Goal: Task Accomplishment & Management: Manage account settings

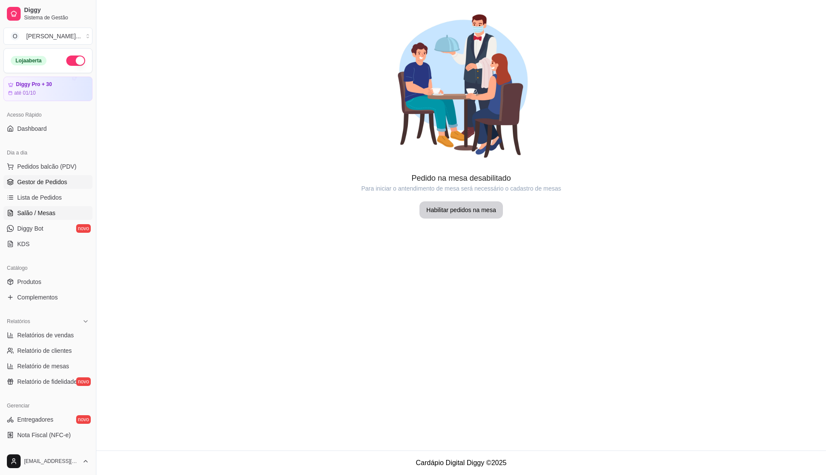
click at [44, 178] on span "Gestor de Pedidos" at bounding box center [42, 182] width 50 height 9
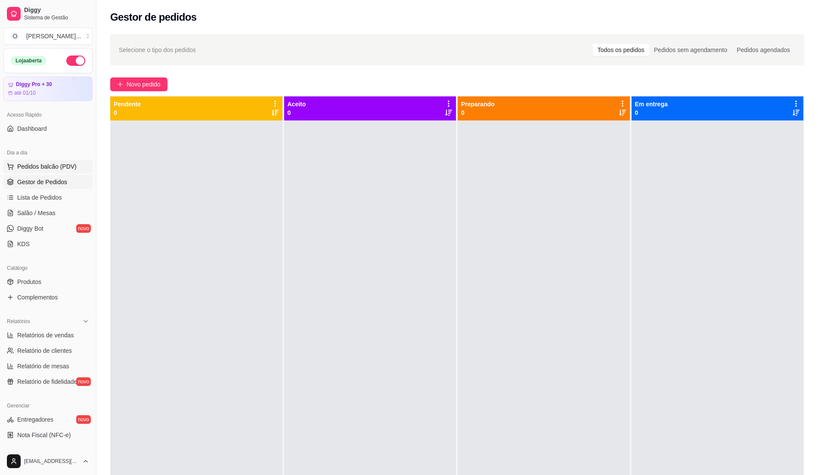
click at [50, 170] on span "Pedidos balcão (PDV)" at bounding box center [46, 166] width 59 height 9
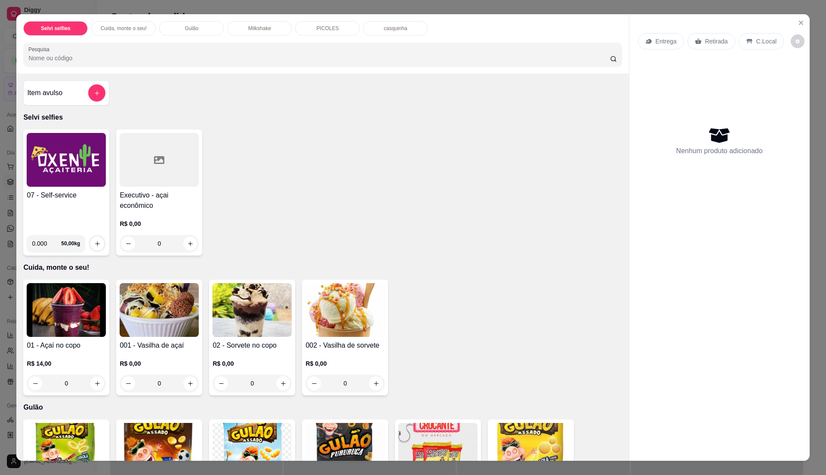
click at [35, 169] on img at bounding box center [66, 160] width 79 height 54
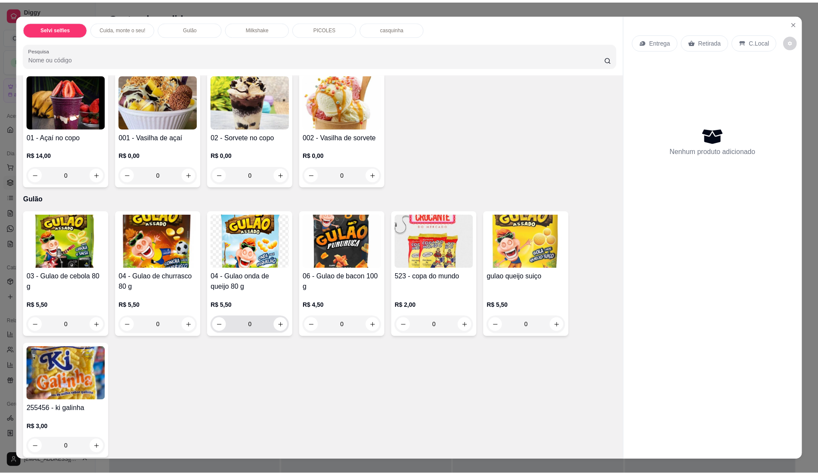
scroll to position [229, 0]
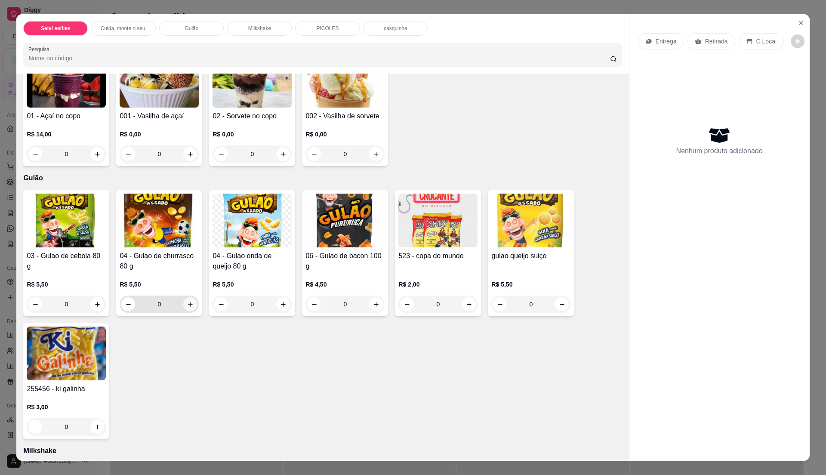
click at [190, 307] on button "increase-product-quantity" at bounding box center [190, 304] width 14 height 14
type input "1"
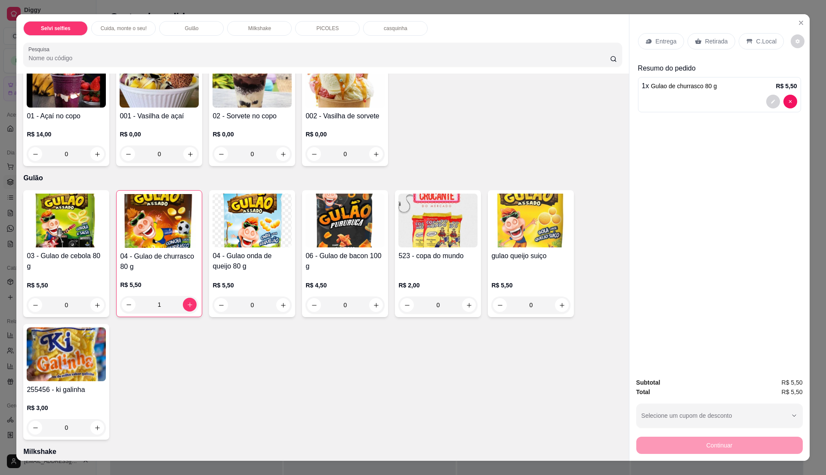
click at [749, 40] on div "C.Local" at bounding box center [761, 41] width 45 height 16
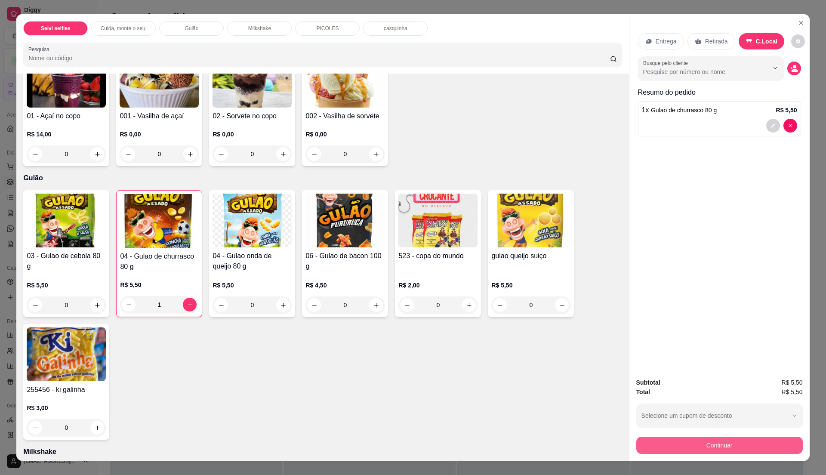
click at [706, 438] on button "Continuar" at bounding box center [719, 445] width 167 height 17
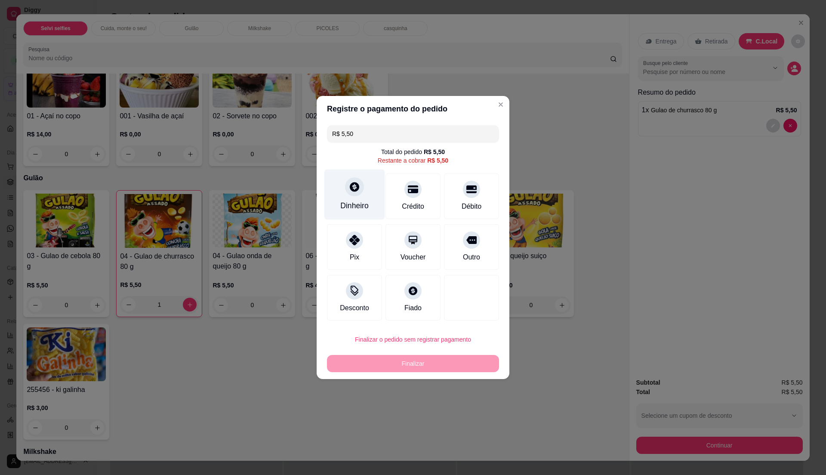
click at [334, 199] on div "Dinheiro" at bounding box center [354, 195] width 61 height 50
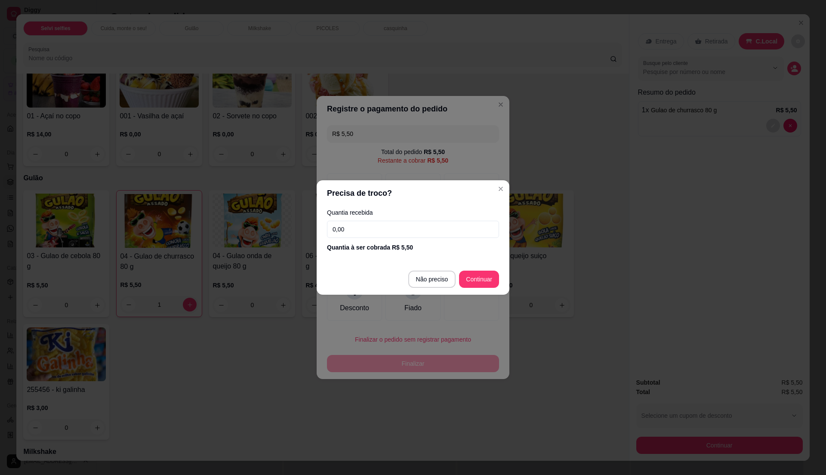
drag, startPoint x: 381, startPoint y: 239, endPoint x: 386, endPoint y: 234, distance: 6.4
click at [384, 236] on div "Quantia recebida 0,00 Quantia à ser cobrada R$ 5,50" at bounding box center [413, 230] width 193 height 49
click at [389, 230] on input "0,00" at bounding box center [413, 229] width 172 height 17
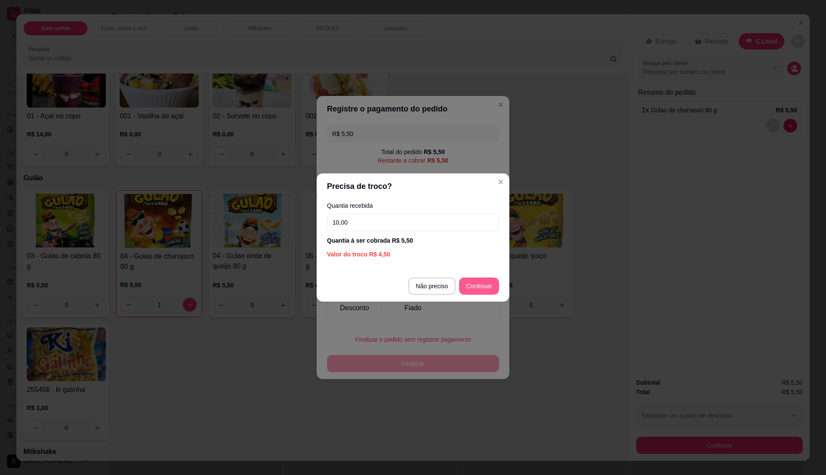
type input "10,00"
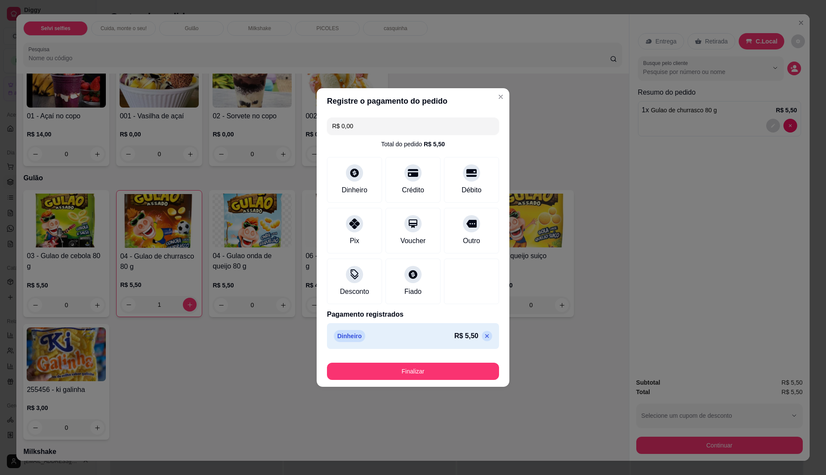
type input "R$ 0,00"
click at [419, 374] on button "Finalizar" at bounding box center [413, 371] width 167 height 17
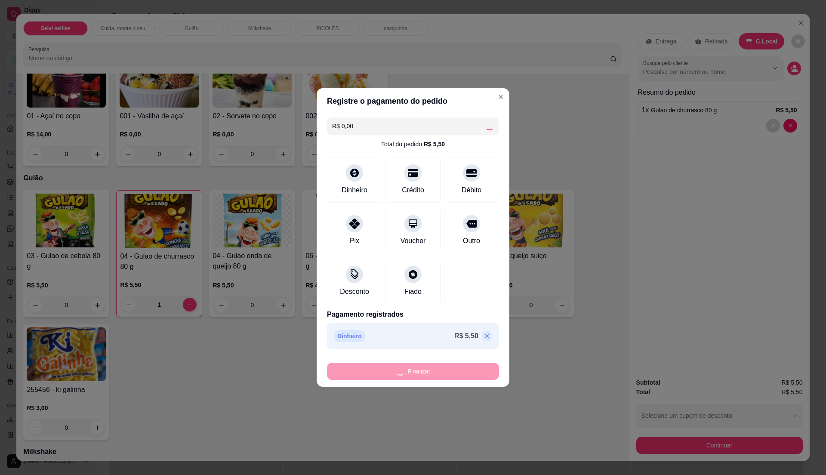
type input "0"
type input "-R$ 5,50"
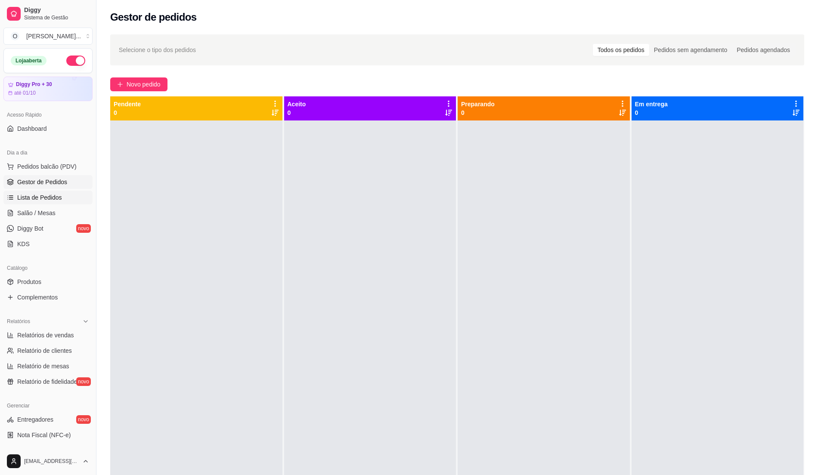
click at [59, 196] on span "Lista de Pedidos" at bounding box center [39, 197] width 45 height 9
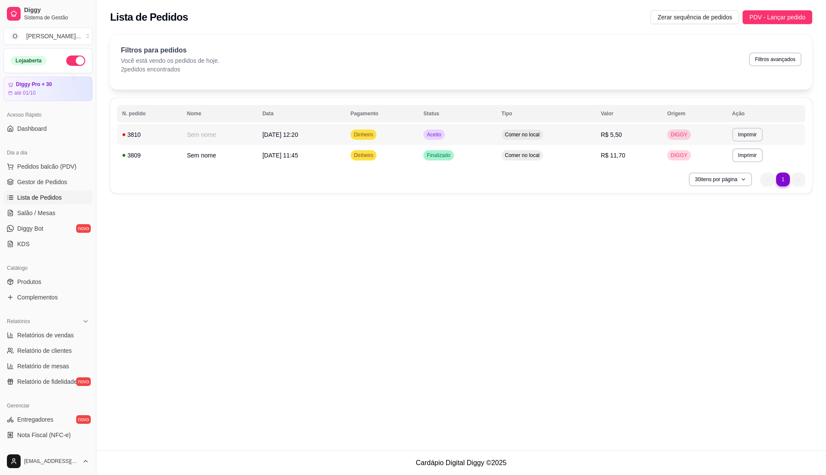
click at [543, 136] on div "Comer no local" at bounding box center [523, 135] width 42 height 10
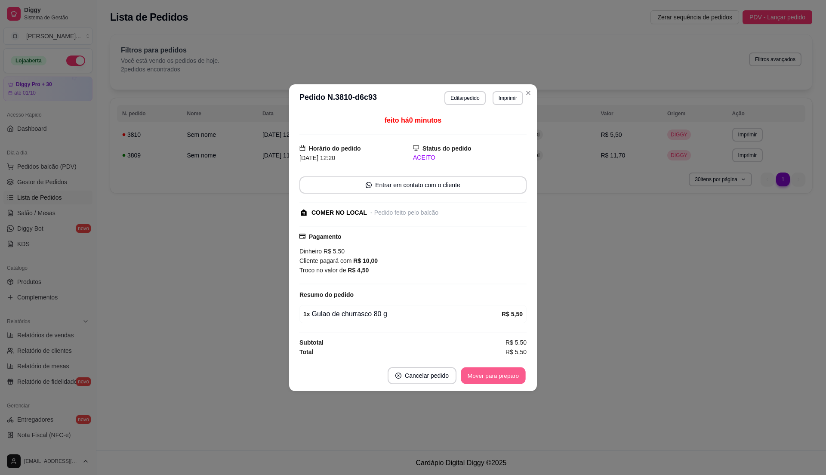
click at [511, 378] on button "Mover para preparo" at bounding box center [493, 375] width 65 height 17
click at [508, 377] on button "Mover para retirada disponível" at bounding box center [479, 375] width 95 height 17
click at [508, 377] on button "Mover para finalizado" at bounding box center [491, 375] width 69 height 17
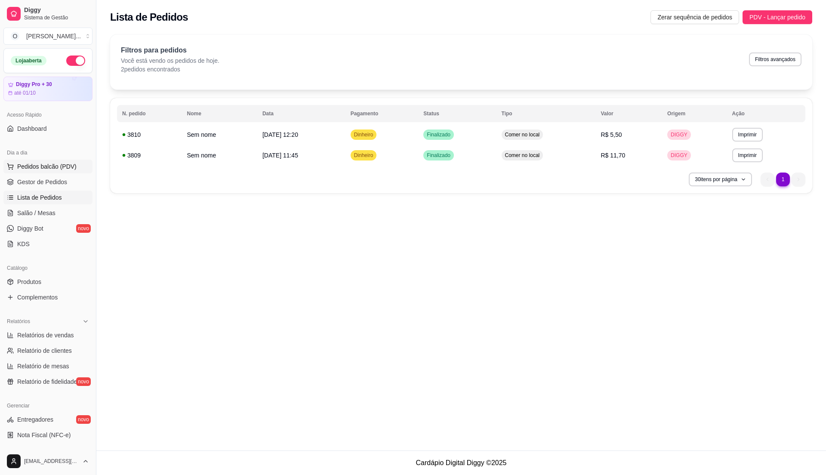
click at [53, 164] on span "Pedidos balcão (PDV)" at bounding box center [46, 166] width 59 height 9
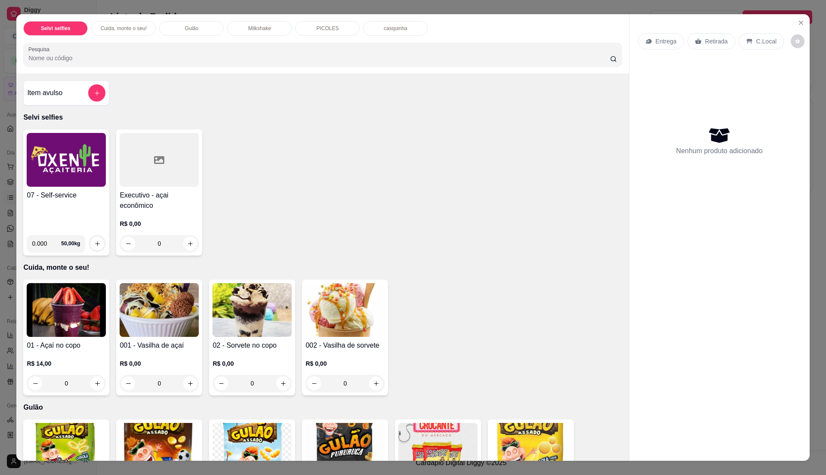
click at [54, 96] on h4 "Item avulso" at bounding box center [44, 93] width 35 height 10
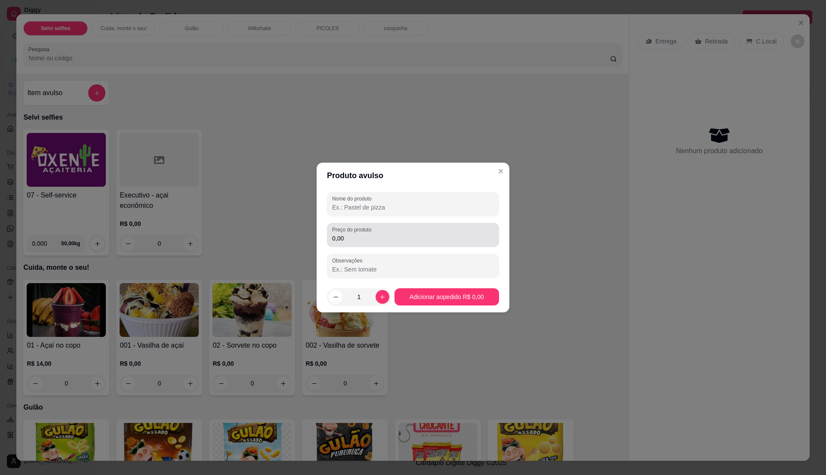
click at [360, 238] on input "0,00" at bounding box center [413, 238] width 162 height 9
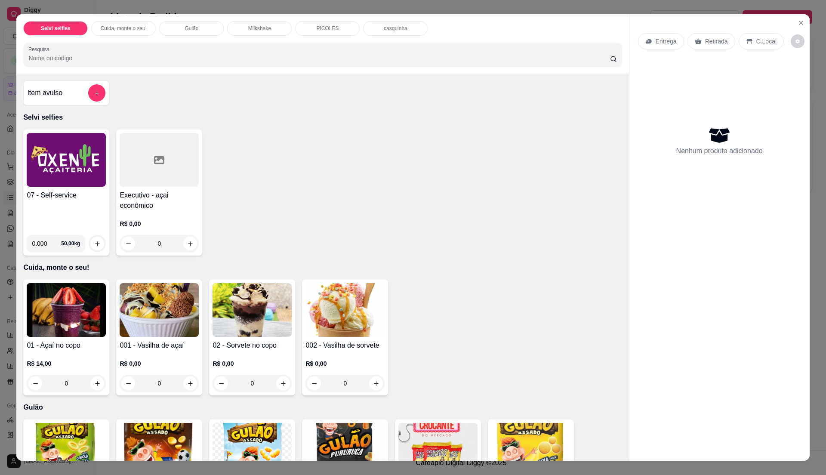
click at [59, 195] on h4 "07 - Self-service" at bounding box center [66, 195] width 79 height 10
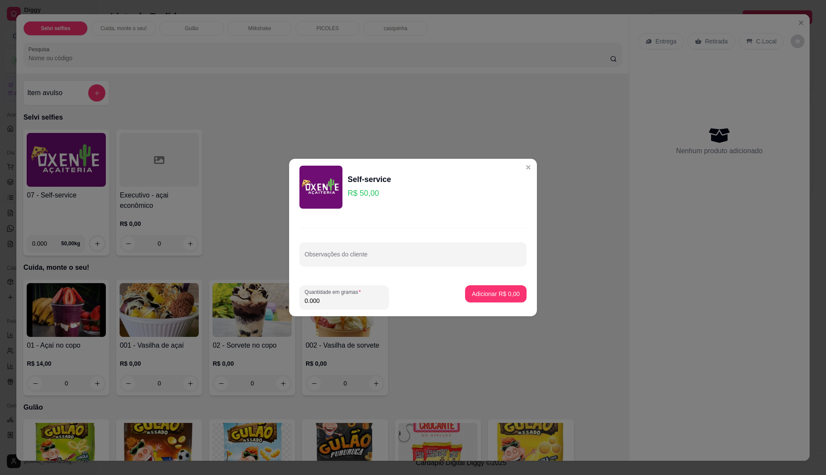
click at [344, 302] on input "0.000" at bounding box center [344, 300] width 79 height 9
click at [344, 301] on input "0" at bounding box center [344, 300] width 79 height 9
type input "0.39"
click at [506, 293] on p "Adicionar R$ 19,50" at bounding box center [494, 294] width 51 height 9
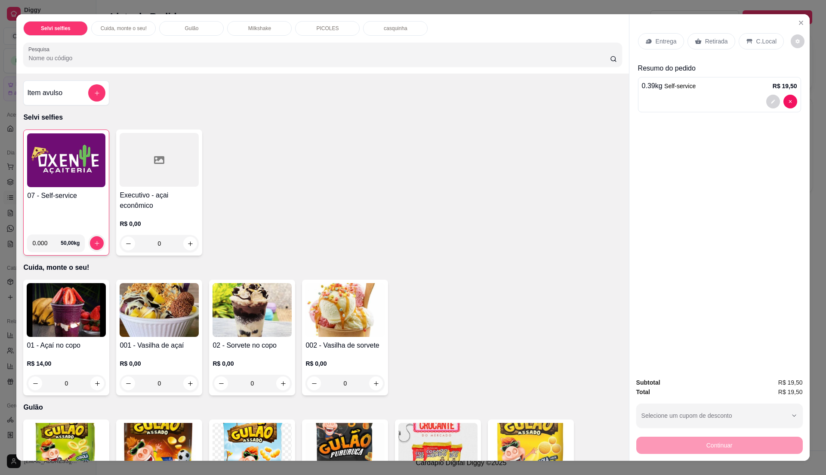
click at [747, 42] on icon at bounding box center [750, 41] width 6 height 5
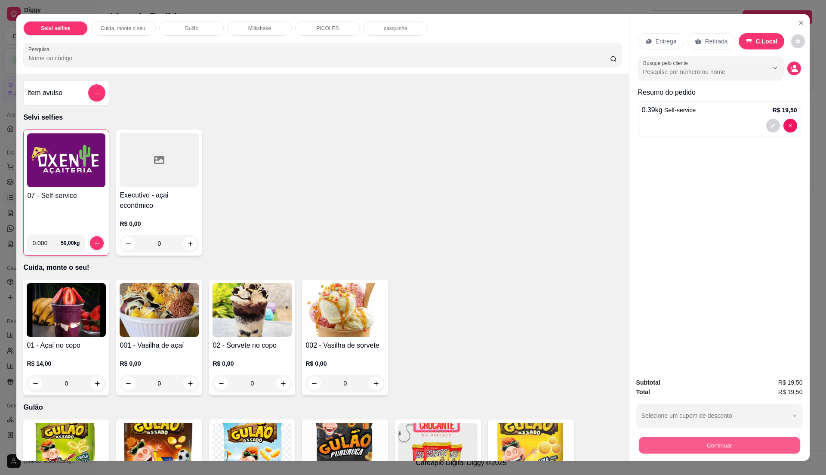
click at [727, 440] on button "Continuar" at bounding box center [719, 445] width 161 height 17
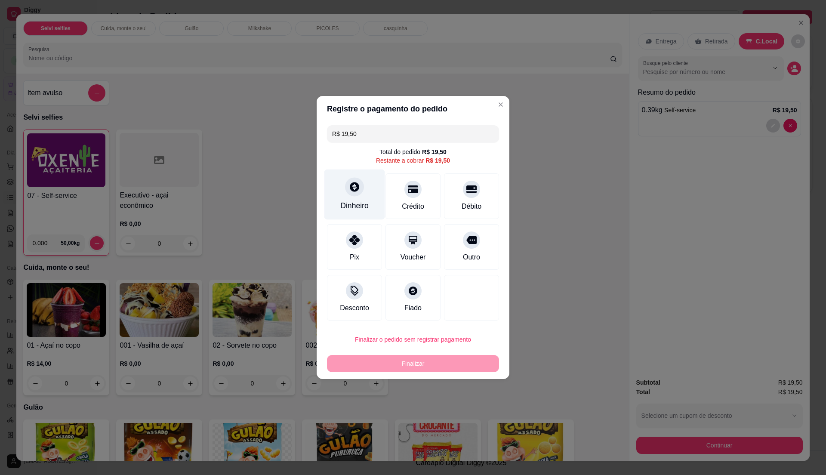
click at [361, 213] on div "Dinheiro" at bounding box center [354, 195] width 61 height 50
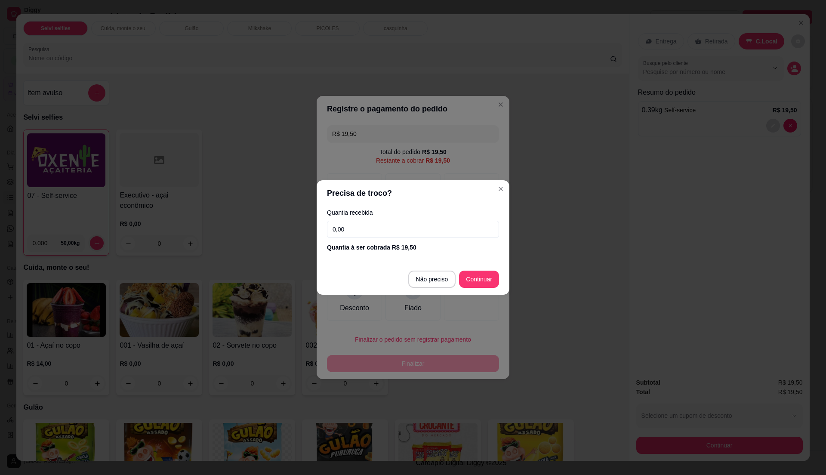
click at [367, 231] on input "0,00" at bounding box center [413, 229] width 172 height 17
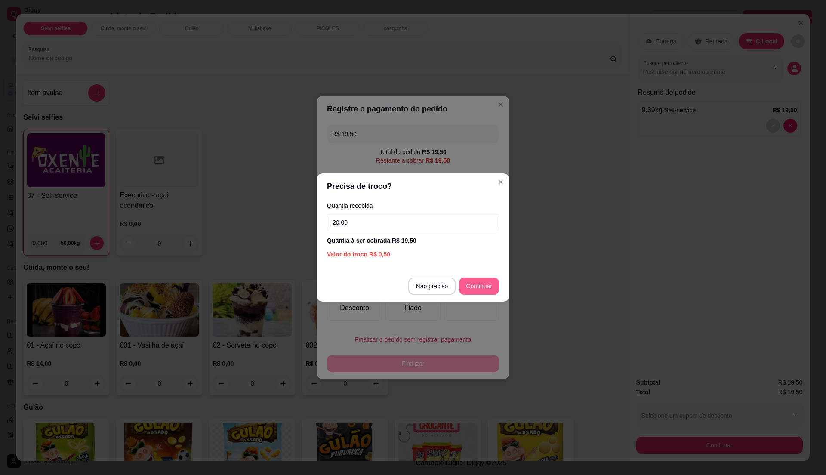
type input "20,00"
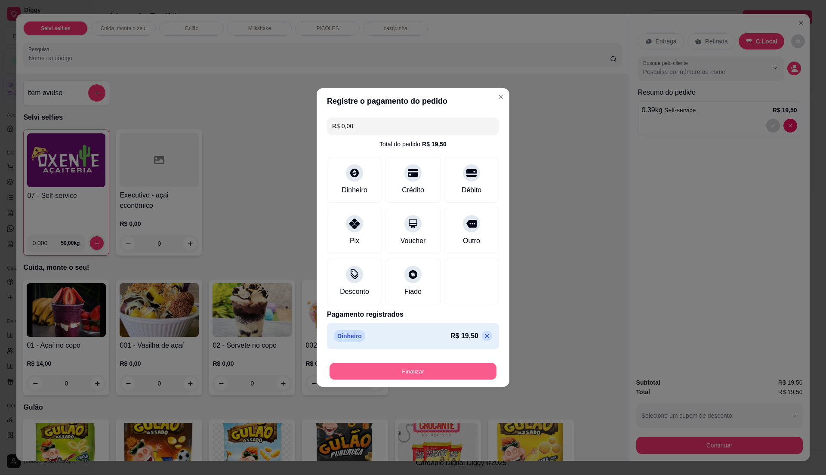
click at [446, 370] on button "Finalizar" at bounding box center [413, 371] width 167 height 17
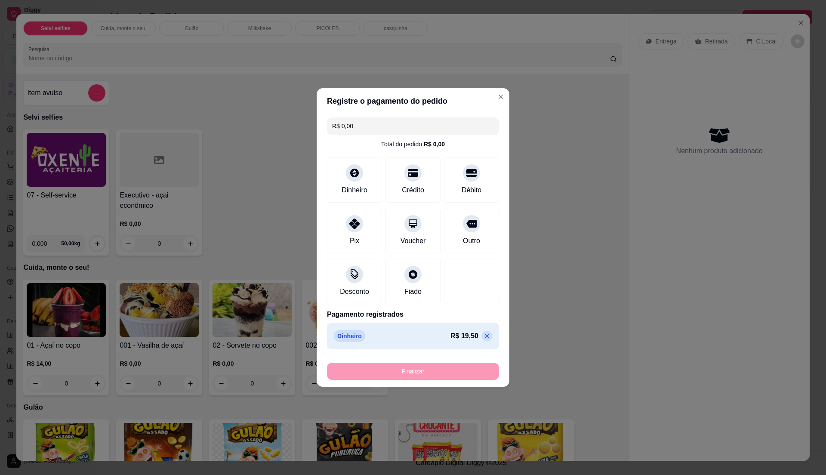
type input "-R$ 19,50"
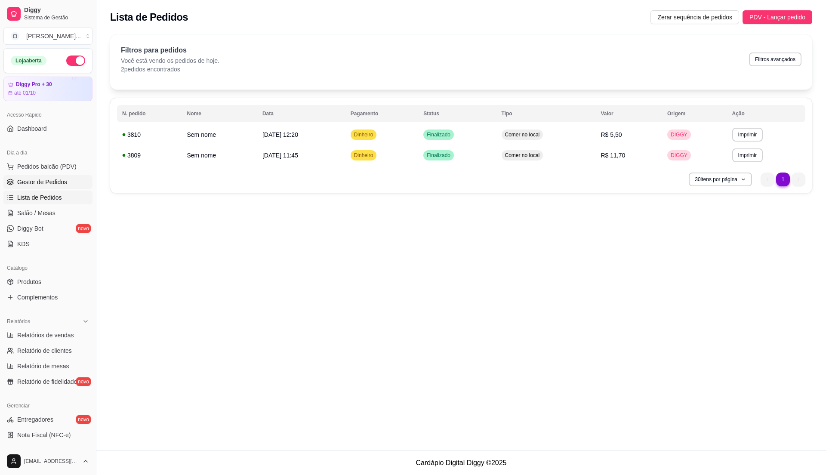
click at [73, 181] on link "Gestor de Pedidos" at bounding box center [47, 182] width 89 height 14
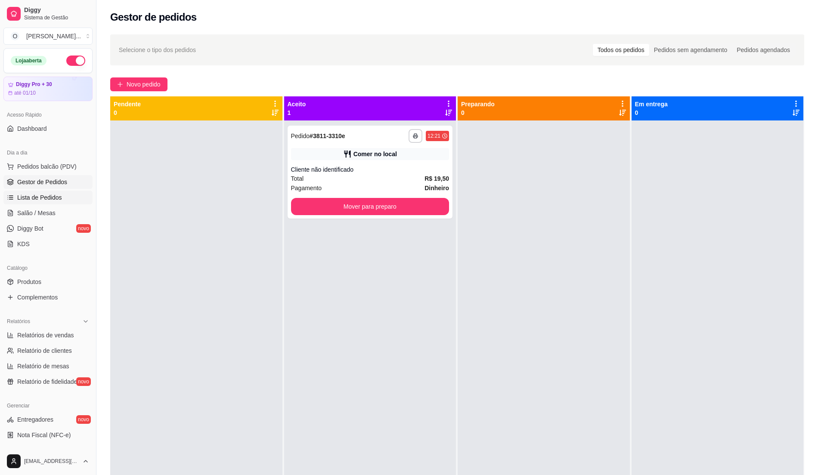
click at [71, 200] on link "Lista de Pedidos" at bounding box center [47, 198] width 89 height 14
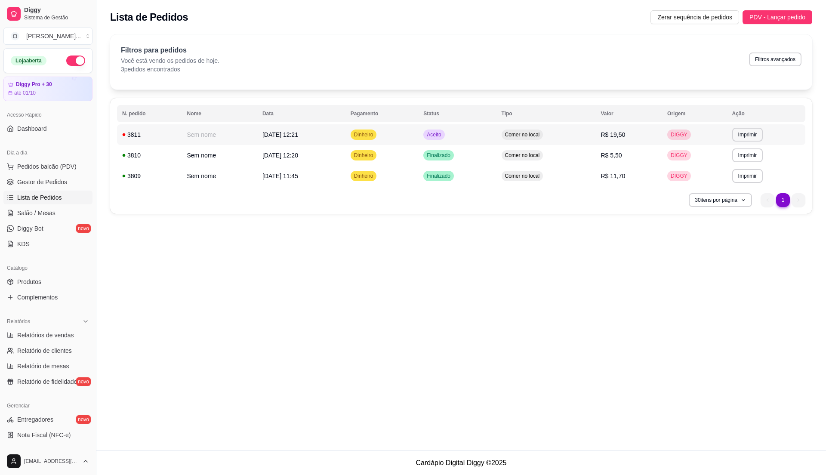
click at [460, 133] on td "Aceito" at bounding box center [457, 134] width 78 height 21
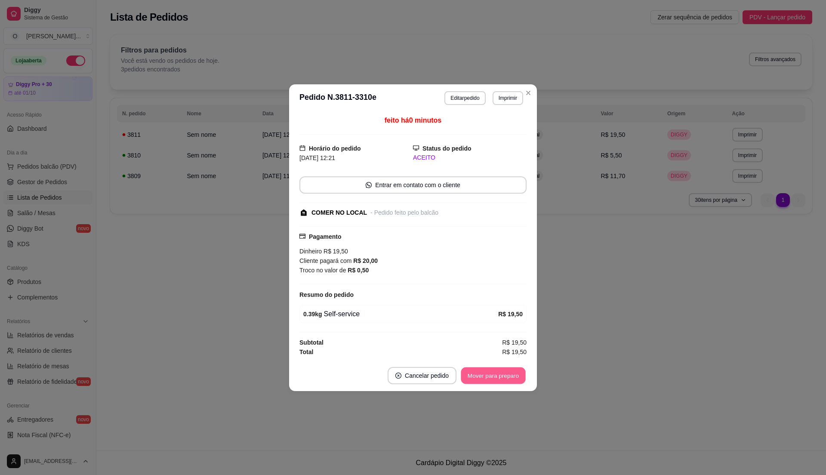
click at [479, 381] on button "Mover para preparo" at bounding box center [493, 375] width 65 height 17
click at [479, 380] on button "Mover para retirada disponível" at bounding box center [479, 375] width 95 height 17
click at [479, 379] on button "Mover para finalizado" at bounding box center [491, 375] width 69 height 17
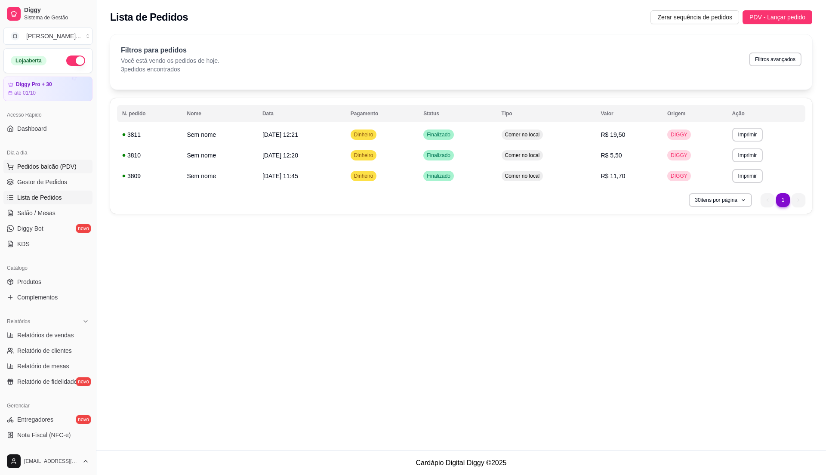
click at [50, 171] on button "Pedidos balcão (PDV)" at bounding box center [47, 167] width 89 height 14
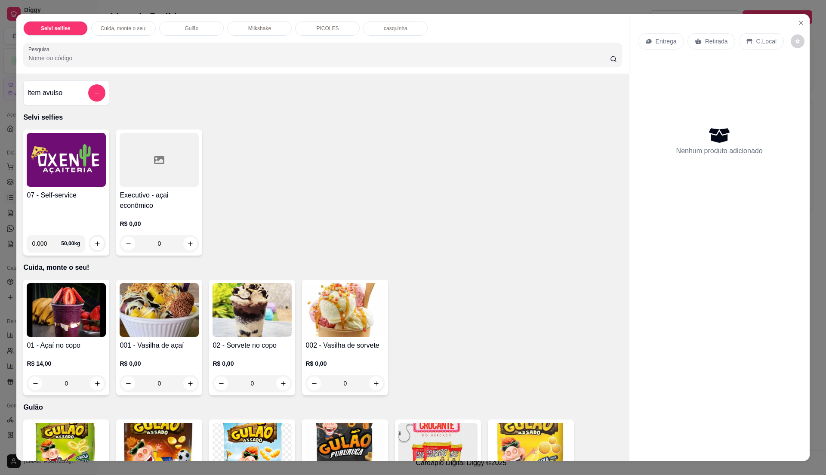
click at [73, 225] on div "07 - Self-service" at bounding box center [66, 209] width 79 height 38
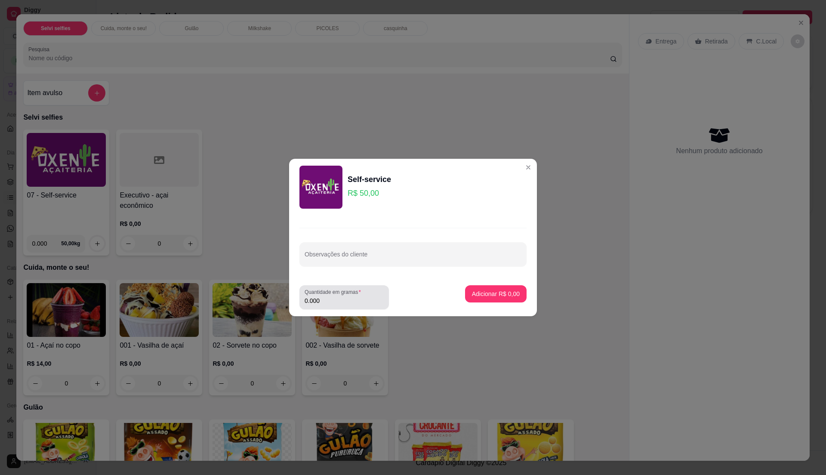
click at [348, 309] on div "Quantidade em gramas 0.000" at bounding box center [343, 297] width 89 height 24
click at [345, 293] on label "Quantidade em gramas" at bounding box center [334, 291] width 59 height 7
click at [345, 296] on input "0.000" at bounding box center [344, 300] width 79 height 9
type input "0.32"
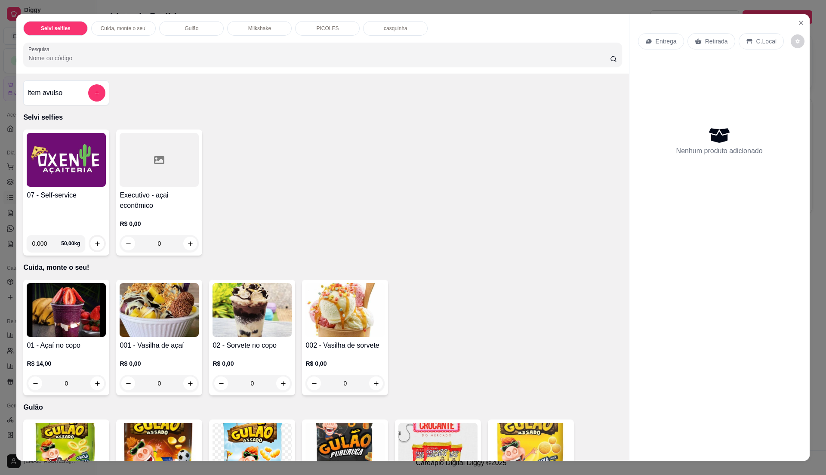
click at [83, 216] on div "07 - Self-service" at bounding box center [66, 209] width 79 height 38
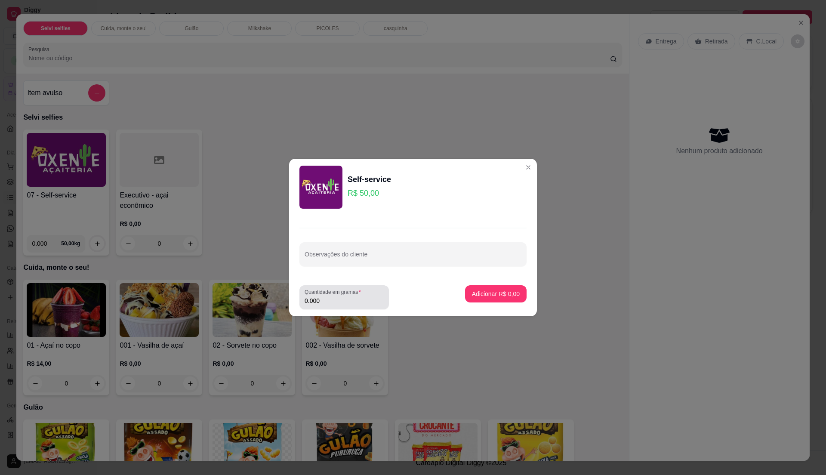
click at [324, 300] on input "0.000" at bounding box center [344, 300] width 79 height 9
type input "0.39"
click at [507, 293] on p "Adicionar R$ 19,50" at bounding box center [494, 294] width 50 height 8
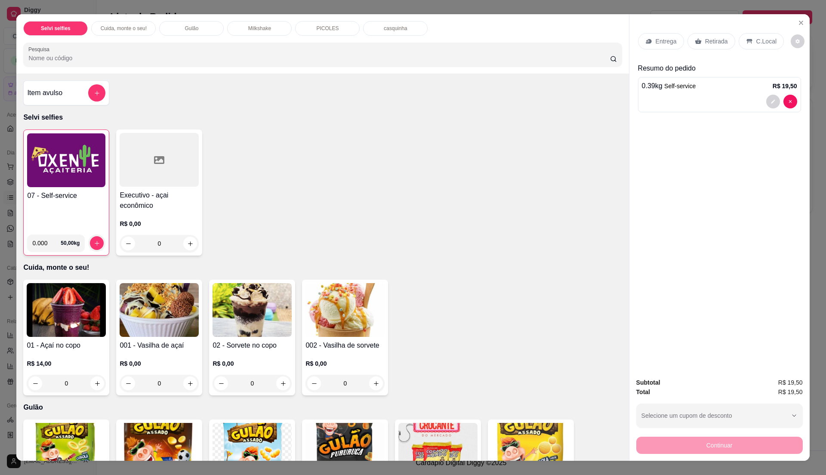
click at [756, 37] on p "C.Local" at bounding box center [766, 41] width 20 height 9
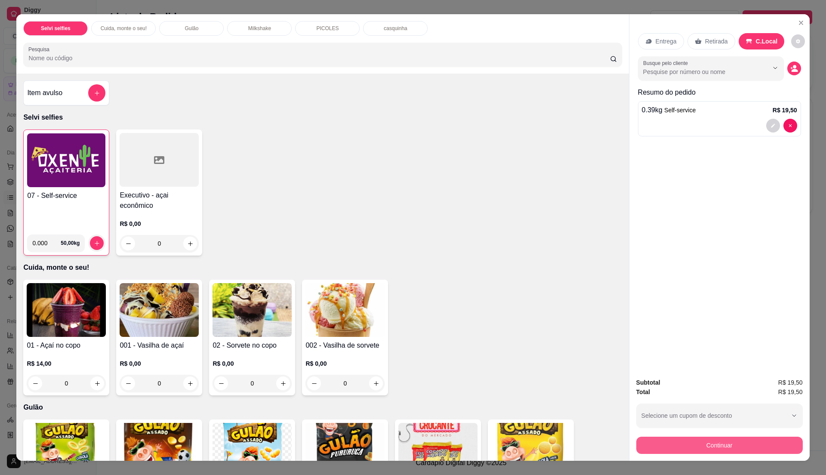
click at [715, 441] on button "Continuar" at bounding box center [719, 445] width 167 height 17
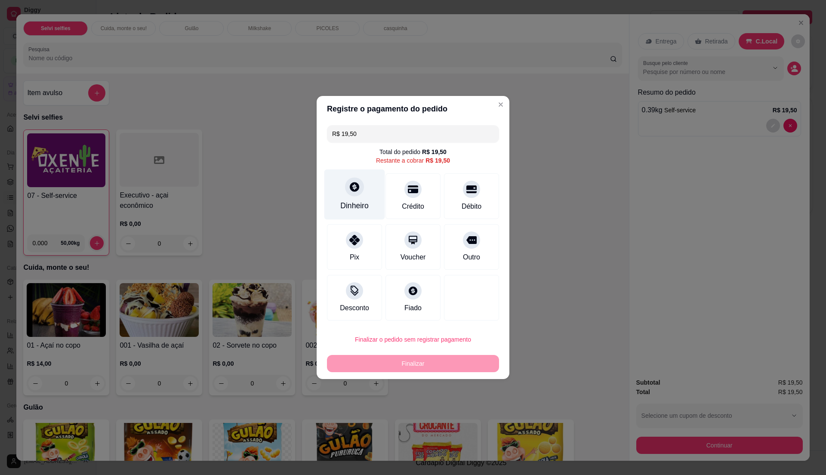
click at [355, 208] on div "Dinheiro" at bounding box center [354, 205] width 28 height 11
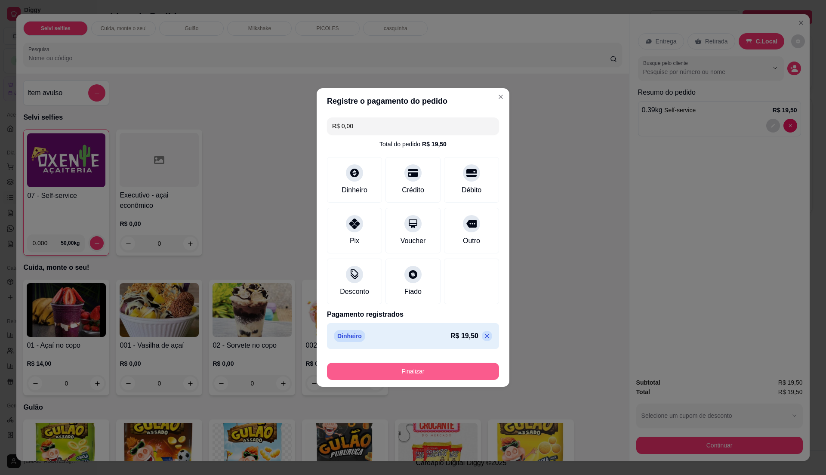
click at [448, 369] on button "Finalizar" at bounding box center [413, 371] width 172 height 17
type input "-R$ 19,50"
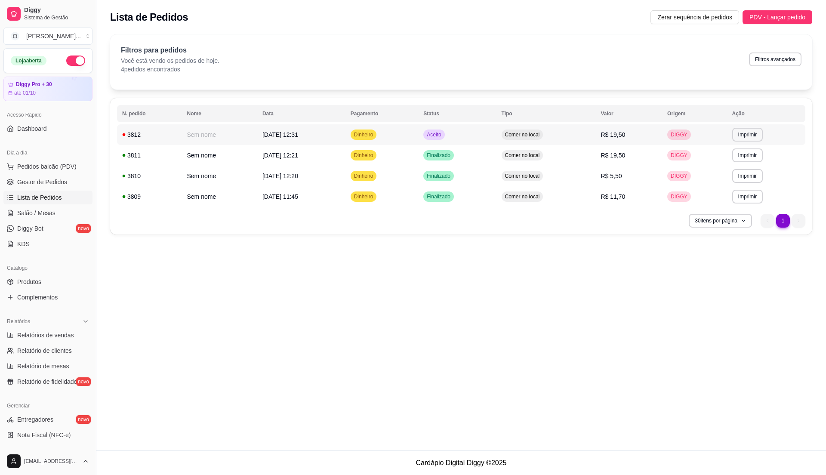
click at [542, 133] on span "Comer no local" at bounding box center [522, 134] width 38 height 7
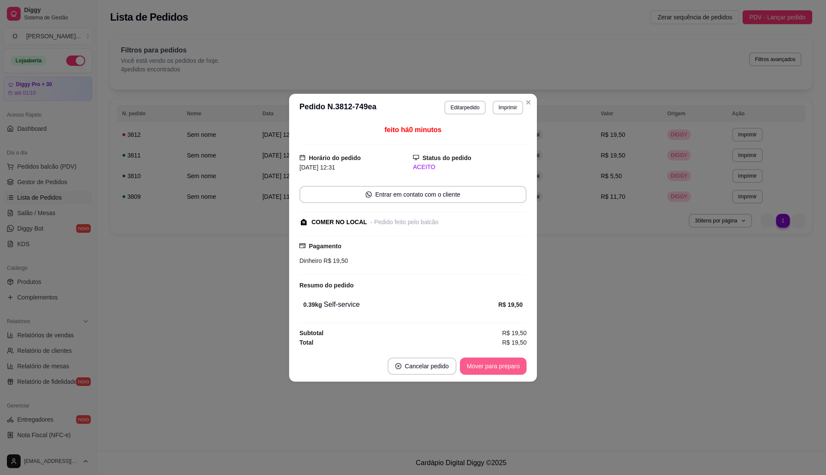
click at [498, 365] on button "Mover para preparo" at bounding box center [493, 366] width 67 height 17
click at [498, 362] on button "Mover para retirada disponível" at bounding box center [479, 366] width 92 height 17
click at [498, 362] on button "Mover para finalizado" at bounding box center [490, 366] width 71 height 17
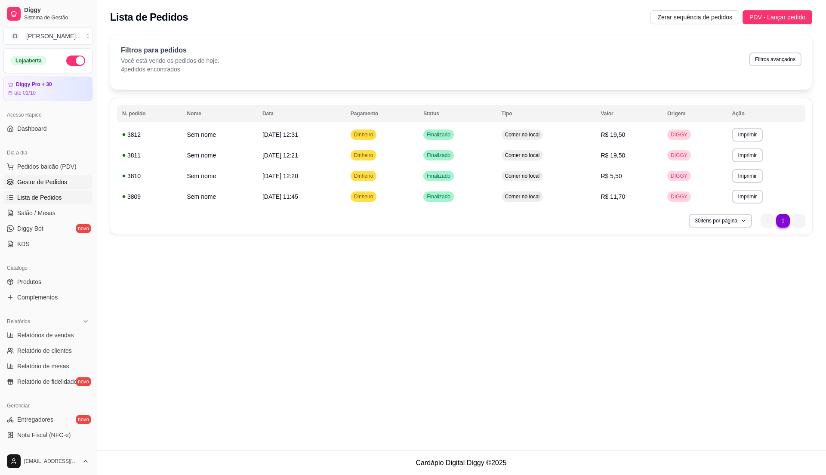
click at [58, 181] on span "Gestor de Pedidos" at bounding box center [42, 182] width 50 height 9
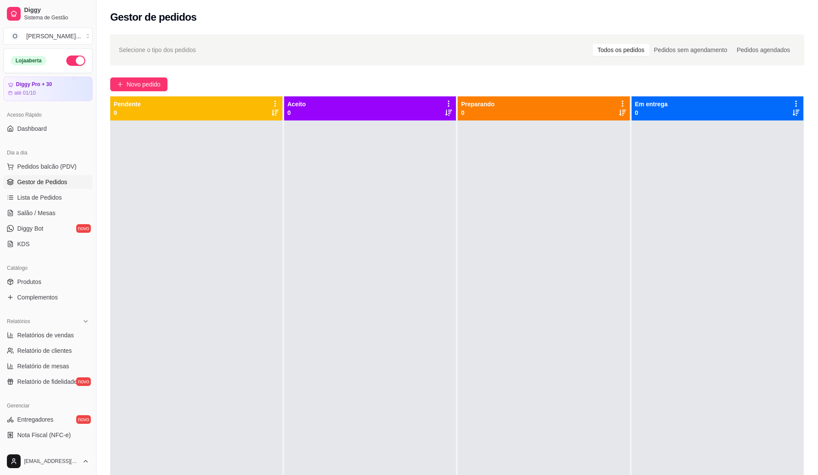
click at [462, 352] on div at bounding box center [543, 357] width 172 height 475
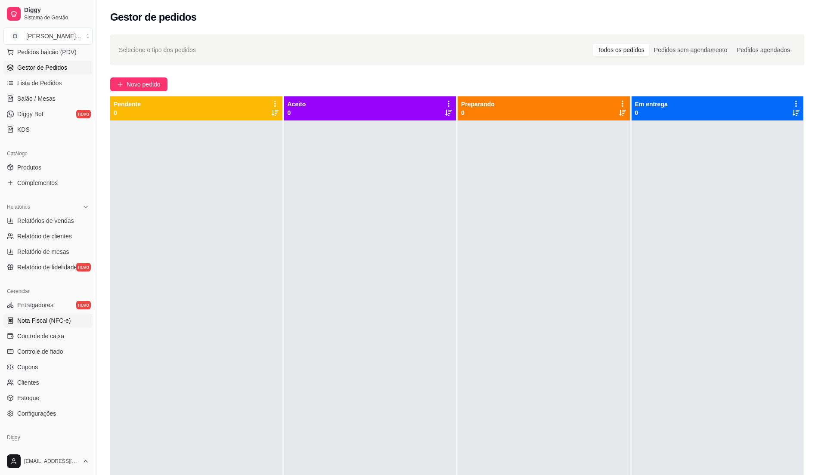
scroll to position [145, 0]
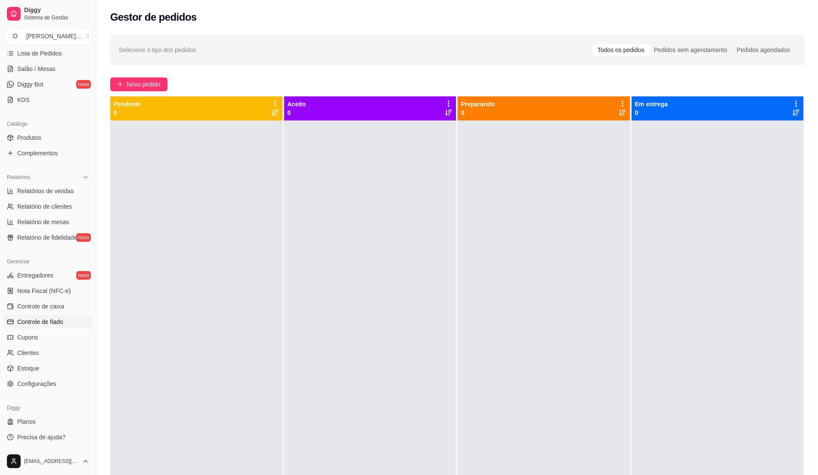
click at [71, 324] on link "Controle de fiado" at bounding box center [47, 322] width 89 height 14
click at [62, 324] on span "Controle de fiado" at bounding box center [40, 322] width 46 height 9
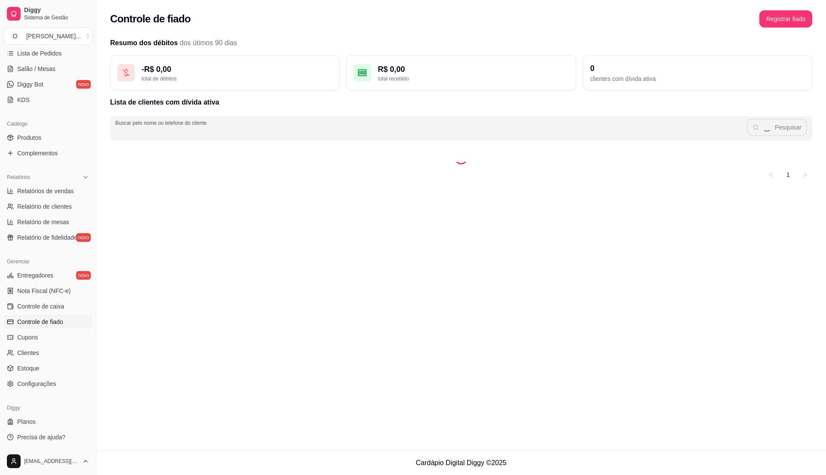
click at [299, 135] on input "Buscar pelo nome ou telefone do cliente" at bounding box center [431, 131] width 632 height 9
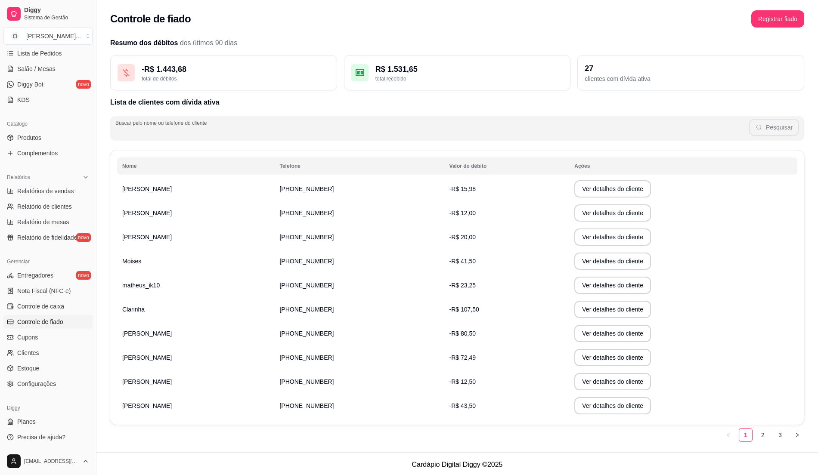
scroll to position [2, 0]
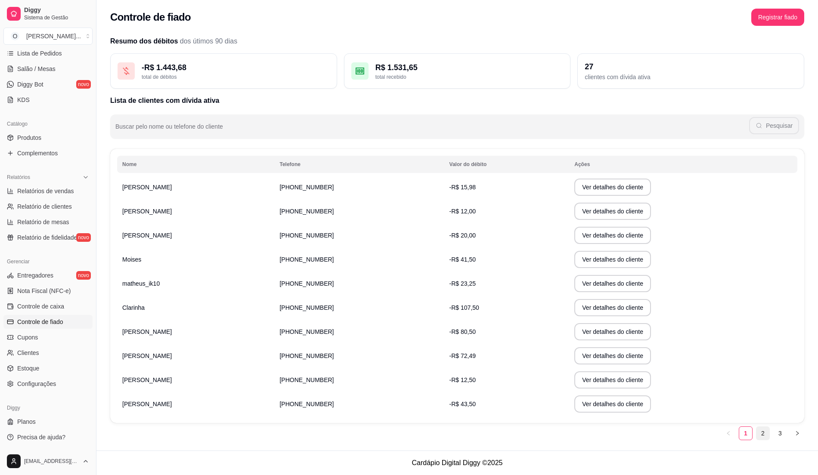
click at [762, 431] on link "2" at bounding box center [762, 433] width 13 height 13
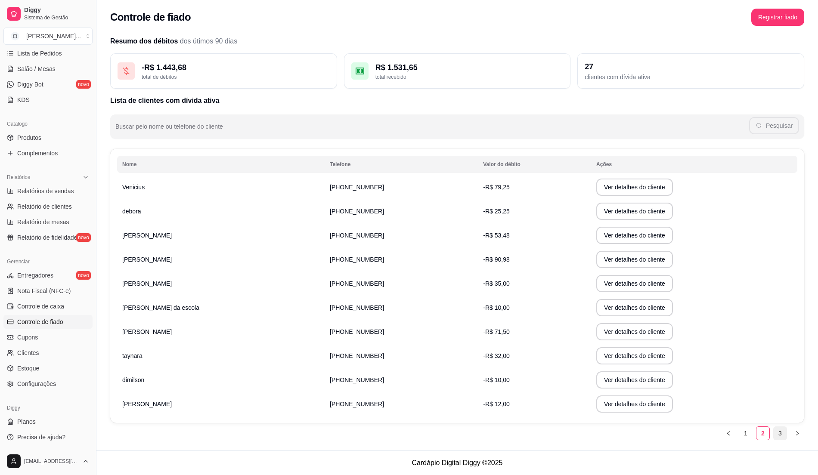
click at [774, 431] on link "3" at bounding box center [779, 433] width 13 height 13
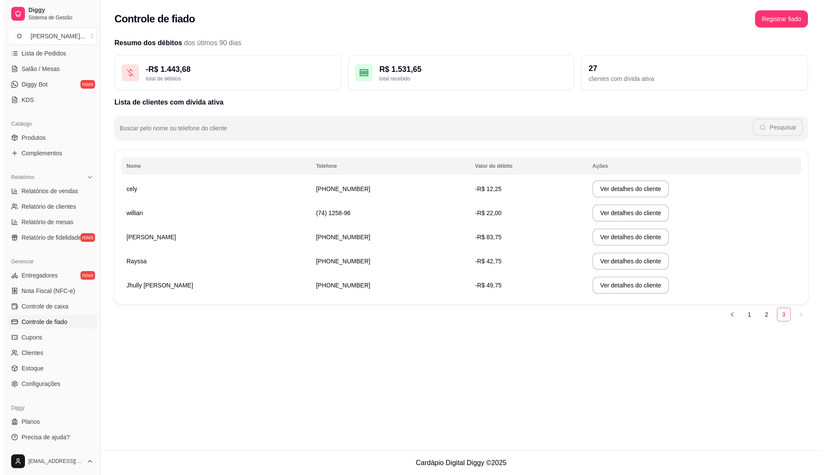
scroll to position [0, 0]
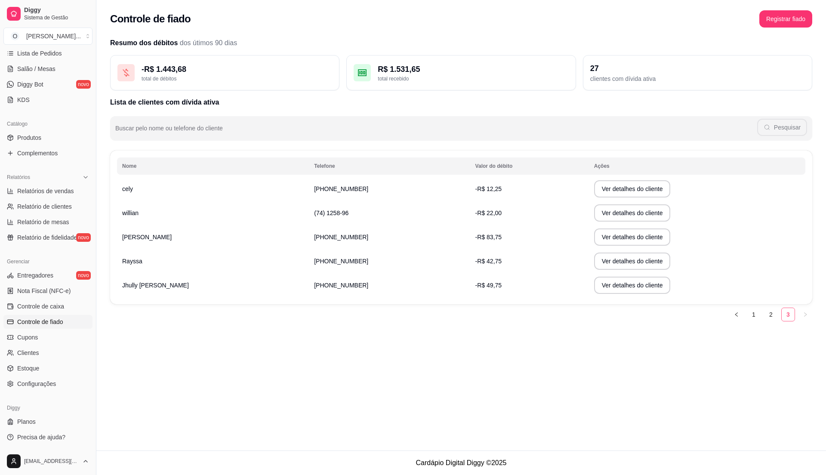
click at [774, 431] on div "Controle de fiado Registrar fiado Resumo dos débitos dos útimos 90 dias - R$ 1.…" at bounding box center [461, 225] width 730 height 450
click at [767, 318] on link "2" at bounding box center [771, 314] width 13 height 13
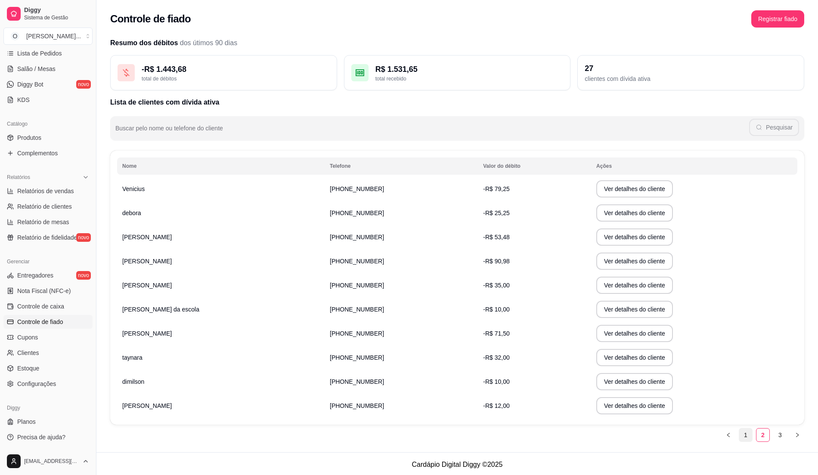
click at [746, 435] on link "1" at bounding box center [745, 435] width 13 height 13
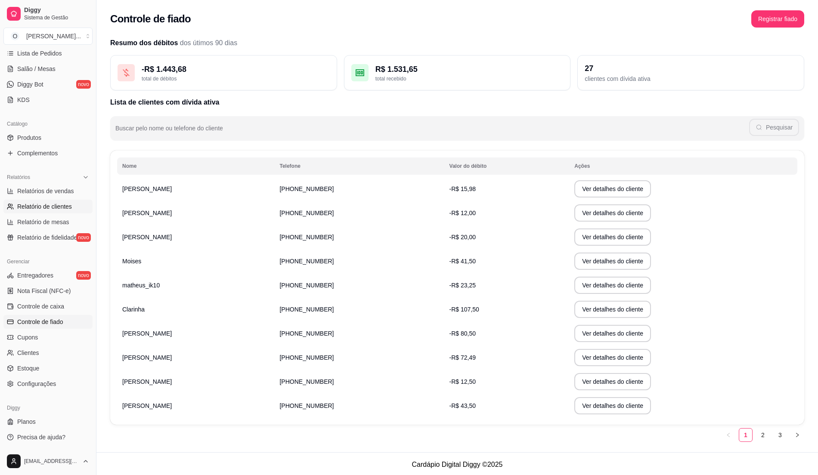
click at [50, 202] on span "Relatório de clientes" at bounding box center [44, 206] width 55 height 9
select select "30"
select select "HIGHEST_TOTAL_SPENT_WITH_ORDERS"
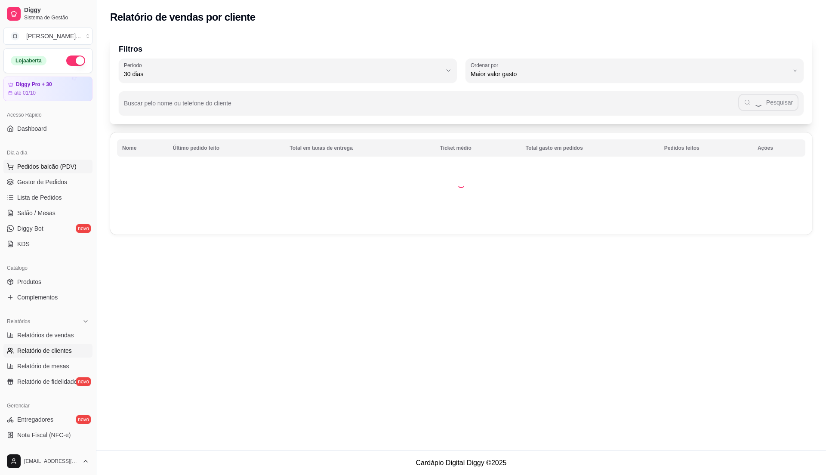
click at [51, 167] on span "Pedidos balcão (PDV)" at bounding box center [46, 166] width 59 height 9
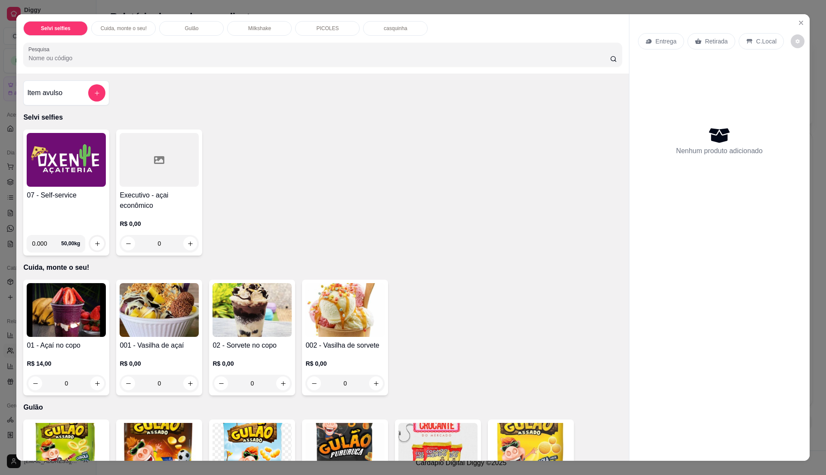
click at [331, 200] on div "07 - Self-service 0.000 50,00 kg Executivo - açai econômico R$ 0,00 0" at bounding box center [322, 193] width 599 height 126
click at [76, 90] on div "Item avulso" at bounding box center [66, 92] width 78 height 17
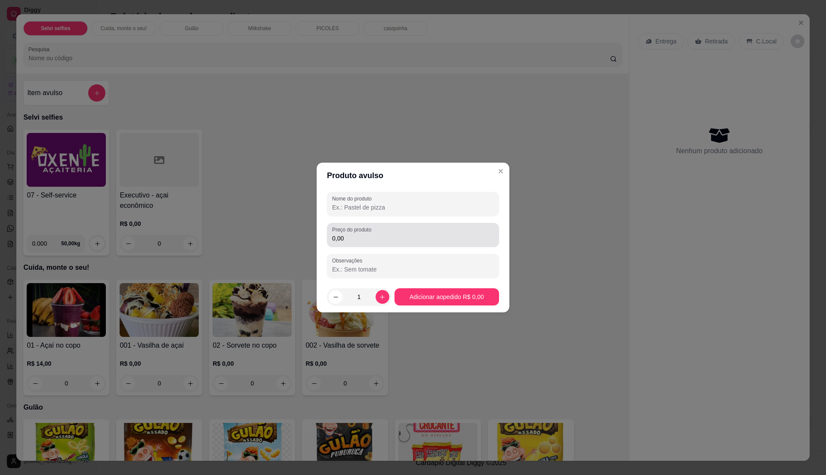
click at [377, 231] on div "0,00" at bounding box center [413, 234] width 162 height 17
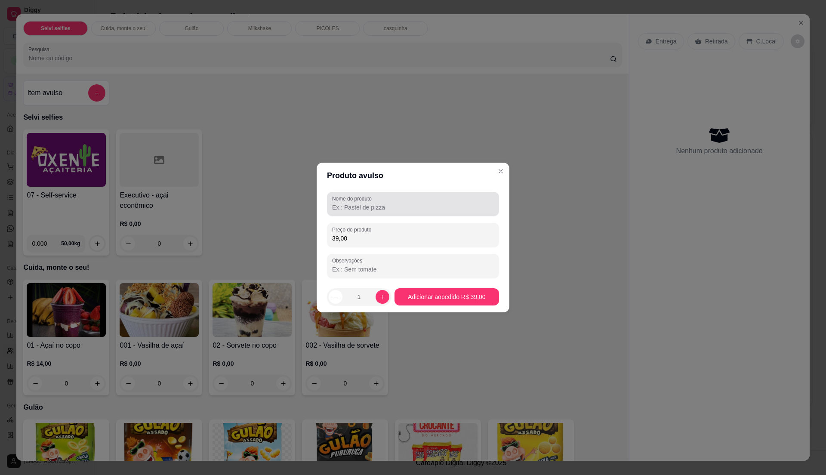
type input "39,00"
click at [388, 216] on div "Nome do produto" at bounding box center [413, 204] width 172 height 24
type input "s"
type input "p"
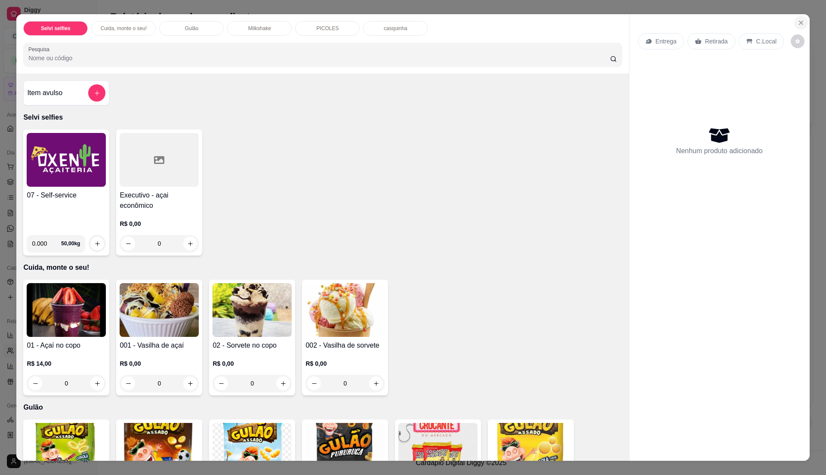
click at [798, 23] on icon "Close" at bounding box center [801, 22] width 7 height 7
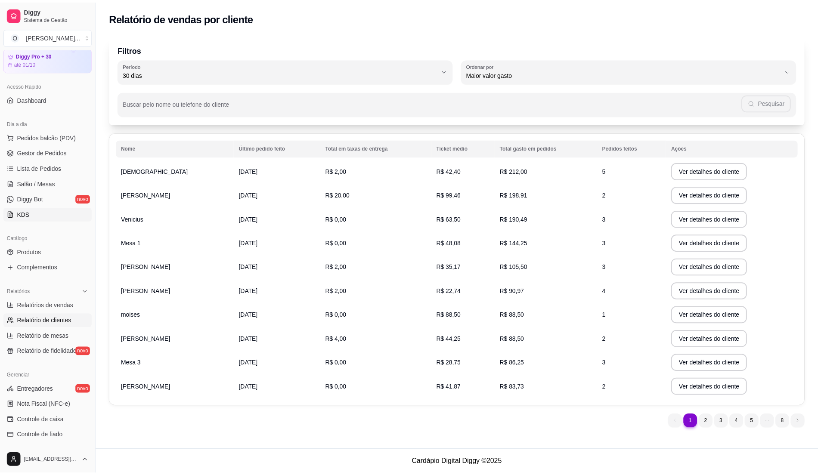
scroll to position [57, 0]
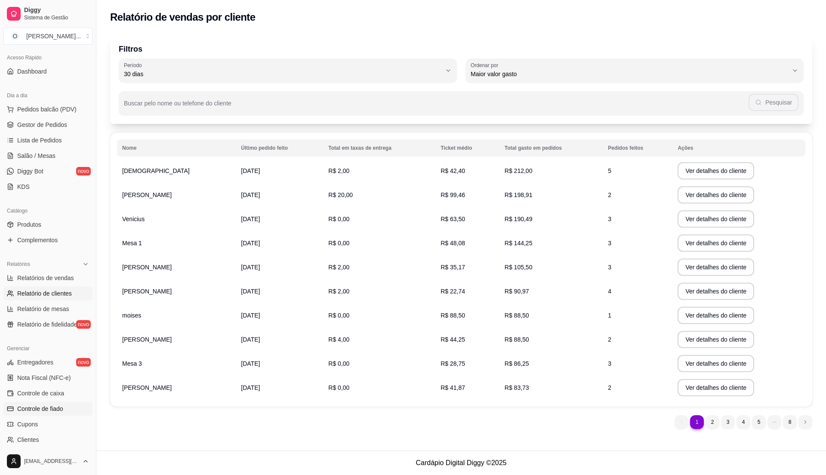
click at [50, 408] on span "Controle de fiado" at bounding box center [40, 408] width 46 height 9
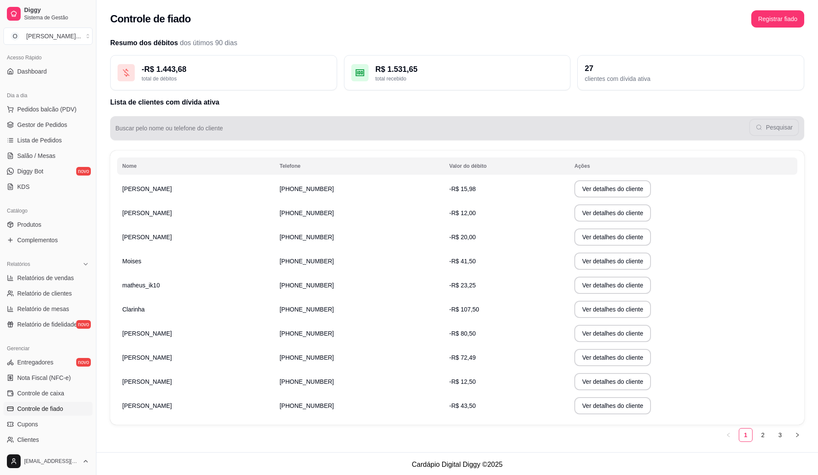
click at [193, 138] on div "Buscar pelo nome ou telefone do cliente Pesquisar" at bounding box center [457, 128] width 694 height 24
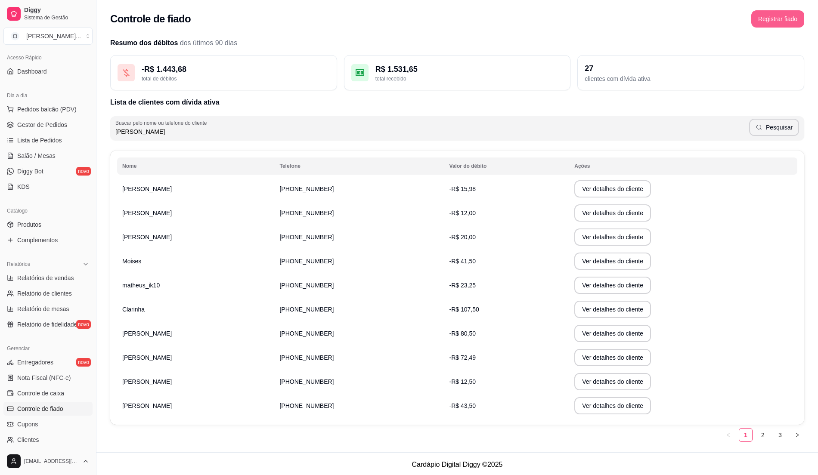
type input "[PERSON_NAME]"
click at [784, 15] on button "Registrar fiado" at bounding box center [777, 18] width 53 height 17
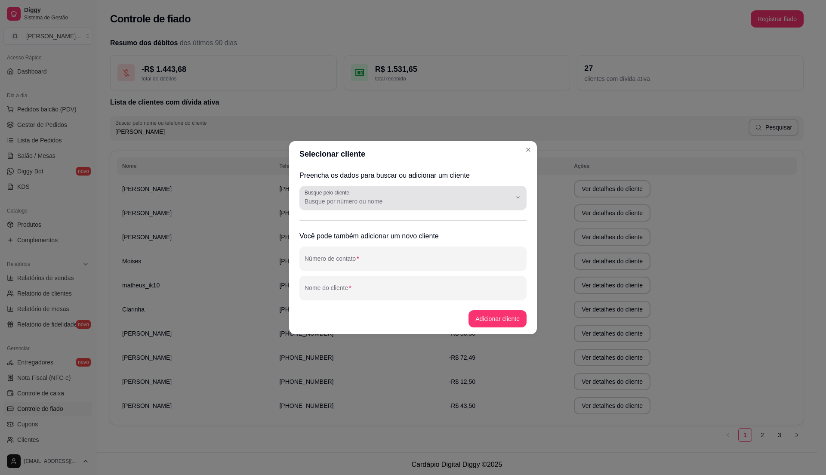
click at [405, 198] on input "Busque pelo cliente" at bounding box center [401, 201] width 193 height 9
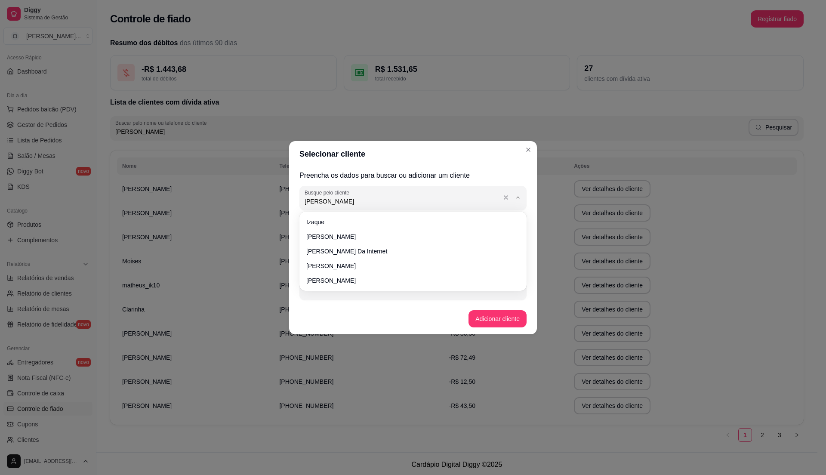
type input "[PERSON_NAME]"
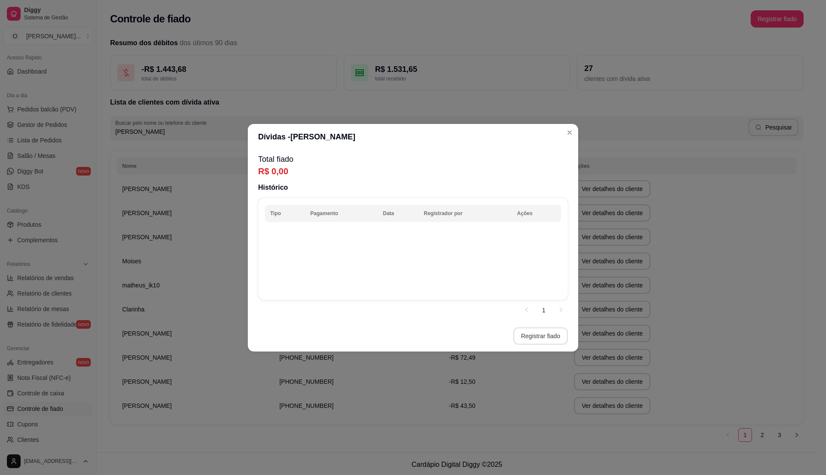
click at [547, 336] on button "Registrar fiado" at bounding box center [540, 335] width 55 height 17
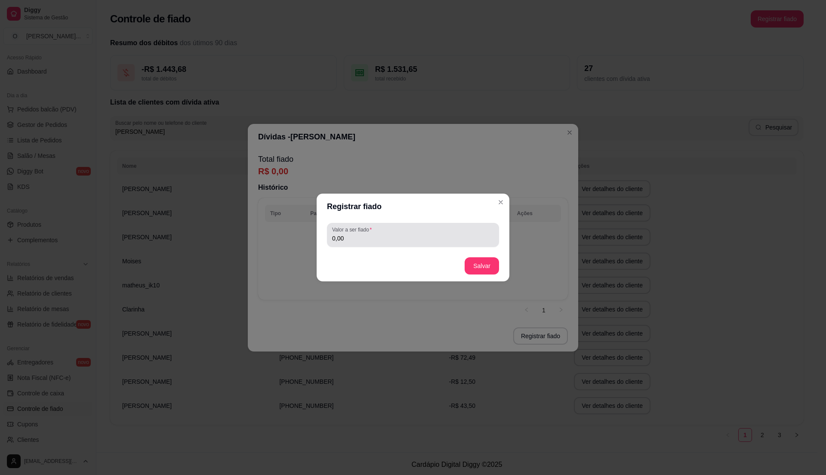
click at [360, 242] on input "0,00" at bounding box center [413, 238] width 162 height 9
type input "133,49"
click at [482, 261] on button "Salvar" at bounding box center [482, 266] width 34 height 17
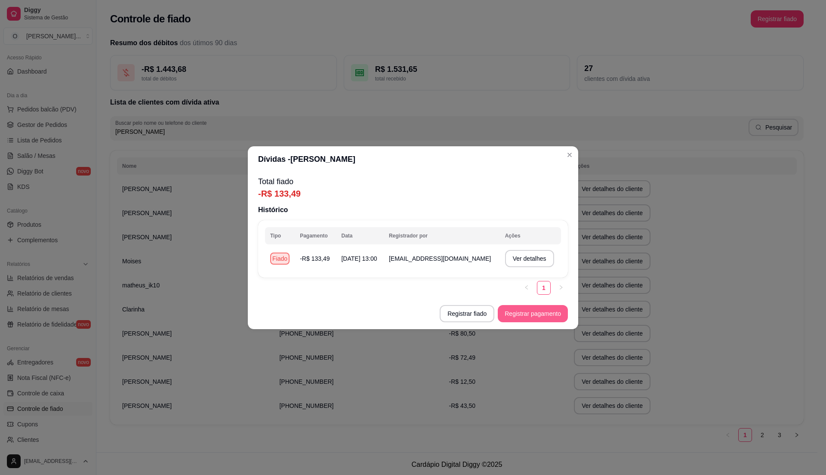
click at [513, 315] on button "Registrar pagamento" at bounding box center [533, 313] width 70 height 17
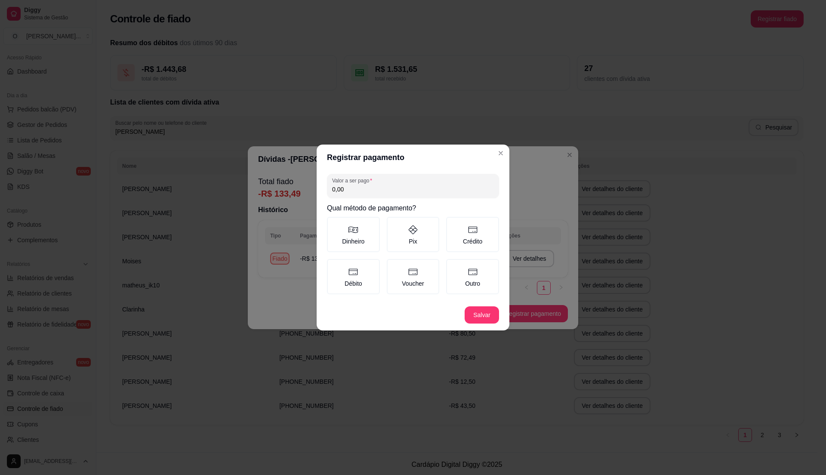
click at [365, 188] on input "0,00" at bounding box center [413, 189] width 162 height 9
type input "39,00"
drag, startPoint x: 423, startPoint y: 239, endPoint x: 433, endPoint y: 248, distance: 12.8
click at [426, 239] on label "Pix" at bounding box center [413, 234] width 53 height 35
click at [393, 223] on button "Pix" at bounding box center [389, 219] width 7 height 7
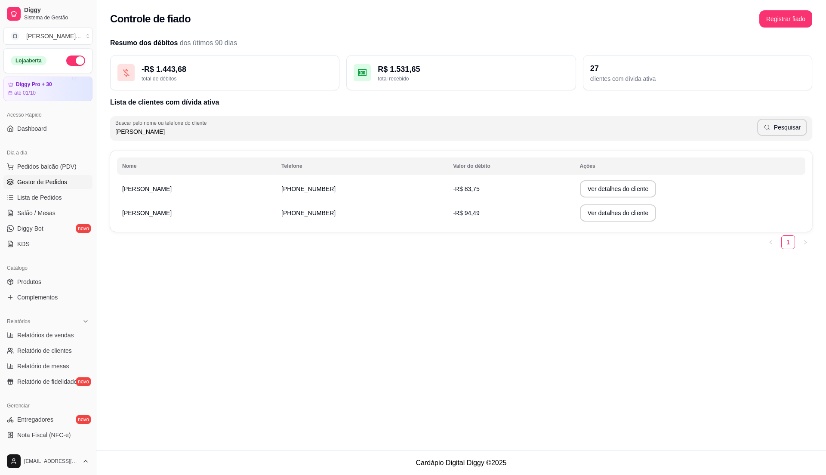
click at [43, 176] on link "Gestor de Pedidos" at bounding box center [47, 182] width 89 height 14
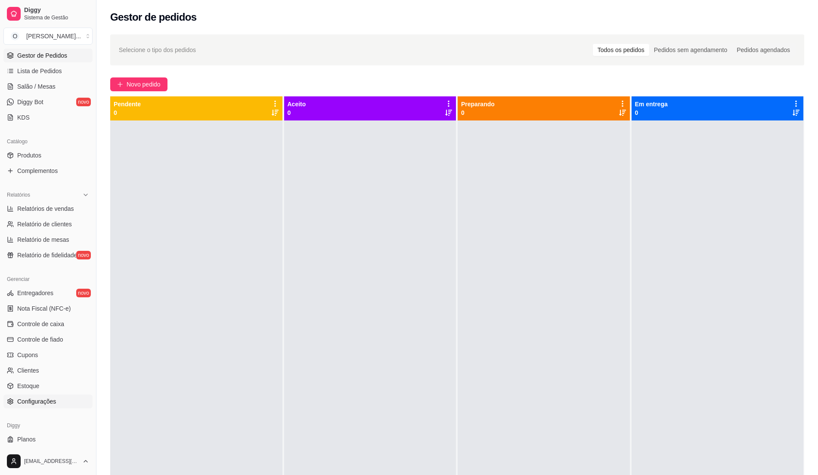
scroll to position [145, 0]
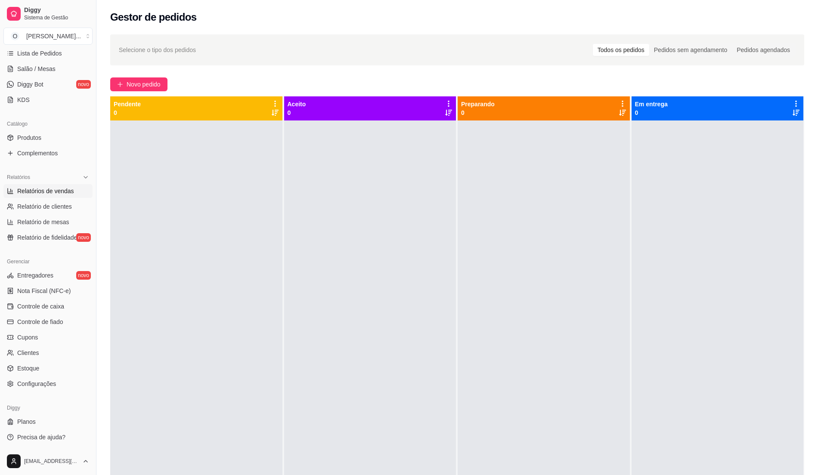
click at [64, 192] on span "Relatórios de vendas" at bounding box center [45, 191] width 57 height 9
select select "ALL"
select select "0"
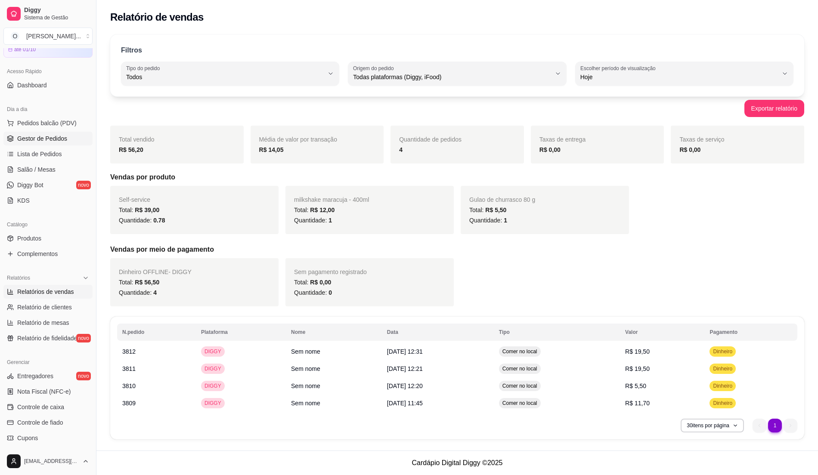
scroll to position [30, 0]
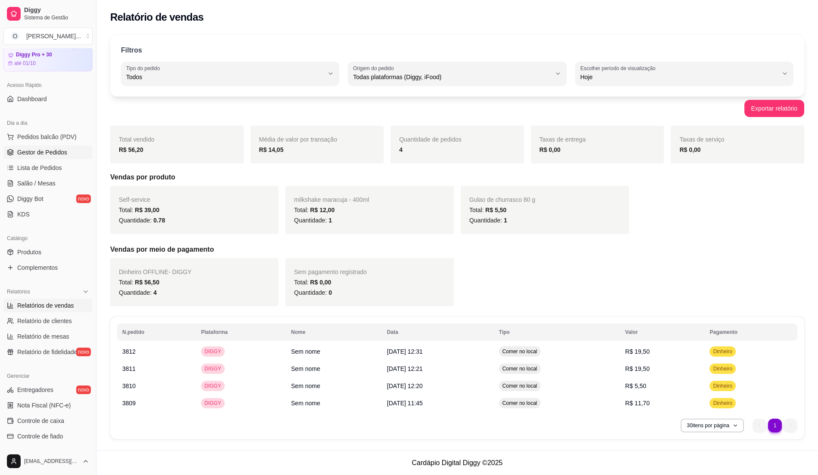
click at [56, 155] on span "Gestor de Pedidos" at bounding box center [42, 152] width 50 height 9
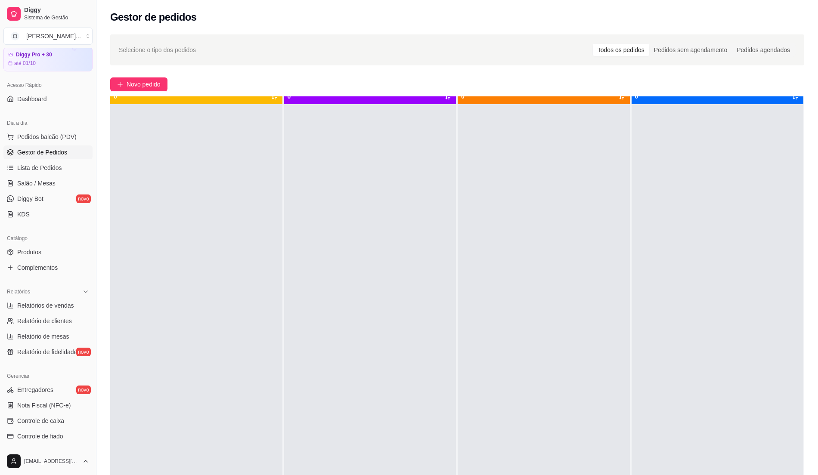
scroll to position [24, 0]
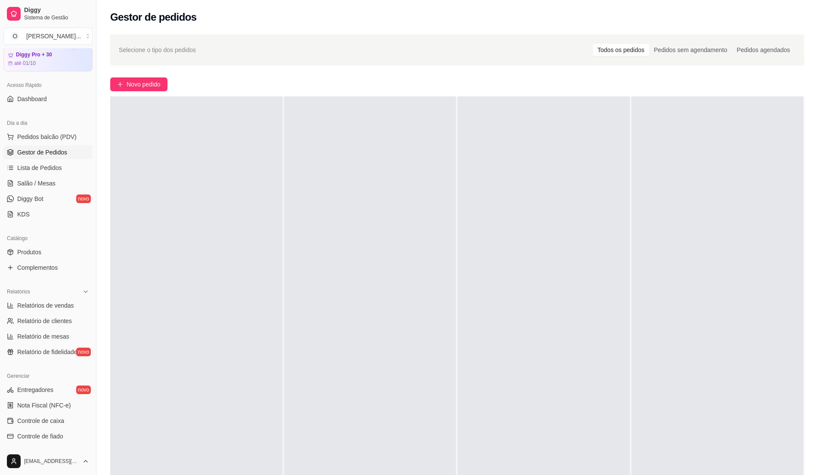
click at [413, 291] on div at bounding box center [370, 333] width 172 height 475
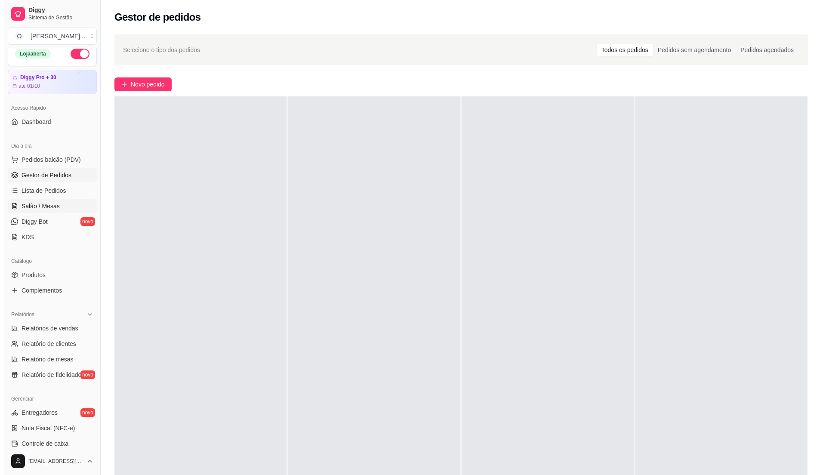
scroll to position [0, 0]
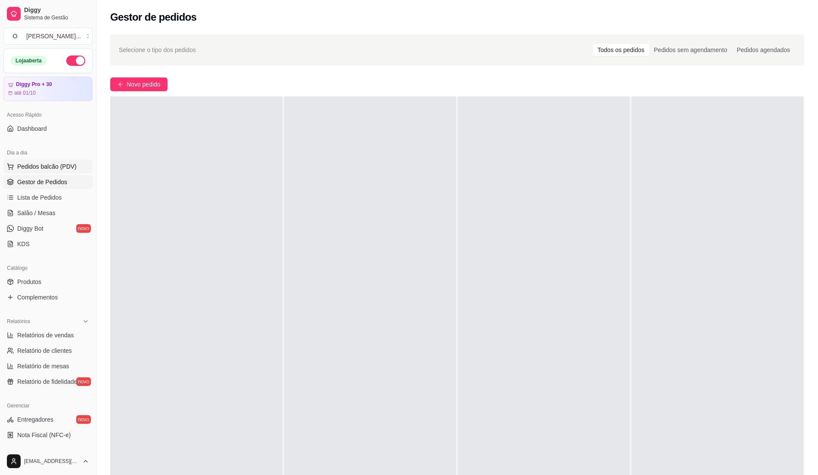
click at [54, 169] on span "Pedidos balcão (PDV)" at bounding box center [46, 166] width 59 height 9
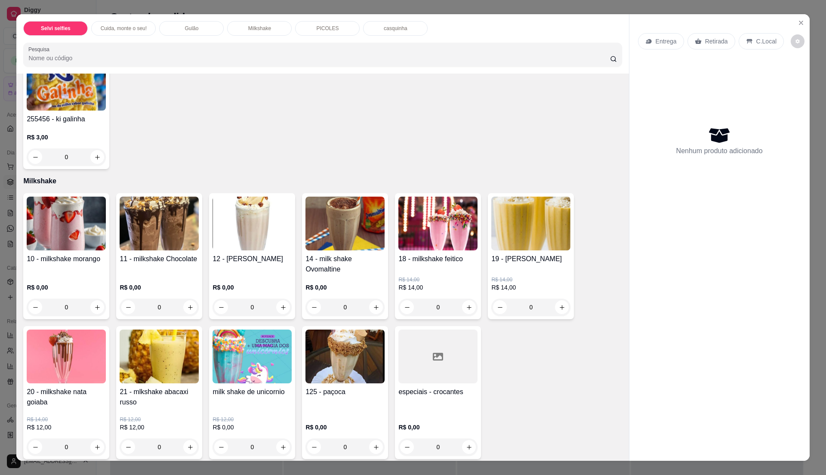
scroll to position [574, 0]
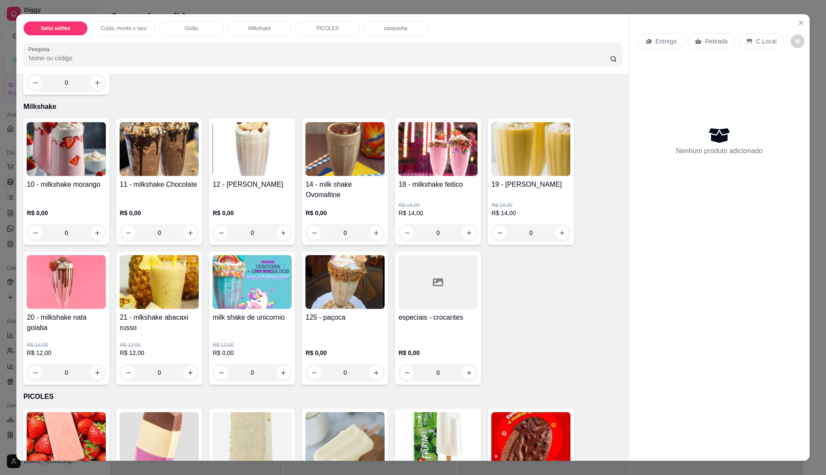
click at [76, 150] on img at bounding box center [66, 149] width 79 height 54
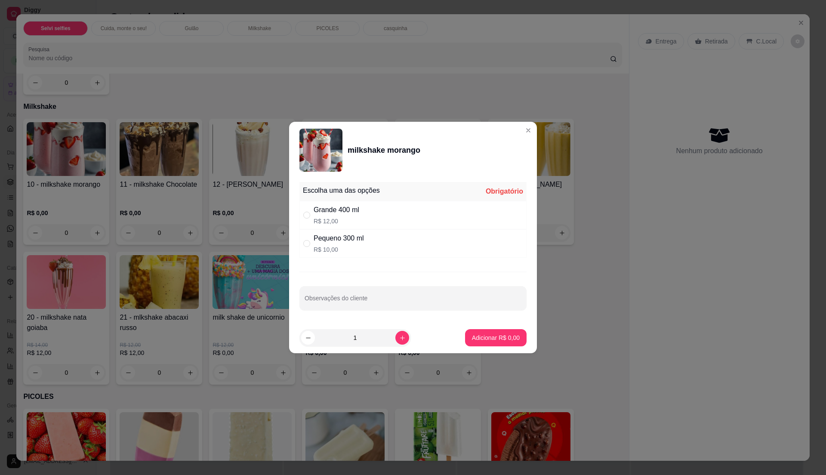
click at [362, 210] on div "Grande 400 ml R$ 12,00" at bounding box center [412, 215] width 227 height 28
radio input "true"
click at [469, 340] on p "Adicionar R$ 12,00" at bounding box center [494, 337] width 51 height 9
type input "1"
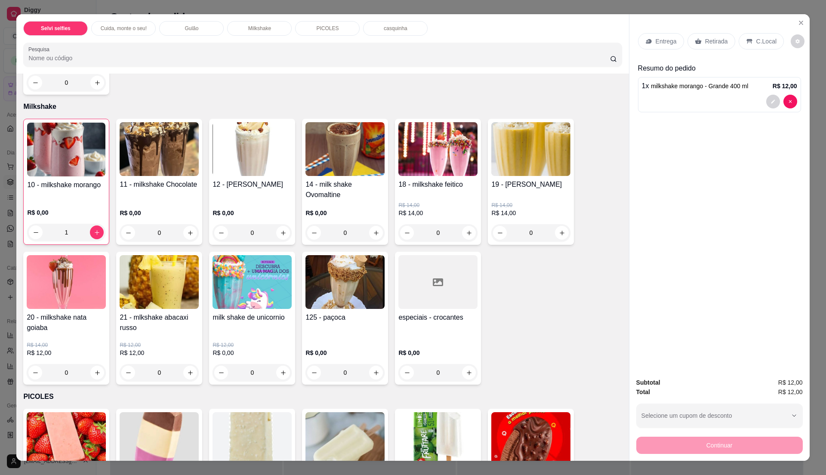
click at [763, 30] on div "Entrega Retirada C.Local" at bounding box center [719, 41] width 163 height 30
click at [762, 37] on p "C.Local" at bounding box center [766, 41] width 20 height 9
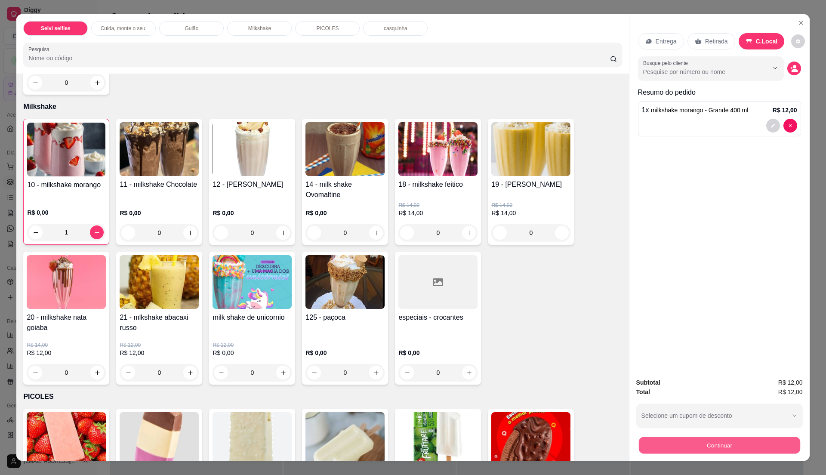
click at [732, 443] on button "Continuar" at bounding box center [719, 445] width 161 height 17
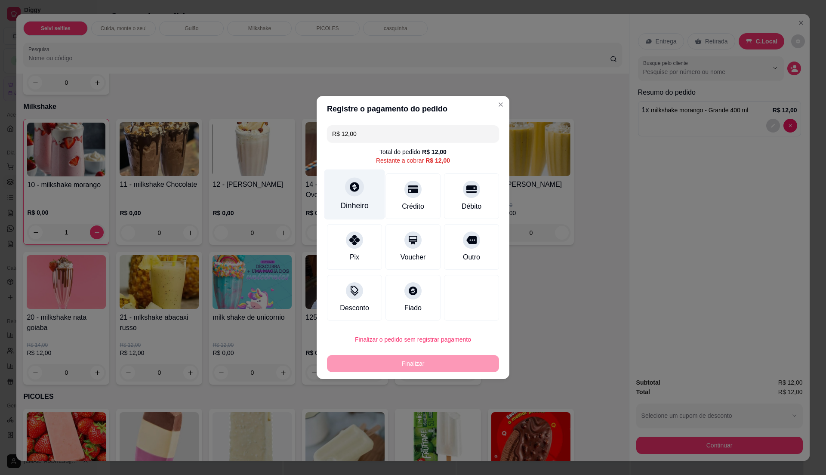
click at [365, 201] on div "Dinheiro" at bounding box center [354, 205] width 28 height 11
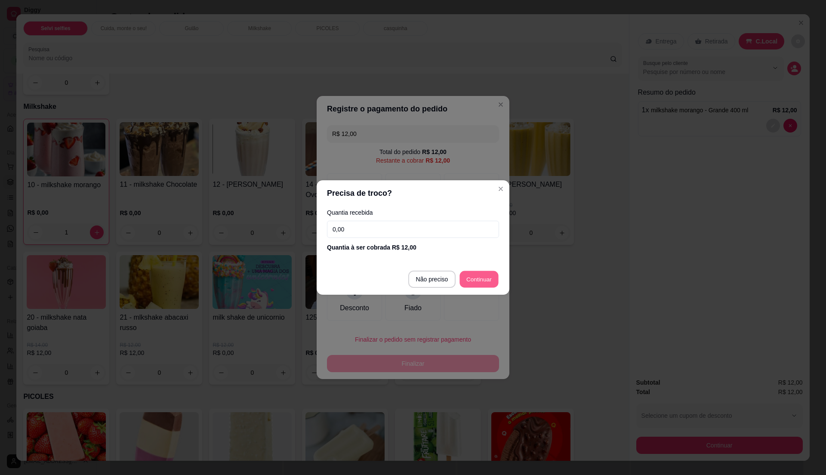
type input "R$ 0,00"
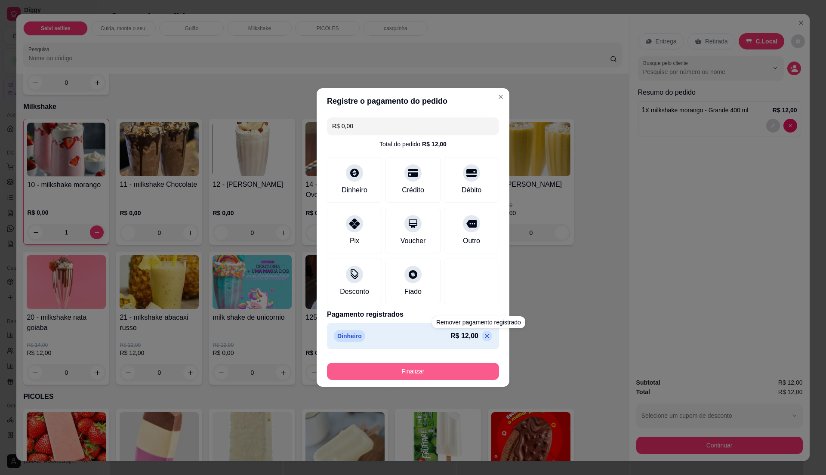
click at [469, 371] on button "Finalizar" at bounding box center [413, 371] width 172 height 17
type input "0"
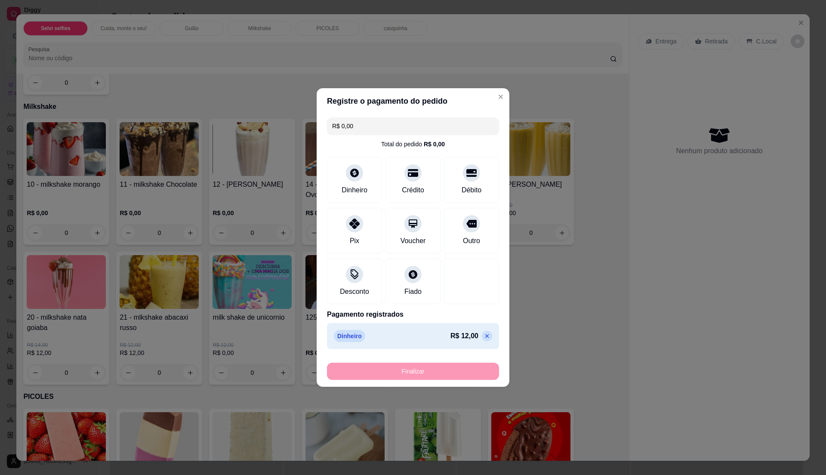
type input "-R$ 12,00"
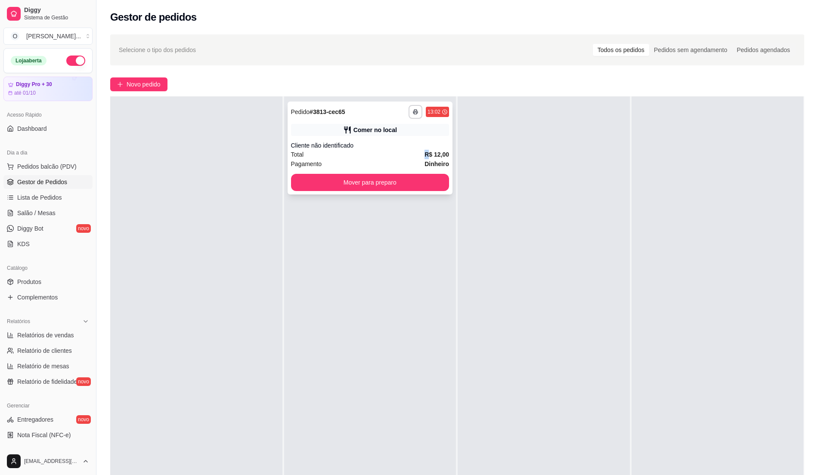
click at [426, 154] on strong "R$ 12,00" at bounding box center [436, 154] width 25 height 7
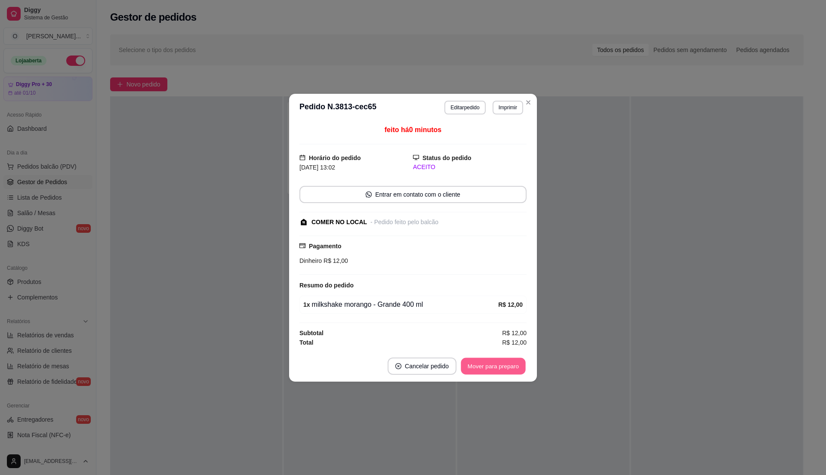
click at [506, 362] on button "Mover para preparo" at bounding box center [493, 366] width 65 height 17
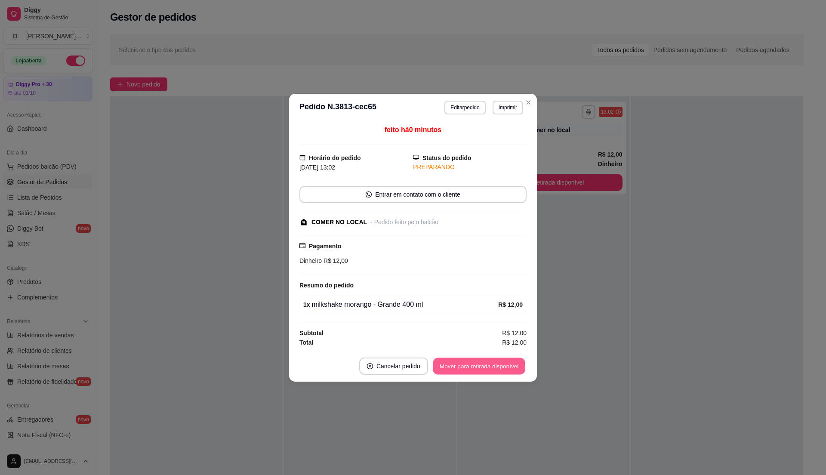
click at [506, 362] on button "Mover para retirada disponível" at bounding box center [479, 366] width 92 height 17
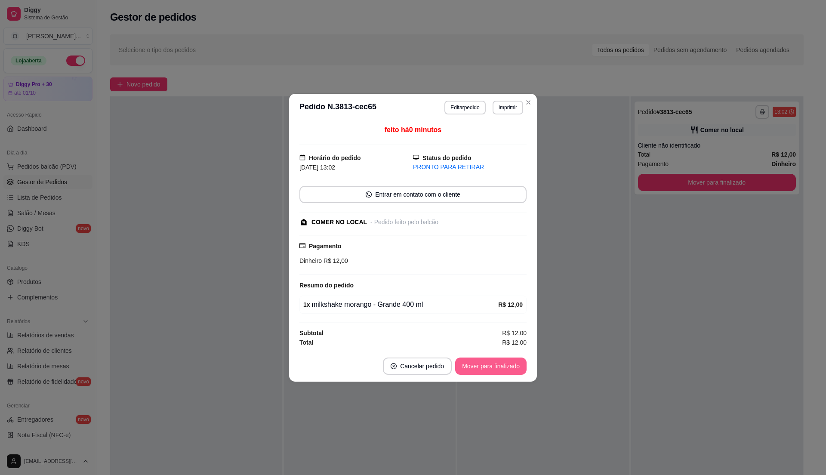
click at [506, 362] on button "Mover para finalizado" at bounding box center [490, 366] width 71 height 17
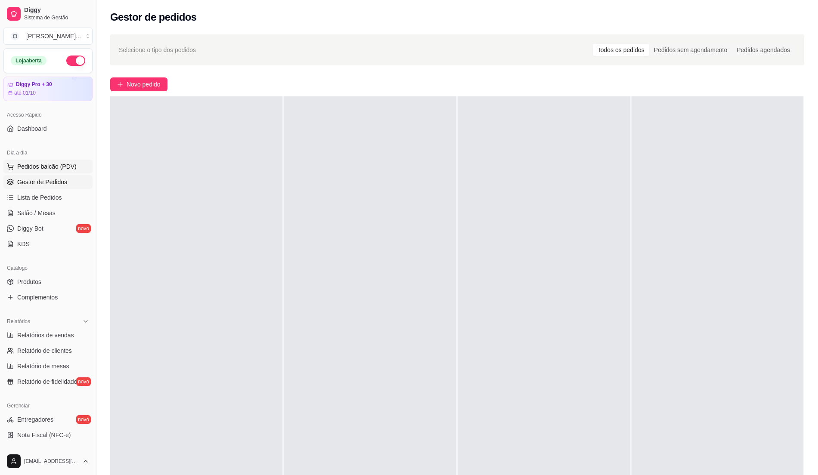
click at [62, 170] on span "Pedidos balcão (PDV)" at bounding box center [46, 166] width 59 height 9
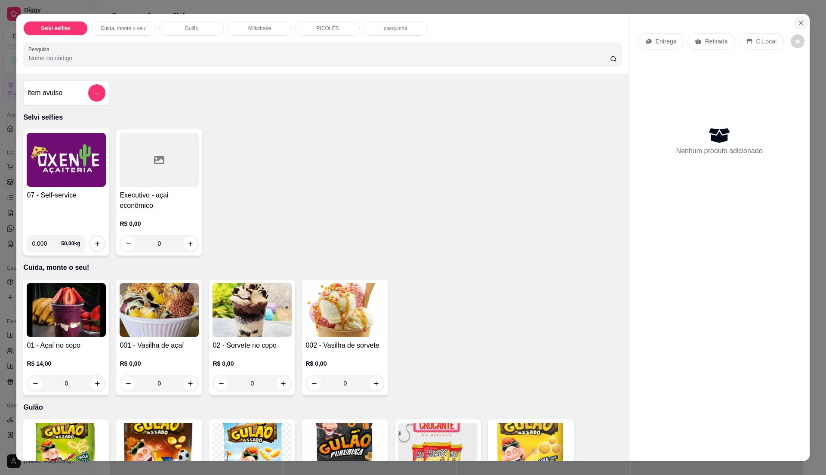
click at [794, 21] on button "Close" at bounding box center [801, 23] width 14 height 14
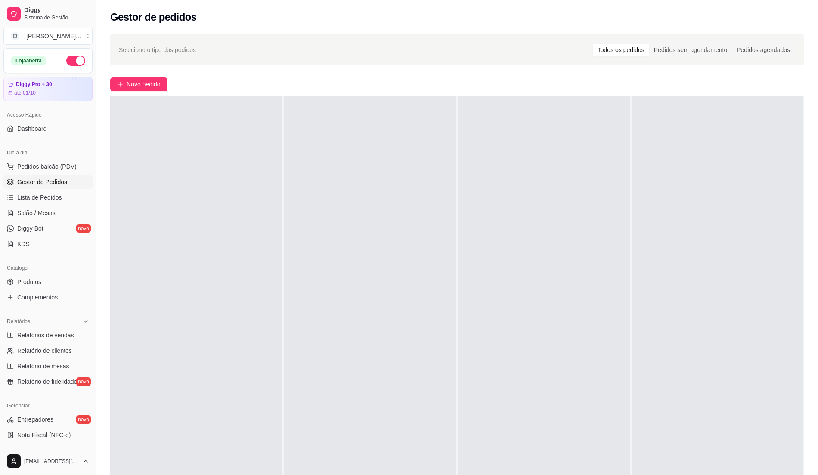
click at [38, 190] on ul "Pedidos balcão (PDV) Gestor de Pedidos Lista de Pedidos Salão / Mesas Diggy Bot…" at bounding box center [47, 205] width 89 height 91
click at [33, 199] on span "Lista de Pedidos" at bounding box center [39, 197] width 45 height 9
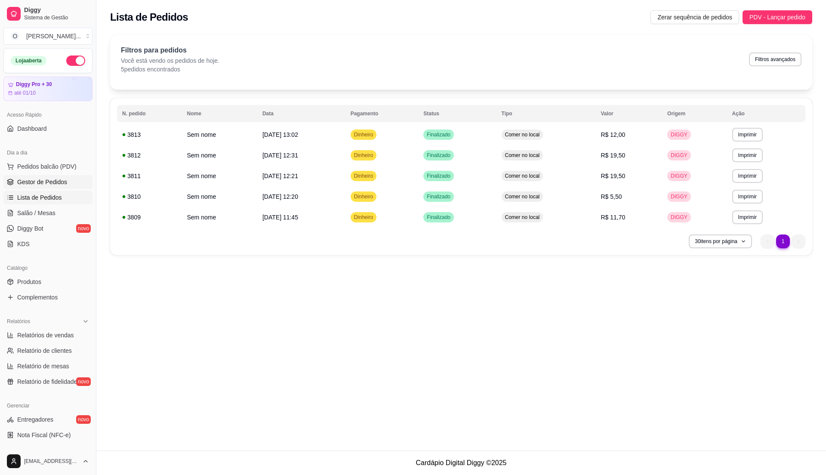
click at [35, 185] on span "Gestor de Pedidos" at bounding box center [42, 182] width 50 height 9
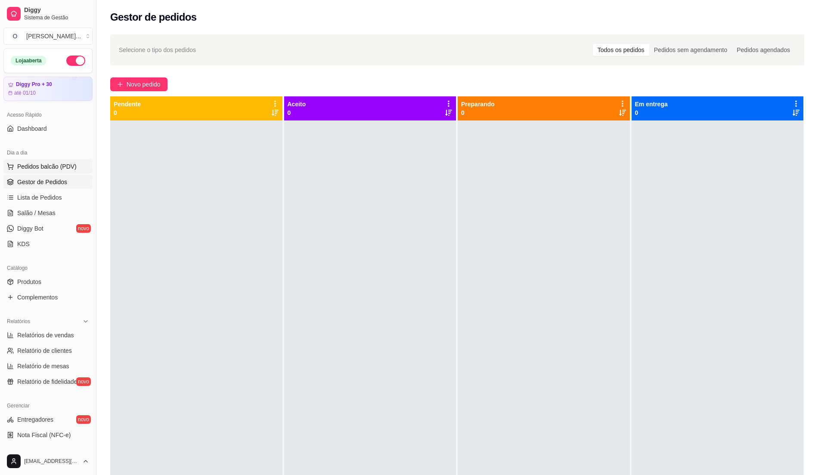
click at [40, 170] on span "Pedidos balcão (PDV)" at bounding box center [46, 166] width 59 height 9
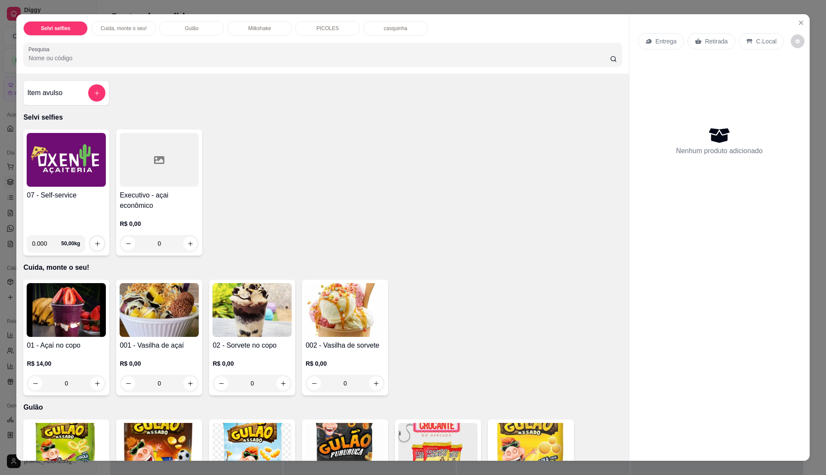
click at [379, 241] on div "07 - Self-service 0.000 50,00 kg Executivo - açai econômico R$ 0,00 0" at bounding box center [322, 193] width 599 height 126
click at [798, 23] on icon "Close" at bounding box center [801, 22] width 7 height 7
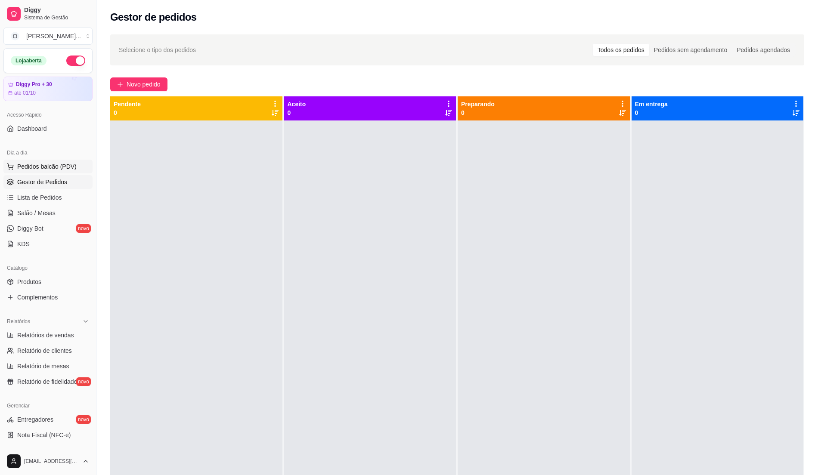
click at [50, 170] on span "Pedidos balcão (PDV)" at bounding box center [46, 166] width 59 height 9
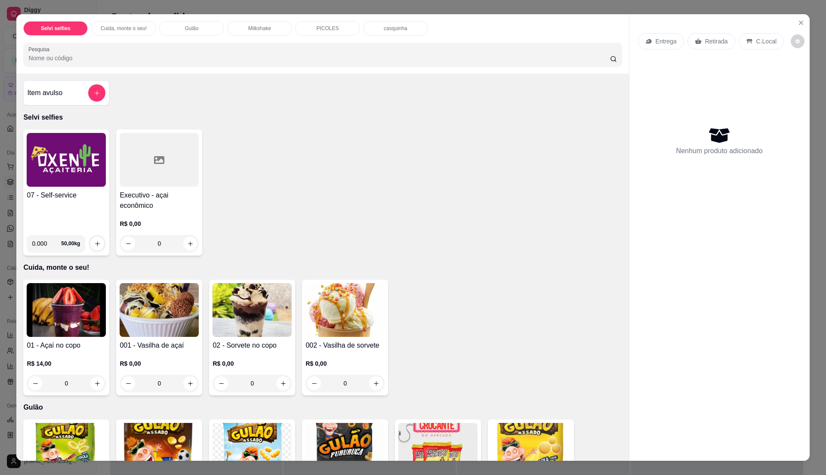
click at [46, 173] on img at bounding box center [66, 160] width 79 height 54
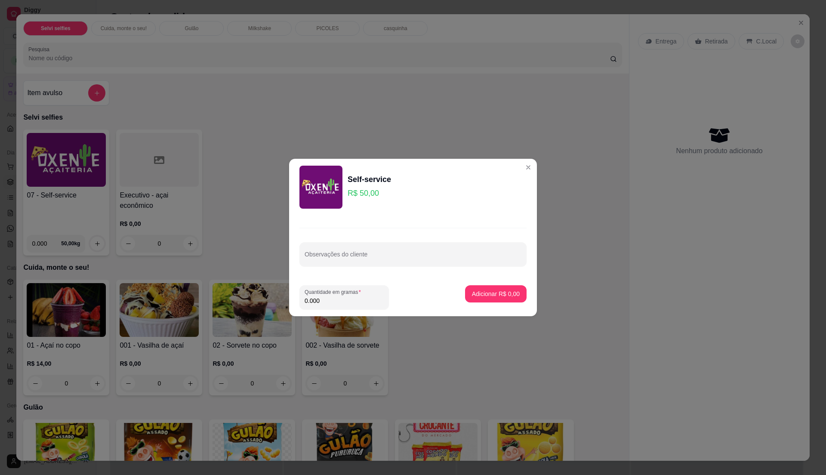
click at [326, 302] on input "0.000" at bounding box center [344, 300] width 79 height 9
type input "0.265"
click at [501, 288] on button "Adicionar R$ 13,25" at bounding box center [494, 294] width 63 height 17
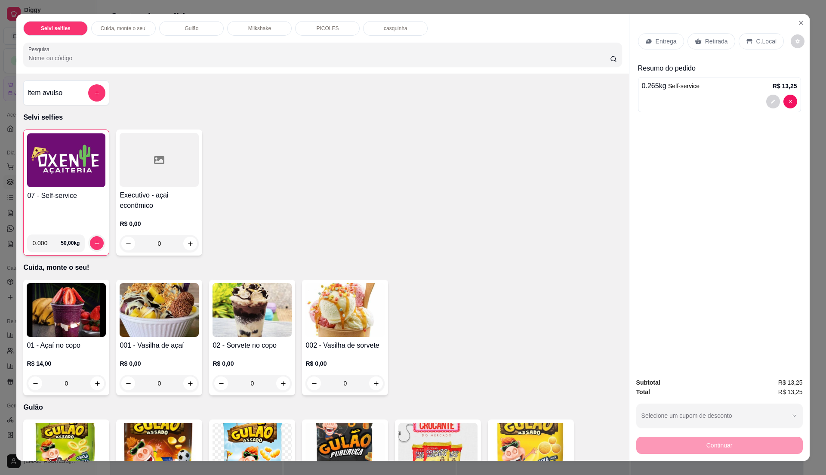
click at [756, 43] on p "C.Local" at bounding box center [766, 41] width 20 height 9
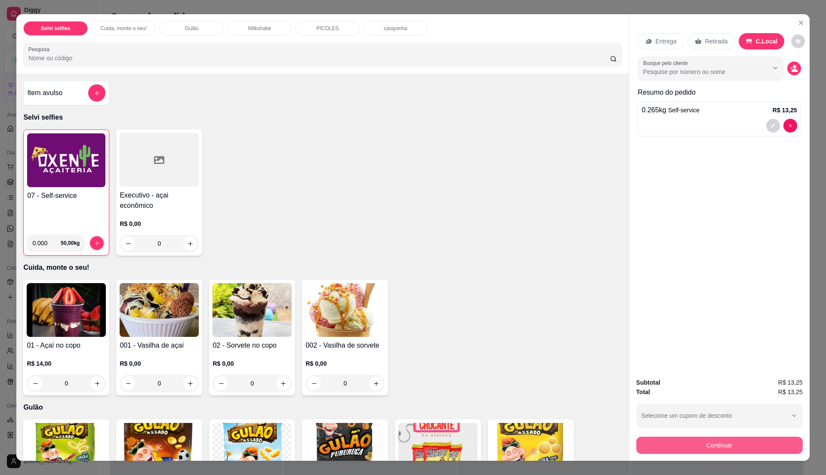
click at [662, 444] on button "Continuar" at bounding box center [719, 445] width 167 height 17
click at [681, 444] on button "Continuar" at bounding box center [719, 445] width 161 height 17
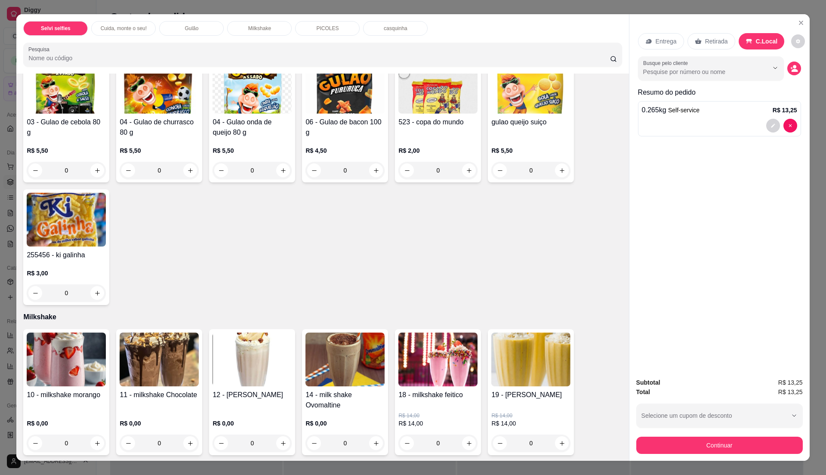
scroll to position [287, 0]
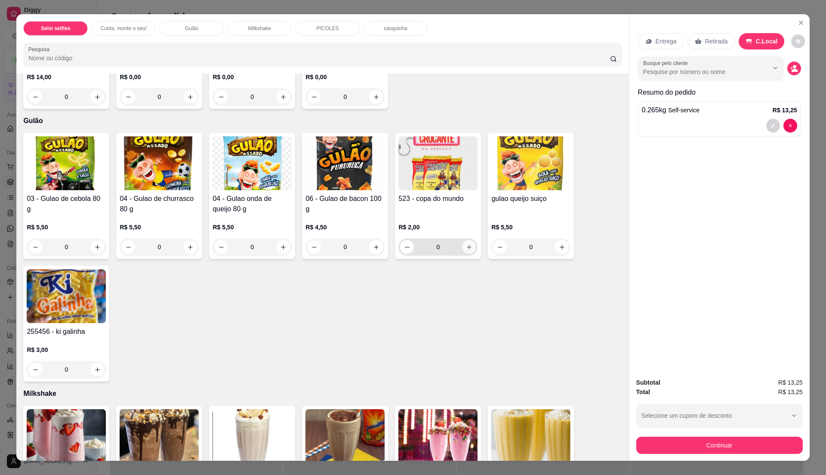
click at [466, 248] on icon "increase-product-quantity" at bounding box center [469, 247] width 6 height 6
type input "1"
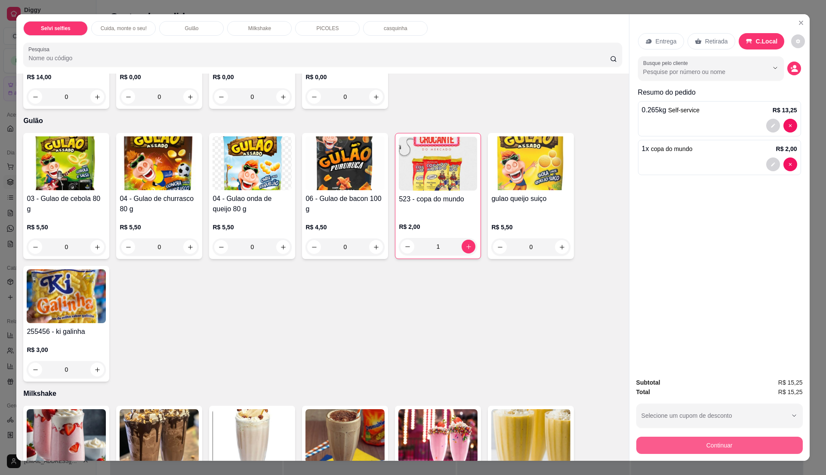
click at [696, 447] on button "Continuar" at bounding box center [719, 445] width 167 height 17
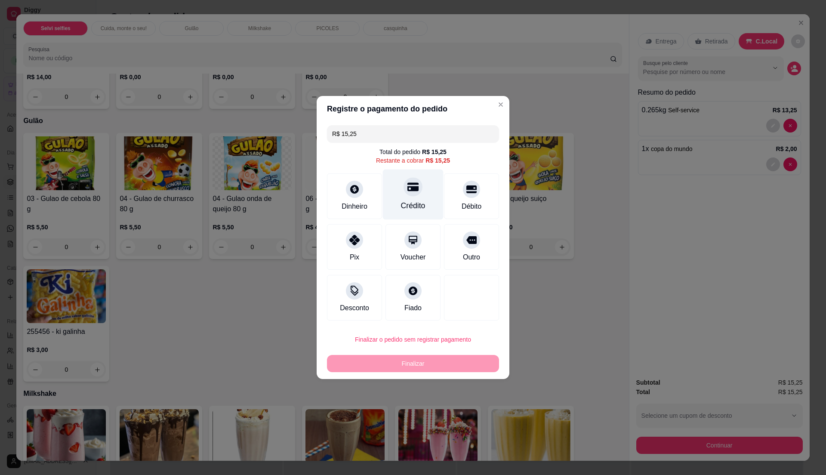
click at [401, 201] on div "Crédito" at bounding box center [413, 205] width 25 height 11
type input "R$ 0,00"
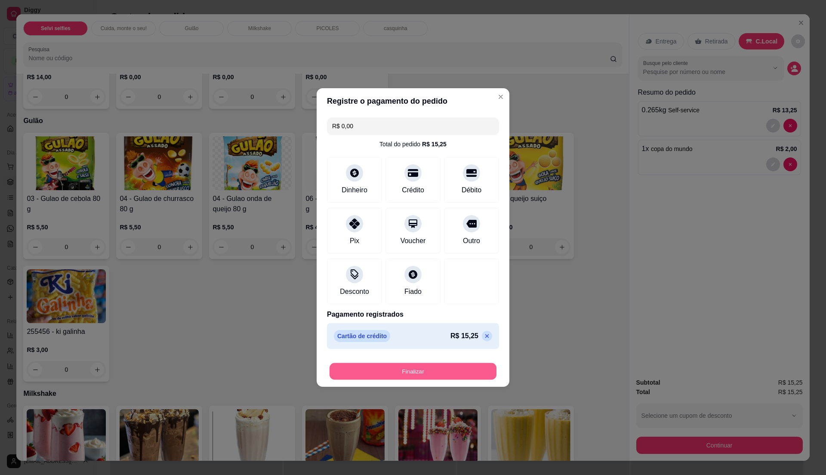
click at [419, 372] on button "Finalizar" at bounding box center [413, 371] width 167 height 17
type input "0"
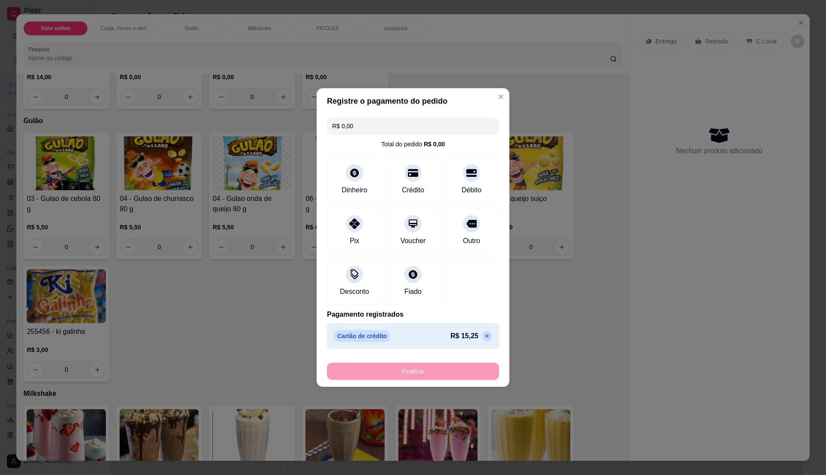
type input "-R$ 15,25"
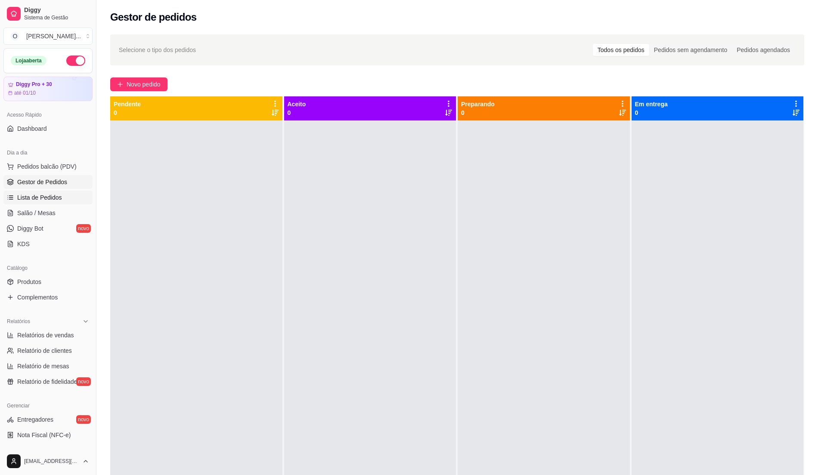
click at [46, 203] on link "Lista de Pedidos" at bounding box center [47, 198] width 89 height 14
click at [46, 198] on span "Lista de Pedidos" at bounding box center [39, 197] width 45 height 9
click at [46, 197] on span "Lista de Pedidos" at bounding box center [39, 197] width 45 height 9
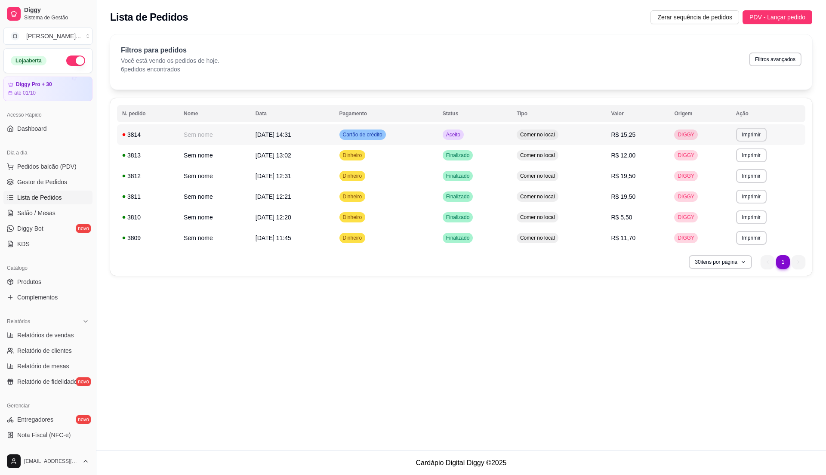
click at [592, 140] on td "Comer no local" at bounding box center [559, 134] width 95 height 21
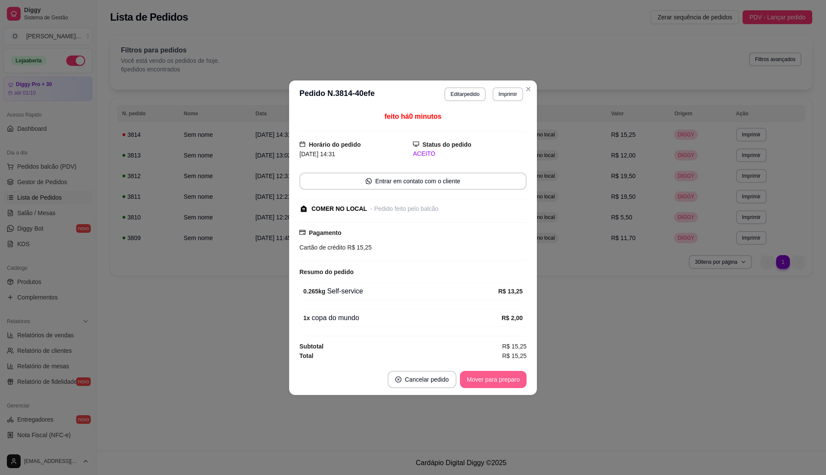
click at [497, 384] on button "Mover para preparo" at bounding box center [493, 379] width 67 height 17
click at [497, 384] on button "Mover para retirada disponível" at bounding box center [479, 379] width 92 height 17
click at [497, 384] on button "Mover para finalizado" at bounding box center [491, 379] width 69 height 17
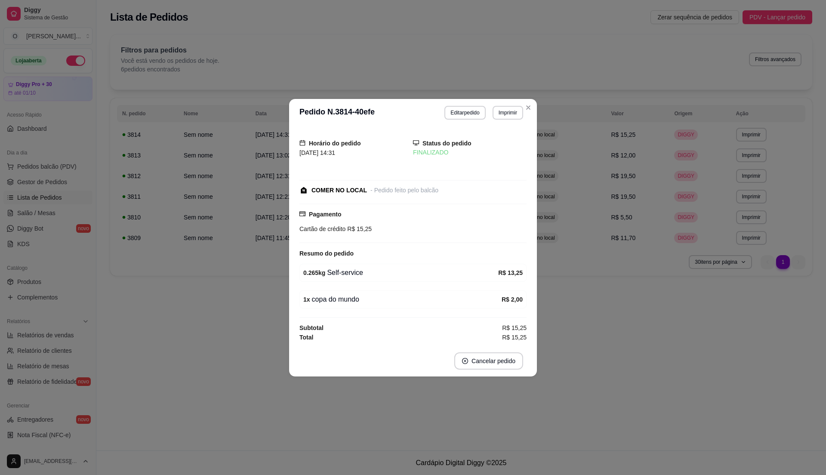
click at [510, 374] on footer "Cancelar pedido" at bounding box center [413, 361] width 248 height 31
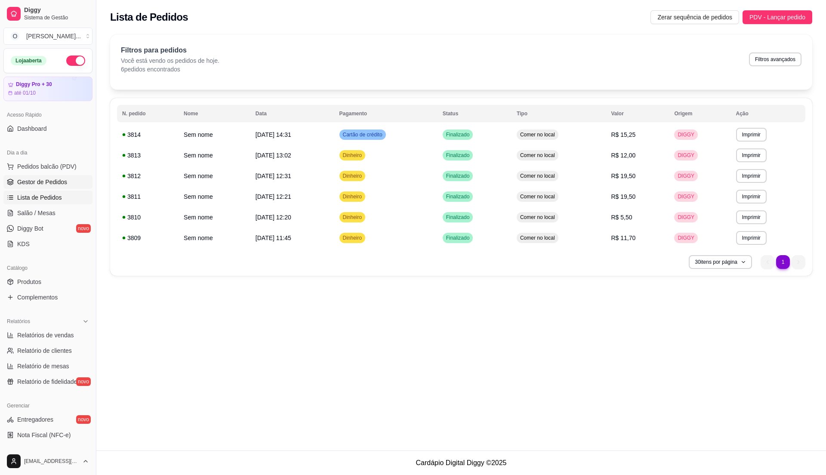
click at [66, 178] on link "Gestor de Pedidos" at bounding box center [47, 182] width 89 height 14
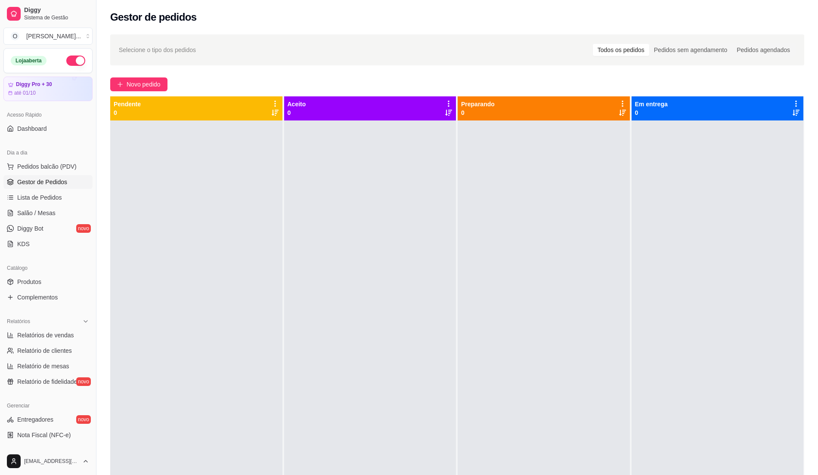
drag, startPoint x: 318, startPoint y: 278, endPoint x: 258, endPoint y: 245, distance: 68.0
click at [317, 277] on div at bounding box center [370, 357] width 172 height 475
click at [43, 165] on span "Pedidos balcão (PDV)" at bounding box center [46, 166] width 59 height 9
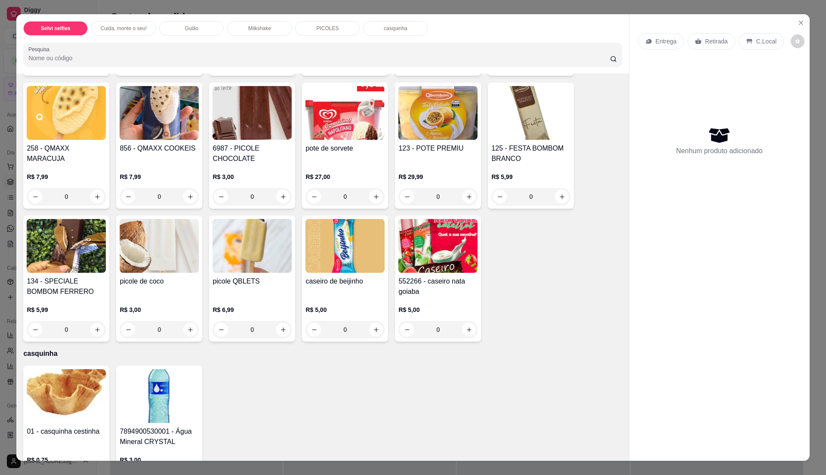
scroll to position [1071, 0]
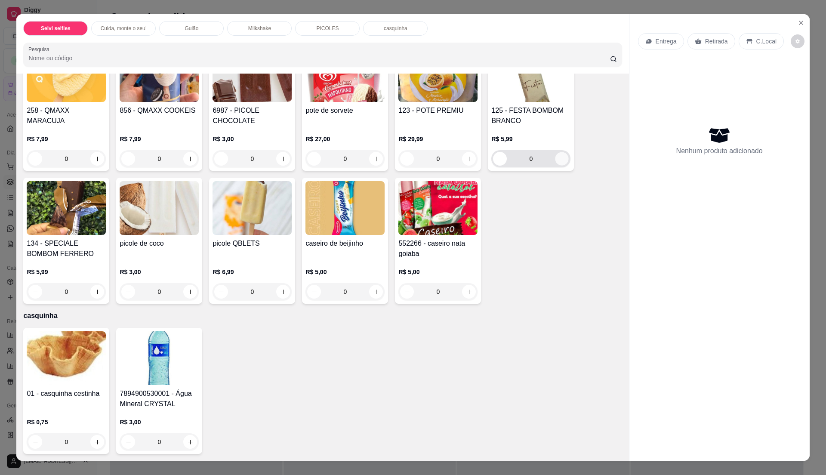
click at [559, 160] on icon "increase-product-quantity" at bounding box center [562, 159] width 6 height 6
type input "1"
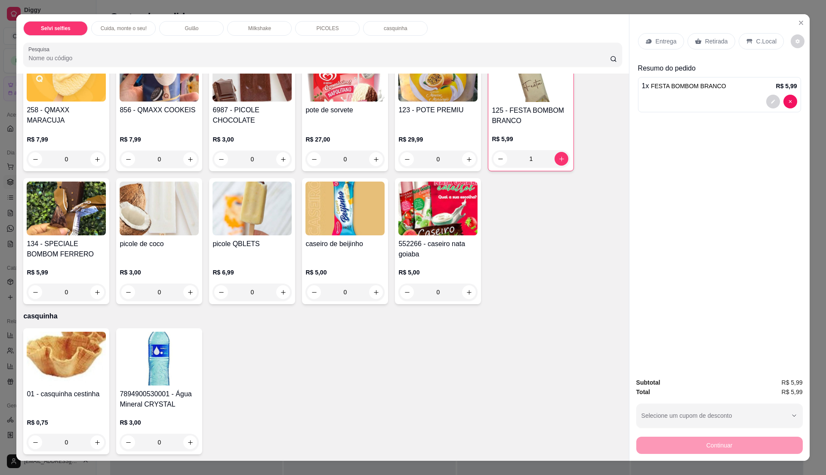
click at [766, 45] on p "C.Local" at bounding box center [766, 41] width 20 height 9
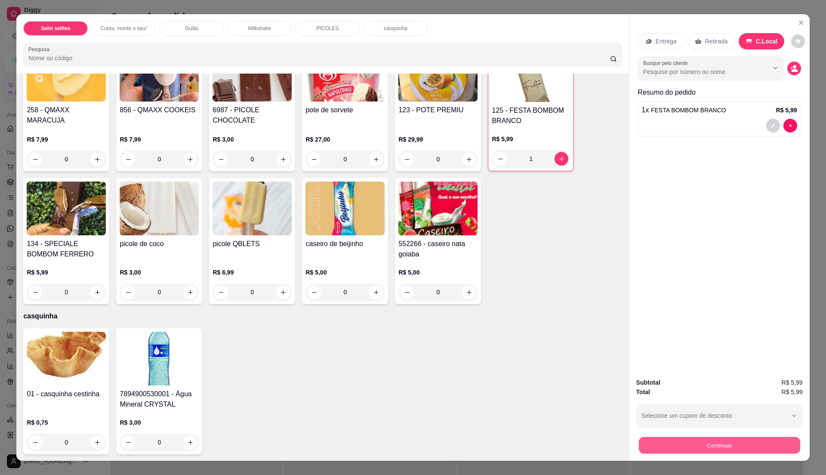
click at [716, 441] on button "Continuar" at bounding box center [719, 445] width 161 height 17
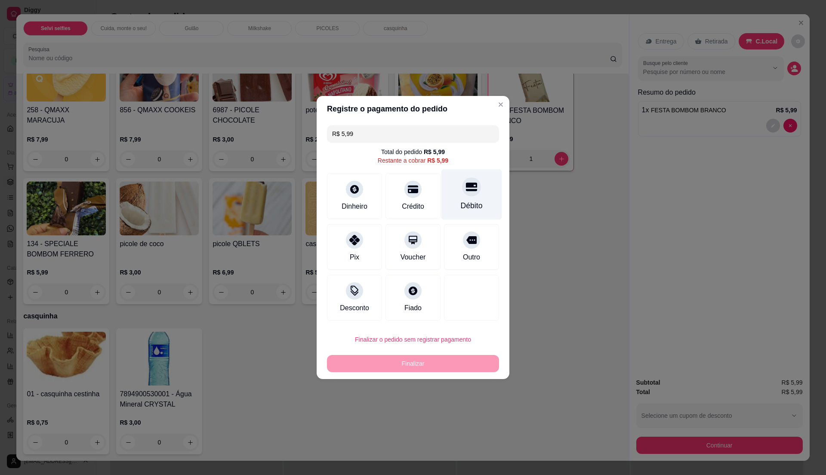
click at [461, 207] on div "Débito" at bounding box center [472, 205] width 22 height 11
type input "R$ 0,00"
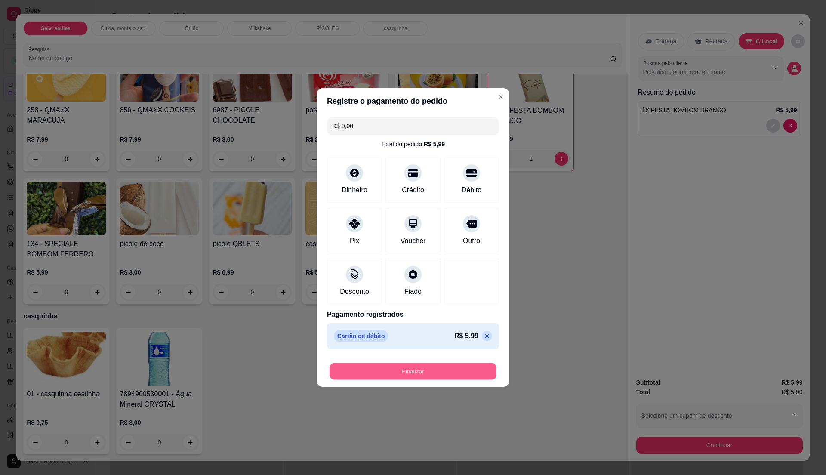
click at [404, 373] on button "Finalizar" at bounding box center [413, 371] width 167 height 17
type input "0"
type input "-R$ 5,99"
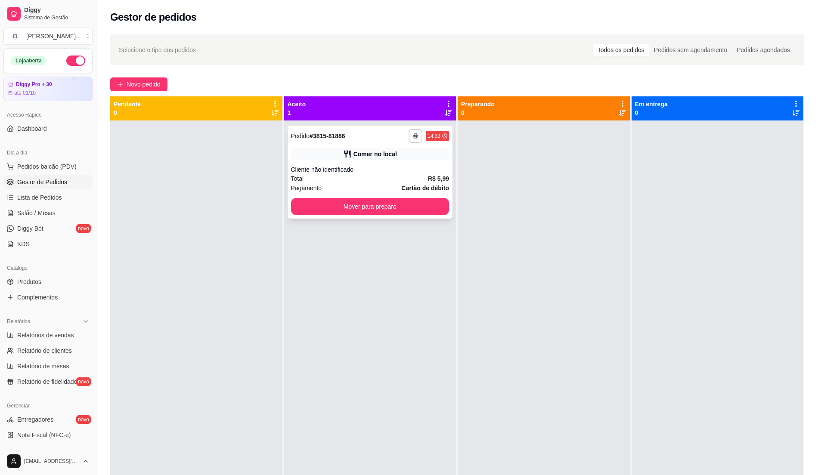
click at [400, 167] on div "Cliente não identificado" at bounding box center [370, 169] width 158 height 9
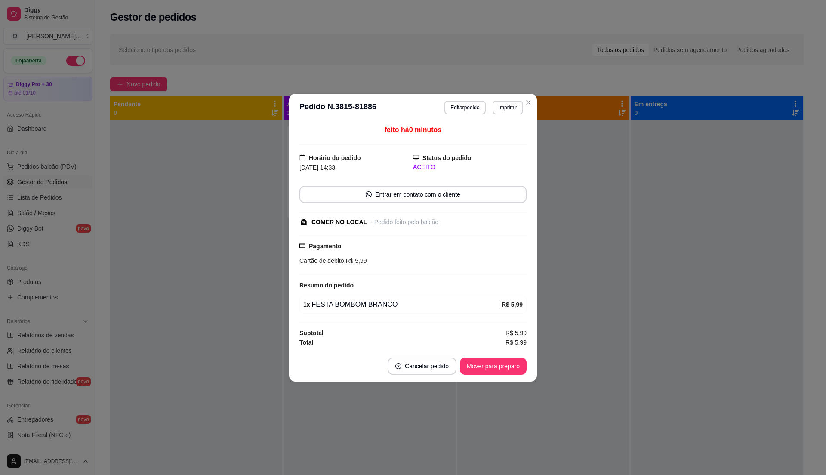
click at [502, 357] on footer "Cancelar pedido Mover para preparo" at bounding box center [413, 366] width 248 height 31
click at [502, 364] on button "Mover para preparo" at bounding box center [493, 366] width 65 height 17
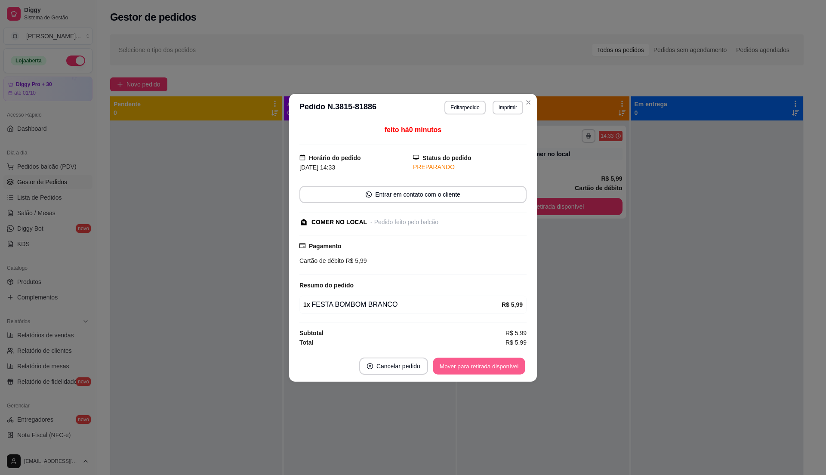
click at [502, 364] on button "Mover para retirada disponível" at bounding box center [479, 366] width 92 height 17
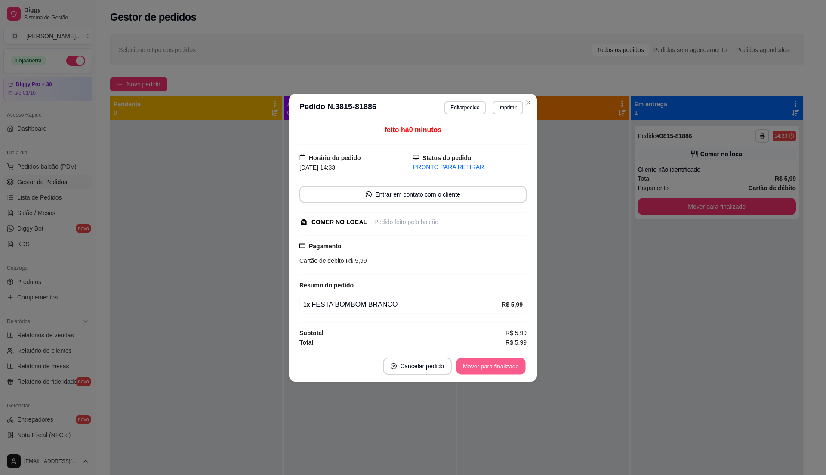
click at [502, 364] on button "Mover para finalizado" at bounding box center [491, 366] width 69 height 17
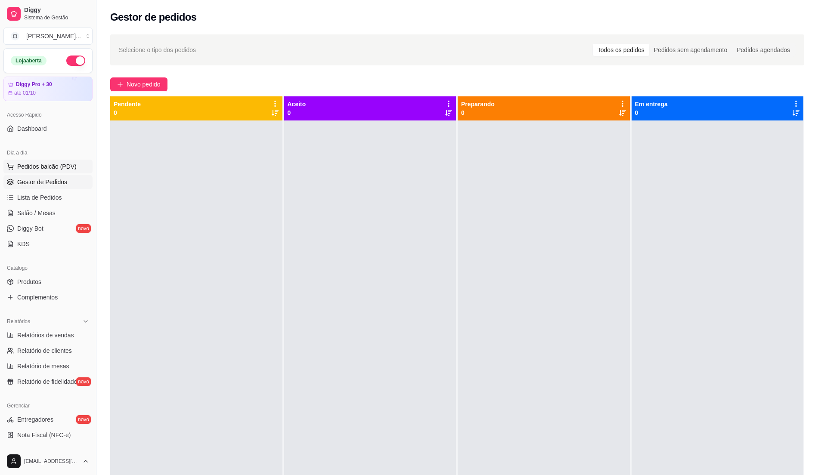
click at [32, 169] on span "Pedidos balcão (PDV)" at bounding box center [46, 166] width 59 height 9
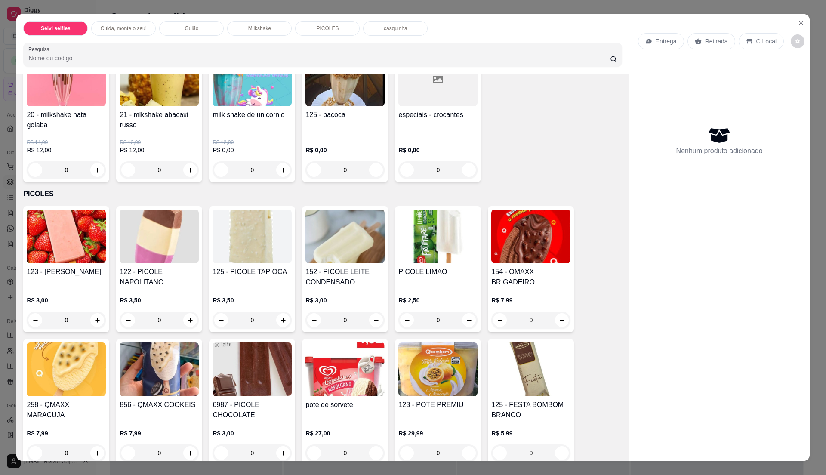
scroll to position [803, 0]
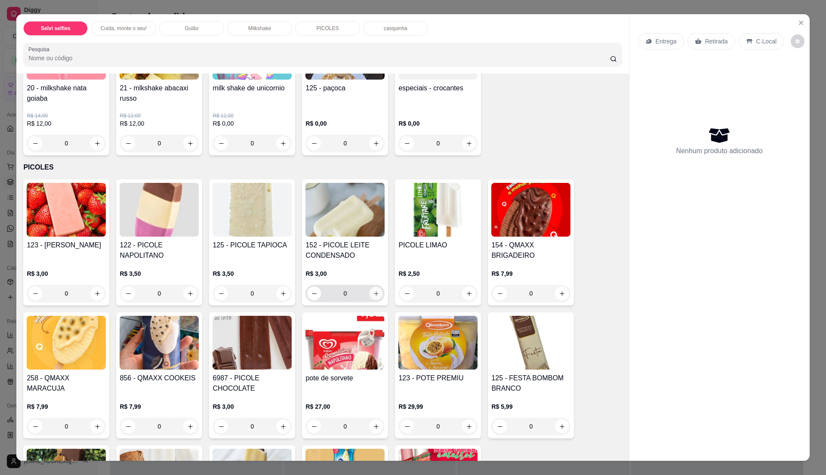
click at [374, 297] on button "increase-product-quantity" at bounding box center [376, 293] width 13 height 13
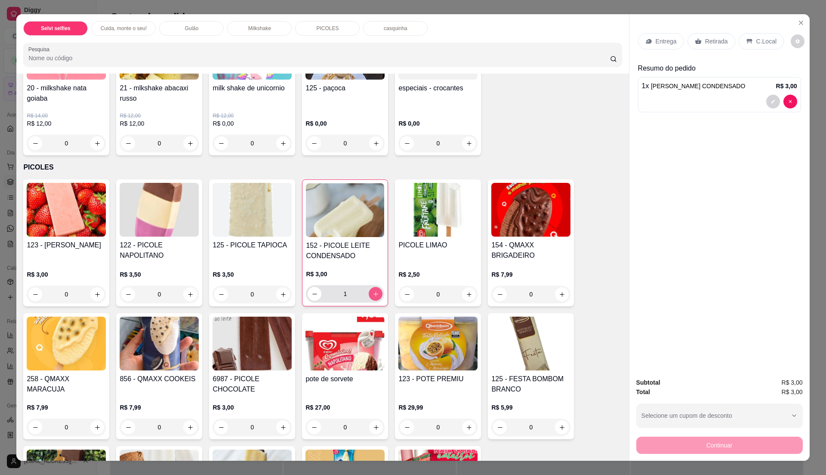
click at [374, 297] on icon "increase-product-quantity" at bounding box center [376, 294] width 6 height 6
type input "2"
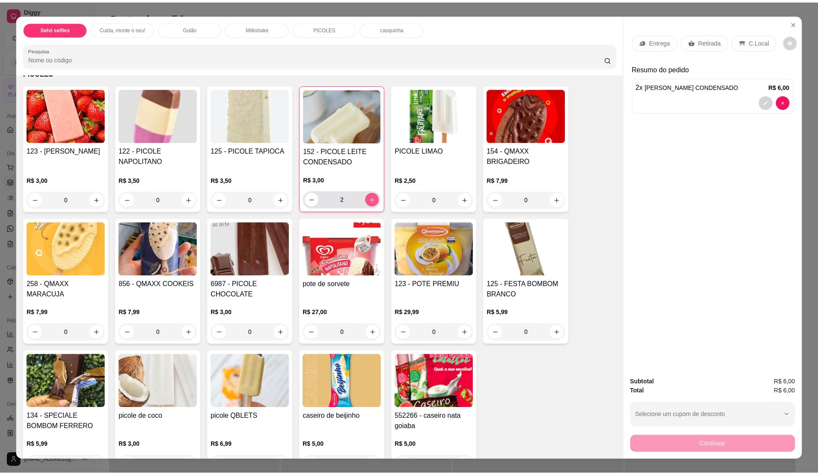
scroll to position [918, 0]
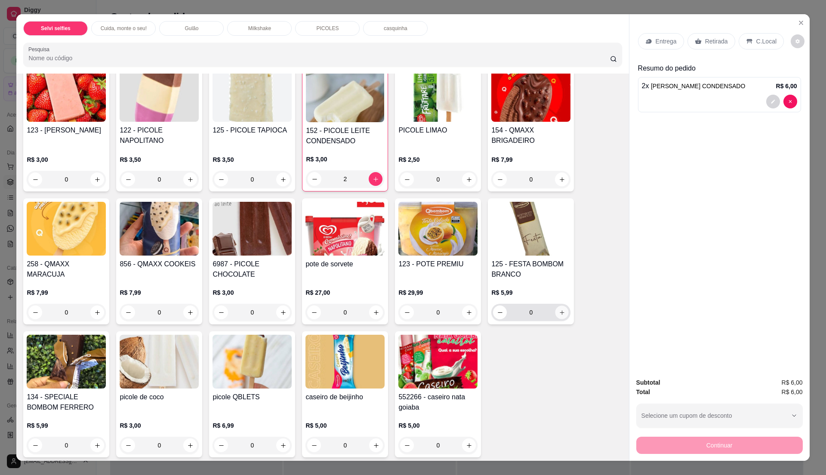
click at [559, 312] on icon "increase-product-quantity" at bounding box center [562, 312] width 6 height 6
type input "1"
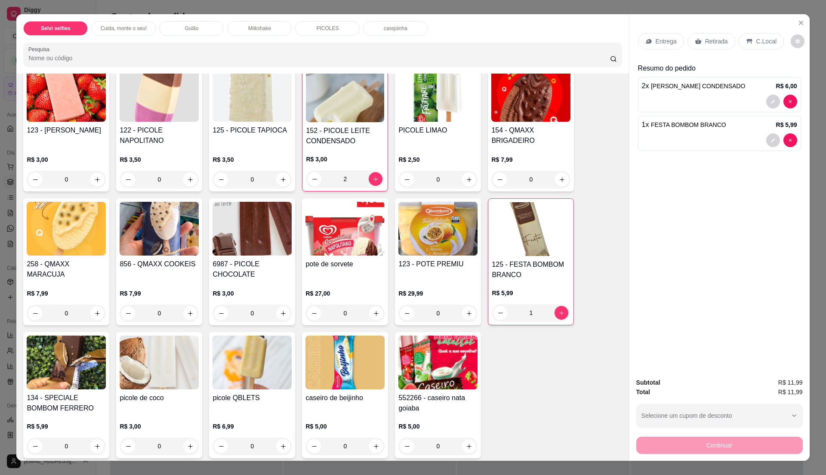
click at [754, 46] on div "C.Local" at bounding box center [761, 41] width 45 height 16
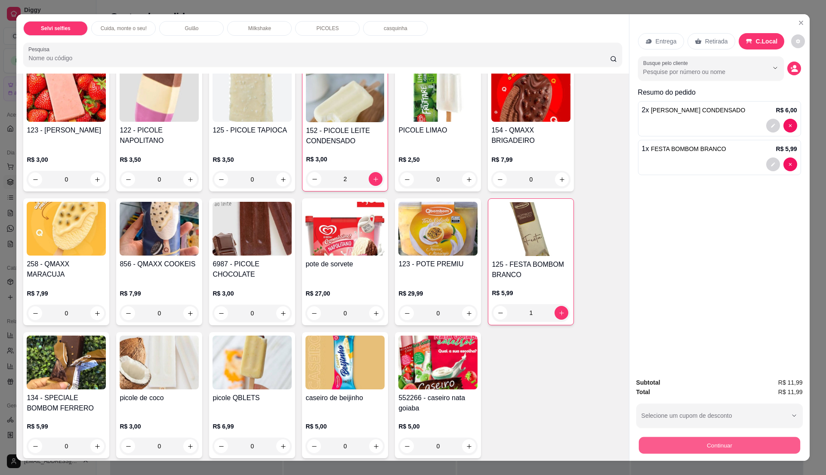
click at [737, 444] on button "Continuar" at bounding box center [719, 445] width 161 height 17
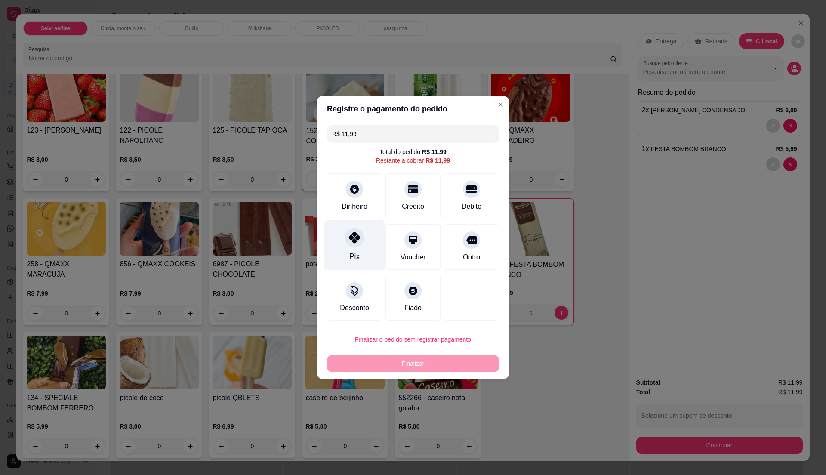
click at [351, 259] on div "Pix" at bounding box center [354, 256] width 10 height 11
type input "R$ 0,00"
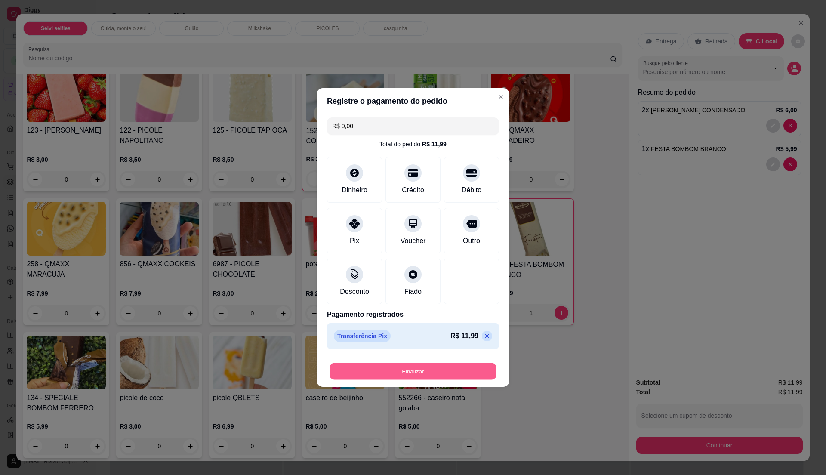
click at [404, 373] on button "Finalizar" at bounding box center [413, 371] width 167 height 17
type input "0"
type input "-R$ 11,99"
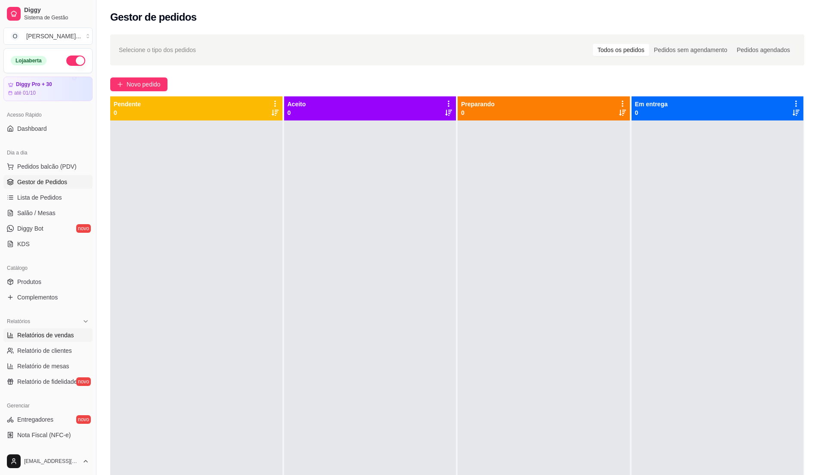
click at [64, 335] on span "Relatórios de vendas" at bounding box center [45, 335] width 57 height 9
select select "ALL"
select select "0"
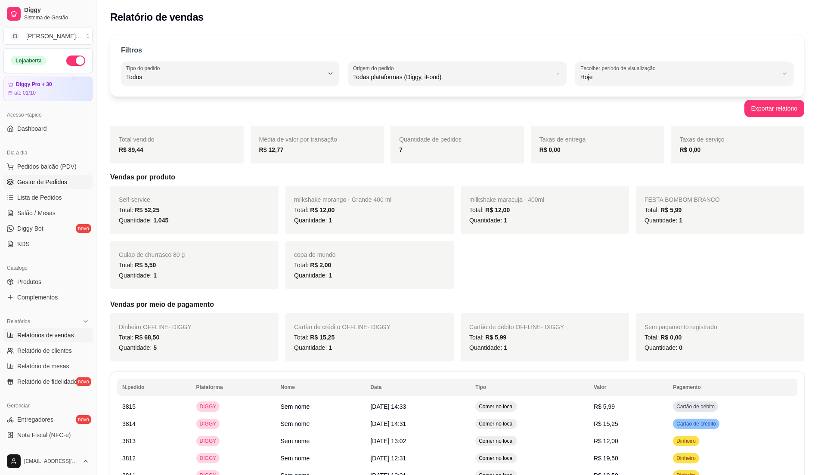
click at [62, 186] on span "Gestor de Pedidos" at bounding box center [42, 182] width 50 height 9
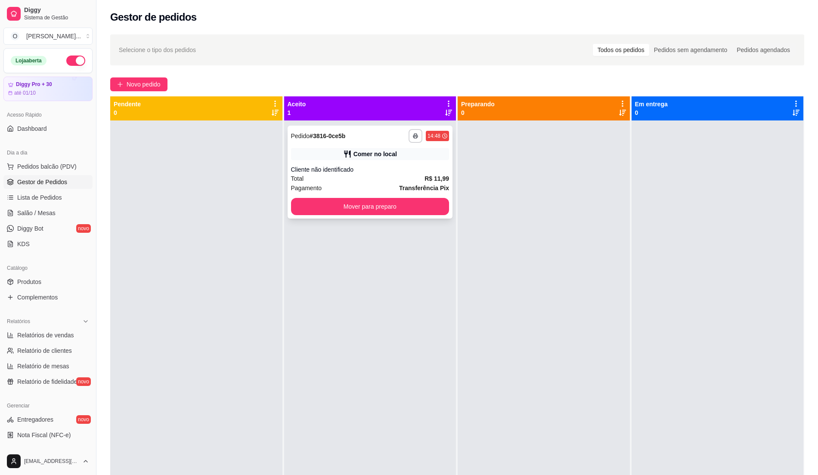
click at [383, 185] on div "Pagamento Transferência Pix" at bounding box center [370, 187] width 158 height 9
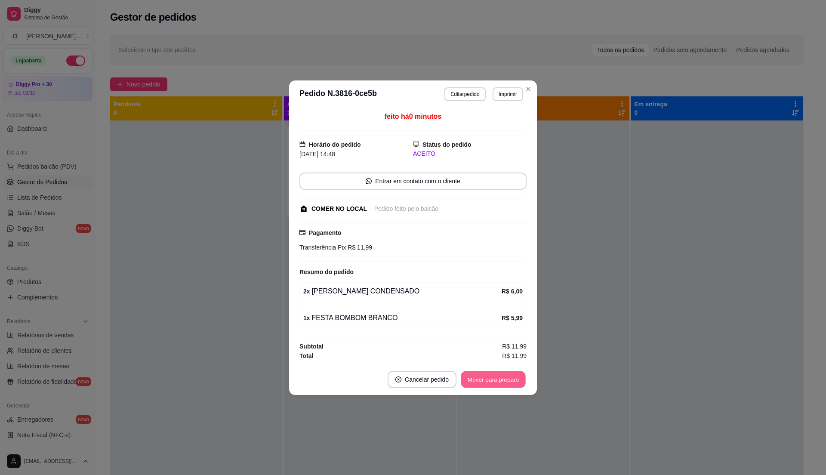
click at [472, 379] on button "Mover para preparo" at bounding box center [493, 379] width 65 height 17
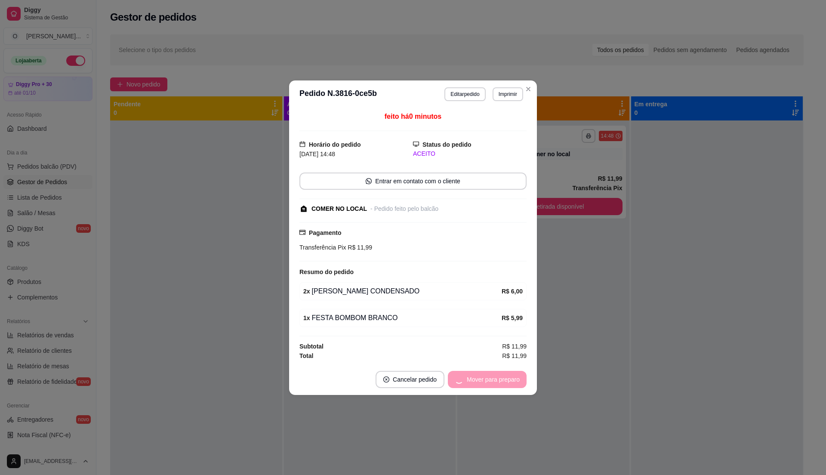
click at [472, 379] on div "Mover para preparo" at bounding box center [487, 379] width 79 height 17
click at [468, 381] on button "Mover para retirada disponível" at bounding box center [479, 379] width 92 height 17
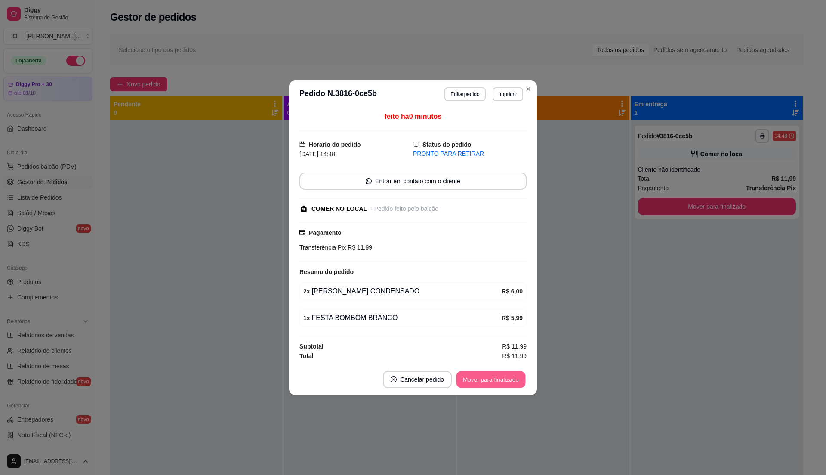
click at [467, 381] on button "Mover para finalizado" at bounding box center [491, 379] width 69 height 17
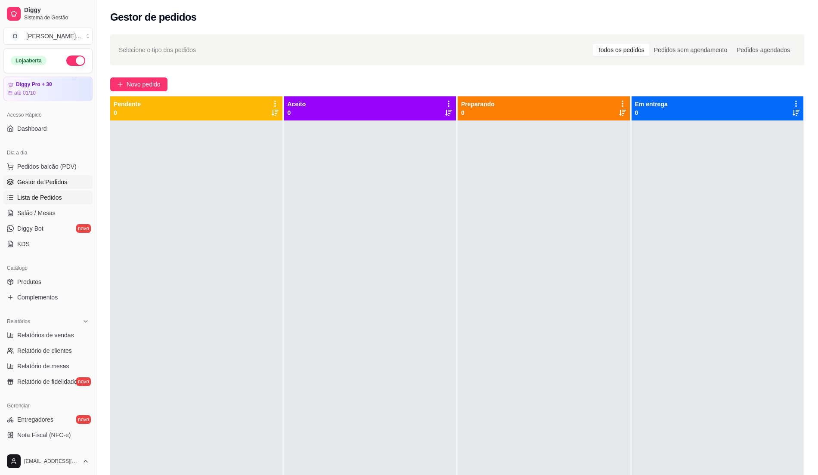
click at [49, 200] on span "Lista de Pedidos" at bounding box center [39, 197] width 45 height 9
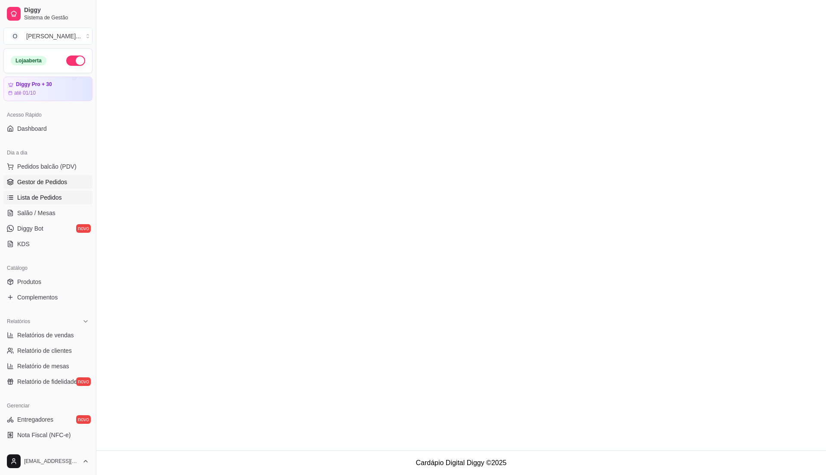
click at [48, 179] on span "Gestor de Pedidos" at bounding box center [42, 182] width 50 height 9
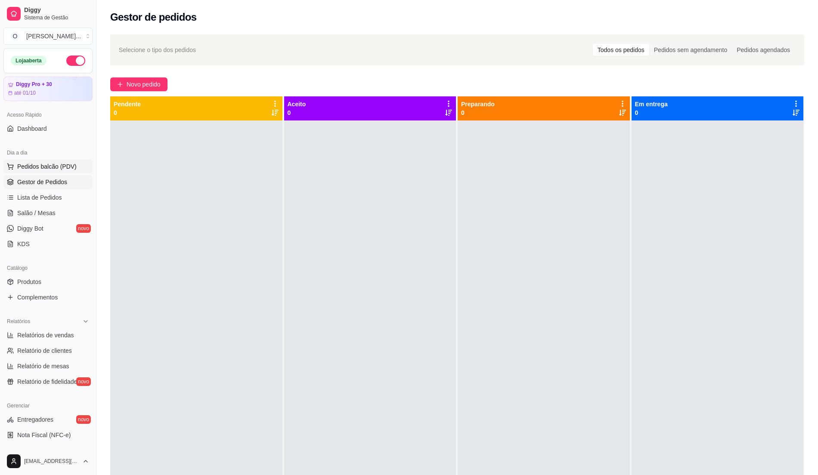
click at [50, 162] on span "Pedidos balcão (PDV)" at bounding box center [46, 166] width 59 height 9
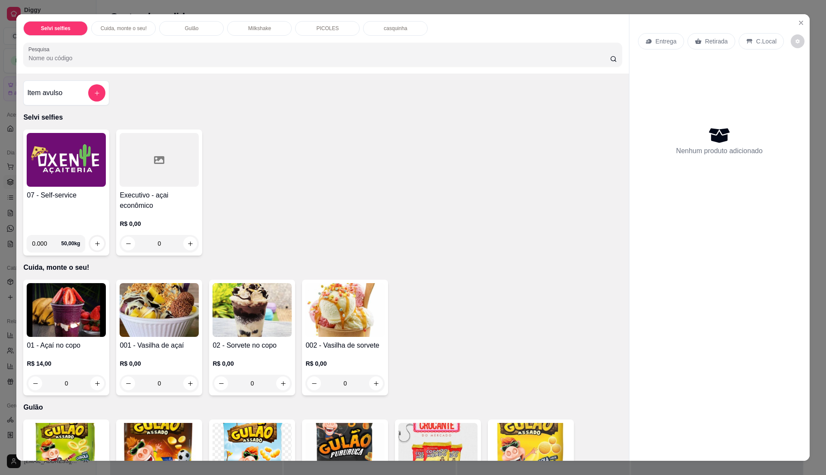
click at [57, 186] on img at bounding box center [66, 160] width 79 height 54
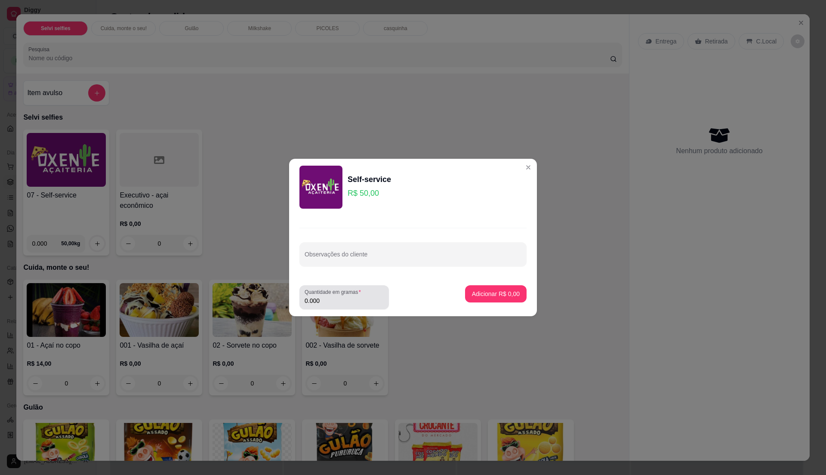
click at [340, 293] on label "Quantidade em gramas" at bounding box center [334, 291] width 59 height 7
click at [340, 296] on input "0.000" at bounding box center [344, 300] width 79 height 9
type input "0.44"
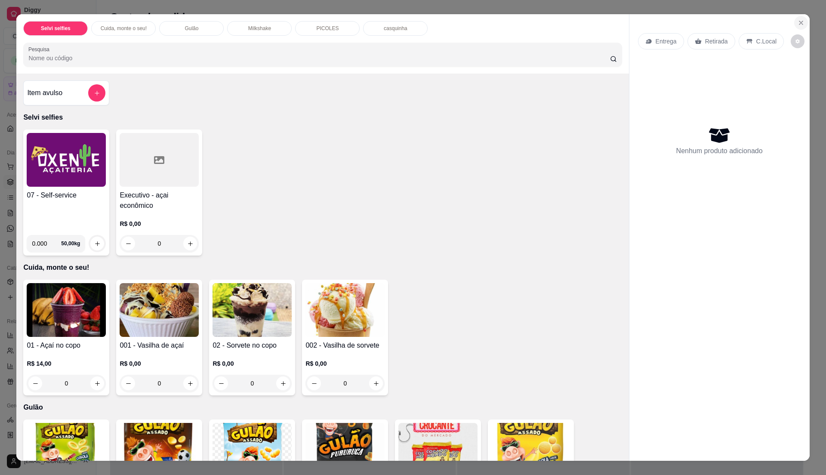
click at [798, 22] on icon "Close" at bounding box center [801, 22] width 7 height 7
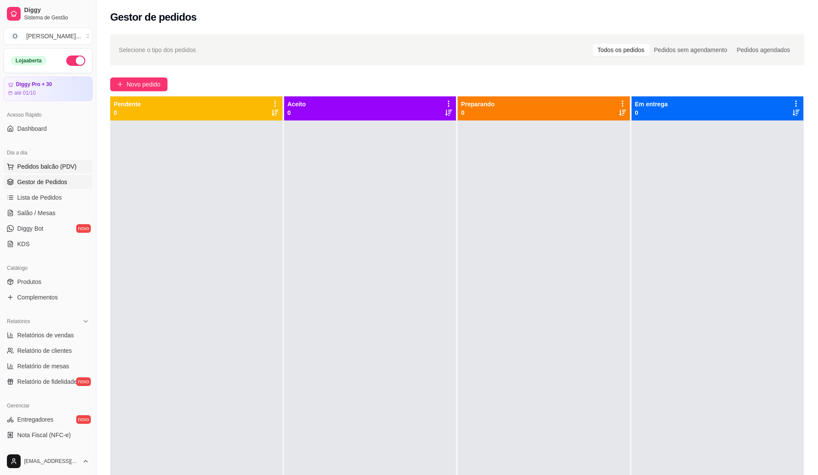
click at [53, 167] on span "Pedidos balcão (PDV)" at bounding box center [46, 166] width 59 height 9
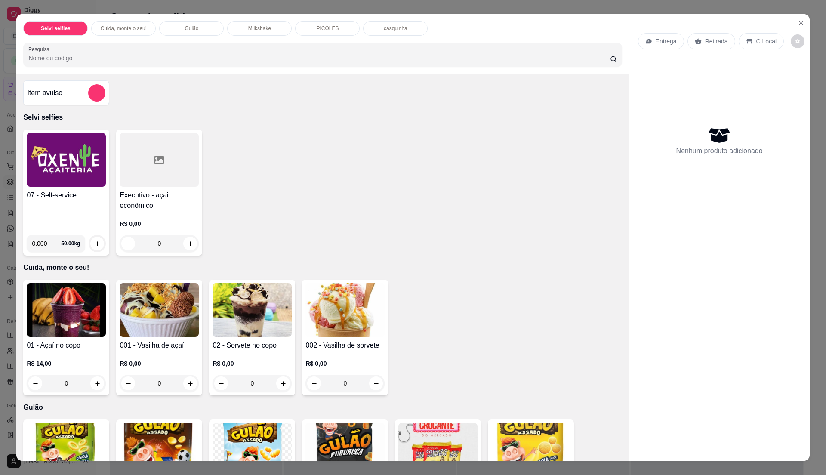
click at [281, 210] on div "07 - Self-service 0.000 50,00 kg Executivo - açai econômico R$ 0,00 0" at bounding box center [322, 193] width 599 height 126
click at [255, 150] on div "07 - Self-service 0.000 50,00 kg Executivo - açai econômico R$ 0,00 0" at bounding box center [322, 193] width 599 height 126
click at [801, 24] on button "Close" at bounding box center [801, 23] width 14 height 14
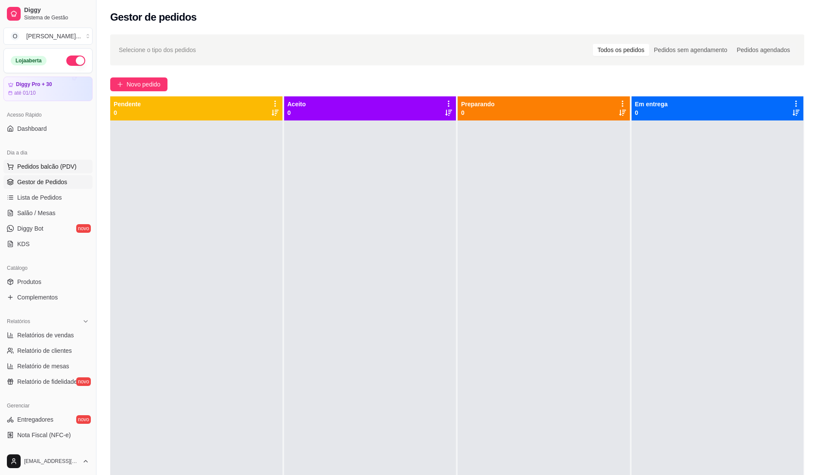
click at [61, 171] on span "Pedidos balcão (PDV)" at bounding box center [46, 166] width 59 height 9
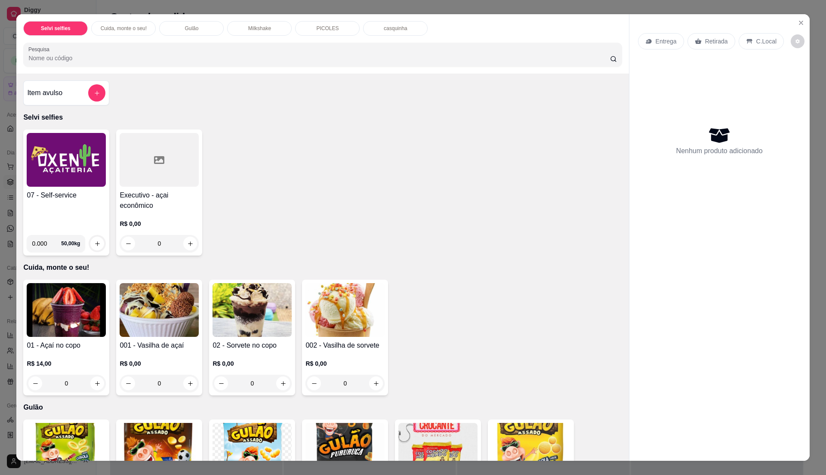
click at [49, 202] on div "07 - Self-service" at bounding box center [66, 209] width 79 height 38
click at [81, 200] on h4 "07 - Self-service" at bounding box center [66, 195] width 79 height 10
click at [72, 207] on div "07 - Self-service" at bounding box center [66, 209] width 79 height 38
click at [74, 206] on div "07 - Self-service" at bounding box center [66, 209] width 79 height 38
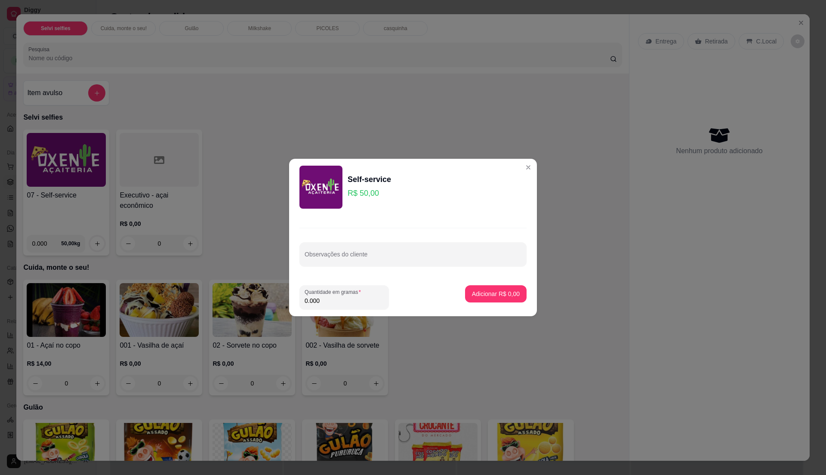
click at [328, 302] on input "0.000" at bounding box center [344, 300] width 79 height 9
click at [331, 298] on input "0" at bounding box center [344, 300] width 79 height 9
type input "0.6"
click at [489, 295] on p "Adicionar R$ 30,00" at bounding box center [494, 294] width 50 height 8
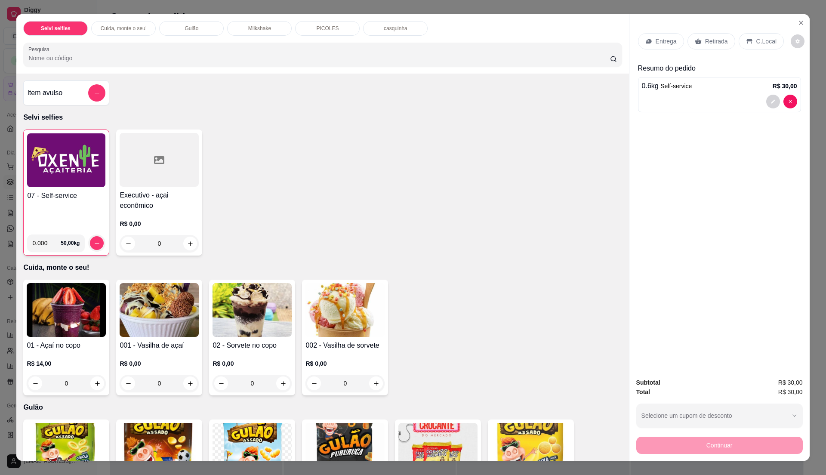
click at [756, 37] on p "C.Local" at bounding box center [766, 41] width 20 height 9
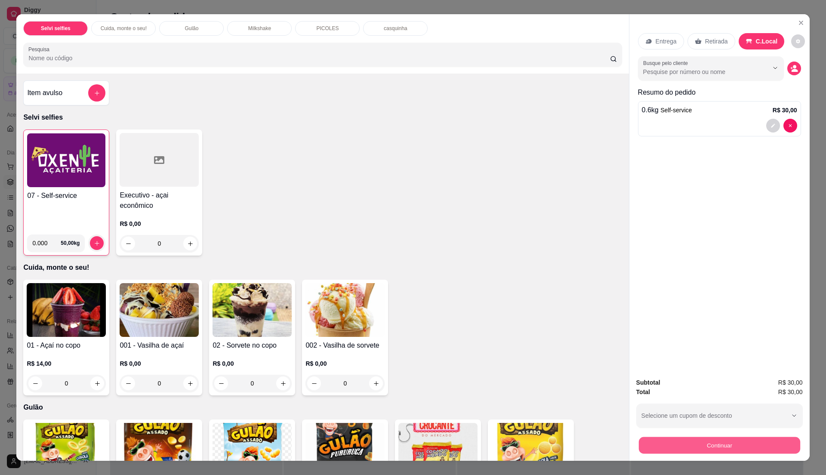
click at [692, 443] on button "Continuar" at bounding box center [719, 445] width 161 height 17
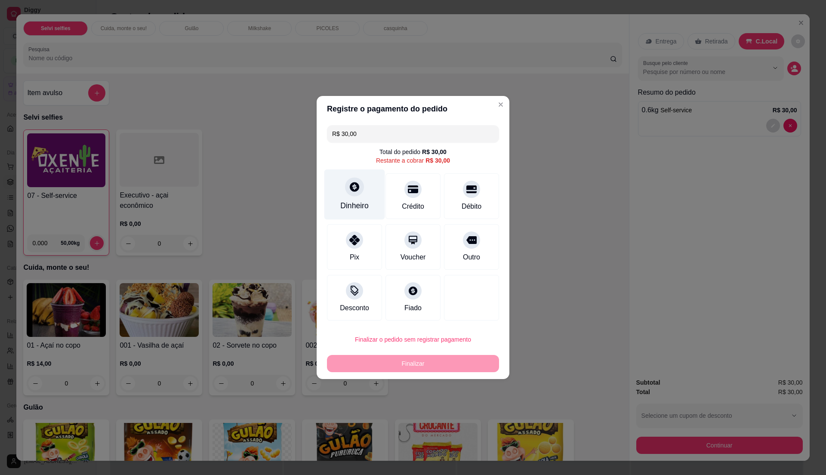
click at [343, 193] on div "Dinheiro" at bounding box center [354, 195] width 61 height 50
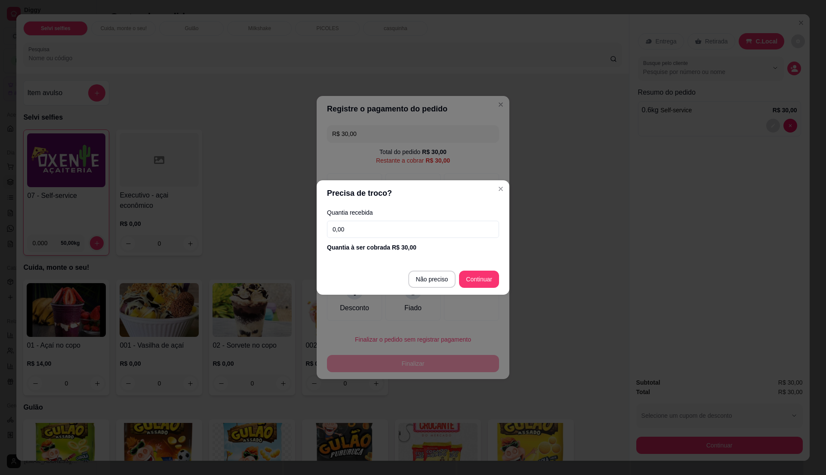
click at [361, 222] on input "0,00" at bounding box center [413, 229] width 172 height 17
click at [360, 227] on input "0,00" at bounding box center [413, 229] width 172 height 17
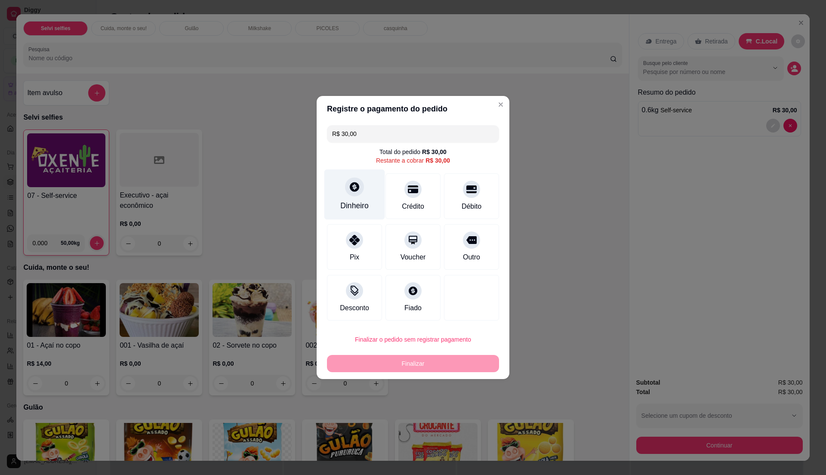
click at [355, 198] on div "Dinheiro" at bounding box center [354, 195] width 61 height 50
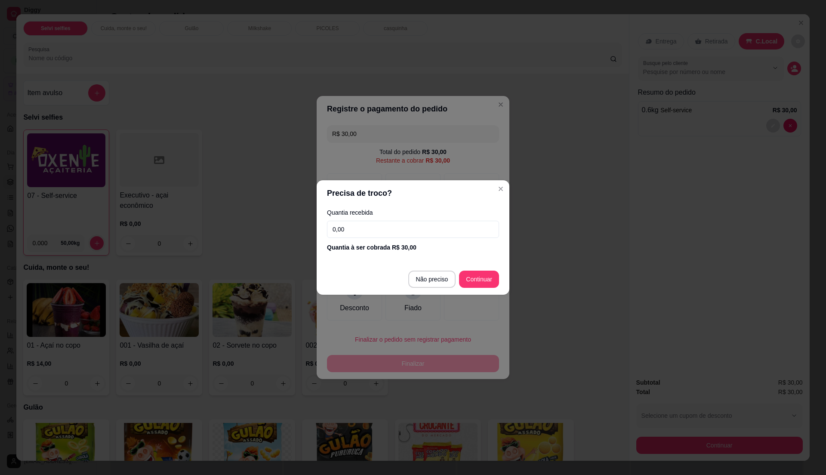
click at [378, 234] on input "0,00" at bounding box center [413, 229] width 172 height 17
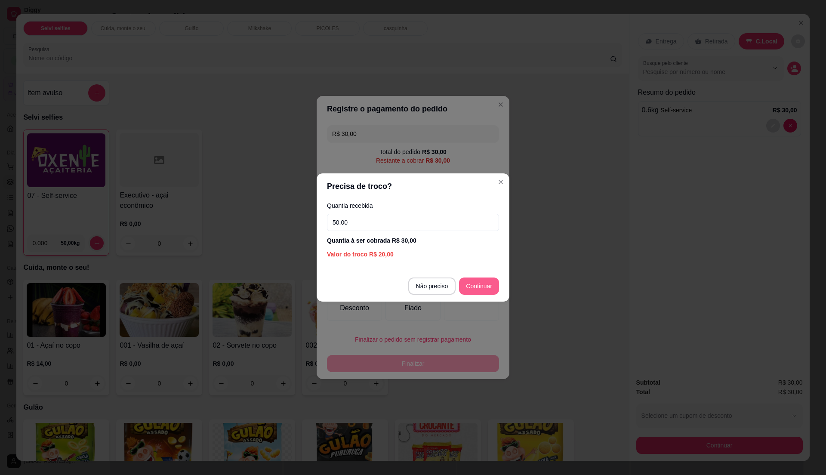
type input "50,00"
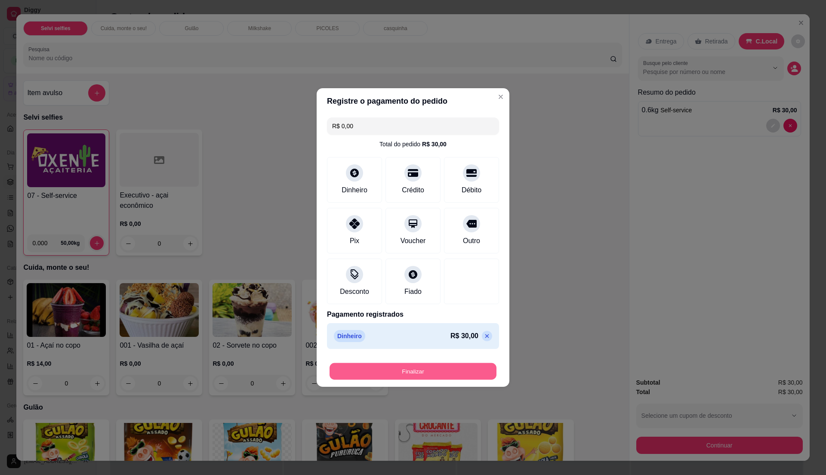
click at [438, 368] on button "Finalizar" at bounding box center [413, 371] width 167 height 17
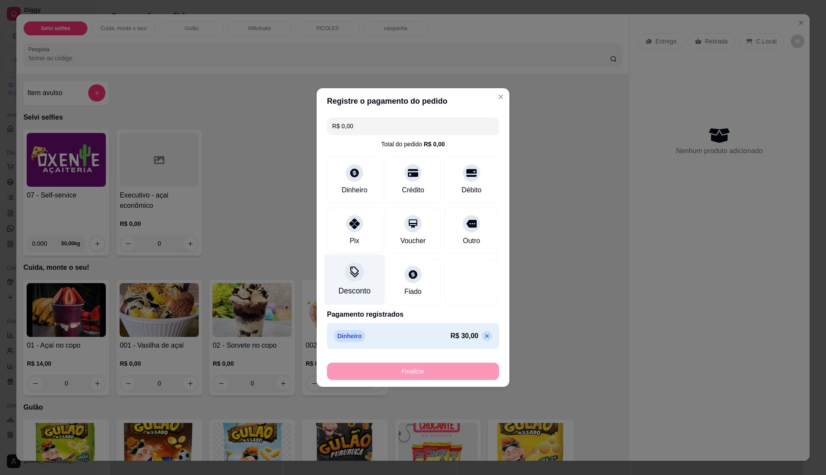
type input "-R$ 30,00"
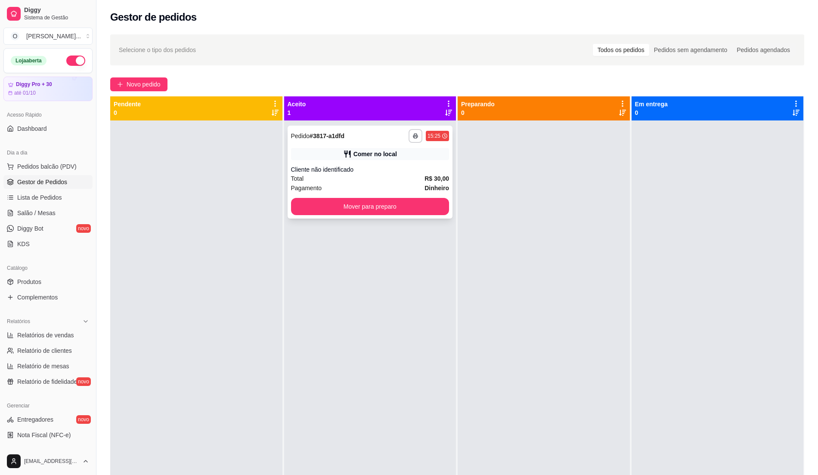
click at [410, 158] on div "Comer no local" at bounding box center [370, 154] width 158 height 12
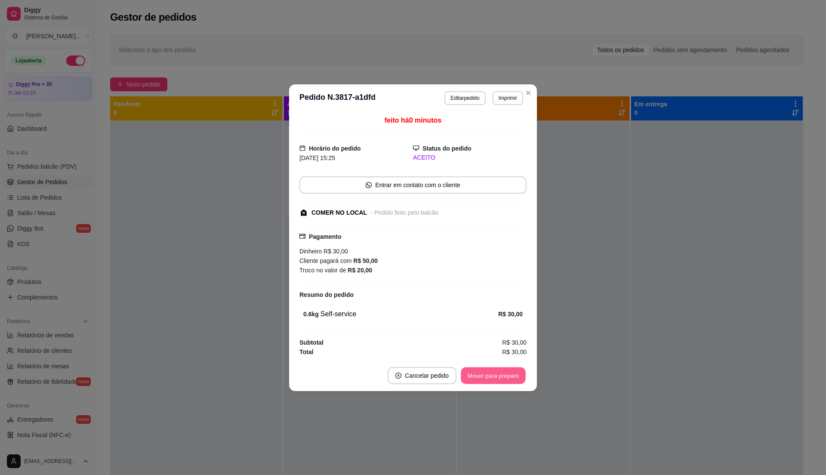
click at [478, 380] on button "Mover para preparo" at bounding box center [493, 375] width 65 height 17
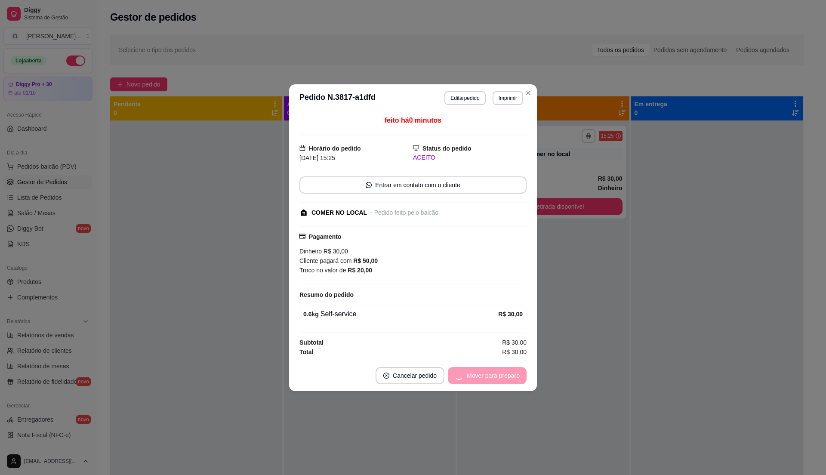
click at [478, 380] on div "Mover para preparo" at bounding box center [487, 375] width 79 height 17
click at [478, 379] on button "Mover para retirada disponível" at bounding box center [479, 375] width 95 height 17
click at [479, 376] on div "Mover para retirada disponível" at bounding box center [473, 375] width 107 height 17
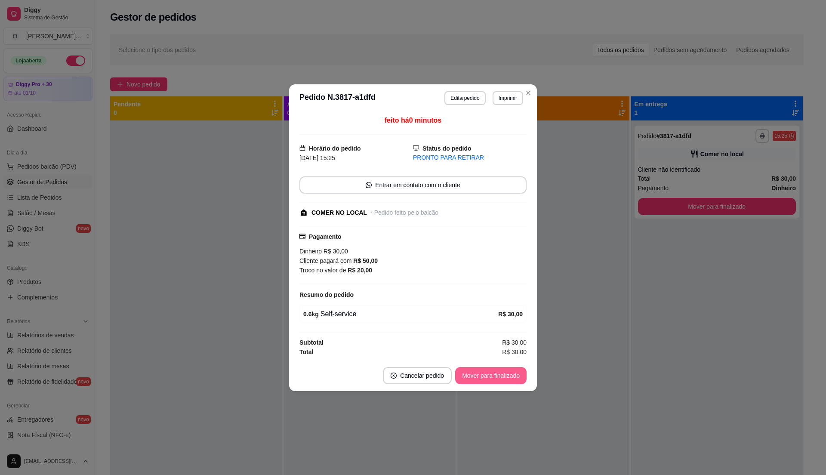
click at [479, 376] on button "Mover para finalizado" at bounding box center [490, 375] width 71 height 17
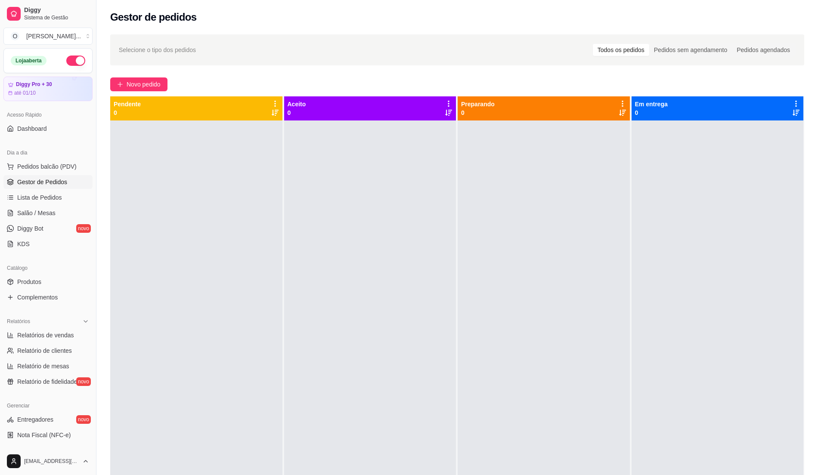
click at [457, 217] on div at bounding box center [543, 357] width 172 height 475
click at [59, 199] on span "Lista de Pedidos" at bounding box center [39, 197] width 45 height 9
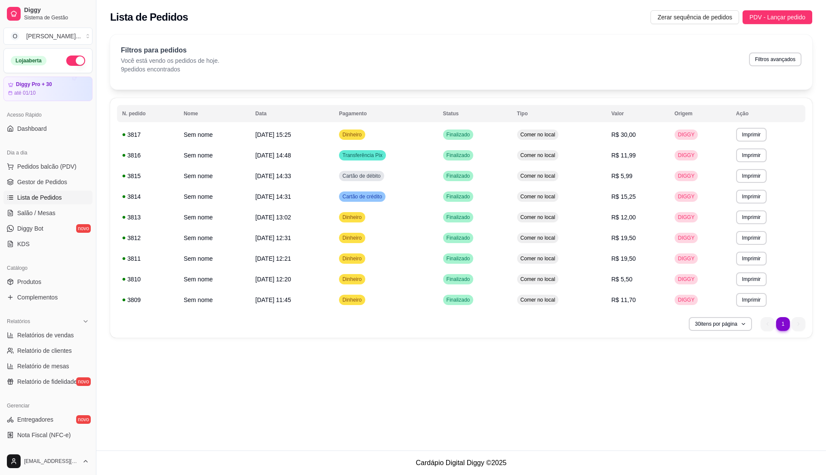
click at [50, 199] on span "Lista de Pedidos" at bounding box center [39, 197] width 45 height 9
click at [59, 338] on span "Relatórios de vendas" at bounding box center [45, 335] width 57 height 9
select select "ALL"
select select "0"
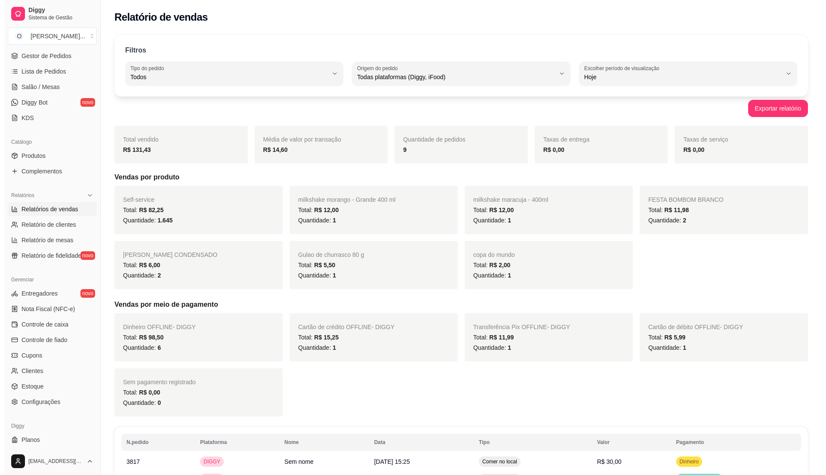
scroll to position [145, 0]
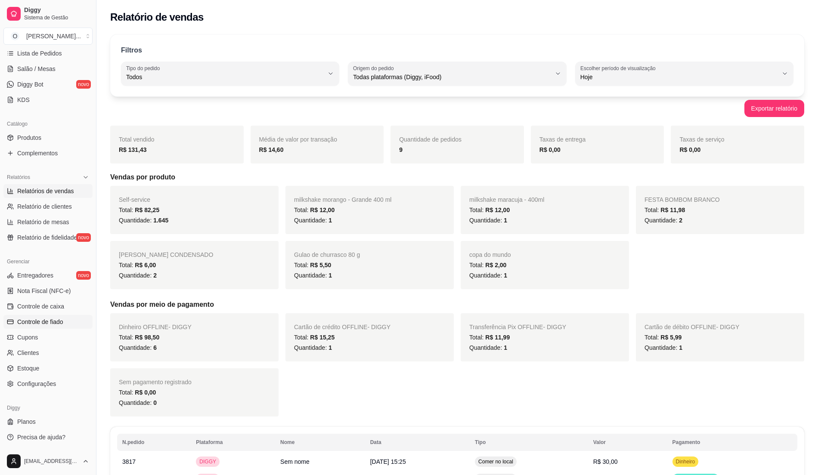
click at [56, 319] on span "Controle de fiado" at bounding box center [40, 322] width 46 height 9
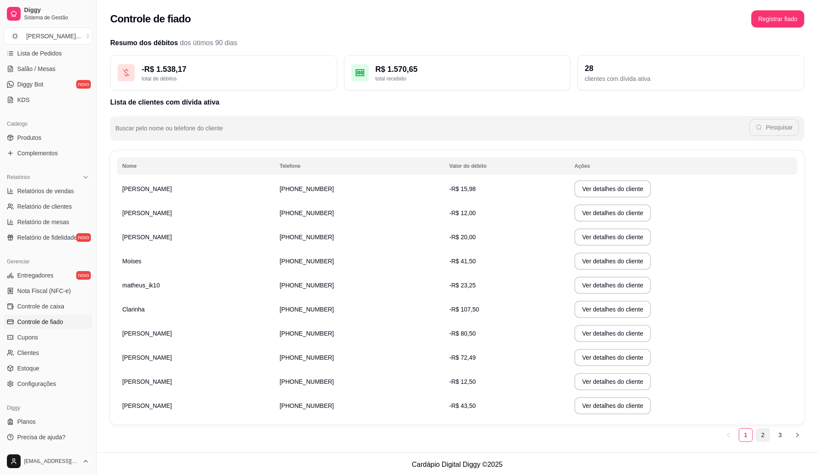
click at [759, 439] on link "2" at bounding box center [762, 435] width 13 height 13
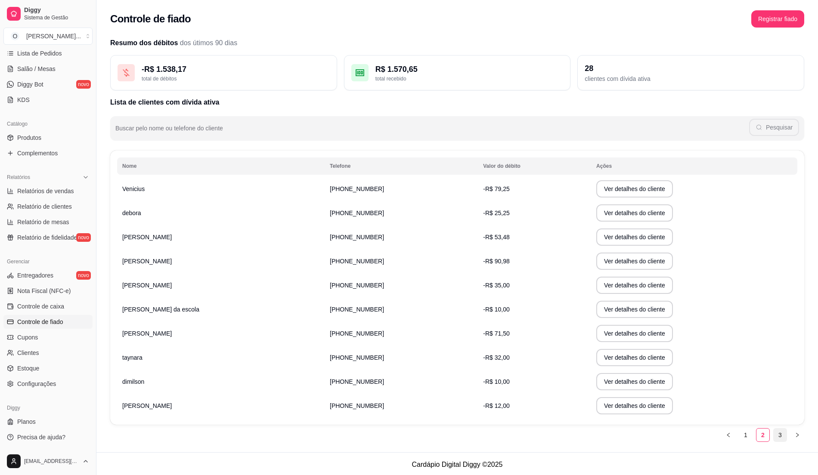
click at [779, 435] on link "3" at bounding box center [779, 435] width 13 height 13
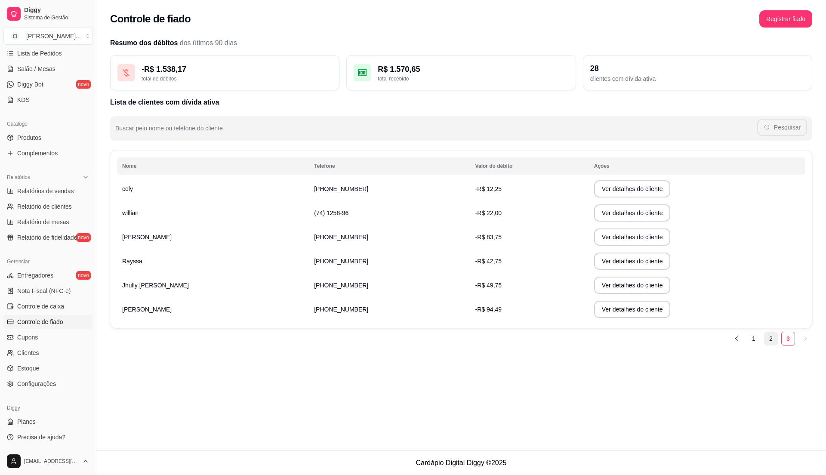
click at [770, 340] on link "2" at bounding box center [771, 338] width 13 height 13
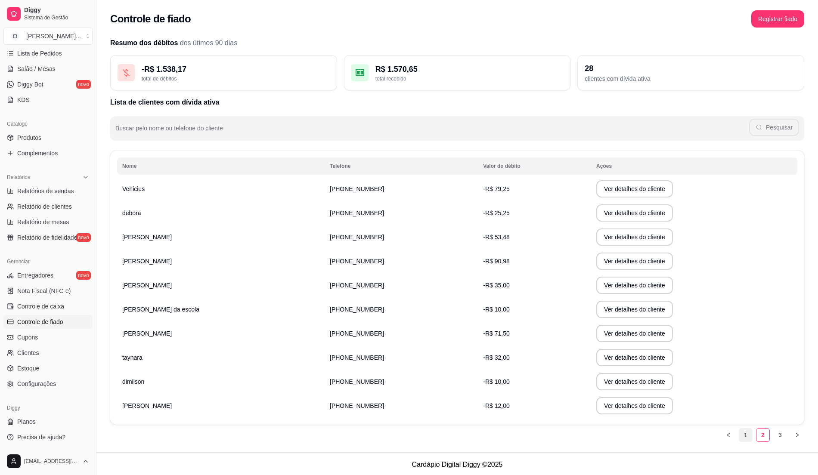
click at [750, 437] on link "1" at bounding box center [745, 435] width 13 height 13
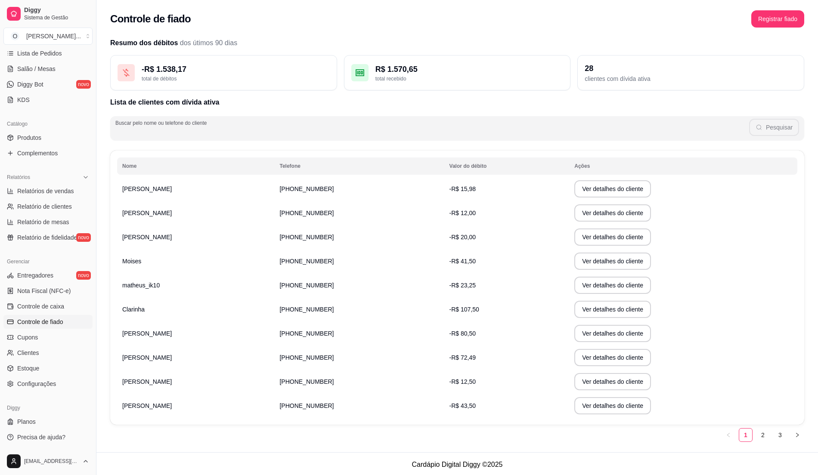
click at [190, 128] on div "Buscar pelo nome ou telefone do cliente Pesquisar" at bounding box center [457, 128] width 694 height 24
type input "[PERSON_NAME]"
click at [783, 133] on button "Pesquisar" at bounding box center [774, 127] width 50 height 17
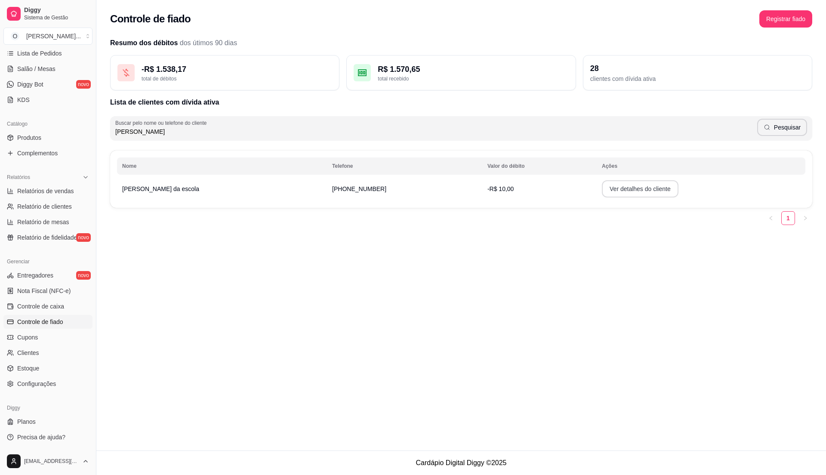
click at [602, 188] on button "Ver detalhes do cliente" at bounding box center [640, 188] width 77 height 17
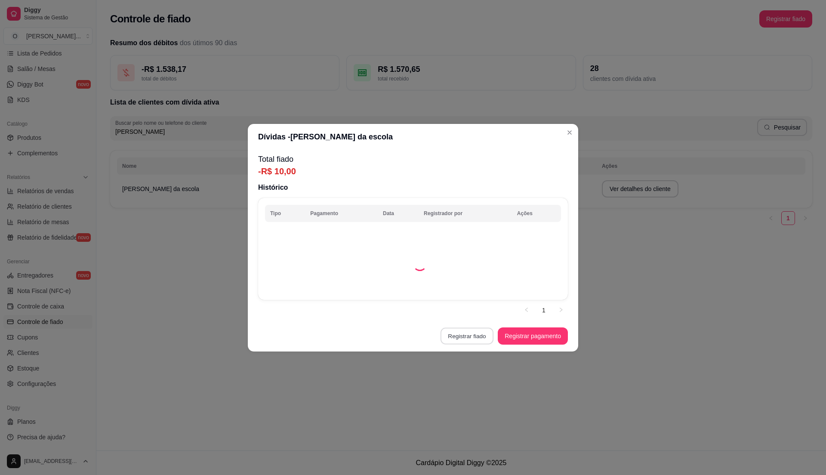
click at [481, 332] on button "Registrar fiado" at bounding box center [467, 335] width 53 height 17
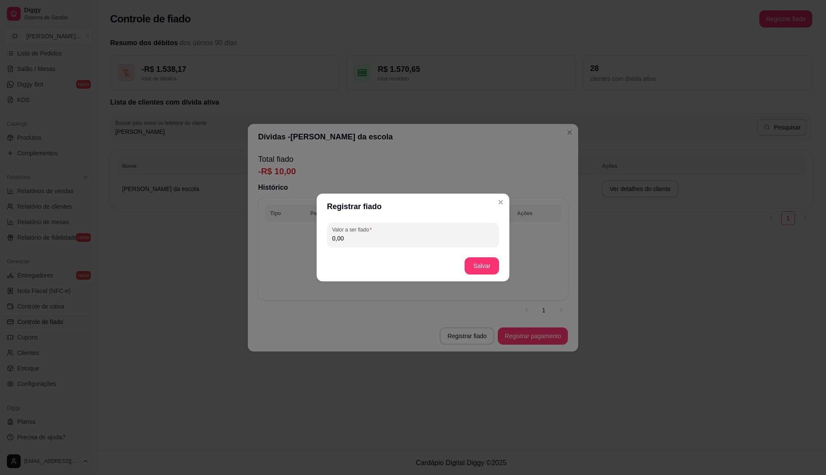
click at [396, 242] on input "0,00" at bounding box center [413, 238] width 162 height 9
type input "22,00"
click at [481, 262] on button "Salvar" at bounding box center [482, 266] width 34 height 17
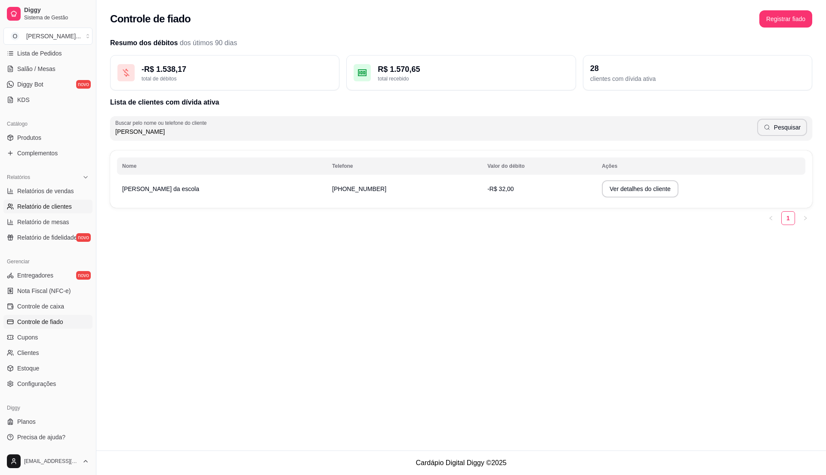
click at [56, 206] on span "Relatório de clientes" at bounding box center [44, 206] width 55 height 9
select select "30"
select select "HIGHEST_TOTAL_SPENT_WITH_ORDERS"
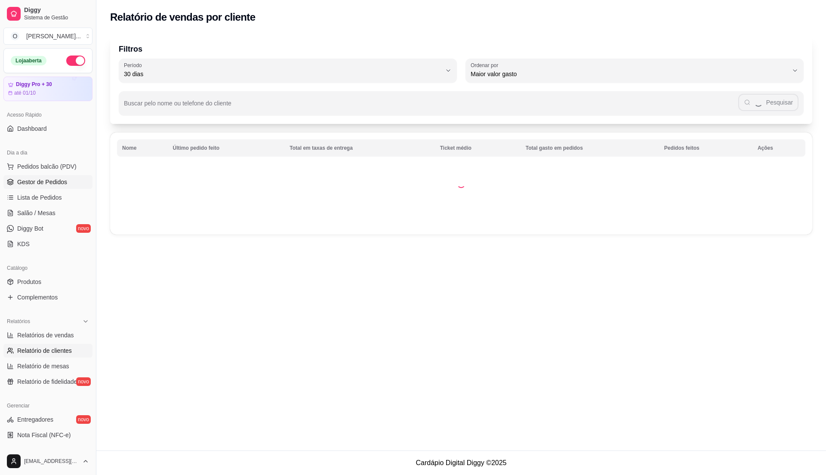
click at [65, 179] on span "Gestor de Pedidos" at bounding box center [42, 182] width 50 height 9
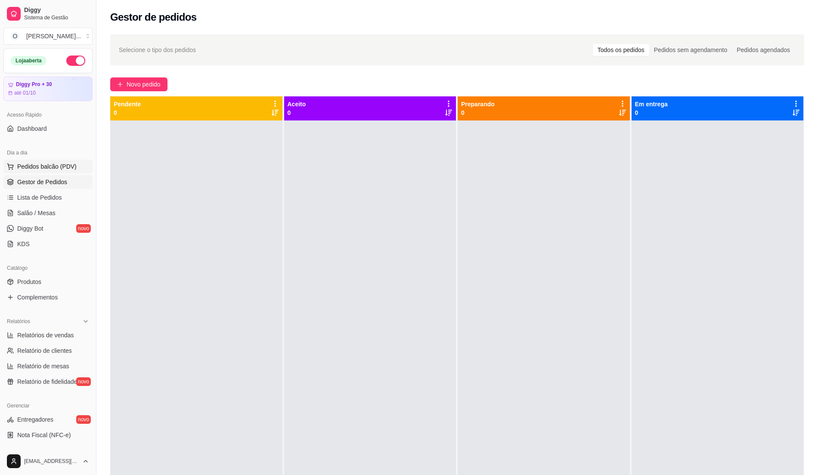
click at [52, 161] on button "Pedidos balcão (PDV)" at bounding box center [47, 167] width 89 height 14
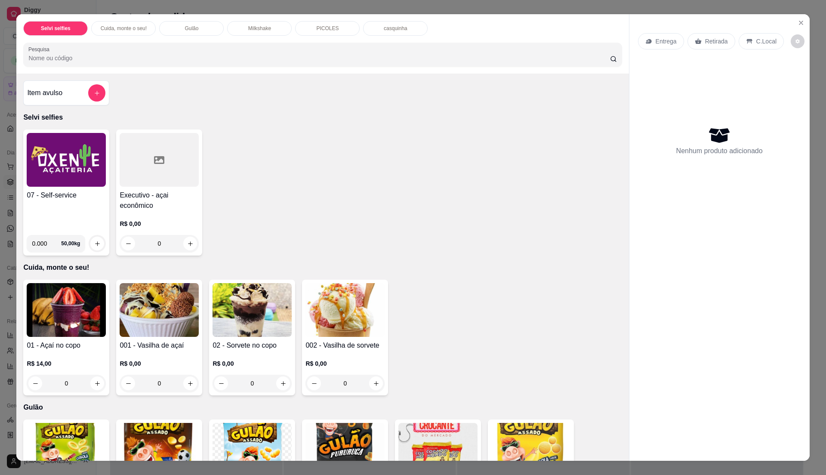
click at [79, 197] on h4 "07 - Self-service" at bounding box center [66, 195] width 79 height 10
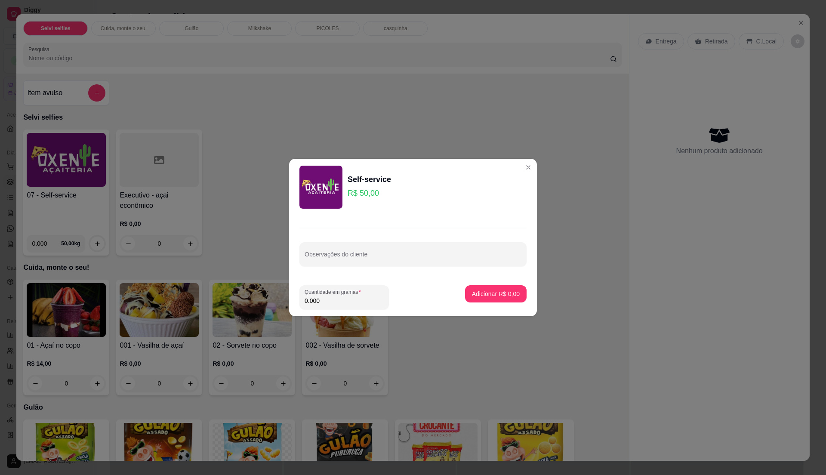
click at [359, 300] on input "0.000" at bounding box center [344, 300] width 79 height 9
type input "0.34"
click at [500, 291] on p "Adicionar R$ 17,00" at bounding box center [494, 294] width 51 height 9
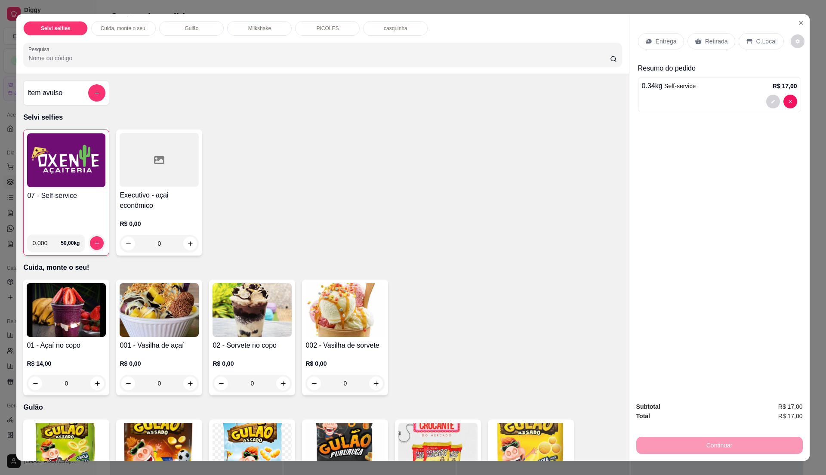
click at [756, 40] on p "C.Local" at bounding box center [766, 41] width 20 height 9
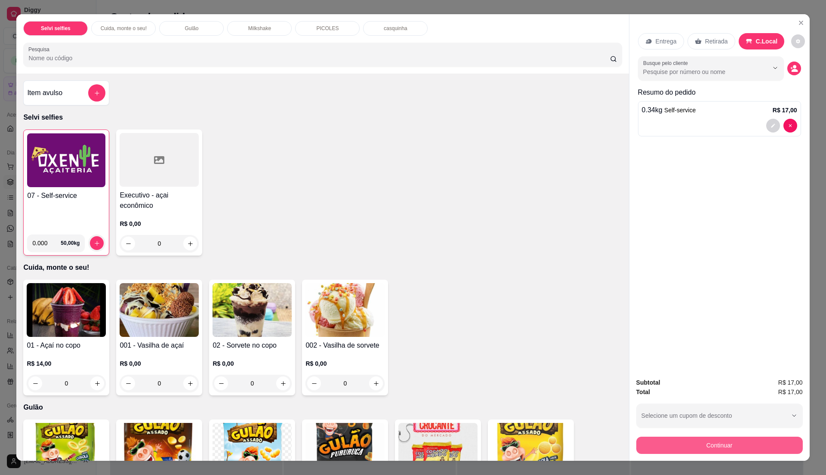
click at [744, 446] on button "Continuar" at bounding box center [719, 445] width 167 height 17
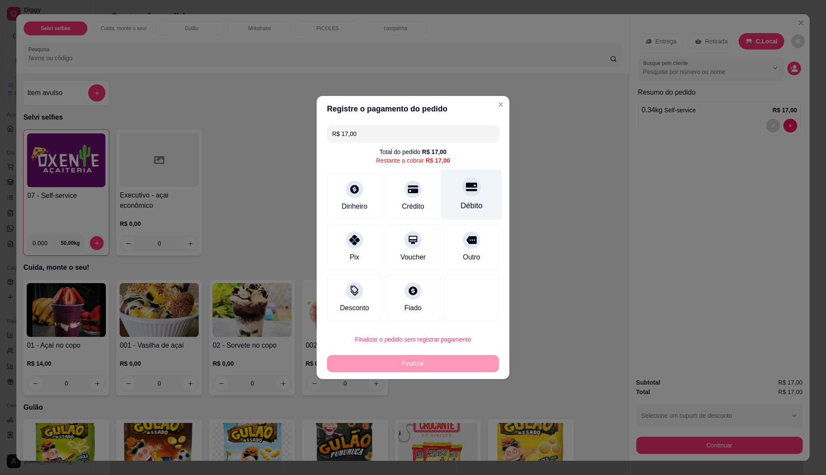
click at [465, 213] on div "Débito" at bounding box center [471, 195] width 61 height 50
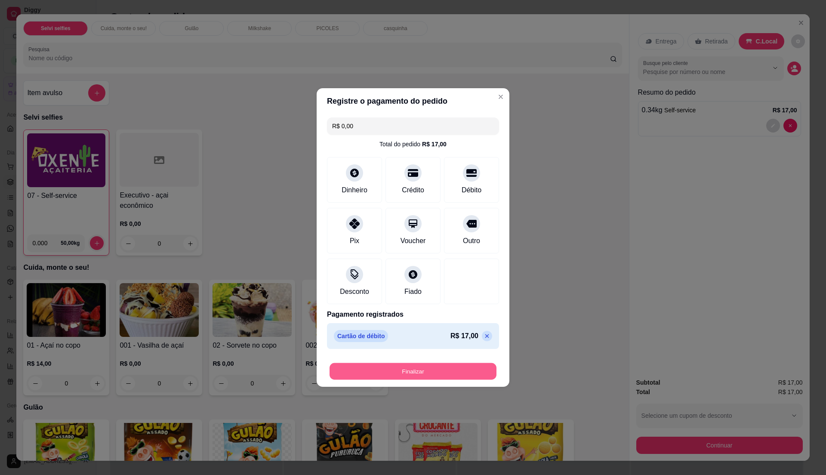
click at [441, 374] on button "Finalizar" at bounding box center [413, 371] width 167 height 17
type input "-R$ 17,00"
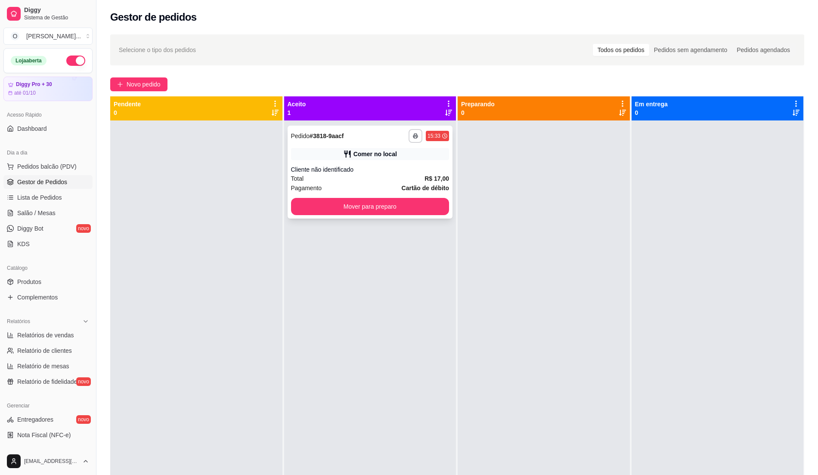
click at [386, 185] on div "Pagamento Cartão de débito" at bounding box center [370, 187] width 158 height 9
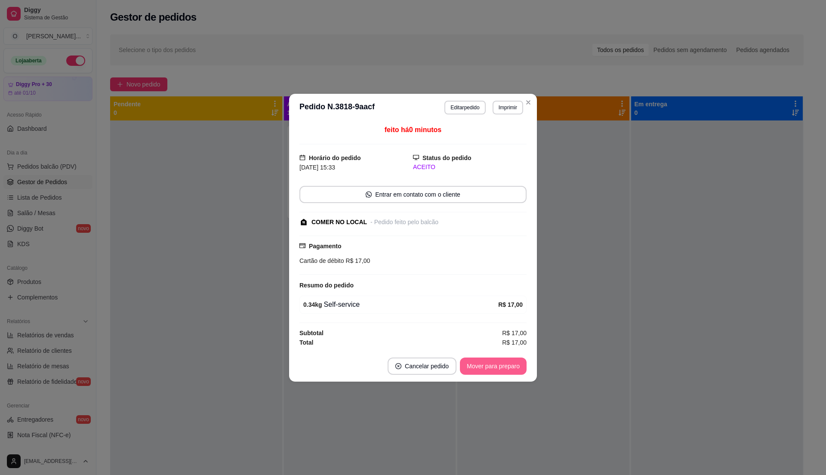
click at [508, 363] on button "Mover para preparo" at bounding box center [493, 366] width 67 height 17
click at [508, 363] on div "Mover para preparo" at bounding box center [487, 366] width 79 height 17
click at [505, 365] on div "Mover para preparo" at bounding box center [487, 366] width 79 height 17
click at [503, 372] on button "Mover para preparo" at bounding box center [493, 366] width 67 height 17
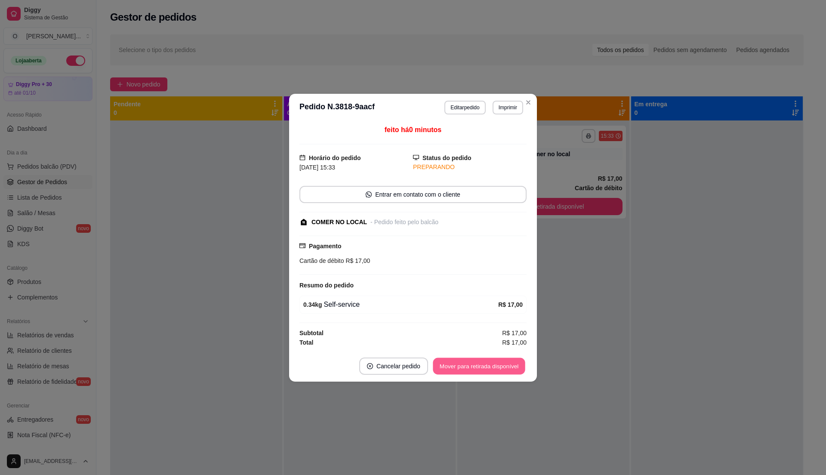
click at [503, 371] on button "Mover para retirada disponível" at bounding box center [479, 366] width 92 height 17
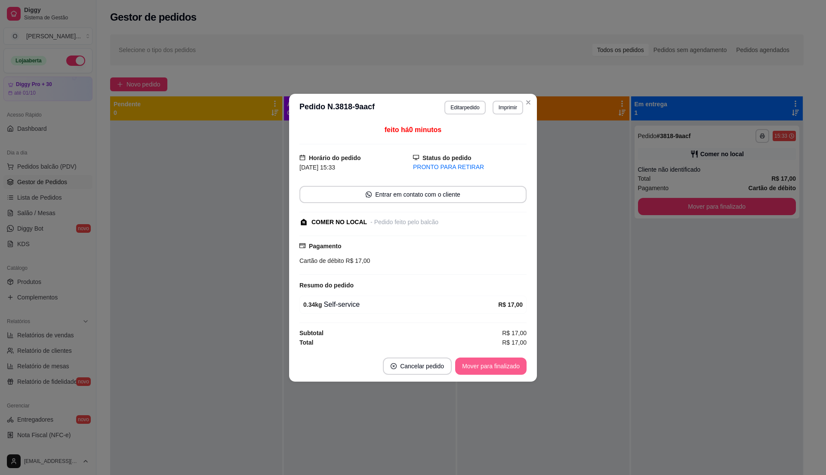
click at [503, 370] on button "Mover para finalizado" at bounding box center [490, 366] width 71 height 17
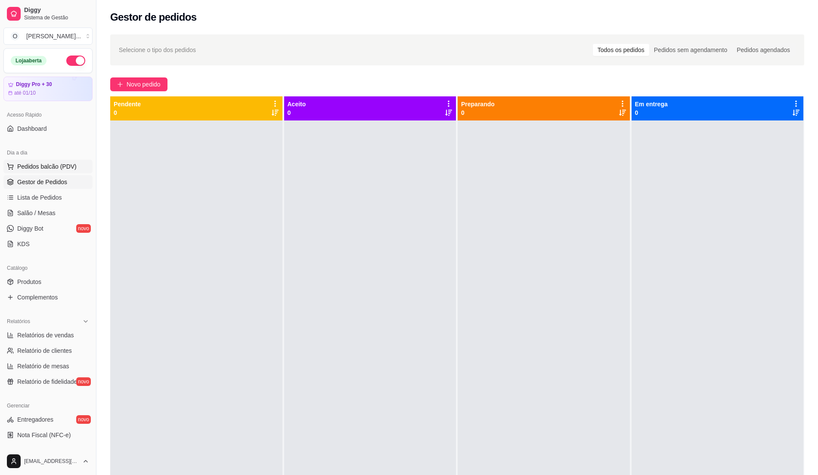
click at [65, 166] on span "Pedidos balcão (PDV)" at bounding box center [46, 166] width 59 height 9
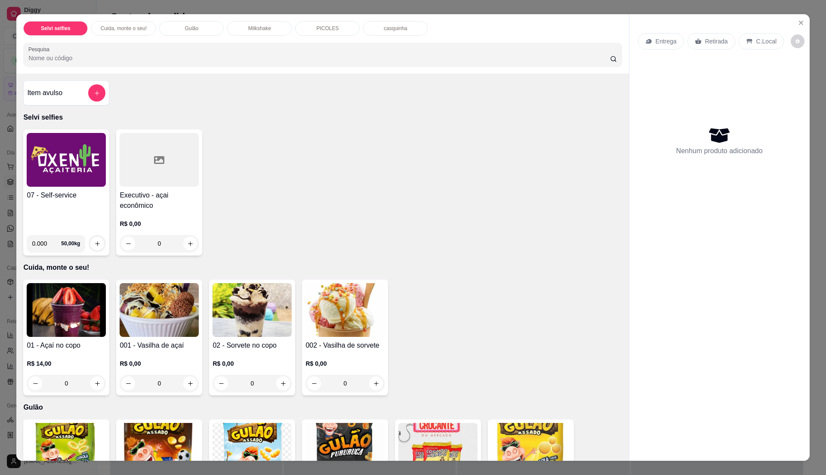
click at [69, 187] on img at bounding box center [66, 160] width 79 height 54
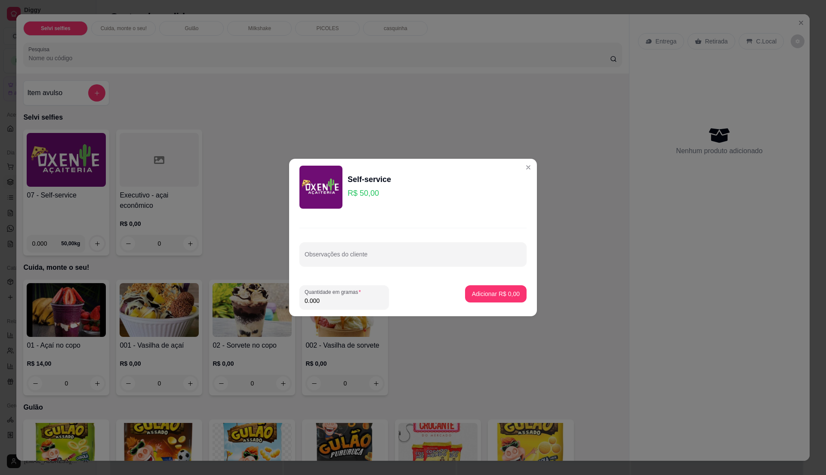
click at [343, 298] on input "0.000" at bounding box center [344, 300] width 79 height 9
click at [343, 298] on input "0" at bounding box center [344, 300] width 79 height 9
click at [345, 305] on input "0" at bounding box center [344, 300] width 79 height 9
type input "0.295"
click at [491, 295] on p "Adicionar R$ 14,75" at bounding box center [494, 294] width 51 height 9
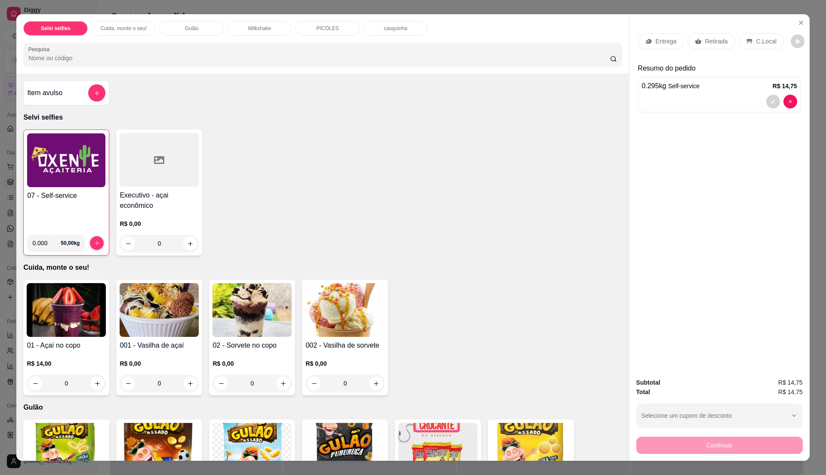
click at [763, 43] on p "C.Local" at bounding box center [766, 41] width 20 height 9
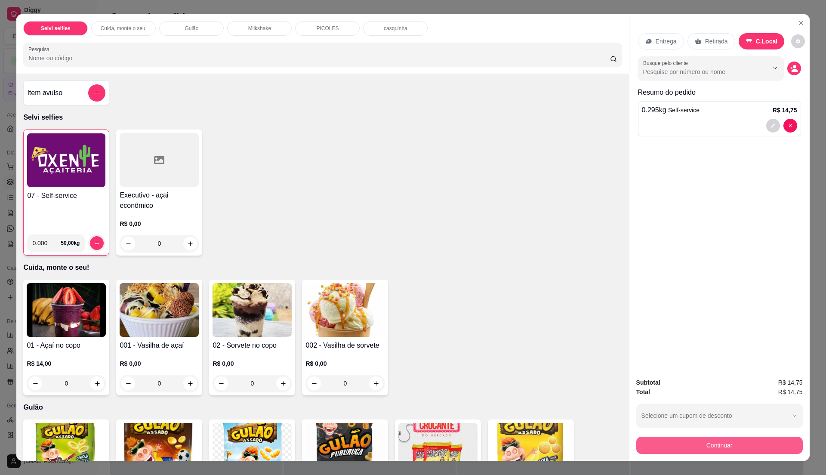
click at [714, 442] on button "Continuar" at bounding box center [719, 445] width 167 height 17
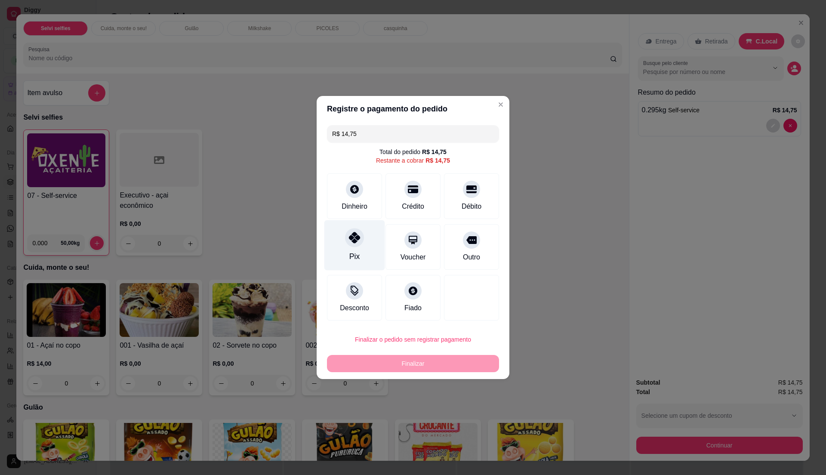
click at [365, 247] on div "Pix" at bounding box center [354, 245] width 61 height 50
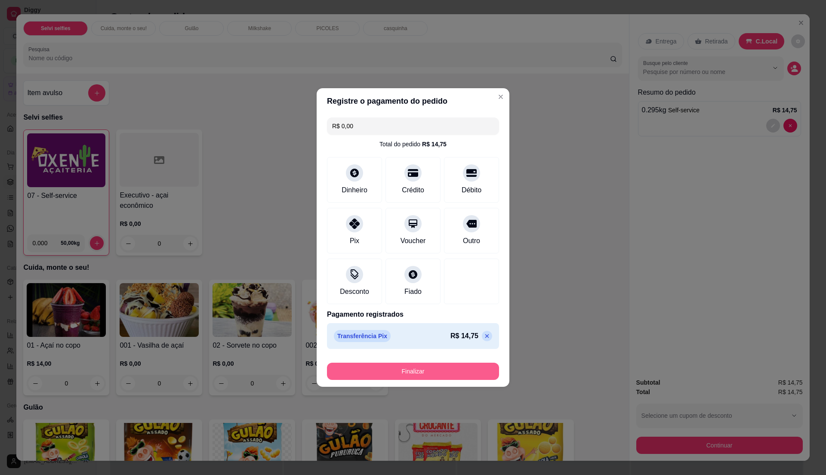
click at [422, 374] on button "Finalizar" at bounding box center [413, 371] width 172 height 17
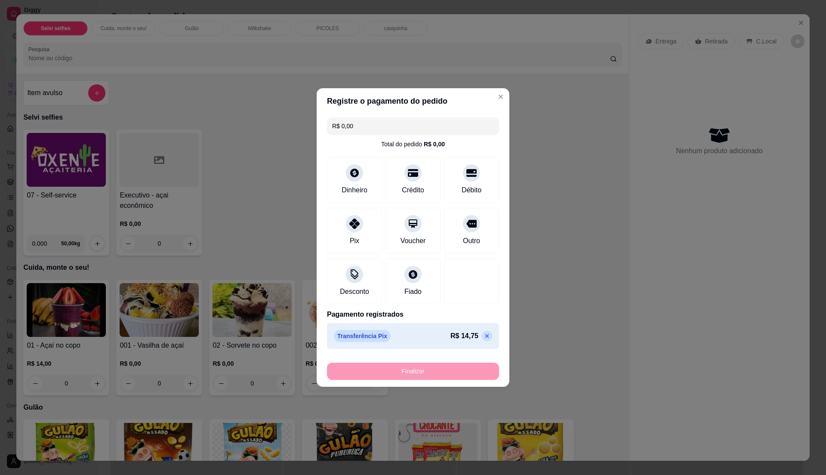
type input "-R$ 14,75"
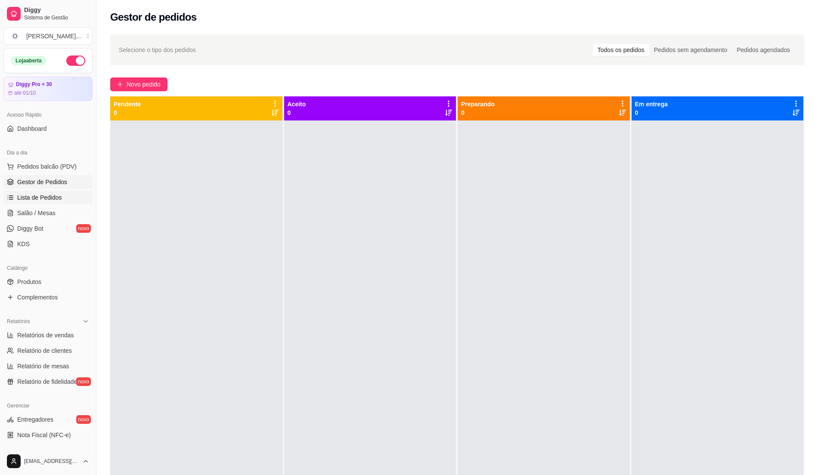
click at [57, 198] on span "Lista de Pedidos" at bounding box center [39, 197] width 45 height 9
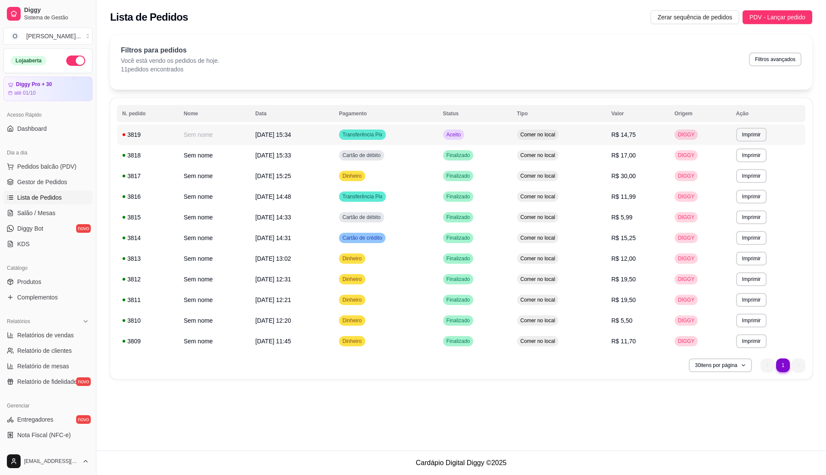
click at [486, 138] on td "Aceito" at bounding box center [475, 134] width 74 height 21
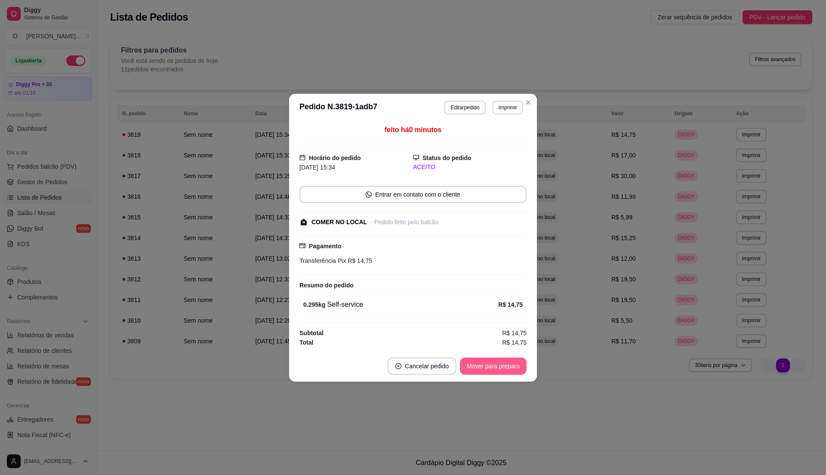
click at [481, 362] on button "Mover para preparo" at bounding box center [493, 366] width 67 height 17
click at [481, 362] on button "Mover para retirada disponível" at bounding box center [479, 366] width 92 height 17
click at [481, 362] on button "Mover para finalizado" at bounding box center [490, 366] width 71 height 17
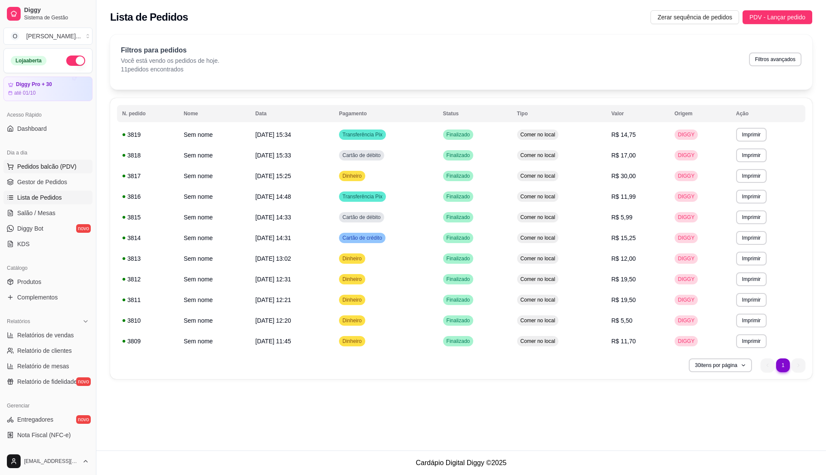
click at [69, 168] on span "Pedidos balcão (PDV)" at bounding box center [46, 166] width 59 height 9
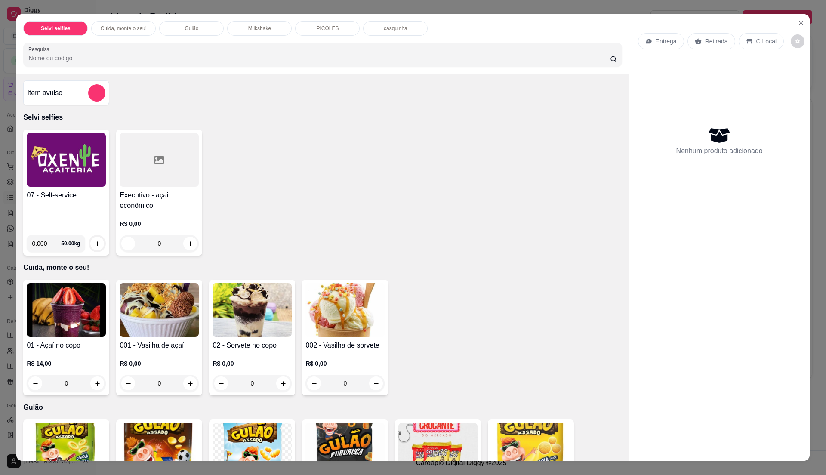
click at [69, 173] on img at bounding box center [66, 160] width 79 height 54
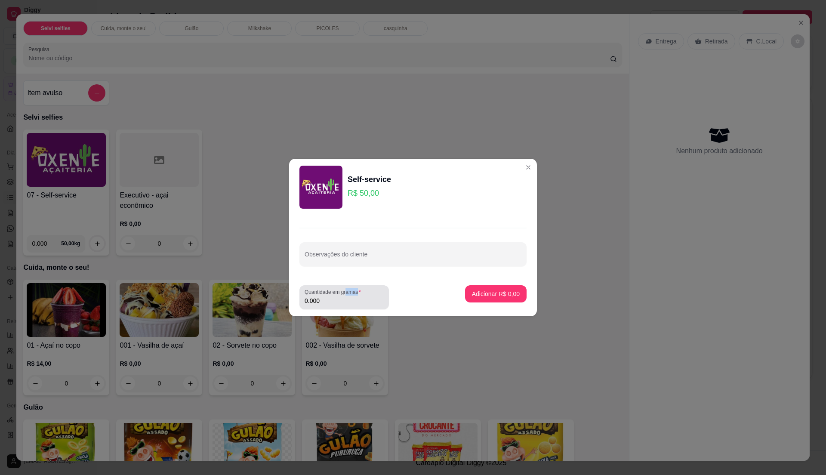
drag, startPoint x: 352, startPoint y: 338, endPoint x: 348, endPoint y: 332, distance: 6.6
click at [348, 332] on div "Self-service R$ 50,00 Observações do cliente Quantidade em gramas 0.000 Adicion…" at bounding box center [413, 237] width 826 height 475
drag, startPoint x: 348, startPoint y: 332, endPoint x: 341, endPoint y: 300, distance: 32.7
click at [341, 300] on input "0.000" at bounding box center [344, 300] width 79 height 9
type input "0.235"
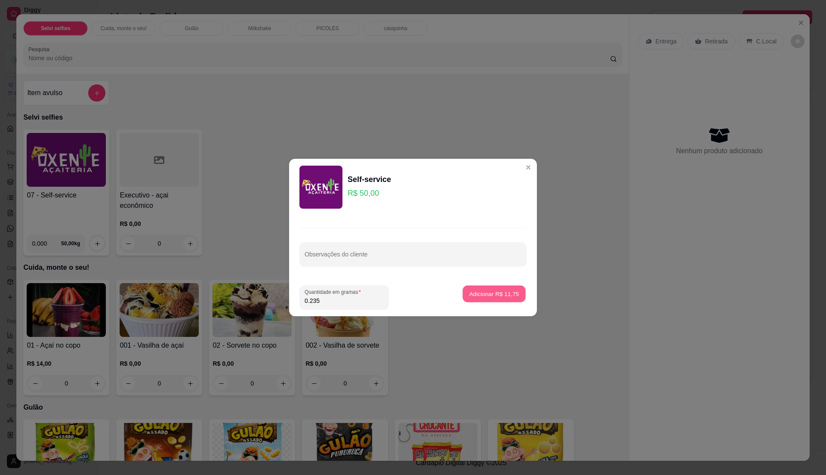
click at [508, 296] on p "Adicionar R$ 11,75" at bounding box center [494, 294] width 50 height 8
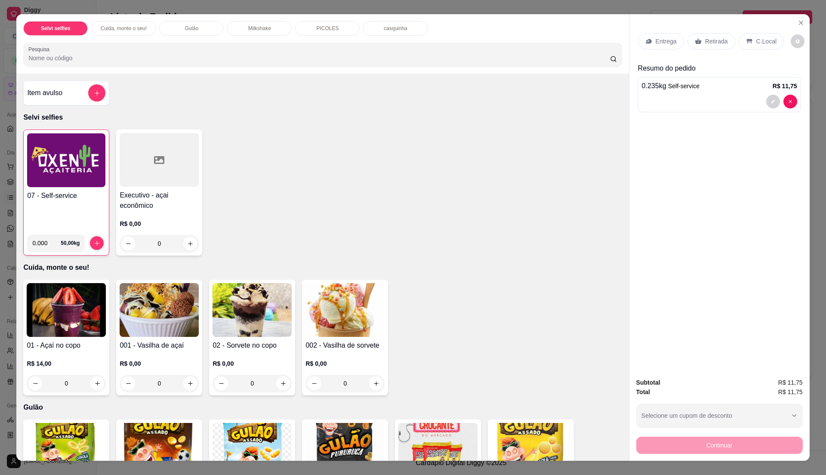
click at [758, 38] on p "C.Local" at bounding box center [766, 41] width 20 height 9
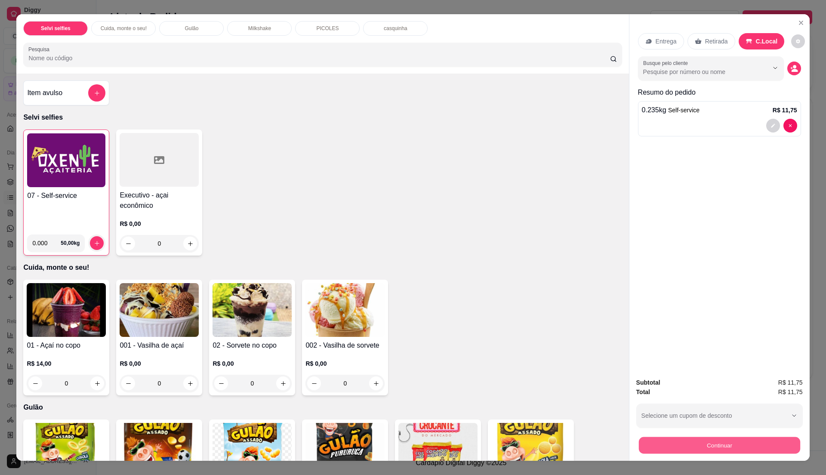
click at [680, 443] on button "Continuar" at bounding box center [719, 445] width 161 height 17
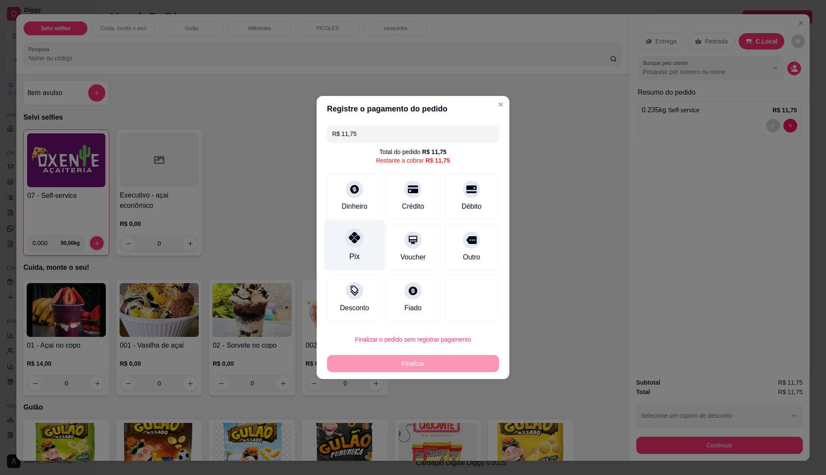
click at [355, 247] on div at bounding box center [354, 237] width 19 height 19
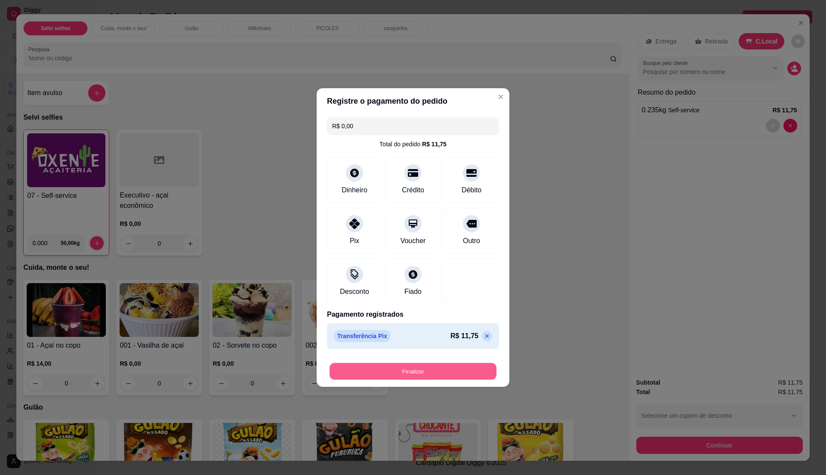
click at [419, 367] on button "Finalizar" at bounding box center [413, 371] width 167 height 17
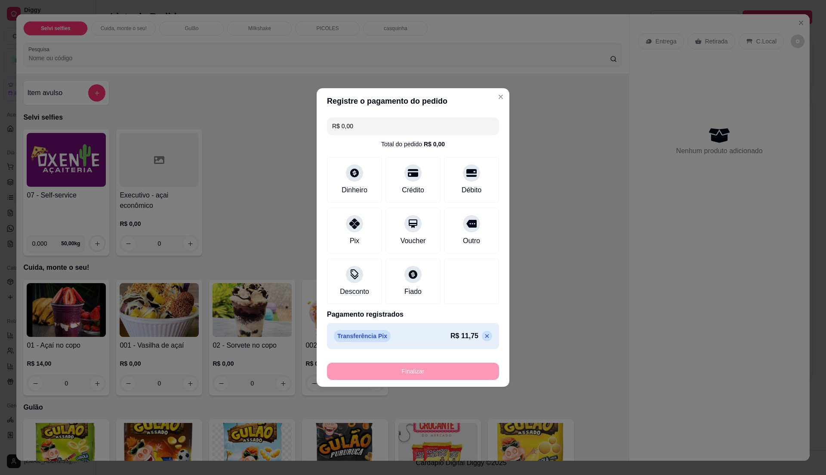
type input "-R$ 11,75"
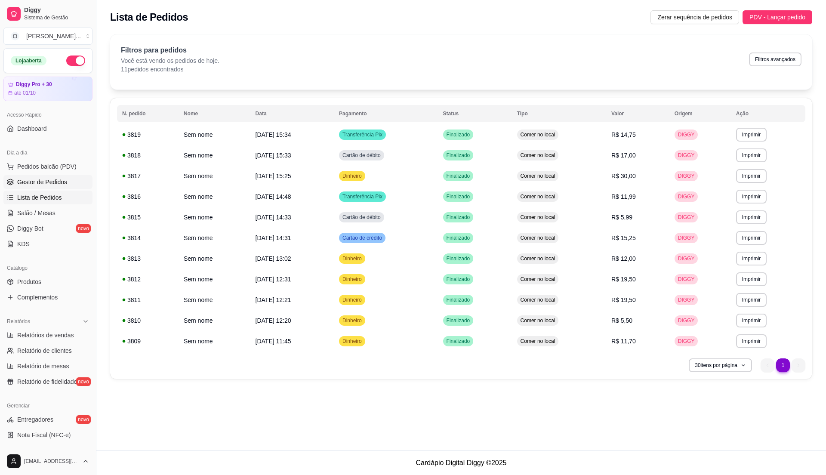
click at [48, 177] on link "Gestor de Pedidos" at bounding box center [47, 182] width 89 height 14
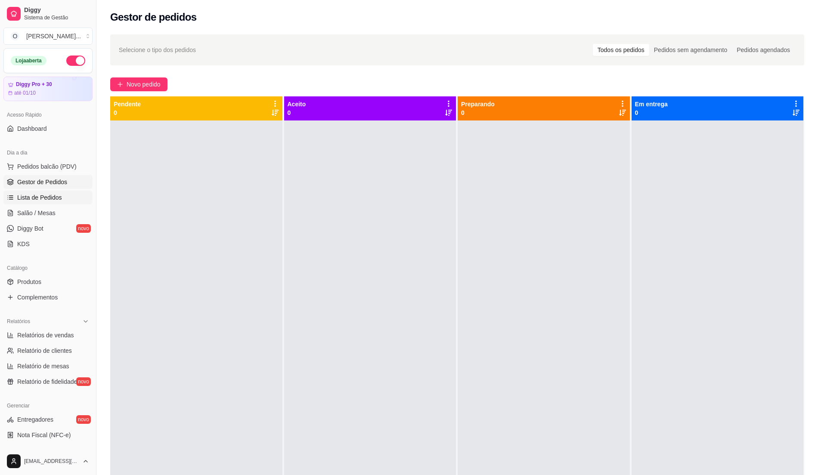
click at [40, 197] on span "Lista de Pedidos" at bounding box center [39, 197] width 45 height 9
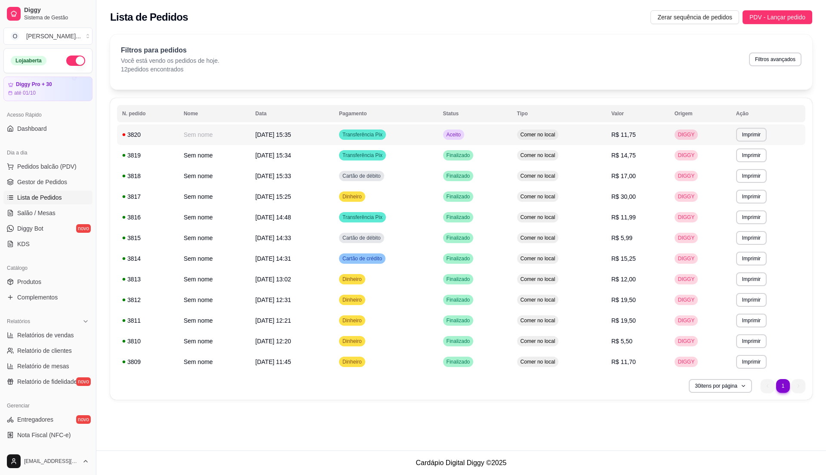
click at [512, 137] on td "Aceito" at bounding box center [475, 134] width 74 height 21
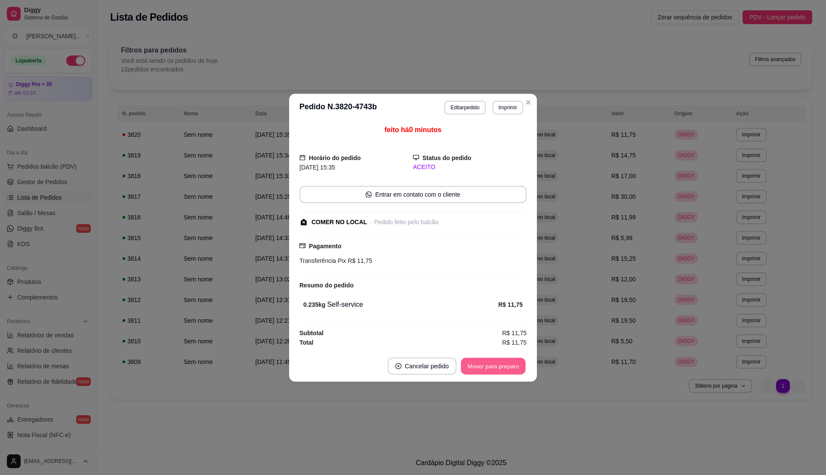
click at [483, 363] on button "Mover para preparo" at bounding box center [493, 366] width 65 height 17
click at [483, 364] on button "Mover para retirada disponível" at bounding box center [479, 366] width 92 height 17
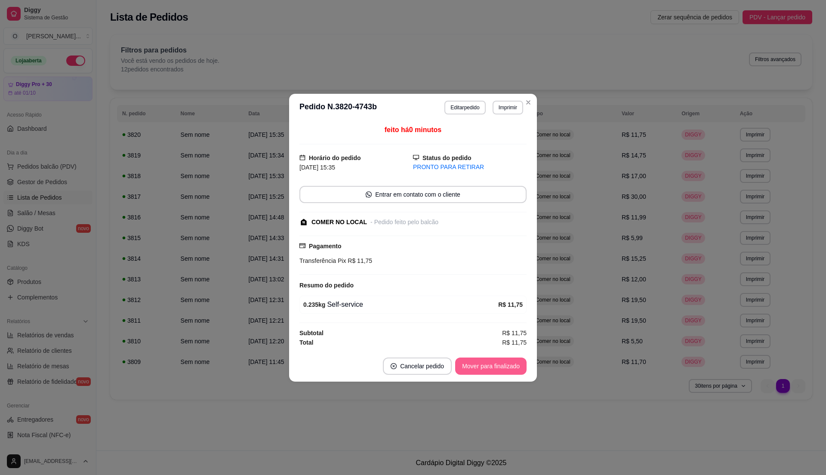
click at [493, 367] on button "Mover para finalizado" at bounding box center [490, 366] width 71 height 17
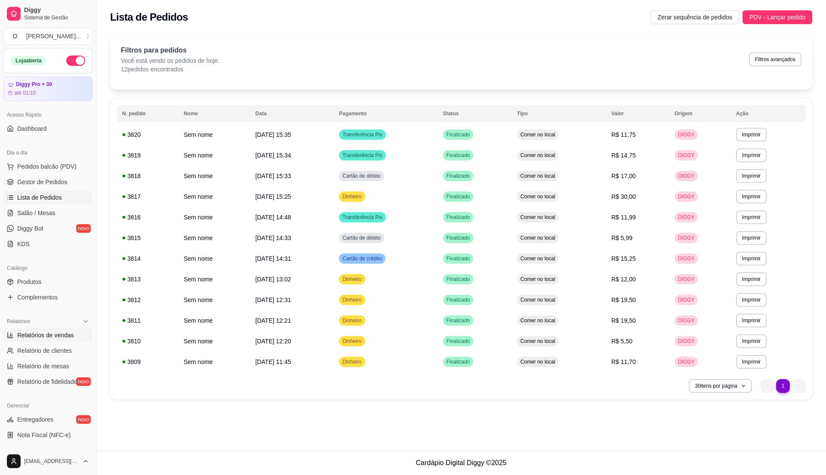
click at [45, 330] on link "Relatórios de vendas" at bounding box center [47, 335] width 89 height 14
select select "ALL"
select select "0"
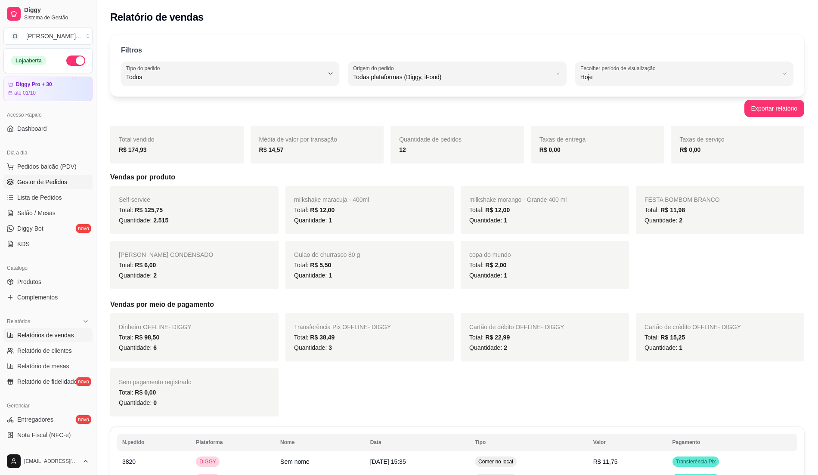
click at [68, 185] on link "Gestor de Pedidos" at bounding box center [47, 182] width 89 height 14
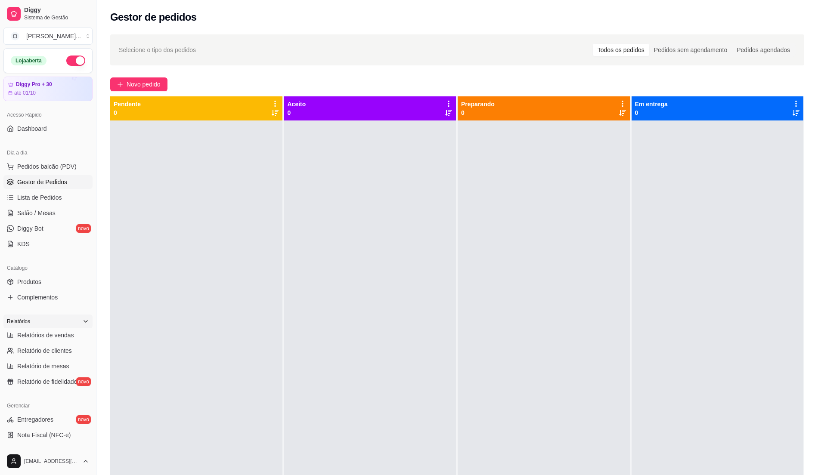
click at [68, 328] on div "Relatórios" at bounding box center [47, 322] width 89 height 14
click at [47, 312] on div "Relatórios" at bounding box center [48, 321] width 96 height 21
click at [48, 319] on div "Relatórios" at bounding box center [47, 322] width 89 height 14
click at [54, 335] on span "Relatórios de vendas" at bounding box center [45, 335] width 57 height 9
select select "ALL"
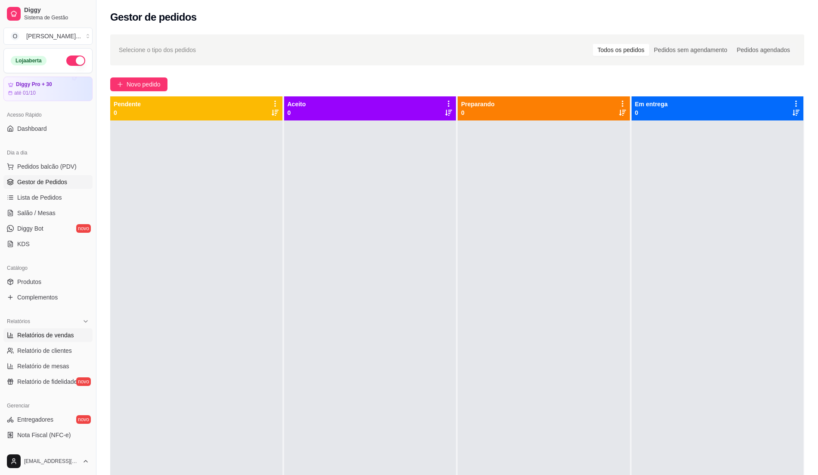
select select "ALL"
select select "0"
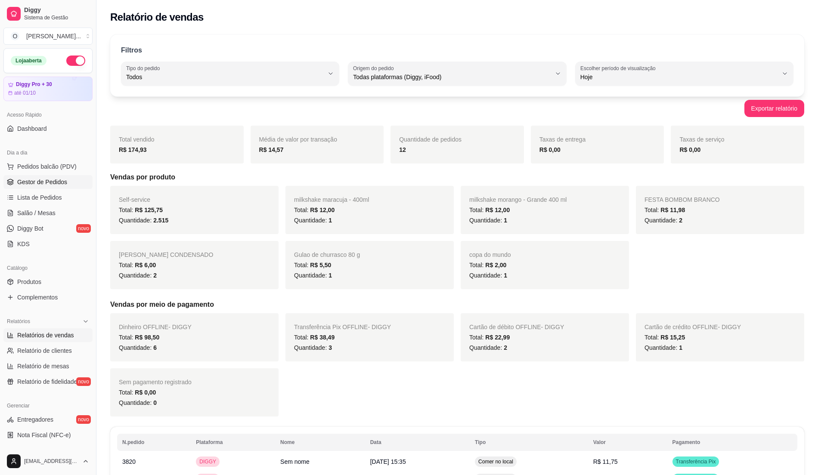
click at [52, 186] on span "Gestor de Pedidos" at bounding box center [42, 182] width 50 height 9
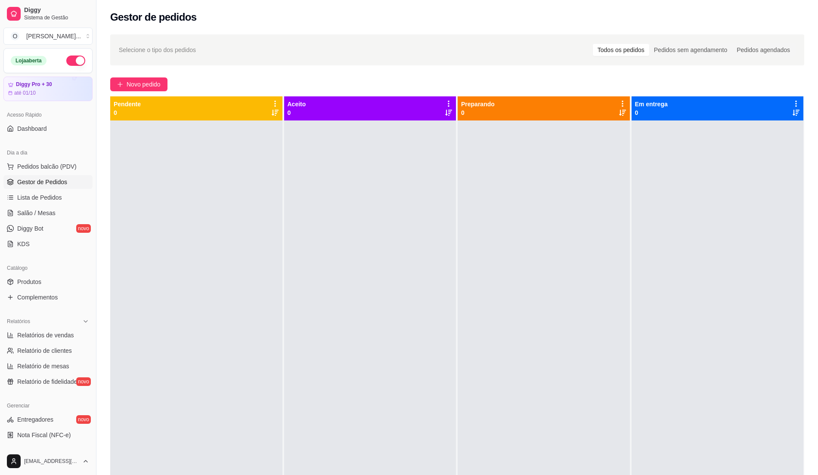
click at [506, 221] on div at bounding box center [543, 357] width 172 height 475
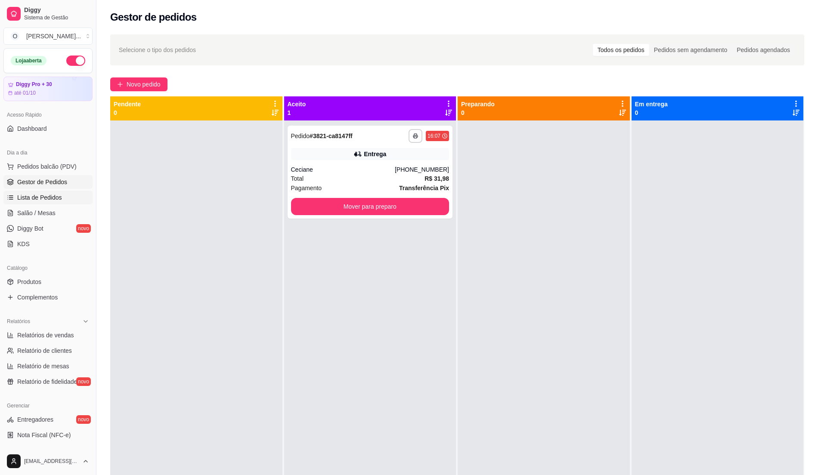
click at [38, 200] on span "Lista de Pedidos" at bounding box center [39, 197] width 45 height 9
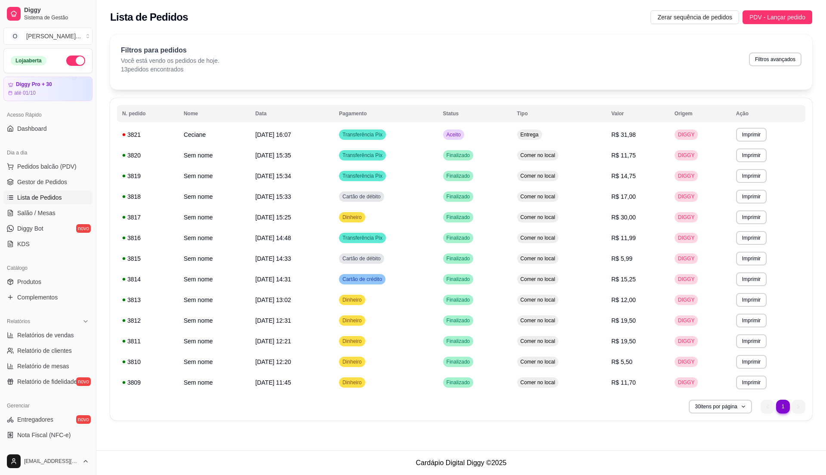
click at [383, 68] on div "Filtros para pedidos Você está vendo os pedidos de hoje. 13 pedidos encontrados…" at bounding box center [461, 59] width 681 height 28
click at [56, 169] on span "Pedidos balcão (PDV)" at bounding box center [46, 166] width 59 height 9
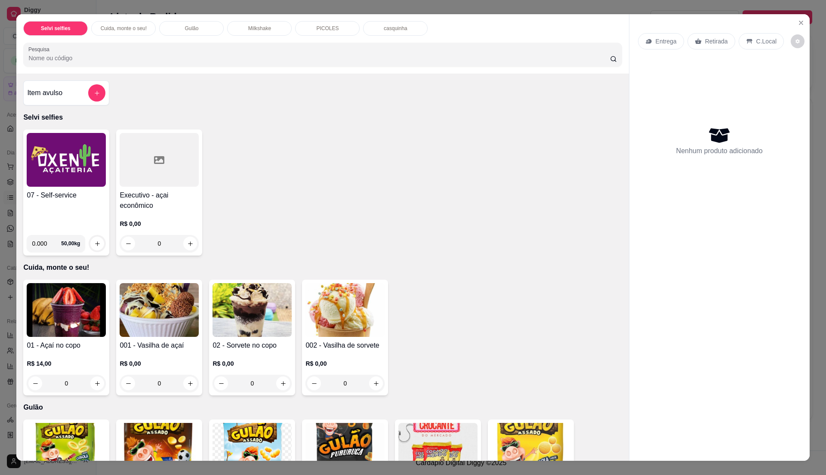
click at [78, 198] on h4 "07 - Self-service" at bounding box center [66, 195] width 79 height 10
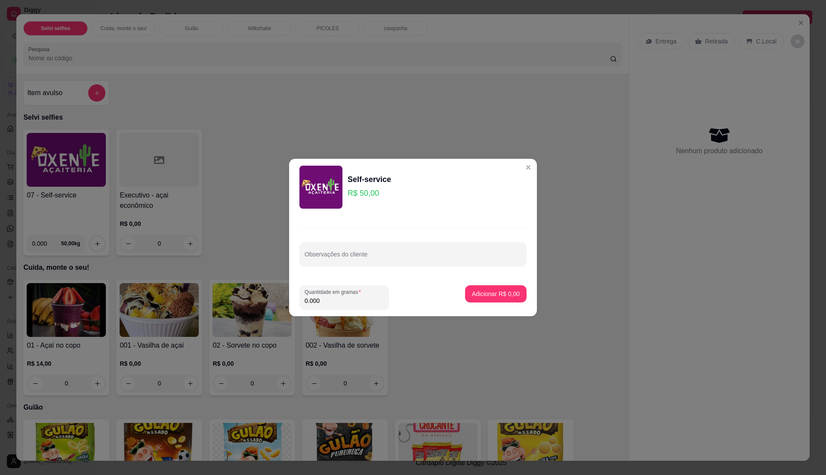
click at [365, 299] on input "0.000" at bounding box center [344, 300] width 79 height 9
click at [365, 299] on input "0" at bounding box center [344, 300] width 79 height 9
type input "0.29"
click at [494, 292] on p "Adicionar R$ 14,50" at bounding box center [494, 294] width 51 height 9
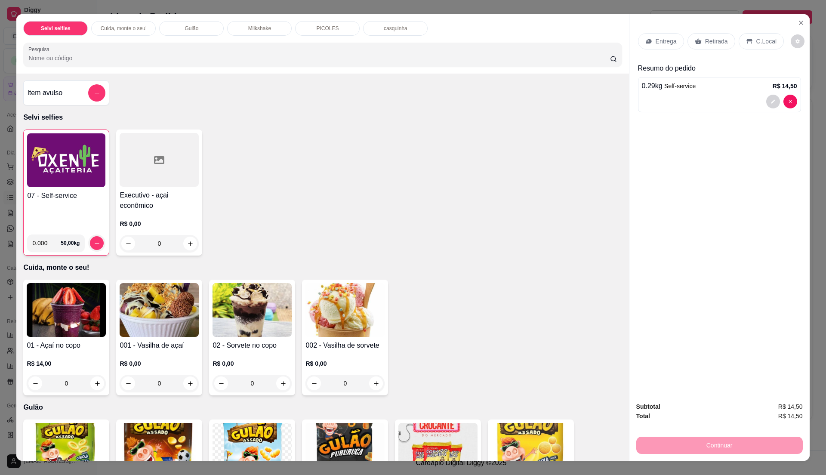
click at [65, 186] on img at bounding box center [66, 160] width 78 height 54
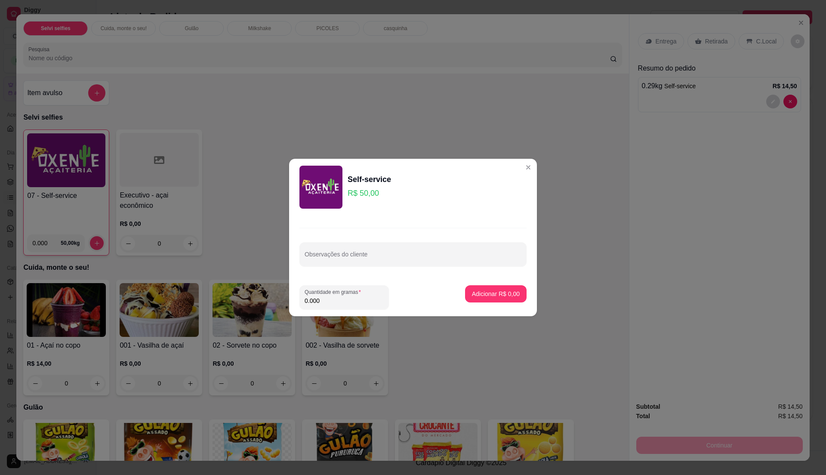
click at [336, 299] on input "0.000" at bounding box center [344, 300] width 79 height 9
type input "0.515"
click at [481, 295] on p "Adicionar R$ 25,75" at bounding box center [494, 294] width 50 height 8
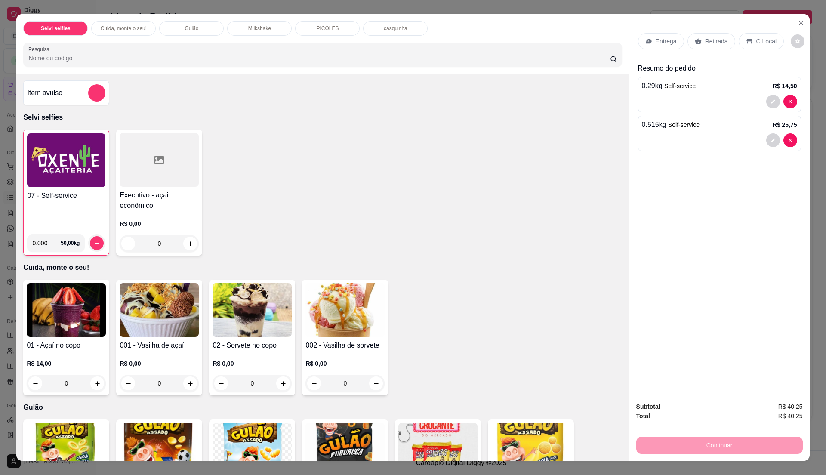
click at [759, 47] on div "C.Local" at bounding box center [761, 41] width 45 height 16
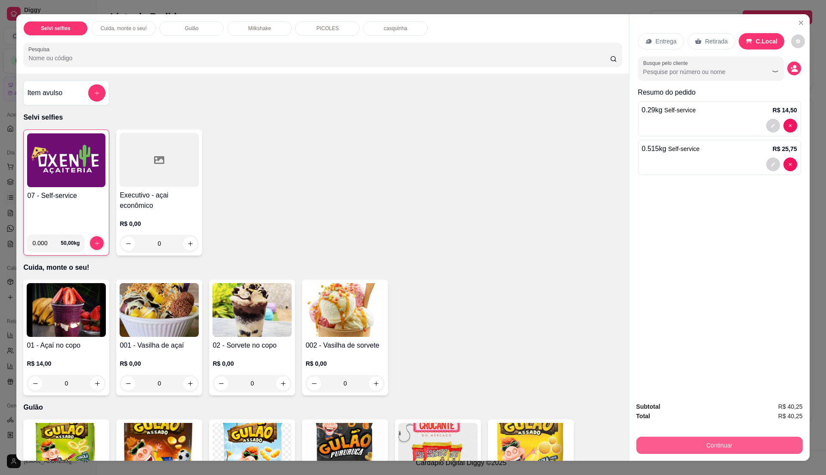
click at [750, 441] on button "Continuar" at bounding box center [719, 445] width 167 height 17
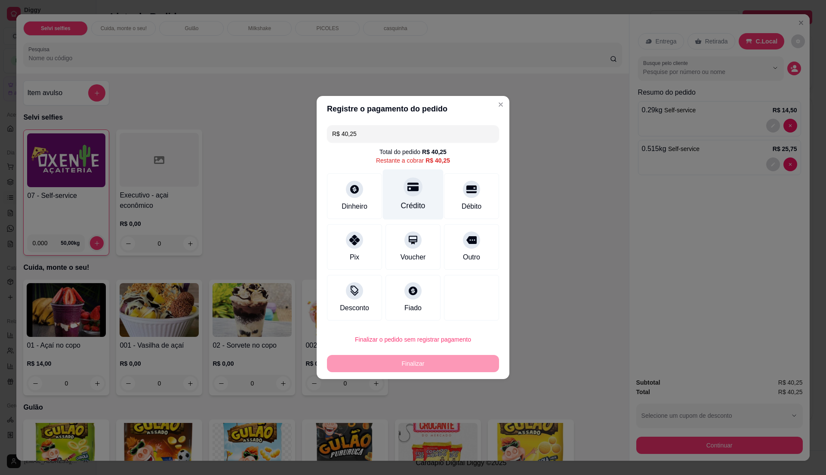
click at [410, 207] on div "Crédito" at bounding box center [413, 205] width 25 height 11
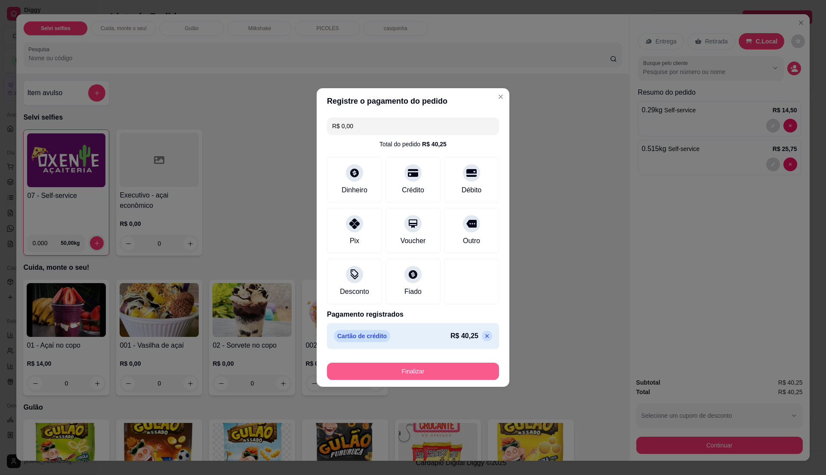
click at [420, 372] on button "Finalizar" at bounding box center [413, 371] width 172 height 17
type input "-R$ 40,25"
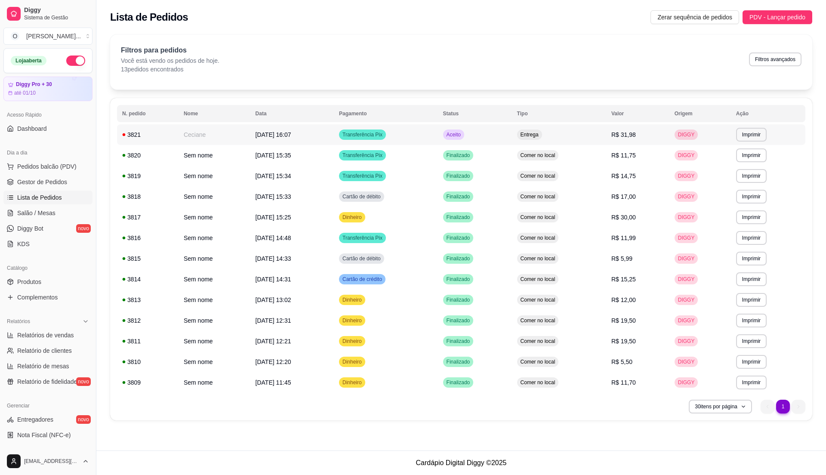
click at [599, 139] on td "Entrega" at bounding box center [559, 134] width 94 height 21
click at [11, 179] on icon at bounding box center [10, 182] width 7 height 7
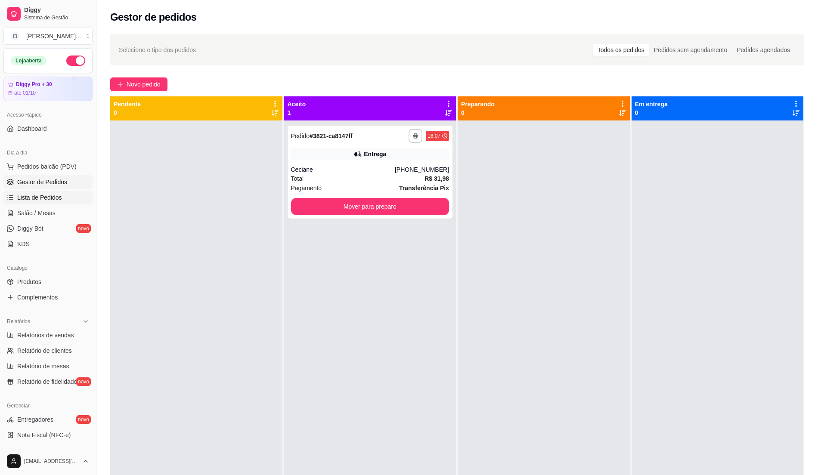
click at [52, 193] on link "Lista de Pedidos" at bounding box center [47, 198] width 89 height 14
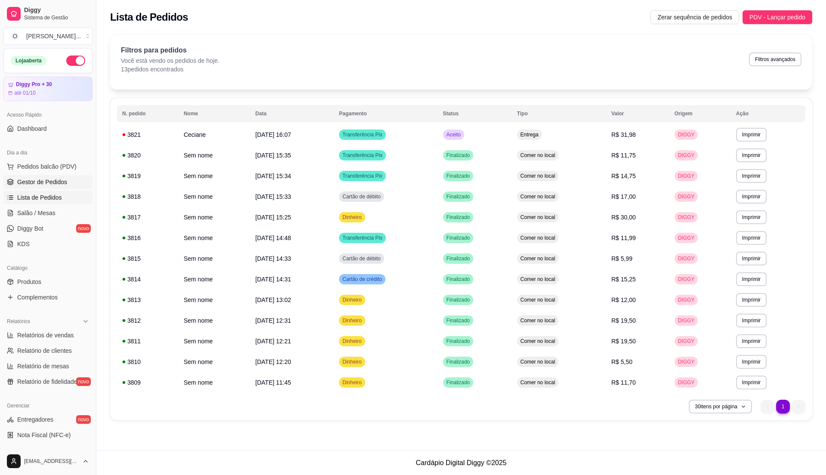
click at [54, 179] on span "Gestor de Pedidos" at bounding box center [42, 182] width 50 height 9
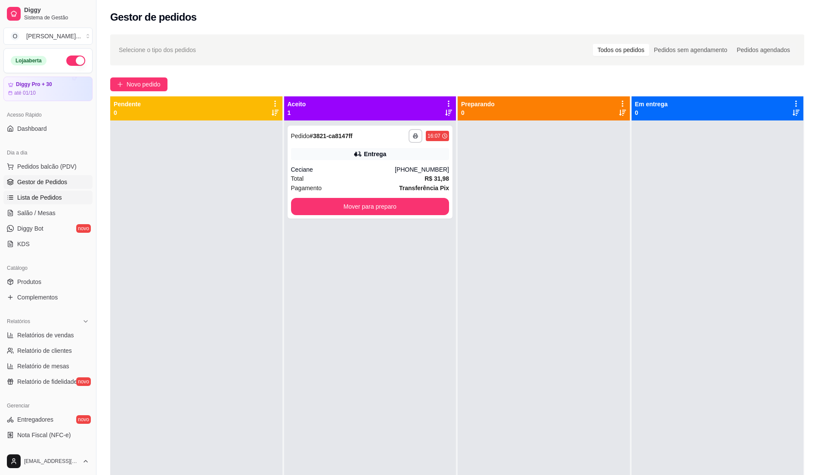
click at [39, 197] on span "Lista de Pedidos" at bounding box center [39, 197] width 45 height 9
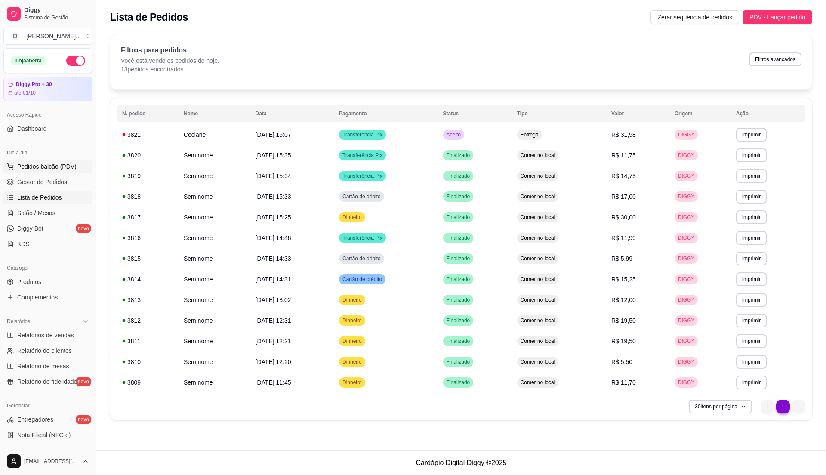
click at [42, 163] on span "Pedidos balcão (PDV)" at bounding box center [46, 166] width 59 height 9
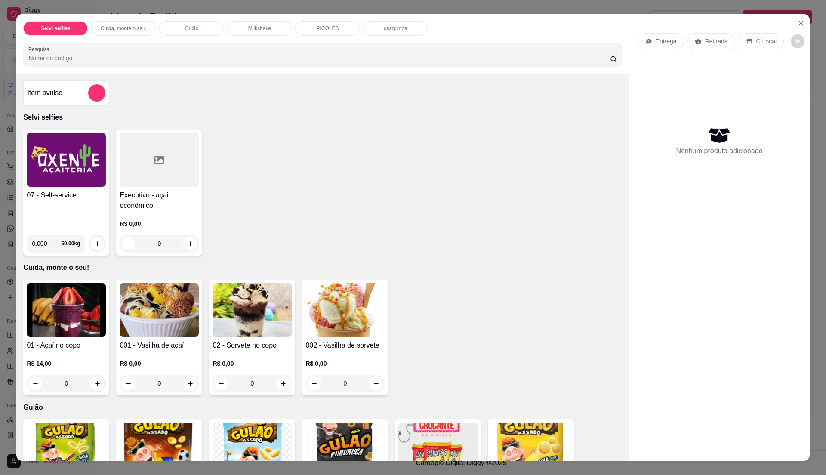
click at [462, 151] on div "07 - Self-service 0.000 50,00 kg Executivo - açai econômico R$ 0,00 0" at bounding box center [322, 193] width 599 height 126
click at [798, 19] on icon "Close" at bounding box center [801, 22] width 7 height 7
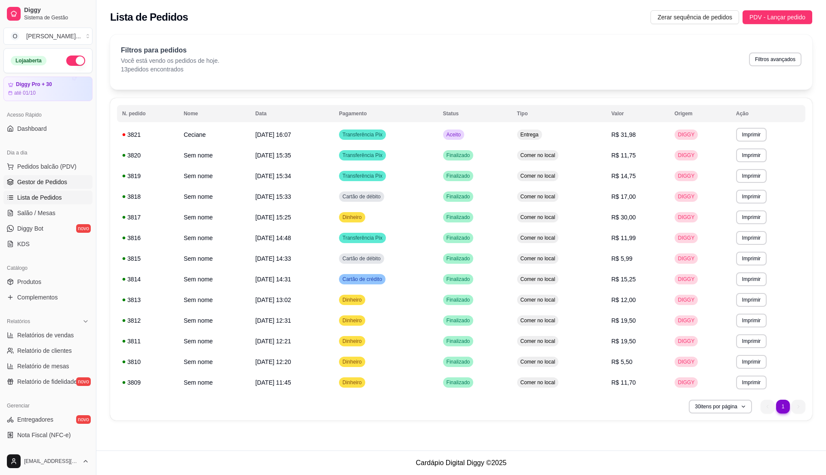
click at [59, 186] on span "Gestor de Pedidos" at bounding box center [42, 182] width 50 height 9
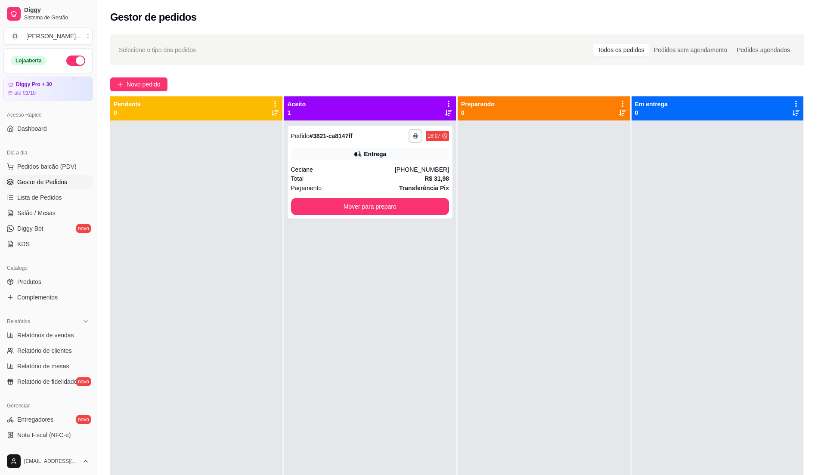
click at [328, 240] on div "**********" at bounding box center [370, 357] width 172 height 475
click at [38, 194] on span "Lista de Pedidos" at bounding box center [39, 197] width 45 height 9
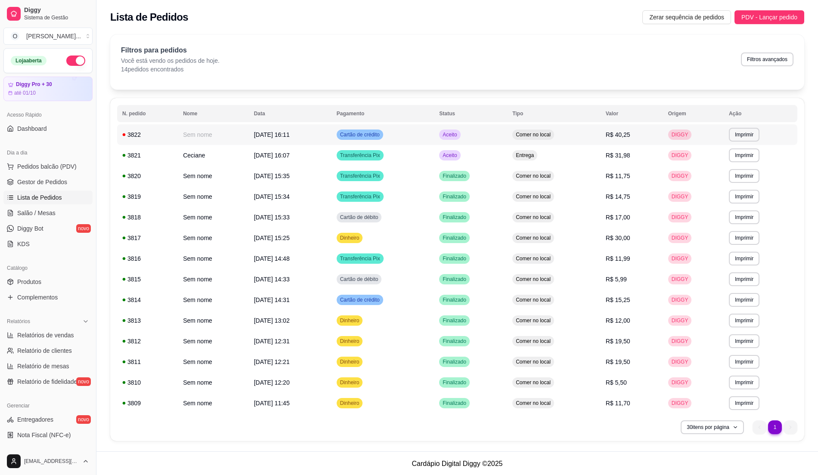
click at [458, 137] on span "Aceito" at bounding box center [450, 134] width 18 height 7
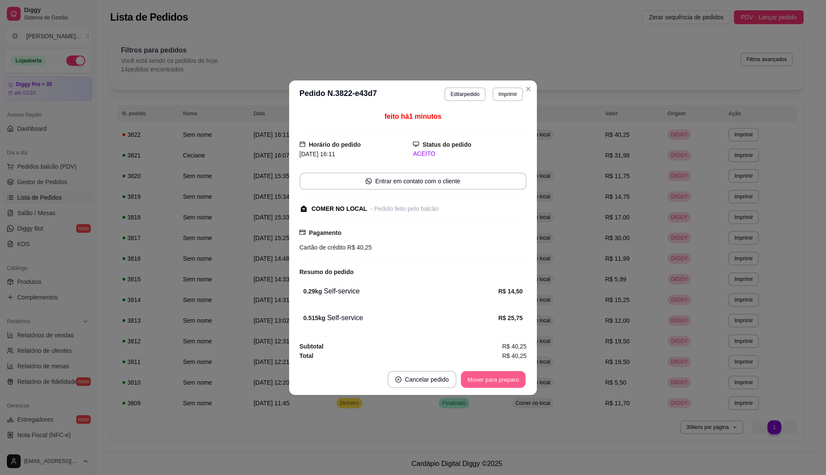
click at [482, 386] on button "Mover para preparo" at bounding box center [493, 379] width 65 height 17
click at [483, 384] on button "Mover para preparo" at bounding box center [493, 379] width 65 height 17
click at [483, 384] on button "Mover para retirada disponível" at bounding box center [479, 379] width 92 height 17
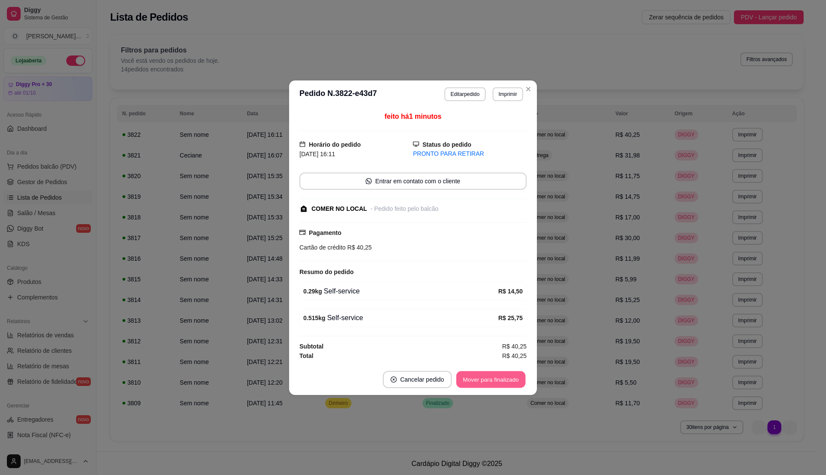
click at [483, 384] on button "Mover para finalizado" at bounding box center [491, 379] width 69 height 17
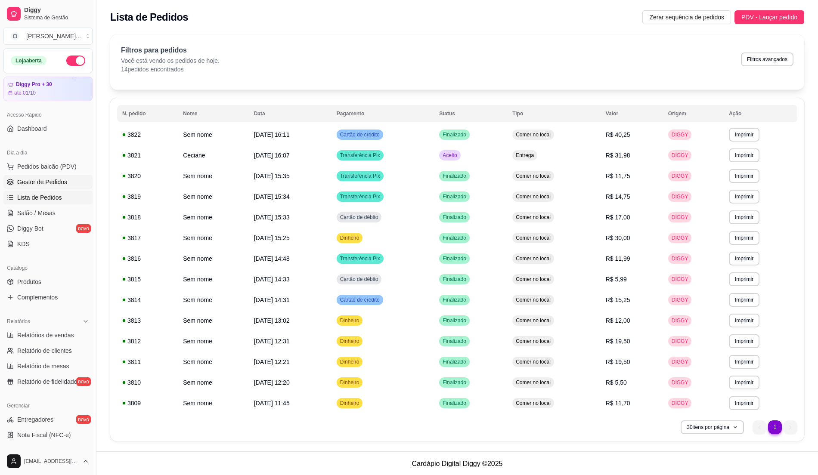
click at [52, 181] on span "Gestor de Pedidos" at bounding box center [42, 182] width 50 height 9
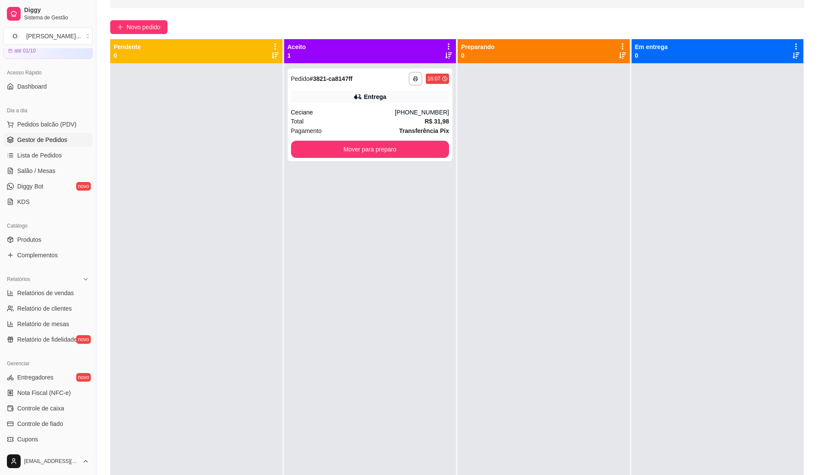
scroll to position [30, 0]
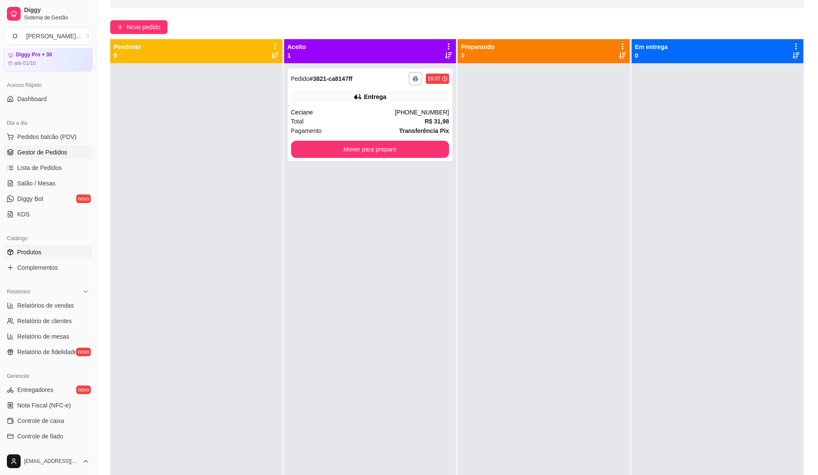
click at [49, 251] on link "Produtos" at bounding box center [47, 252] width 89 height 14
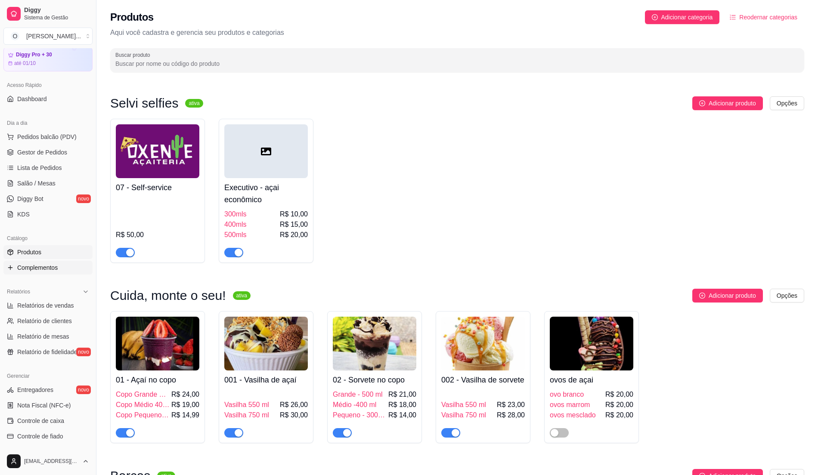
click at [47, 266] on span "Complementos" at bounding box center [37, 267] width 40 height 9
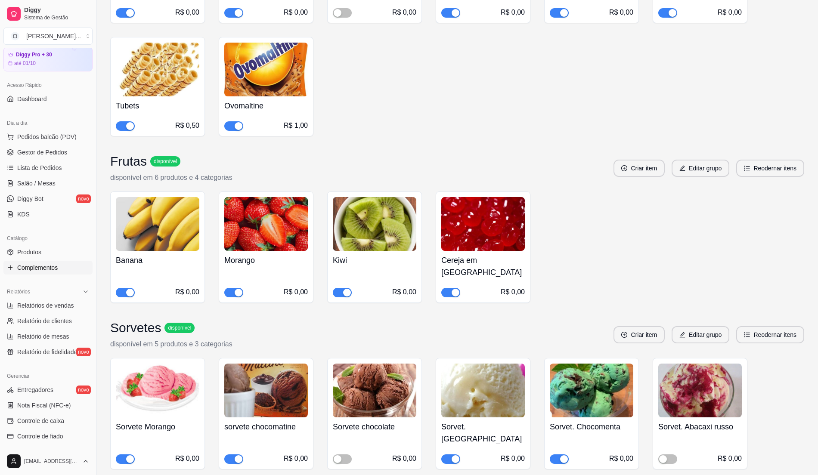
scroll to position [746, 0]
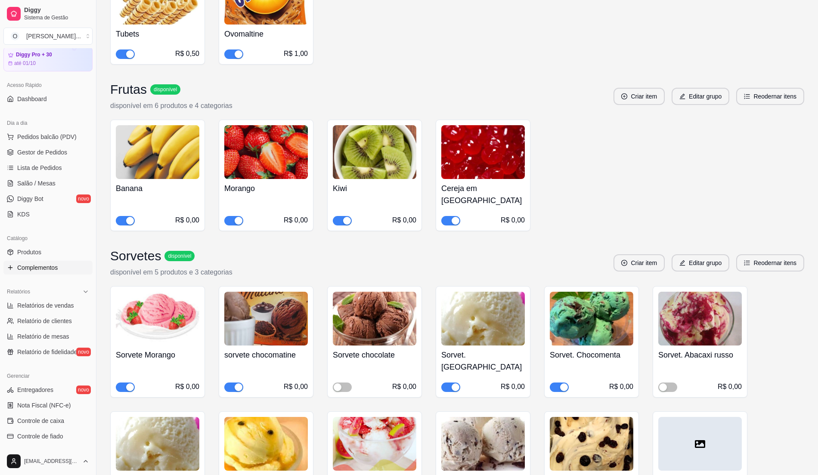
click at [341, 216] on button "button" at bounding box center [342, 220] width 19 height 9
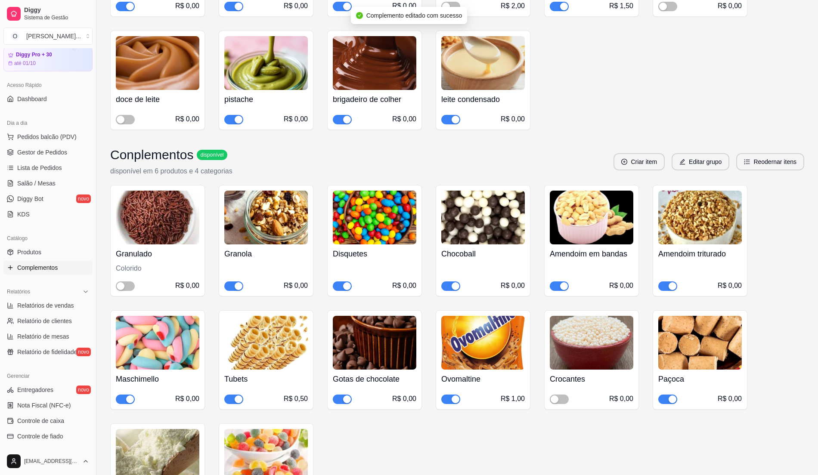
scroll to position [57, 0]
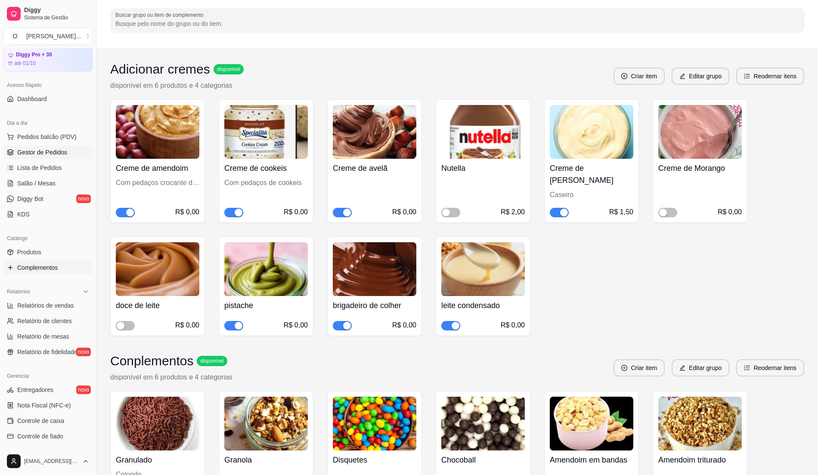
click at [40, 158] on link "Gestor de Pedidos" at bounding box center [47, 152] width 89 height 14
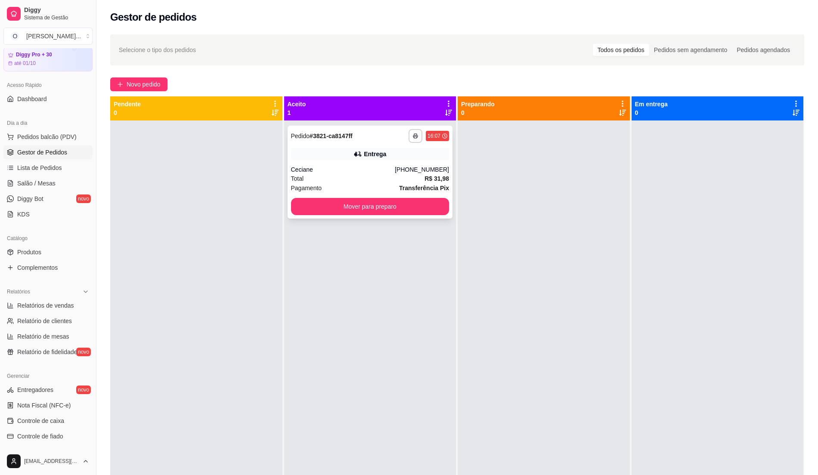
click at [337, 164] on div "**********" at bounding box center [369, 172] width 165 height 93
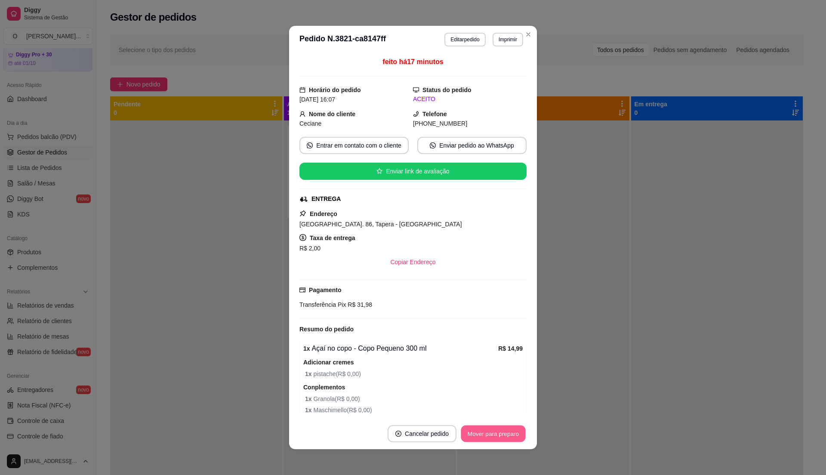
click at [462, 429] on button "Mover para preparo" at bounding box center [493, 434] width 65 height 17
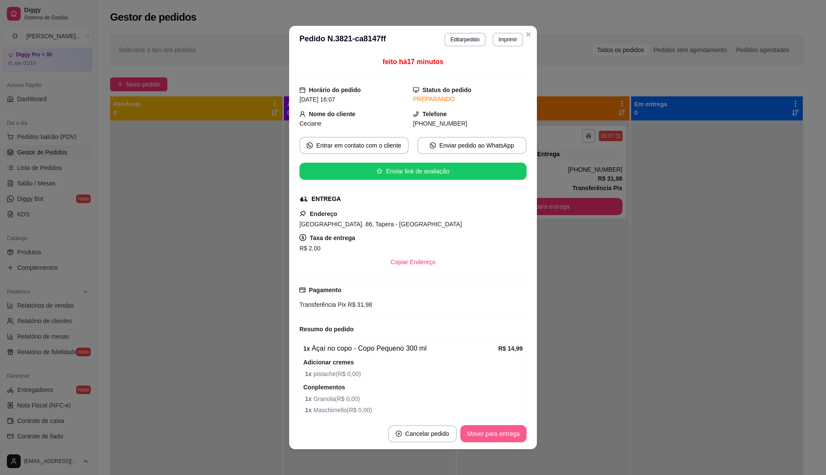
click at [463, 429] on button "Mover para entrega" at bounding box center [493, 433] width 66 height 17
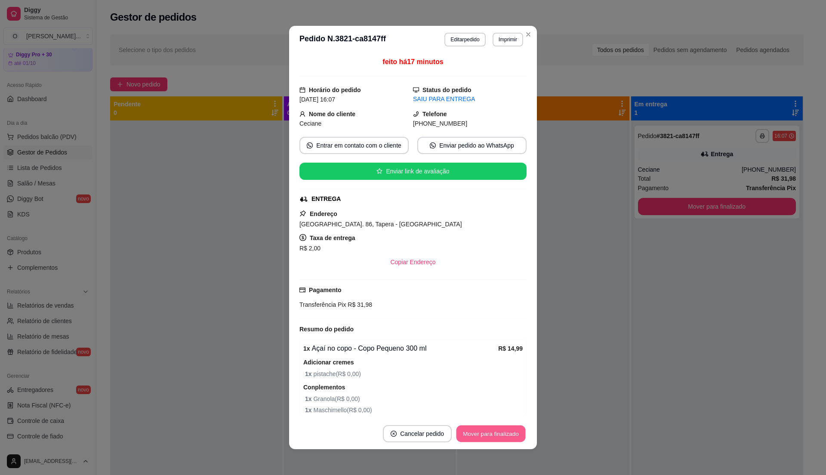
click at [463, 429] on button "Mover para finalizado" at bounding box center [491, 434] width 69 height 17
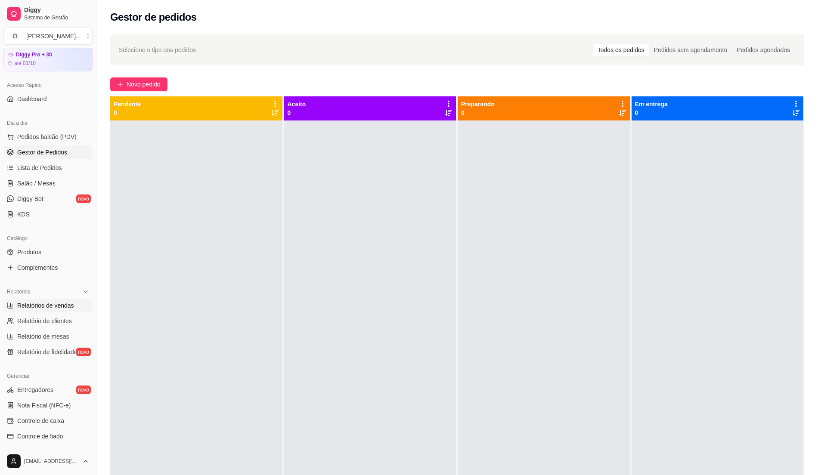
click at [64, 306] on span "Relatórios de vendas" at bounding box center [45, 305] width 57 height 9
select select "ALL"
select select "0"
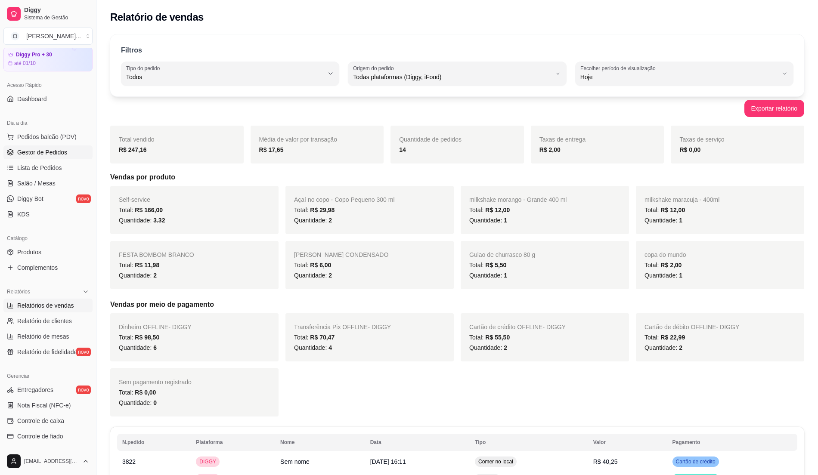
click at [54, 155] on span "Gestor de Pedidos" at bounding box center [42, 152] width 50 height 9
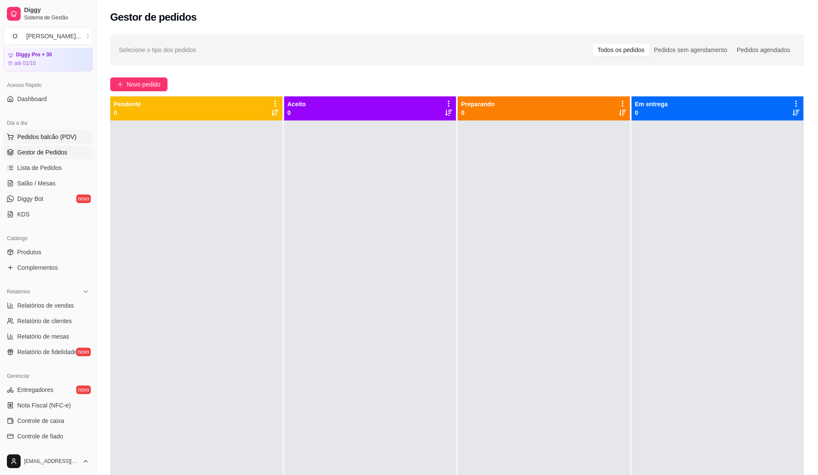
click at [57, 138] on span "Pedidos balcão (PDV)" at bounding box center [46, 137] width 59 height 9
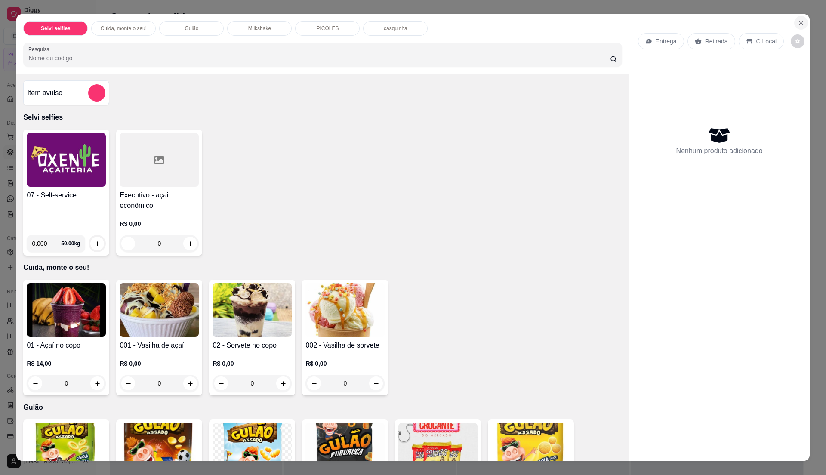
click at [799, 21] on icon "Close" at bounding box center [801, 22] width 7 height 7
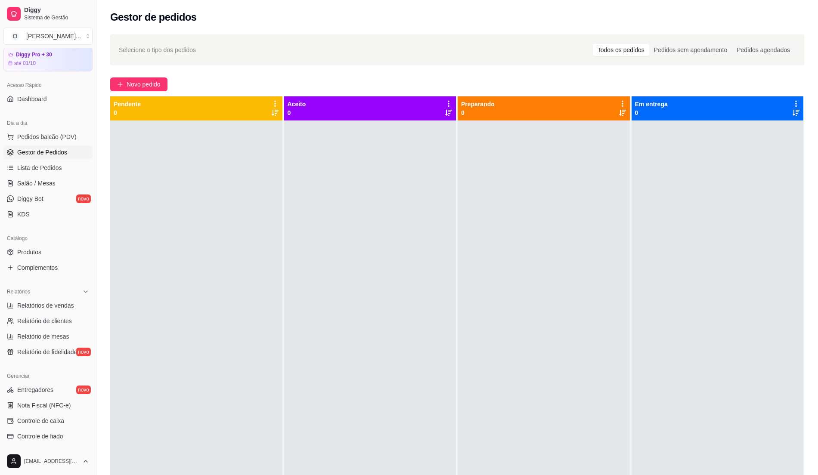
click at [426, 290] on div at bounding box center [370, 357] width 172 height 475
click at [40, 171] on span "Lista de Pedidos" at bounding box center [39, 168] width 45 height 9
click at [36, 164] on span "Lista de Pedidos" at bounding box center [39, 168] width 45 height 9
click at [43, 154] on span "Gestor de Pedidos" at bounding box center [42, 152] width 50 height 9
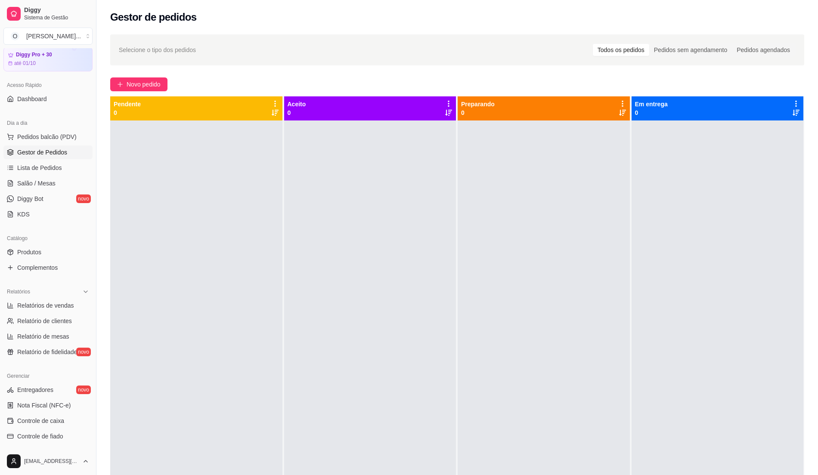
click at [28, 148] on span "Gestor de Pedidos" at bounding box center [42, 152] width 50 height 9
click at [35, 139] on span "Pedidos balcão (PDV)" at bounding box center [46, 137] width 59 height 9
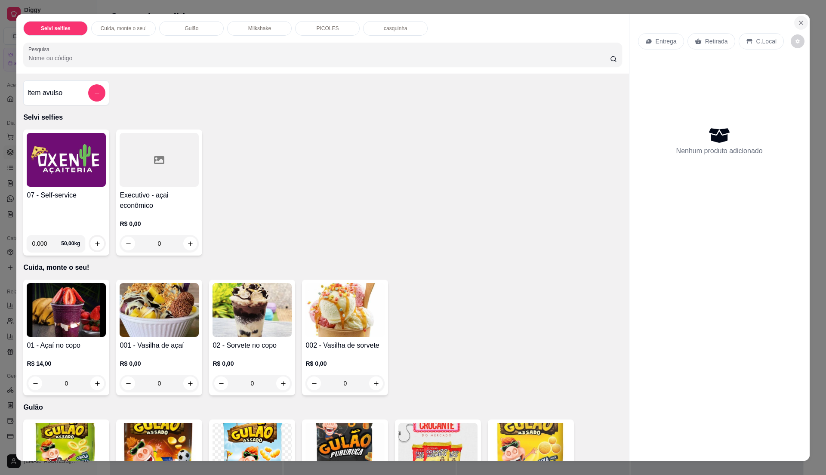
click at [799, 24] on icon "Close" at bounding box center [801, 22] width 7 height 7
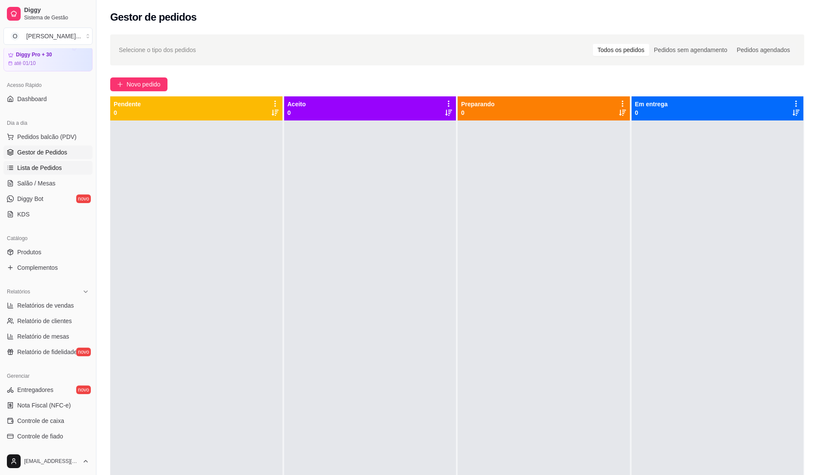
click at [44, 173] on link "Lista de Pedidos" at bounding box center [47, 168] width 89 height 14
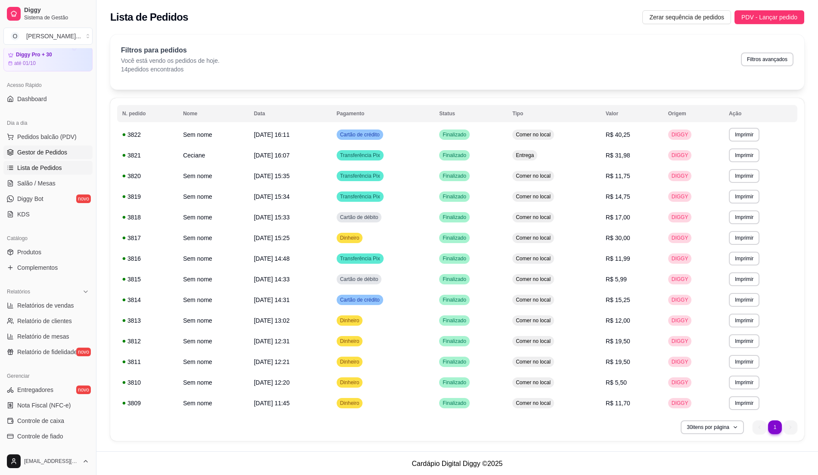
click at [54, 152] on span "Gestor de Pedidos" at bounding box center [42, 152] width 50 height 9
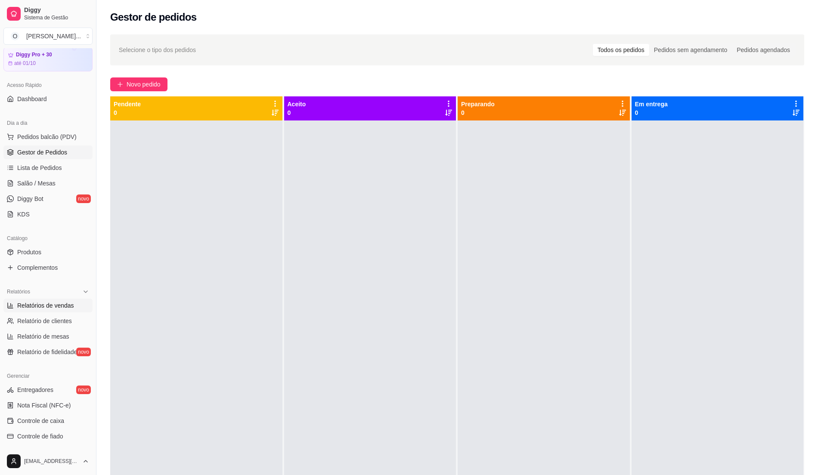
click at [49, 299] on link "Relatórios de vendas" at bounding box center [47, 306] width 89 height 14
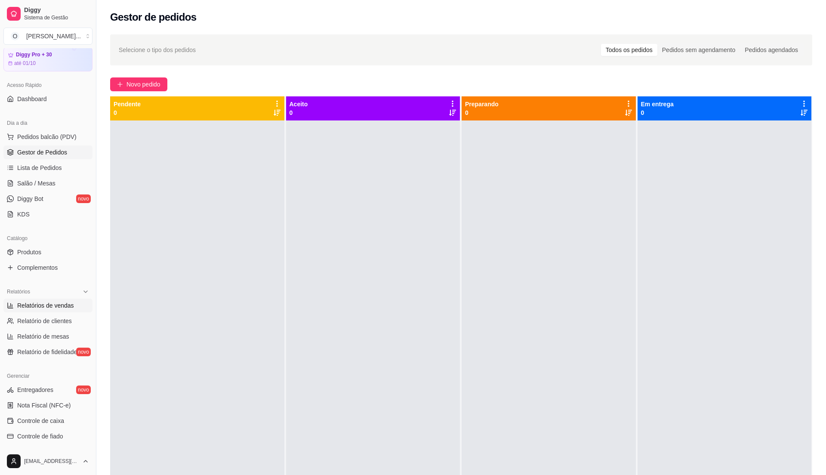
select select "ALL"
select select "0"
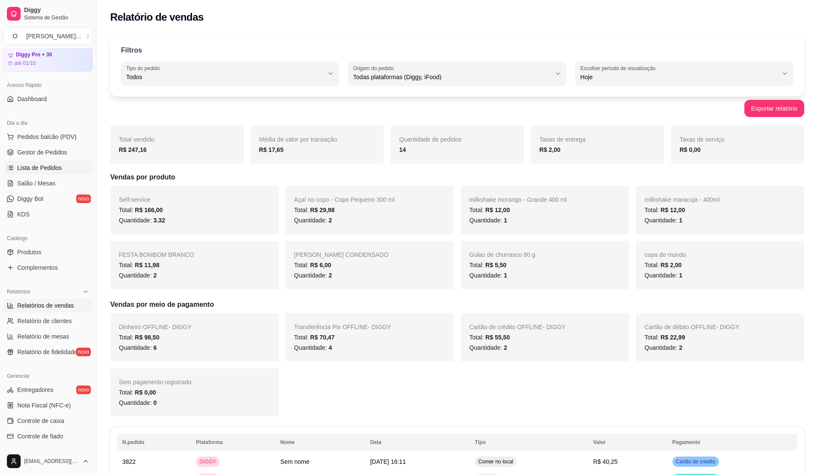
click at [47, 170] on span "Lista de Pedidos" at bounding box center [39, 168] width 45 height 9
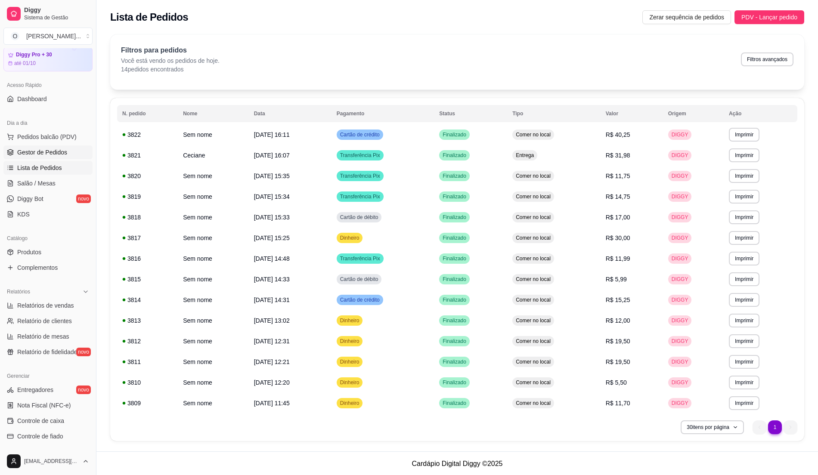
click at [40, 155] on span "Gestor de Pedidos" at bounding box center [42, 152] width 50 height 9
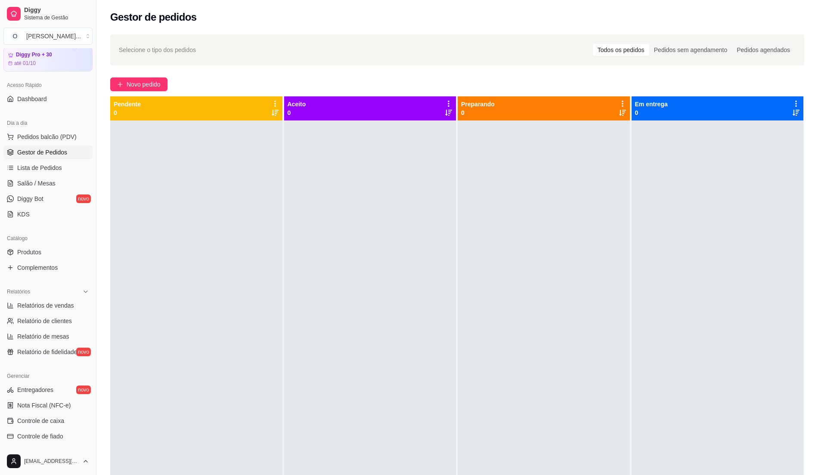
drag, startPoint x: 68, startPoint y: 154, endPoint x: 53, endPoint y: 234, distance: 82.1
click at [65, 169] on ul "Pedidos balcão (PDV) Gestor de Pedidos Lista de Pedidos Salão / Mesas Diggy Bot…" at bounding box center [47, 175] width 89 height 91
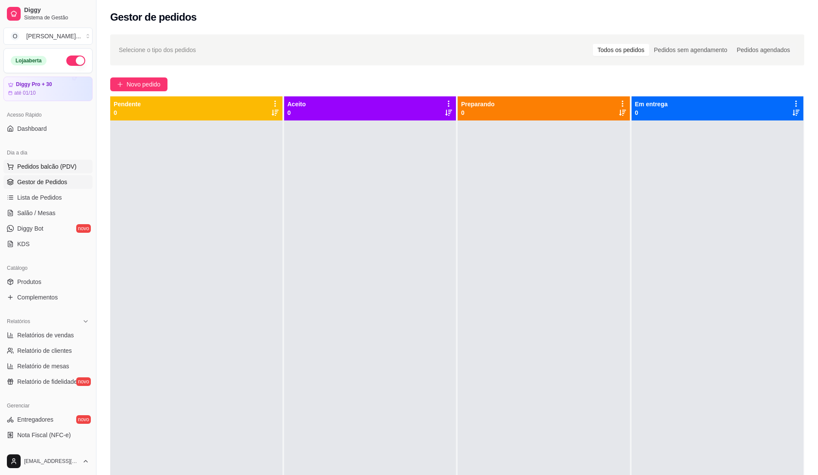
click at [33, 169] on span "Pedidos balcão (PDV)" at bounding box center [46, 166] width 59 height 9
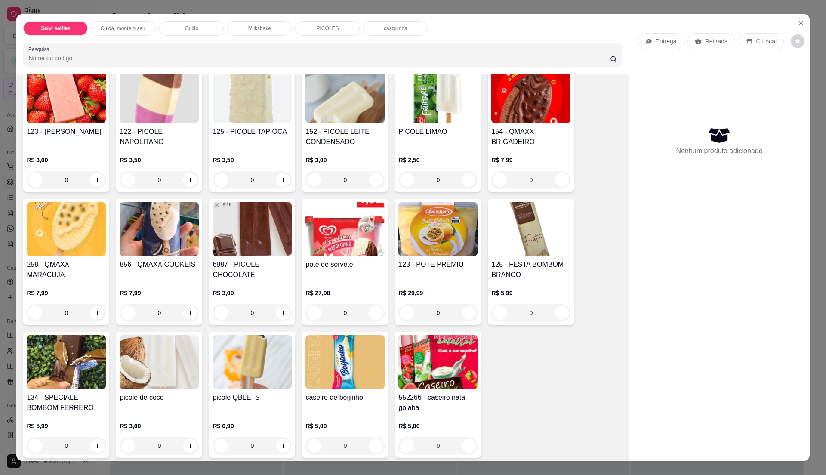
scroll to position [918, 0]
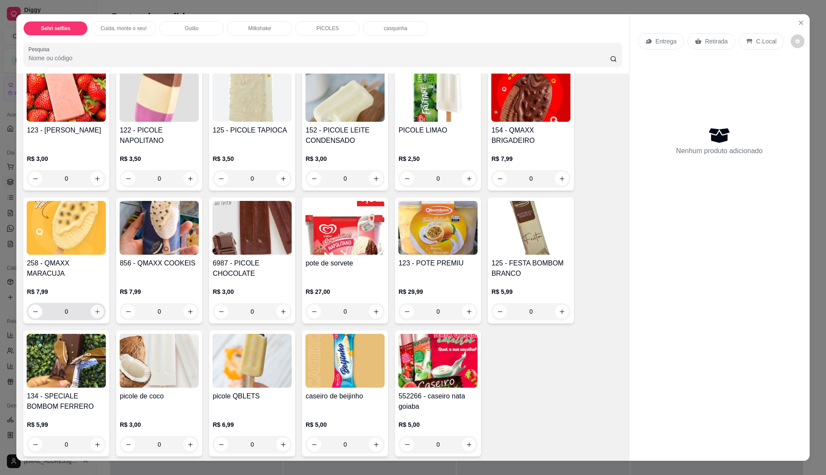
click at [94, 311] on icon "increase-product-quantity" at bounding box center [97, 312] width 6 height 6
type input "1"
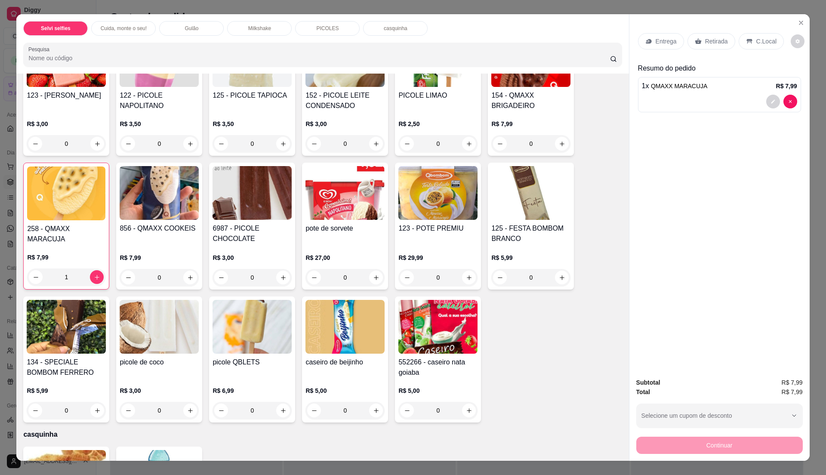
scroll to position [957, 0]
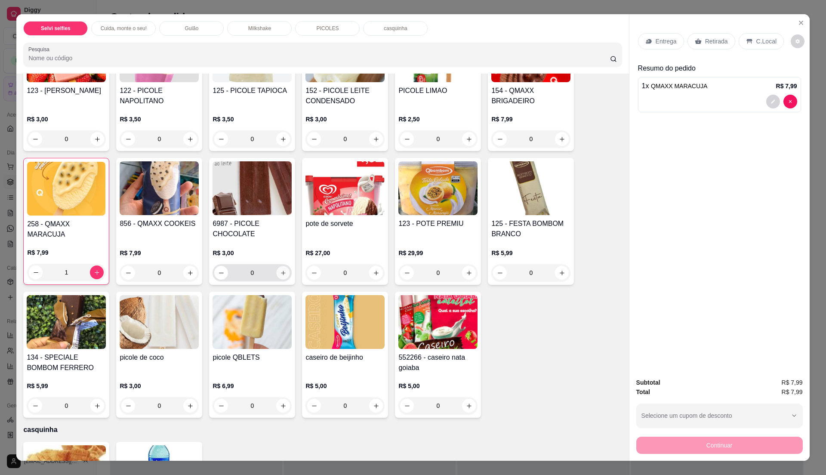
click at [281, 274] on icon "increase-product-quantity" at bounding box center [283, 273] width 4 height 4
type input "1"
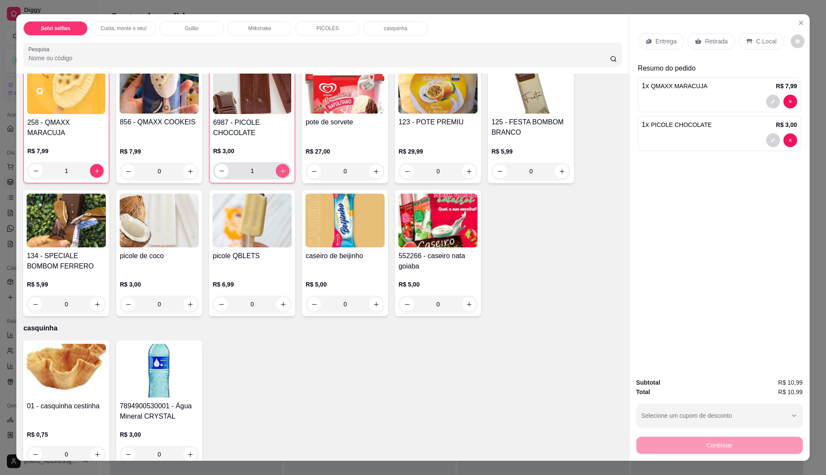
scroll to position [1072, 0]
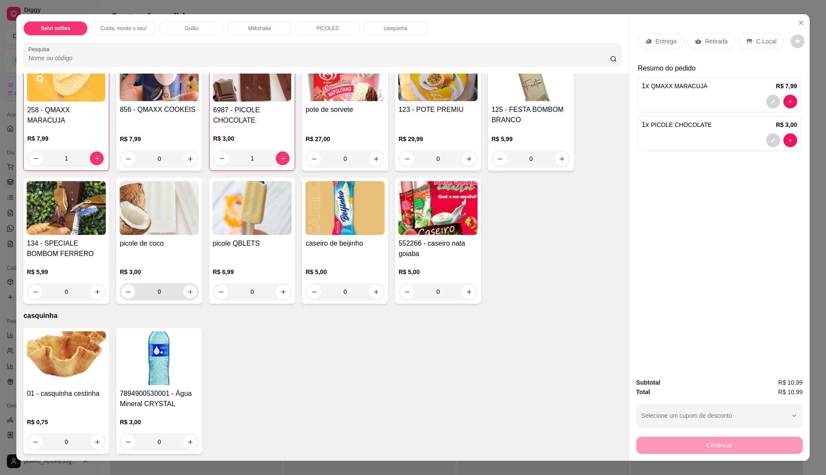
click at [189, 295] on button "increase-product-quantity" at bounding box center [190, 292] width 14 height 14
type input "1"
click at [746, 43] on icon at bounding box center [749, 41] width 7 height 7
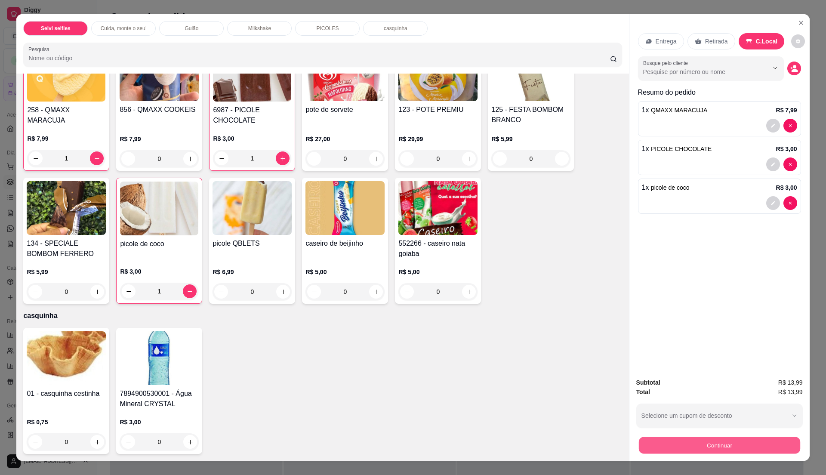
click at [693, 444] on button "Continuar" at bounding box center [719, 445] width 161 height 17
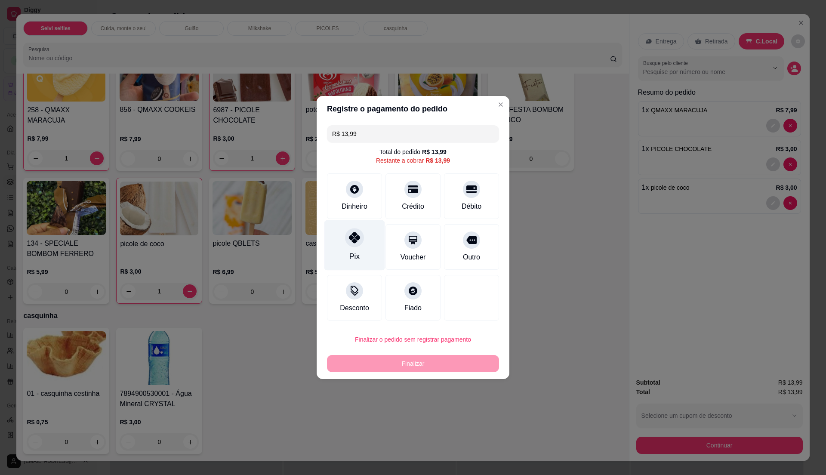
click at [366, 238] on div "Pix" at bounding box center [354, 245] width 61 height 50
type input "R$ 0,00"
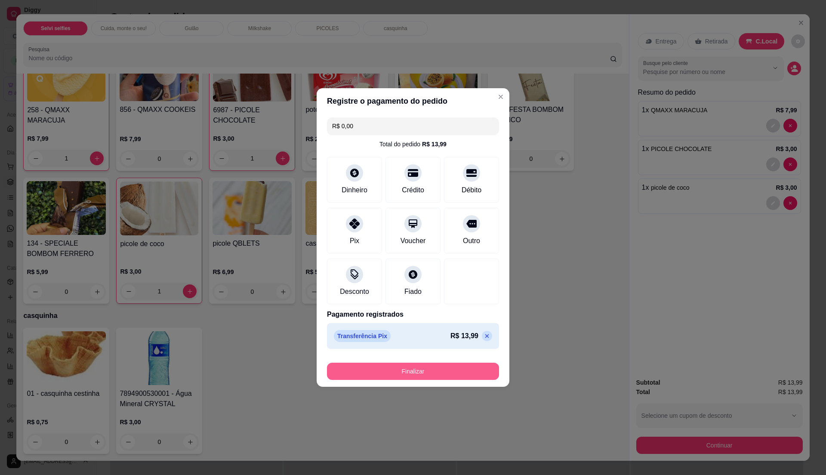
click at [420, 370] on button "Finalizar" at bounding box center [413, 371] width 172 height 17
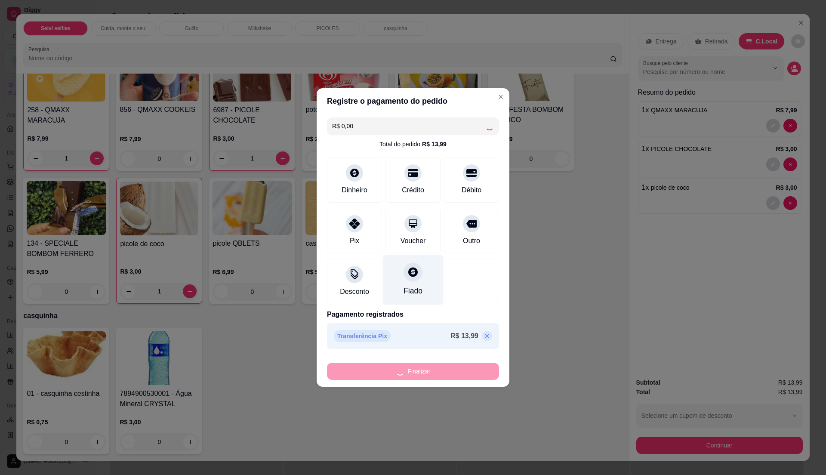
type input "0"
type input "-R$ 13,99"
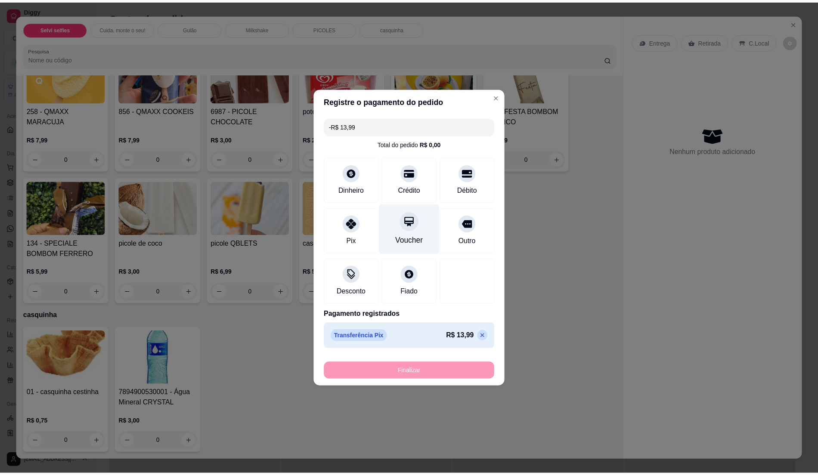
scroll to position [1071, 0]
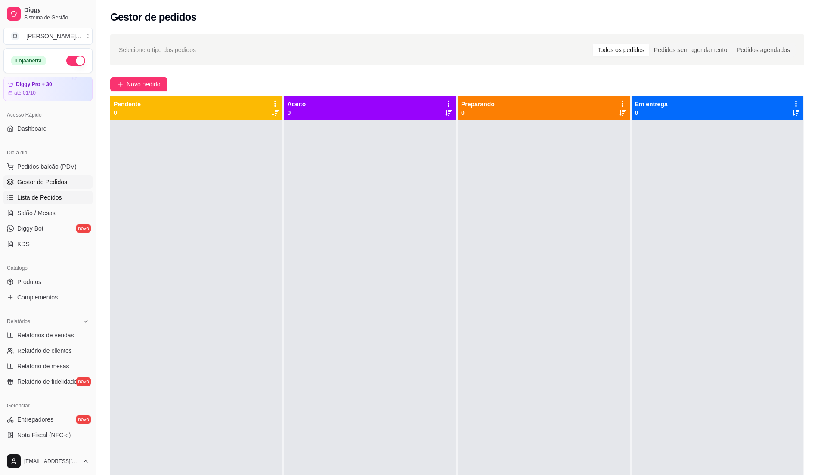
click at [43, 203] on link "Lista de Pedidos" at bounding box center [47, 198] width 89 height 14
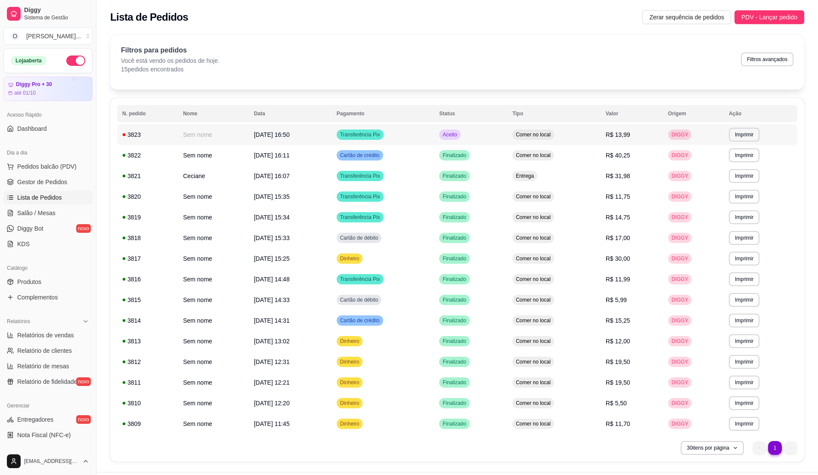
click at [567, 137] on td "Comer no local" at bounding box center [553, 134] width 93 height 21
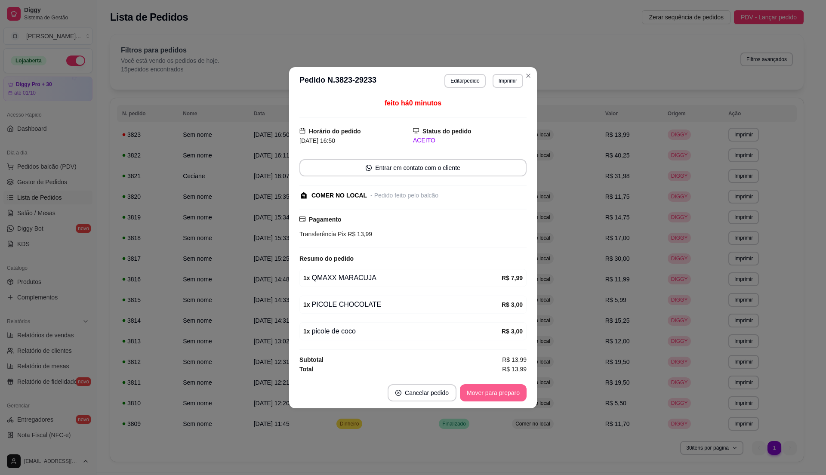
click at [489, 391] on button "Mover para preparo" at bounding box center [493, 392] width 67 height 17
click at [491, 391] on div "Mover para preparo" at bounding box center [487, 392] width 79 height 17
click at [488, 391] on button "Mover para retirada disponível" at bounding box center [479, 392] width 95 height 17
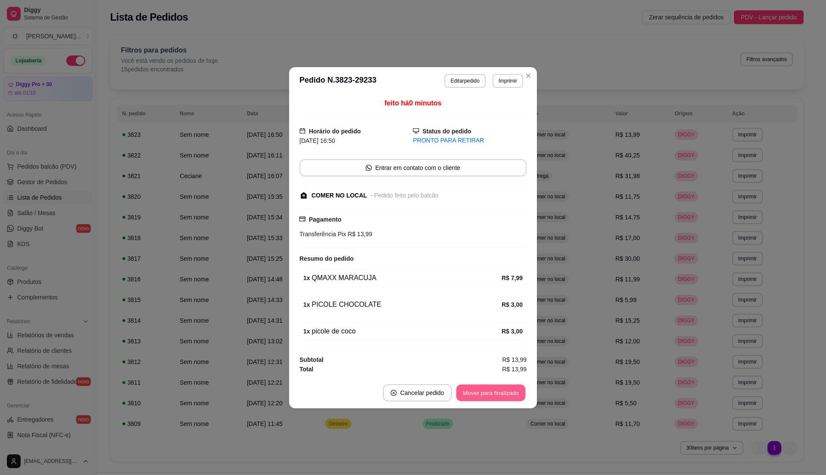
click at [488, 391] on button "Mover para finalizado" at bounding box center [491, 392] width 69 height 17
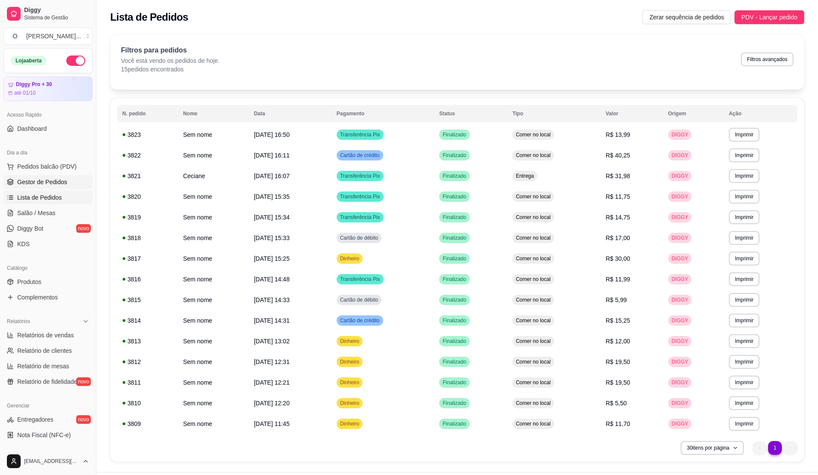
click at [59, 179] on span "Gestor de Pedidos" at bounding box center [42, 182] width 50 height 9
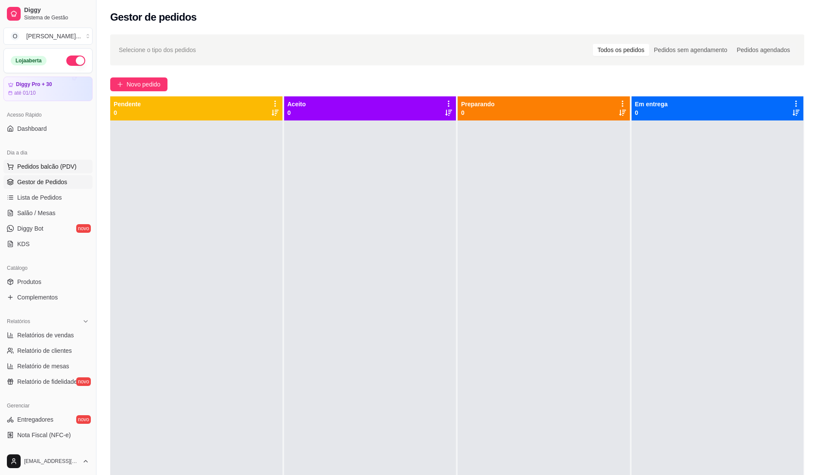
click at [45, 169] on span "Pedidos balcão (PDV)" at bounding box center [46, 166] width 59 height 9
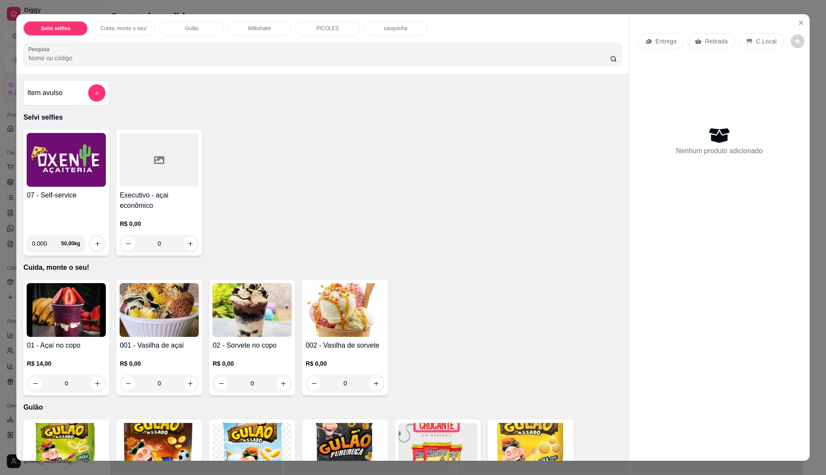
click at [49, 219] on div "07 - Self-service" at bounding box center [66, 209] width 79 height 38
click at [801, 19] on button "Close" at bounding box center [801, 23] width 14 height 14
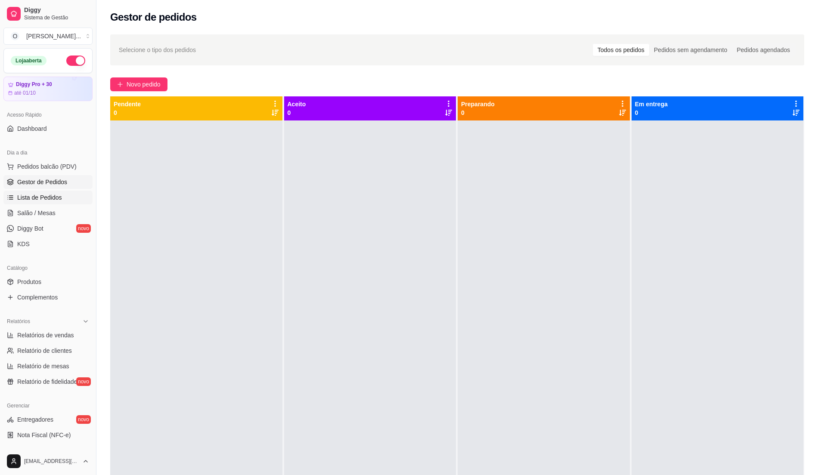
click at [21, 195] on span "Lista de Pedidos" at bounding box center [39, 197] width 45 height 9
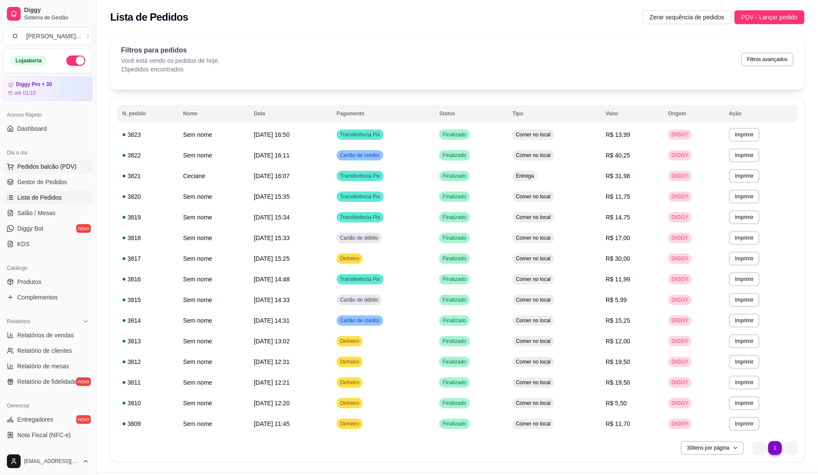
click at [31, 166] on span "Pedidos balcão (PDV)" at bounding box center [46, 166] width 59 height 9
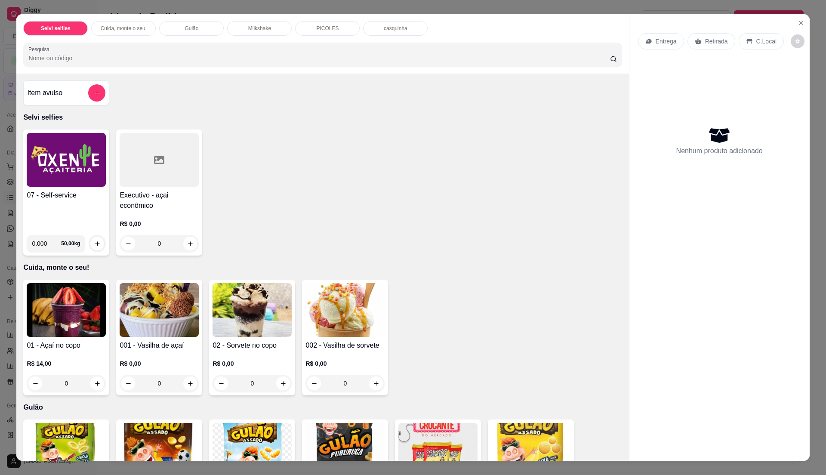
click at [71, 229] on div "0.000 50,00 kg" at bounding box center [66, 240] width 79 height 24
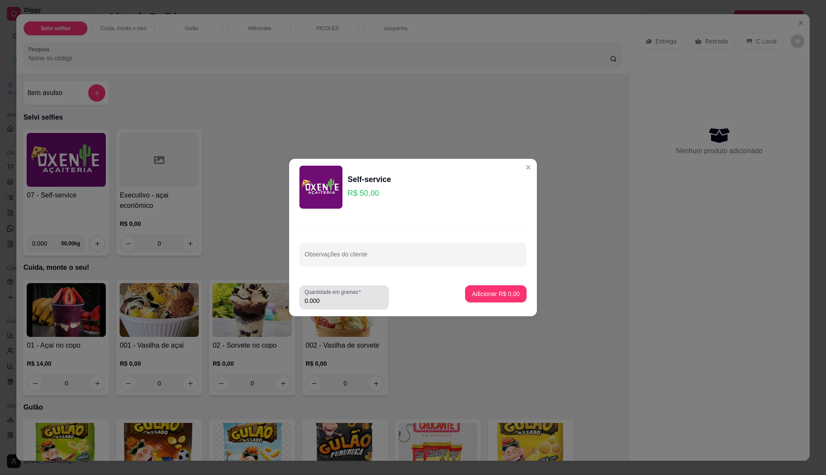
click at [341, 295] on label "Quantidade em gramas" at bounding box center [334, 291] width 59 height 7
click at [341, 296] on input "0.000" at bounding box center [344, 300] width 79 height 9
click at [341, 295] on label "Quantidade em gramas" at bounding box center [334, 291] width 59 height 7
click at [341, 296] on input "0" at bounding box center [344, 300] width 79 height 9
click at [339, 298] on input "0" at bounding box center [344, 300] width 79 height 9
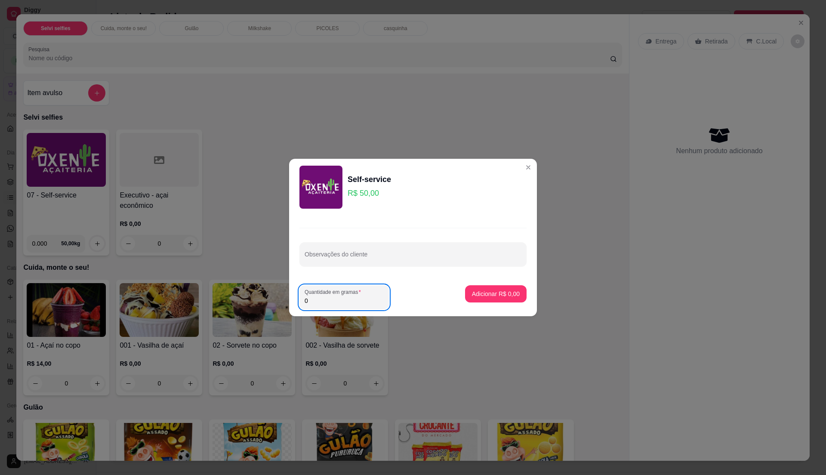
type input "0.525"
click at [482, 294] on p "Adicionar R$ 26,25" at bounding box center [494, 294] width 50 height 8
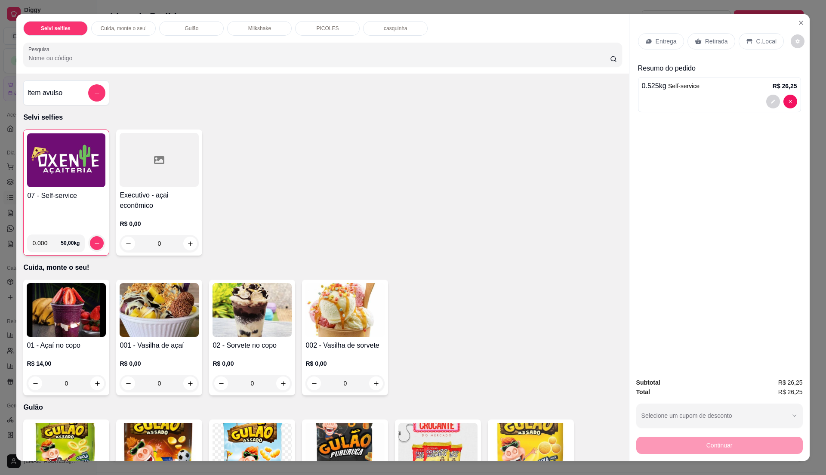
click at [66, 216] on div "07 - Self-service" at bounding box center [66, 209] width 78 height 37
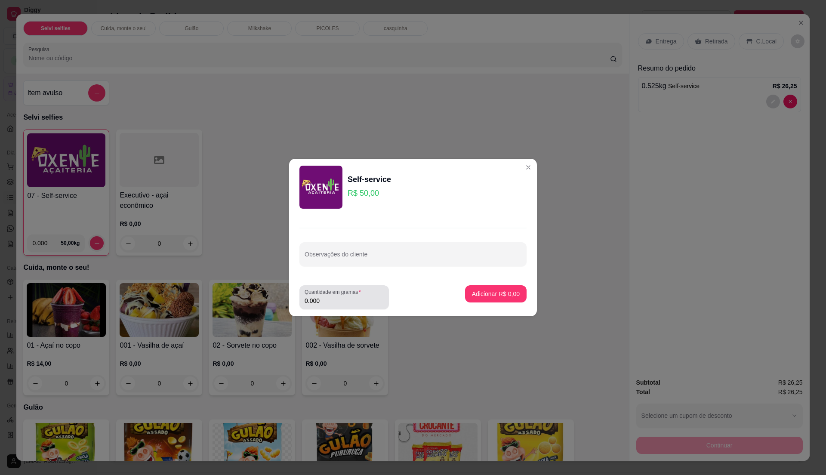
click at [349, 299] on input "0.000" at bounding box center [344, 300] width 79 height 9
click at [349, 299] on input "0" at bounding box center [344, 300] width 79 height 9
type input "0.455"
click at [478, 298] on p "Adicionar R$ 22,75" at bounding box center [494, 294] width 50 height 8
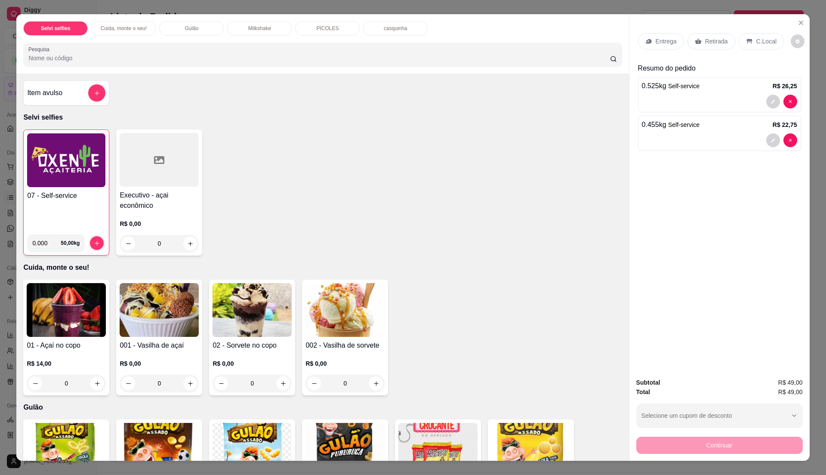
click at [739, 34] on div "C.Local" at bounding box center [761, 41] width 45 height 16
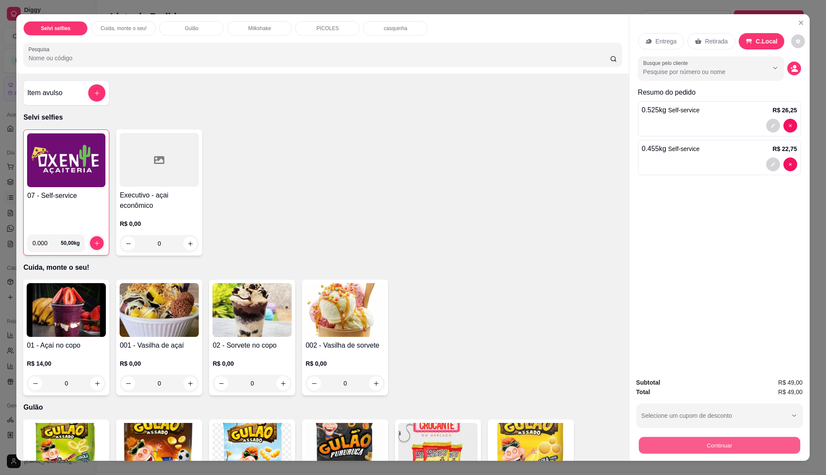
click at [722, 446] on button "Continuar" at bounding box center [719, 445] width 161 height 17
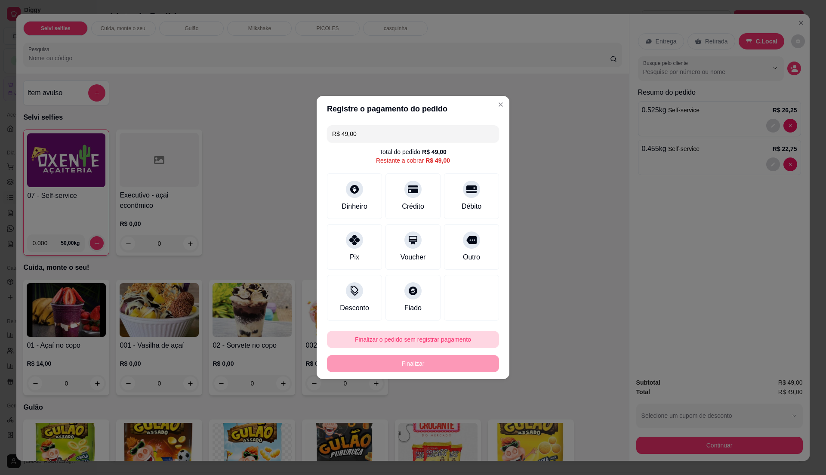
click at [435, 339] on button "Finalizar o pedido sem registrar pagamento" at bounding box center [413, 339] width 172 height 17
click at [471, 410] on button "Confirmar" at bounding box center [466, 410] width 31 height 13
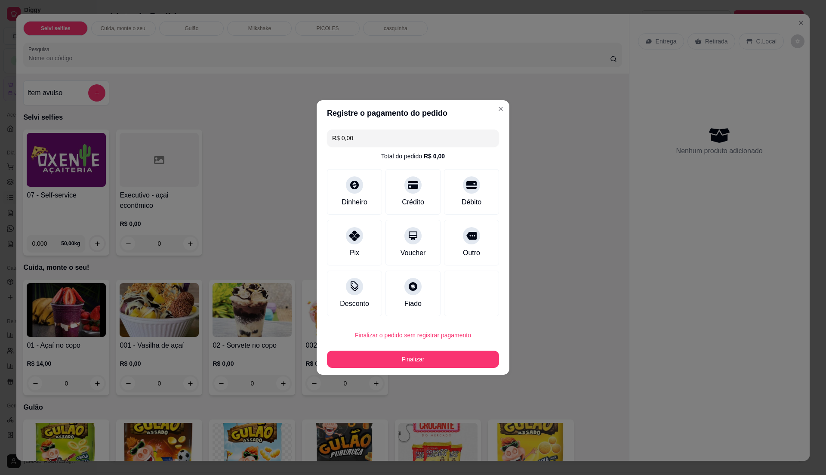
type input "R$ 0,00"
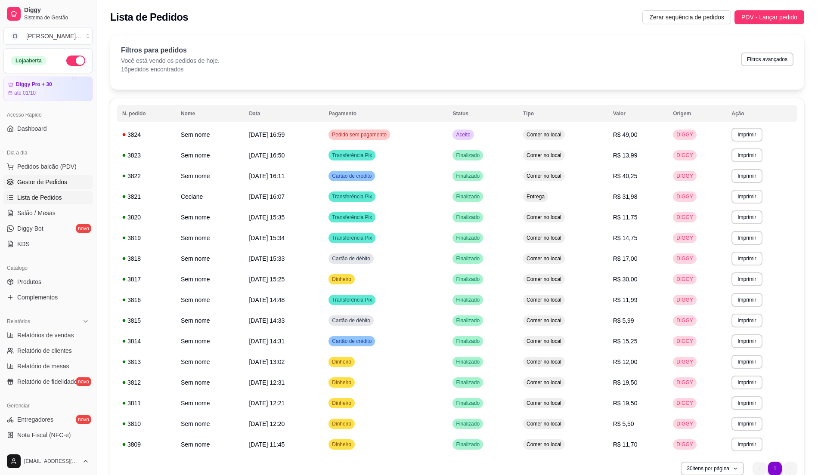
click at [47, 186] on span "Gestor de Pedidos" at bounding box center [42, 182] width 50 height 9
click at [47, 183] on span "Gestor de Pedidos" at bounding box center [42, 182] width 50 height 9
click at [38, 183] on span "Gestor de Pedidos" at bounding box center [42, 182] width 50 height 9
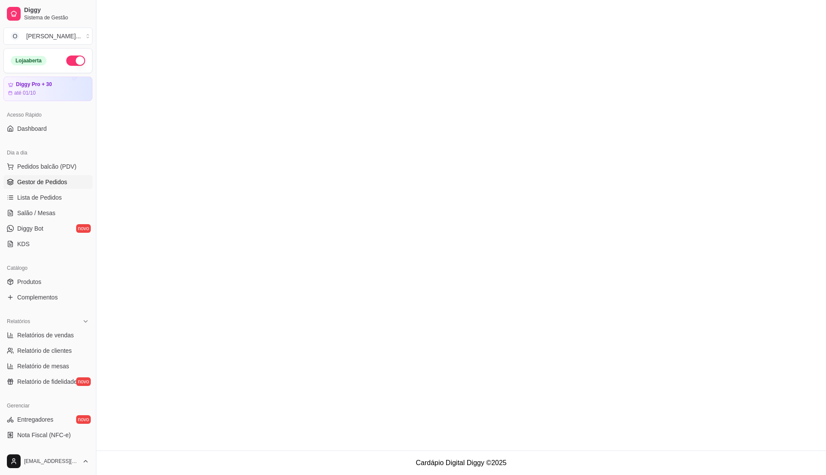
click at [38, 183] on span "Gestor de Pedidos" at bounding box center [42, 182] width 50 height 9
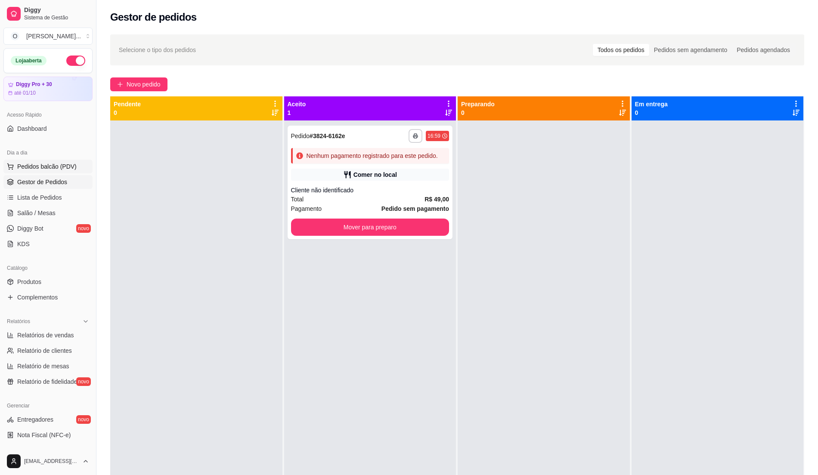
click at [28, 171] on span "Pedidos balcão (PDV)" at bounding box center [46, 166] width 59 height 9
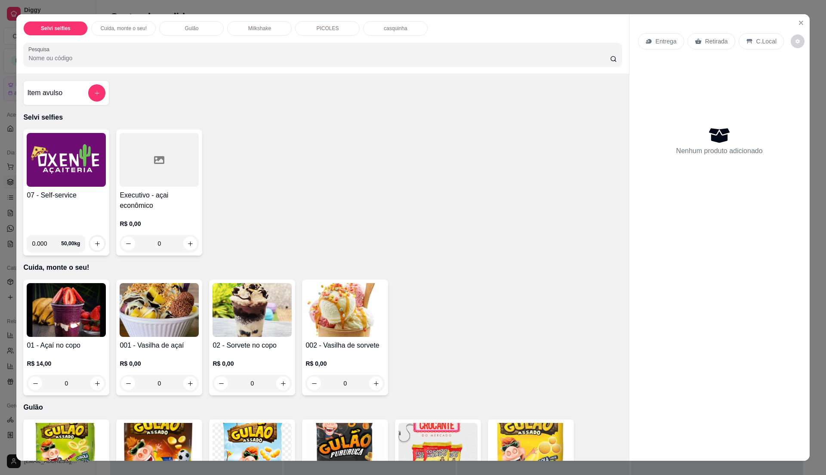
click at [68, 211] on div "07 - Self-service" at bounding box center [66, 209] width 79 height 38
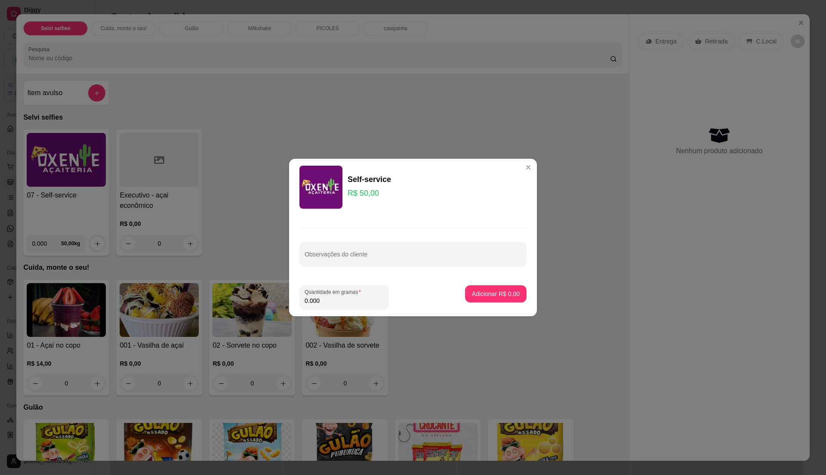
click at [336, 302] on input "0.000" at bounding box center [344, 300] width 79 height 9
click at [337, 298] on input "0" at bounding box center [344, 300] width 79 height 9
type input "0.225"
click at [500, 293] on p "Adicionar R$ 11,25" at bounding box center [494, 294] width 50 height 8
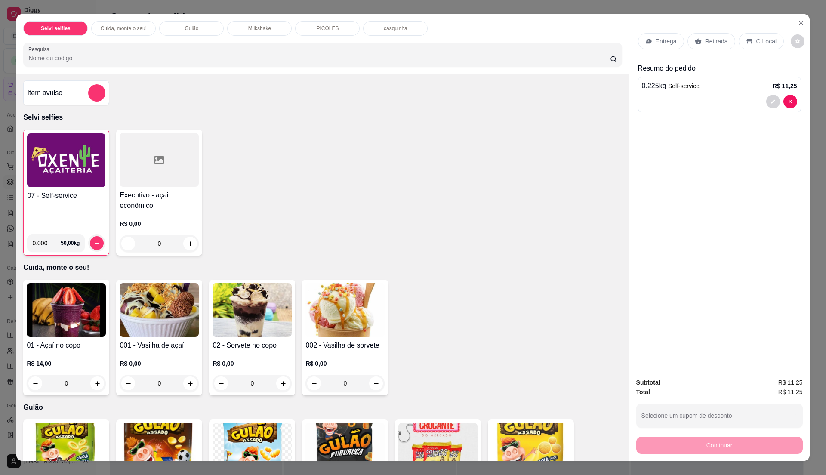
click at [61, 219] on div "07 - Self-service" at bounding box center [66, 209] width 78 height 37
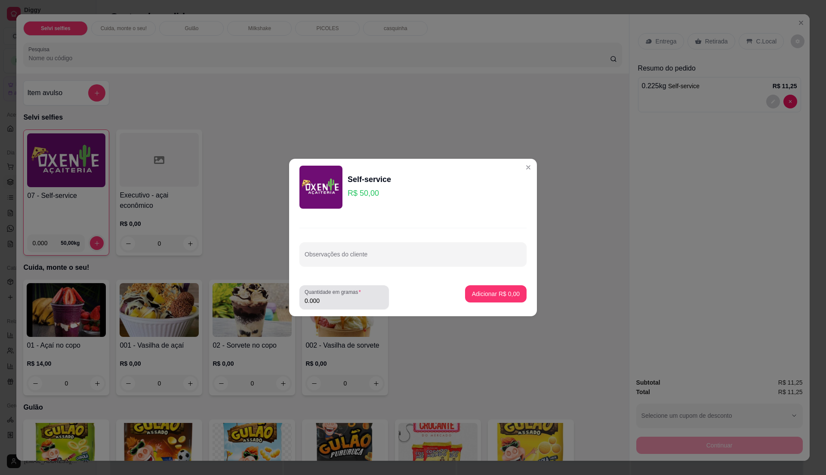
click at [356, 309] on div "Quantidade em gramas 0.000" at bounding box center [343, 297] width 89 height 24
click at [353, 295] on label "Quantidade em gramas" at bounding box center [334, 291] width 59 height 7
click at [353, 296] on input "0.000" at bounding box center [344, 300] width 79 height 9
type input "0.305"
click at [486, 295] on p "Adicionar R$ 15,25" at bounding box center [494, 294] width 50 height 8
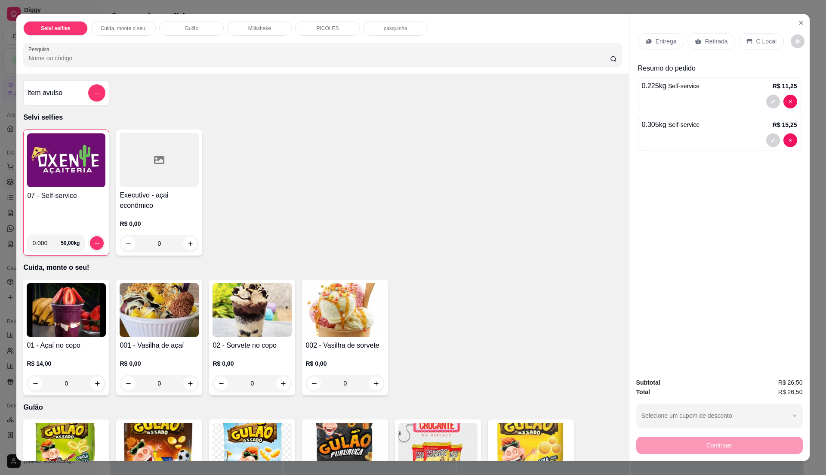
click at [758, 40] on p "C.Local" at bounding box center [766, 41] width 20 height 9
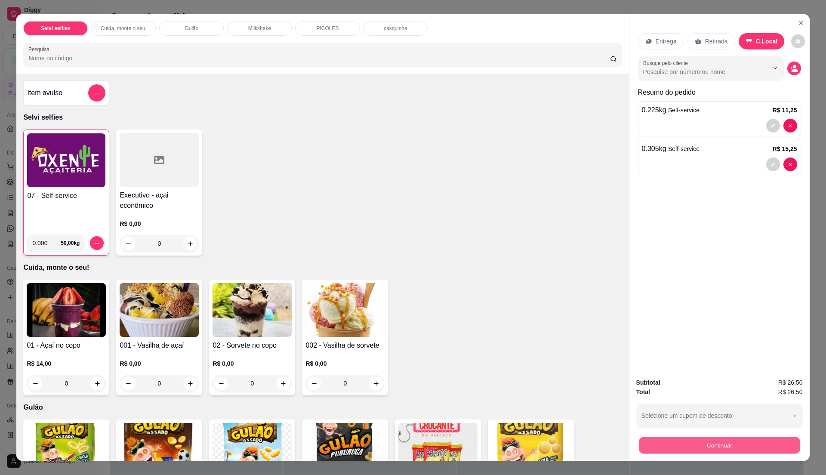
click at [713, 446] on button "Continuar" at bounding box center [719, 445] width 161 height 17
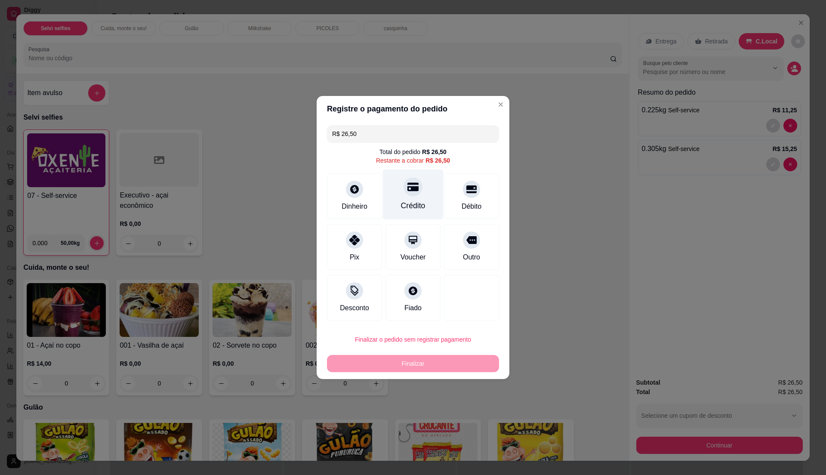
click at [401, 204] on div "Crédito" at bounding box center [413, 205] width 25 height 11
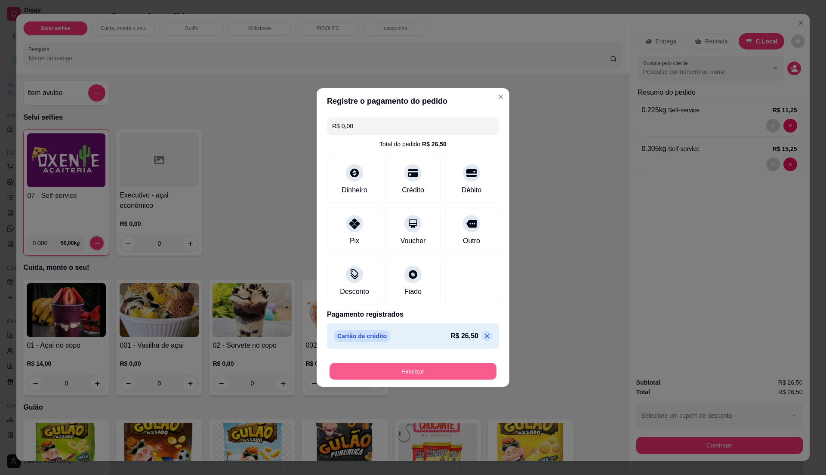
click at [436, 365] on button "Finalizar" at bounding box center [413, 371] width 167 height 17
type input "-R$ 26,50"
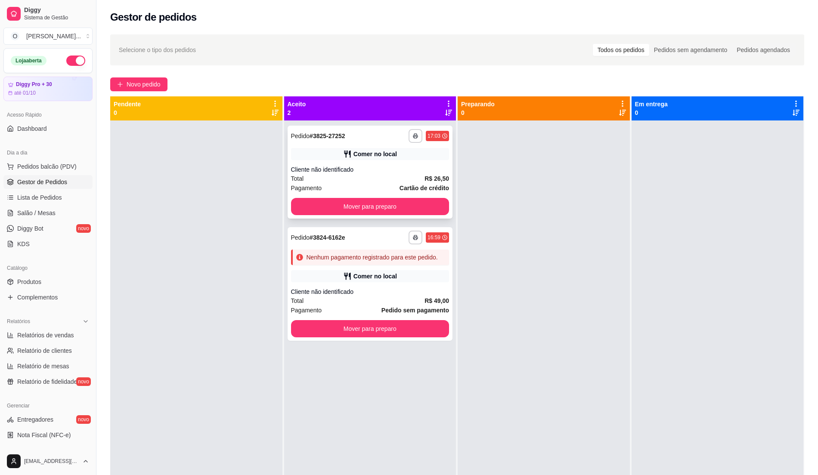
click at [389, 169] on div "Cliente não identificado" at bounding box center [370, 169] width 158 height 9
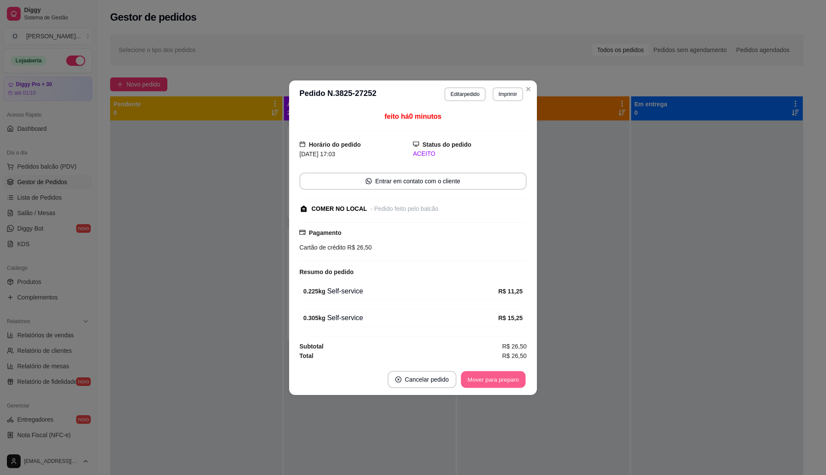
click at [500, 381] on button "Mover para preparo" at bounding box center [493, 379] width 65 height 17
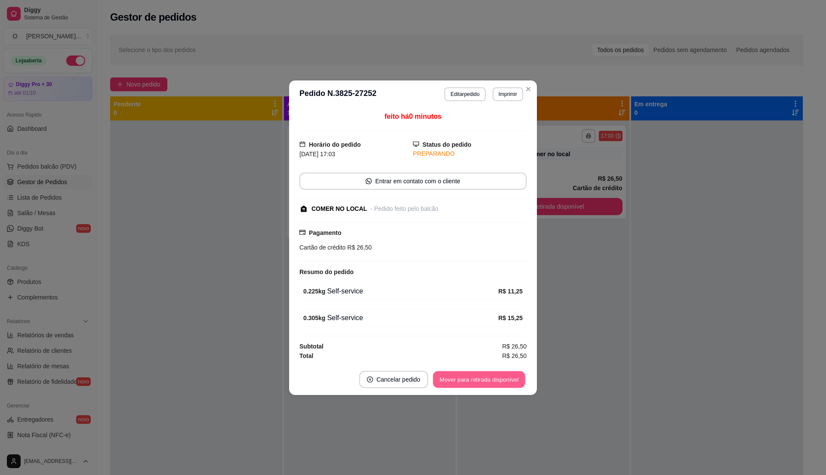
click at [499, 381] on button "Mover para retirada disponível" at bounding box center [479, 379] width 92 height 17
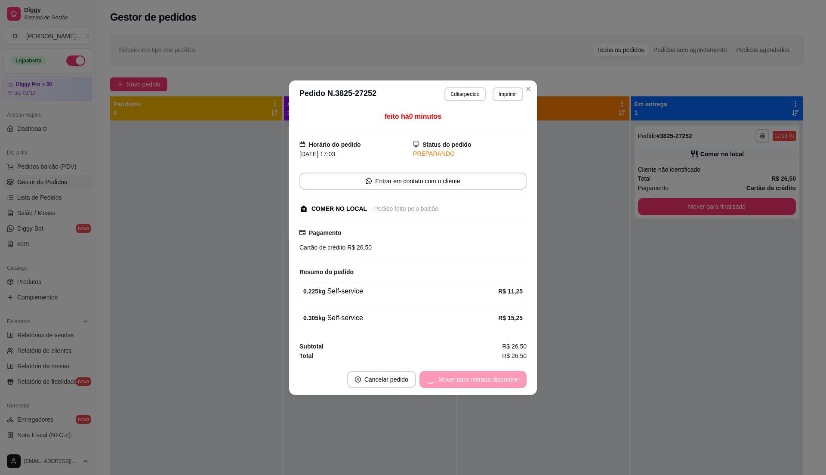
click at [499, 381] on div "Mover para retirada disponível" at bounding box center [473, 379] width 107 height 17
click at [504, 379] on button "Mover para finalizado" at bounding box center [490, 379] width 71 height 17
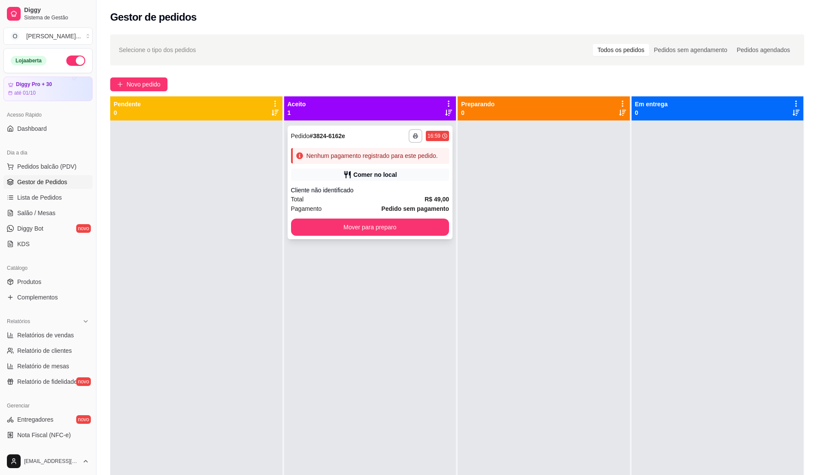
click at [326, 194] on div "**********" at bounding box center [369, 183] width 165 height 114
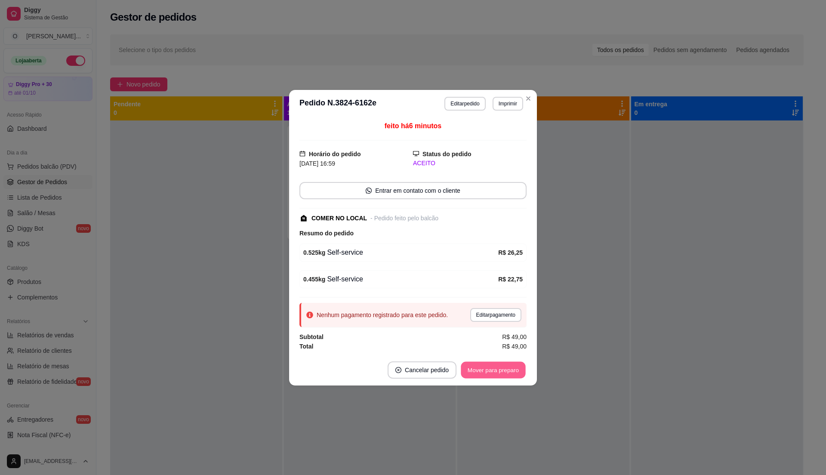
click at [494, 367] on button "Mover para preparo" at bounding box center [493, 369] width 65 height 17
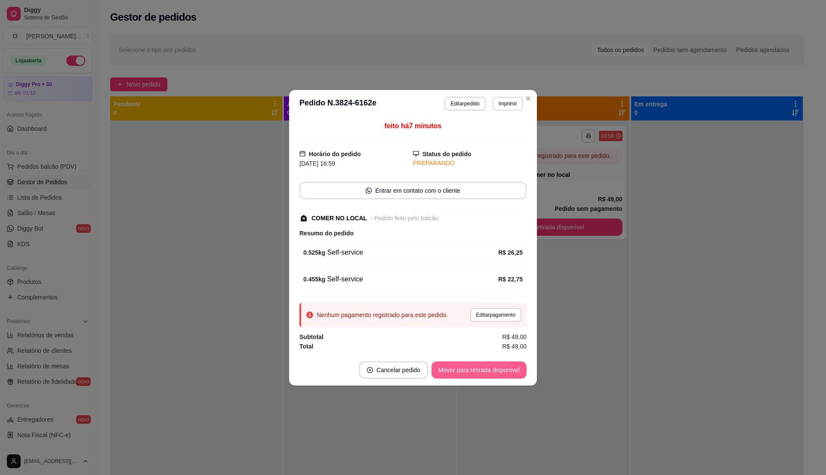
click at [507, 373] on button "Mover para retirada disponível" at bounding box center [479, 369] width 95 height 17
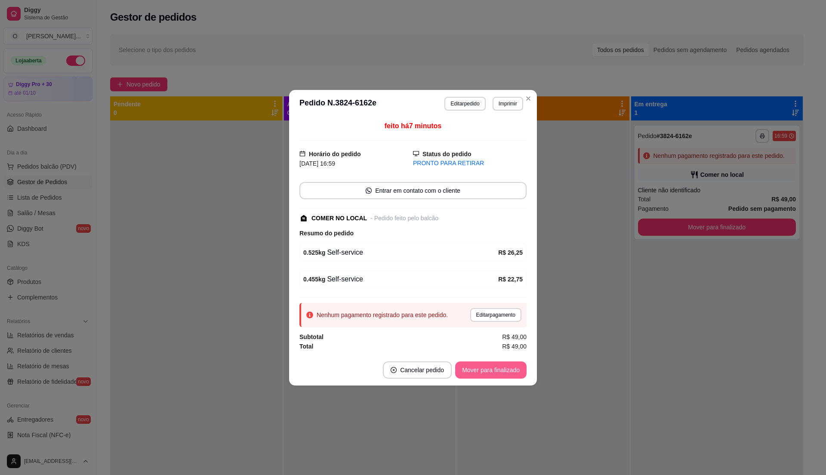
click at [505, 369] on button "Mover para finalizado" at bounding box center [490, 369] width 71 height 17
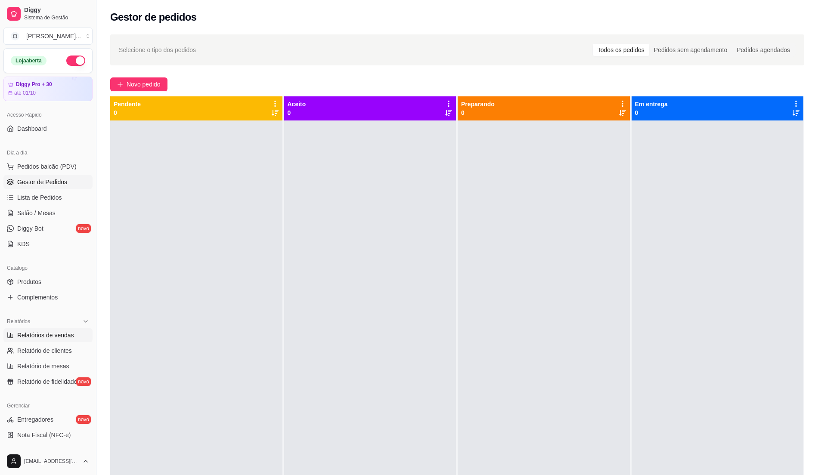
click at [59, 335] on span "Relatórios de vendas" at bounding box center [45, 335] width 57 height 9
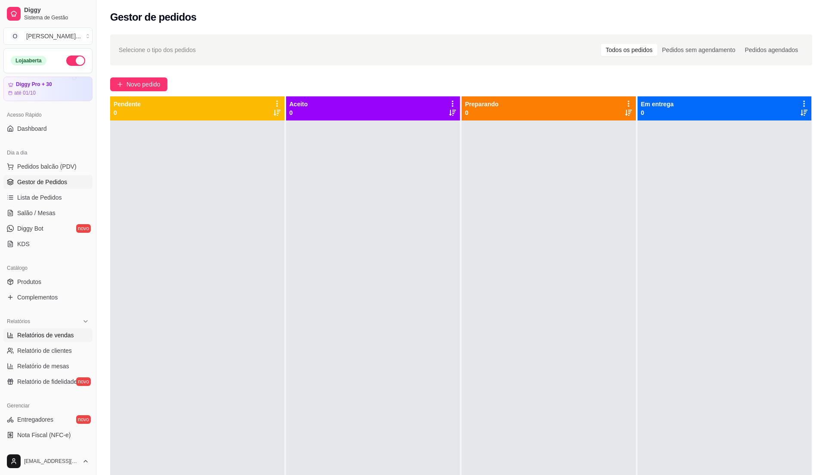
select select "ALL"
select select "0"
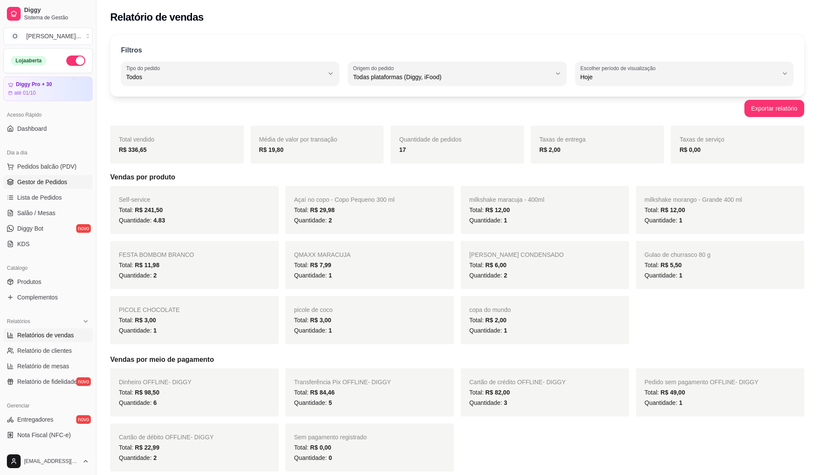
click at [39, 188] on link "Gestor de Pedidos" at bounding box center [47, 182] width 89 height 14
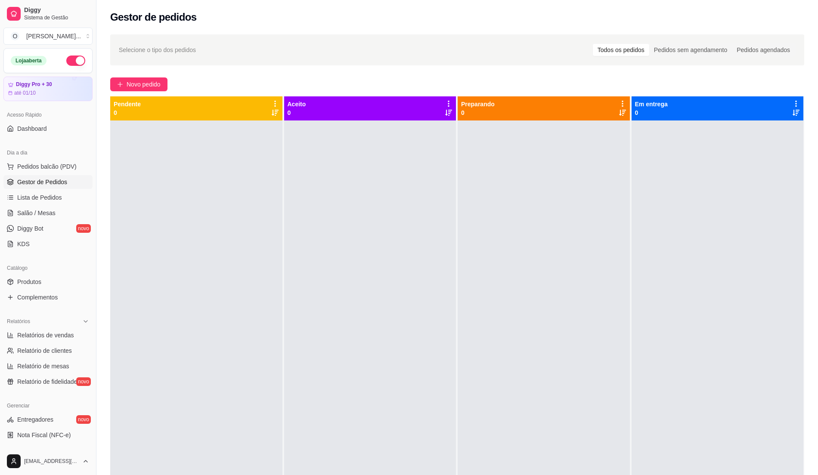
click at [446, 235] on div at bounding box center [370, 357] width 172 height 475
click at [58, 167] on span "Pedidos balcão (PDV)" at bounding box center [46, 166] width 59 height 9
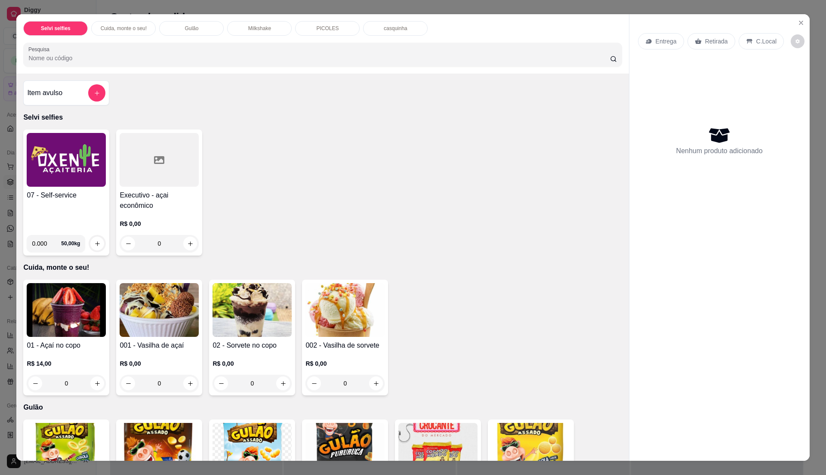
click at [59, 159] on img at bounding box center [66, 160] width 79 height 54
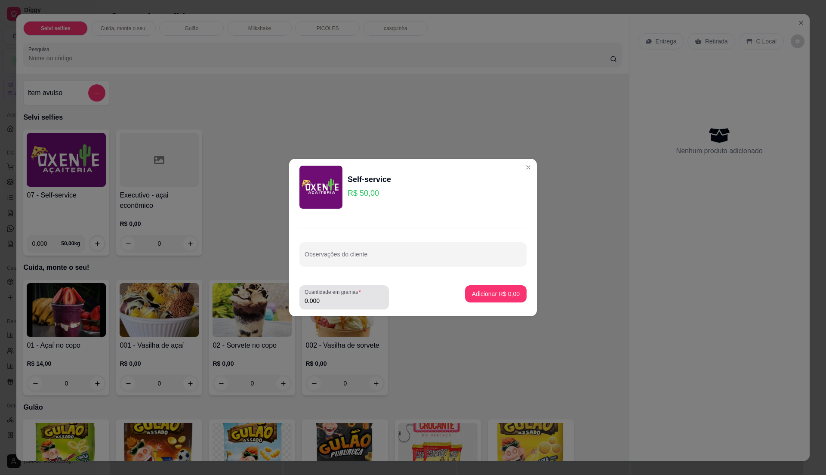
click at [331, 293] on label "Quantidade em gramas" at bounding box center [334, 291] width 59 height 7
click at [331, 296] on input "0.000" at bounding box center [344, 300] width 79 height 9
type input "0.445"
click at [503, 290] on p "Adicionar R$ 22,25" at bounding box center [494, 294] width 51 height 9
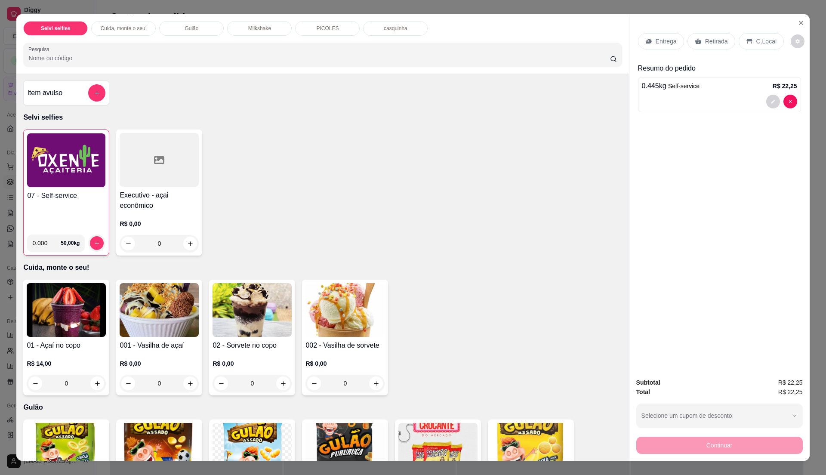
click at [77, 204] on div "07 - Self-service" at bounding box center [66, 209] width 78 height 37
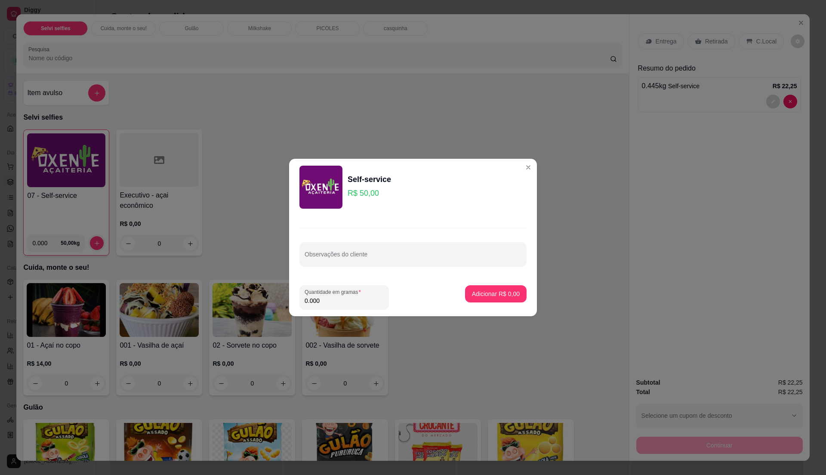
click at [341, 299] on input "0.000" at bounding box center [344, 300] width 79 height 9
type input "0.585"
click at [494, 289] on button "Adicionar R$ 29,25" at bounding box center [494, 294] width 63 height 17
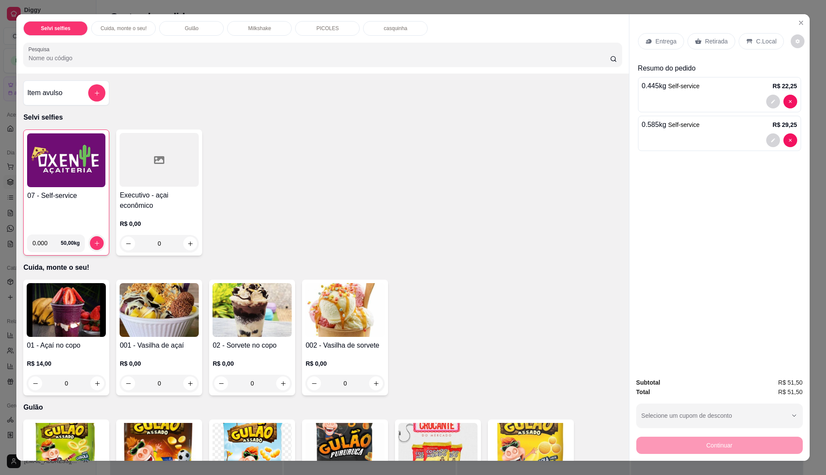
click at [756, 35] on div "C.Local" at bounding box center [761, 41] width 45 height 16
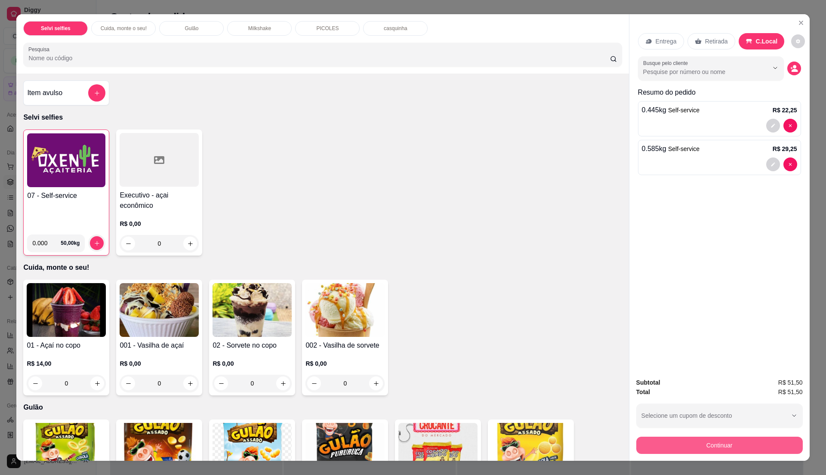
click at [691, 444] on button "Continuar" at bounding box center [719, 445] width 167 height 17
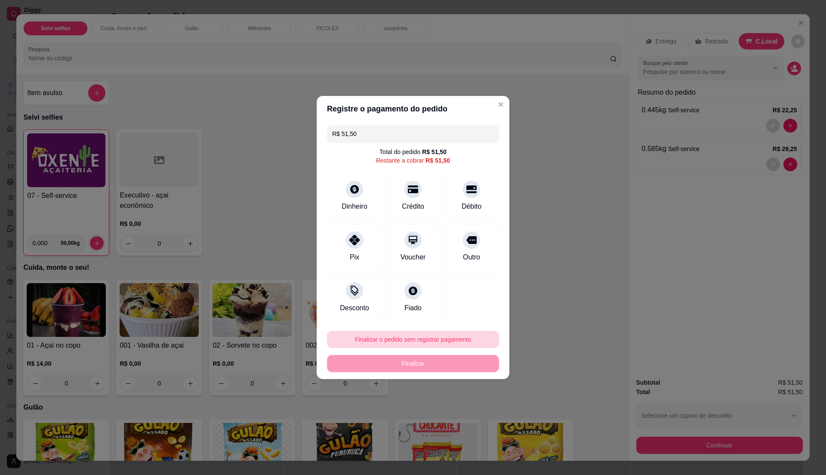
click at [433, 342] on button "Finalizar o pedido sem registrar pagamento" at bounding box center [413, 339] width 172 height 17
click at [464, 407] on button "Confirmar" at bounding box center [466, 410] width 31 height 13
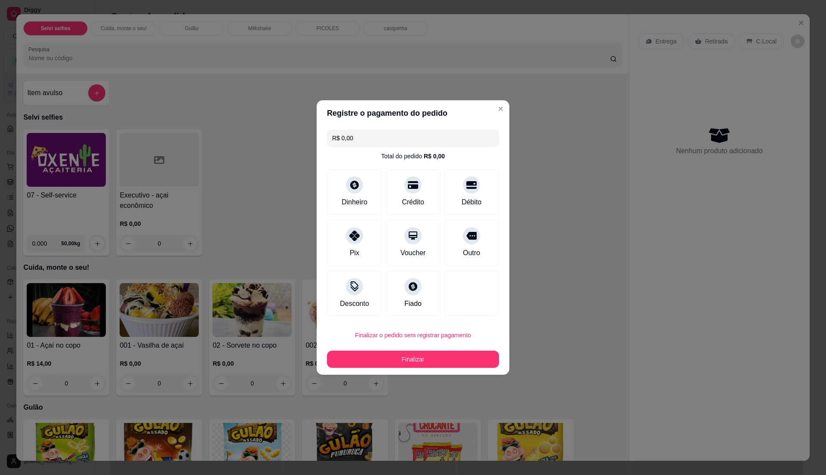
type input "R$ 0,00"
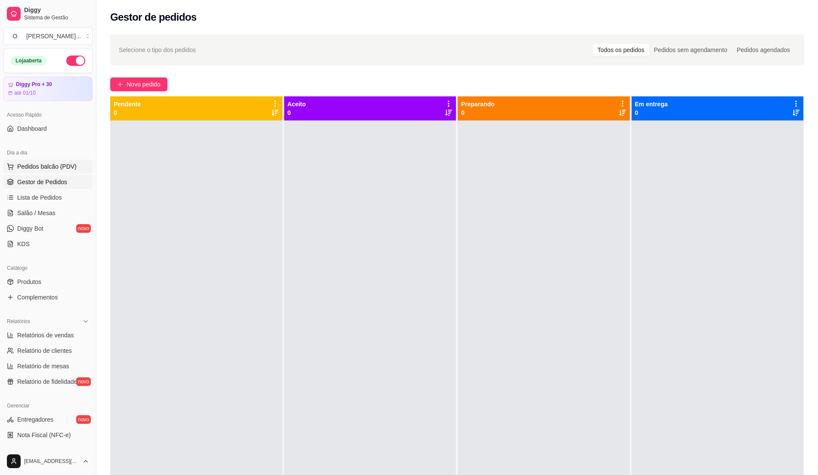
click at [51, 162] on button "Pedidos balcão (PDV)" at bounding box center [47, 167] width 89 height 14
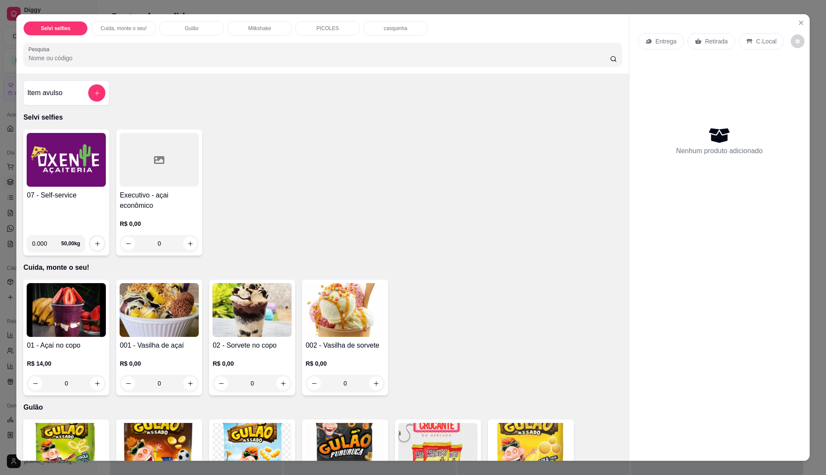
click at [68, 95] on div "Item avulso" at bounding box center [66, 92] width 78 height 17
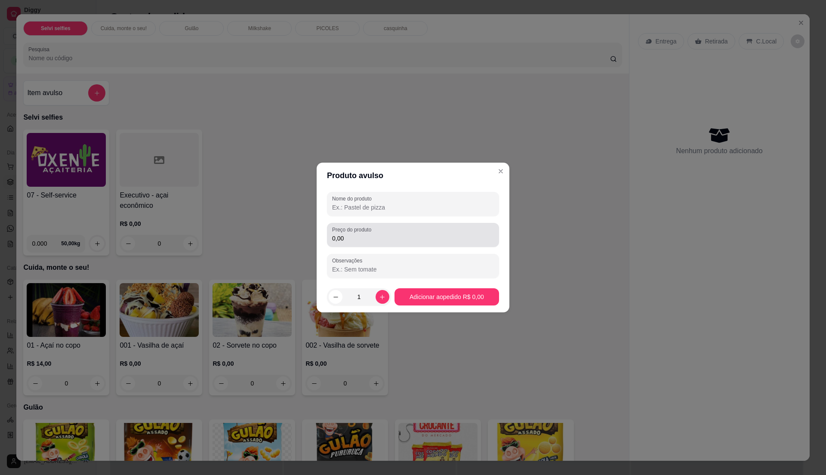
click at [384, 233] on div "0,00" at bounding box center [413, 234] width 162 height 17
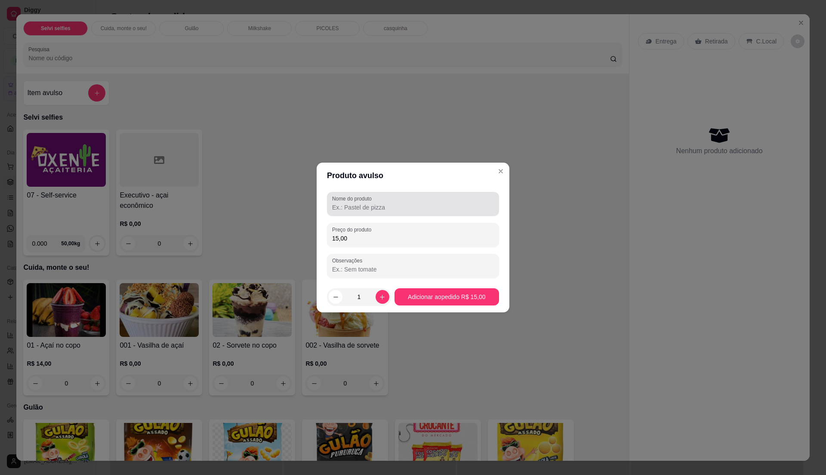
type input "15,00"
click at [385, 207] on input "Nome do produto" at bounding box center [413, 207] width 162 height 9
type input "s"
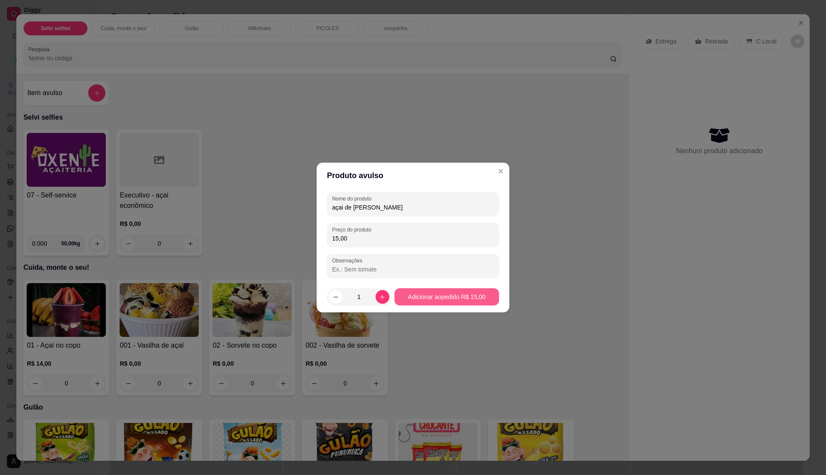
type input "açai de [PERSON_NAME]"
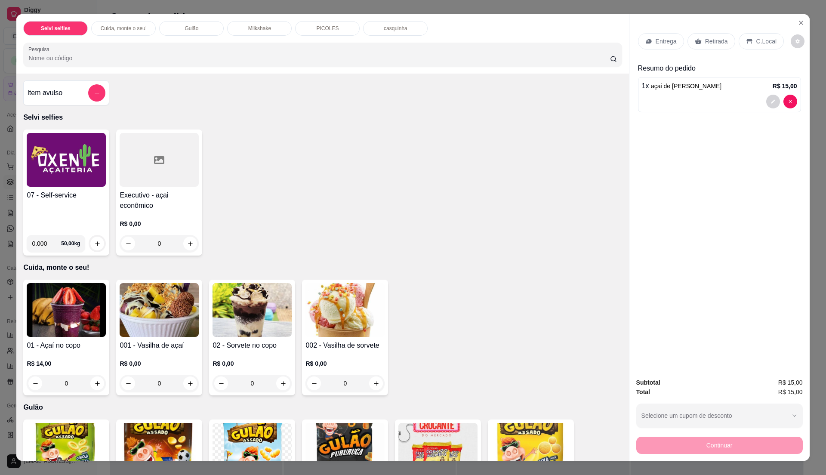
click at [666, 43] on p "Entrega" at bounding box center [666, 41] width 21 height 9
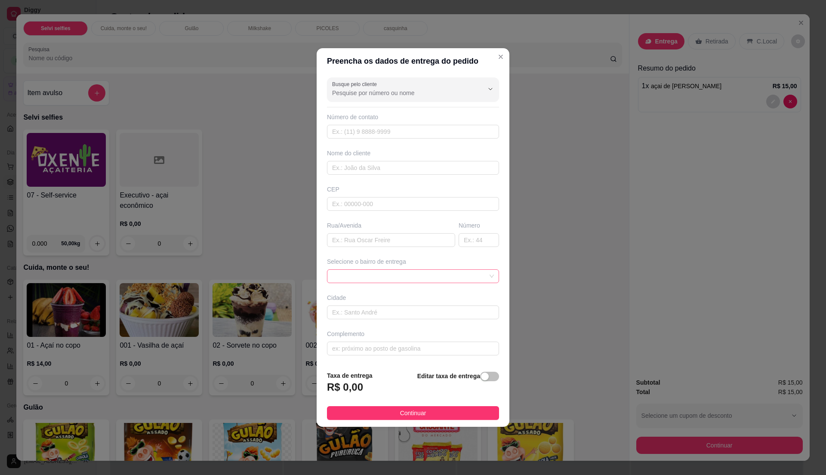
click at [487, 272] on div at bounding box center [413, 276] width 172 height 14
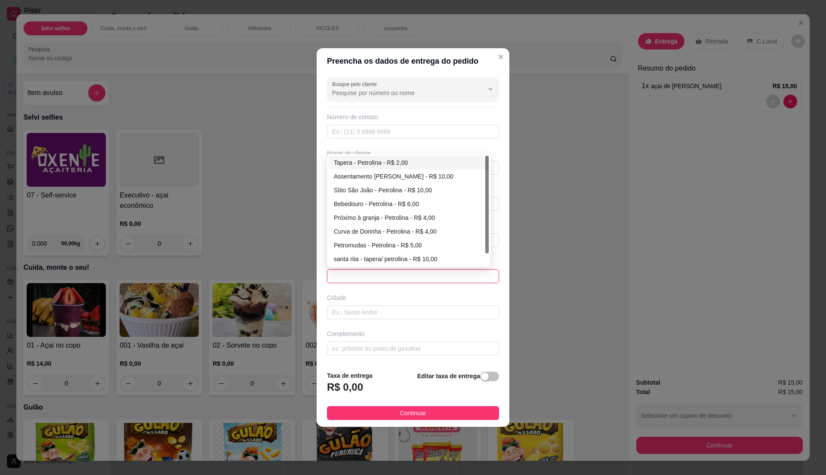
click at [398, 166] on div "Tapera - Petrolina - R$ 2,00" at bounding box center [409, 162] width 150 height 9
type input "Petrolina"
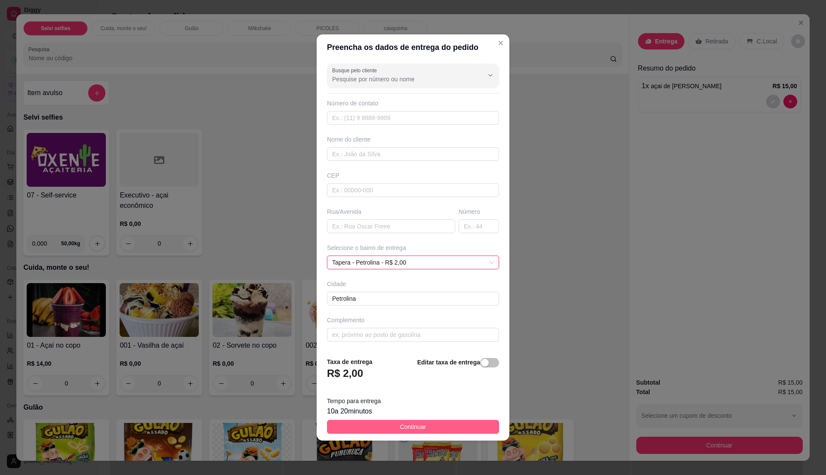
click at [426, 427] on button "Continuar" at bounding box center [413, 427] width 172 height 14
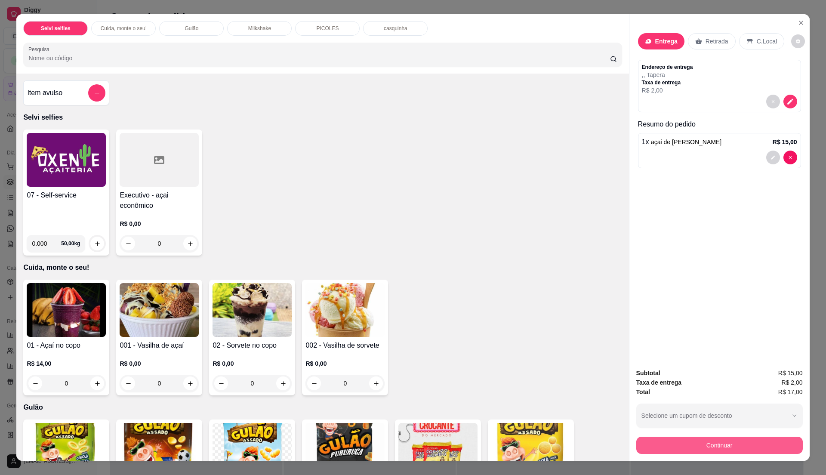
click at [720, 447] on button "Continuar" at bounding box center [719, 445] width 167 height 17
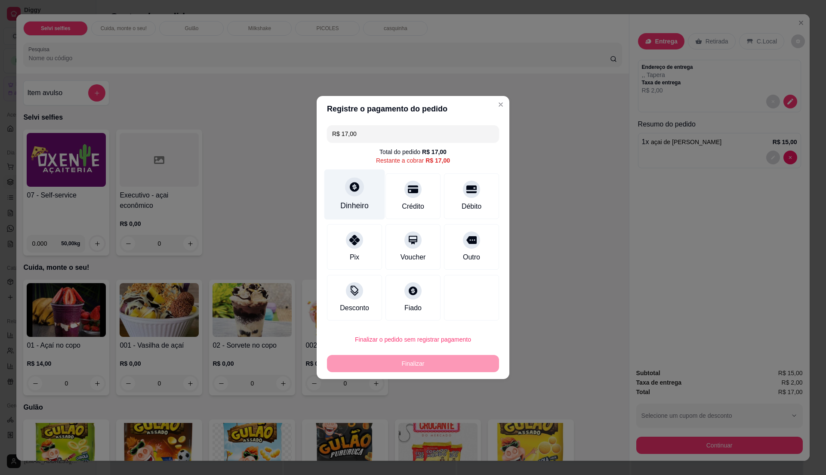
click at [357, 214] on div "Dinheiro" at bounding box center [354, 195] width 61 height 50
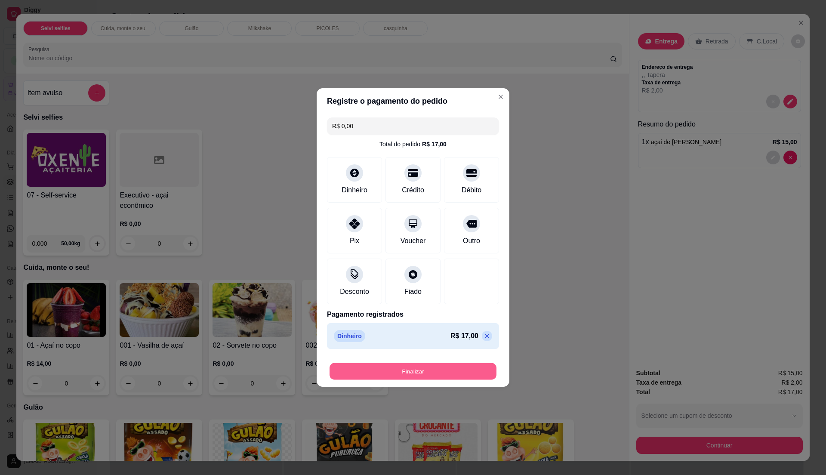
click at [455, 370] on button "Finalizar" at bounding box center [413, 371] width 167 height 17
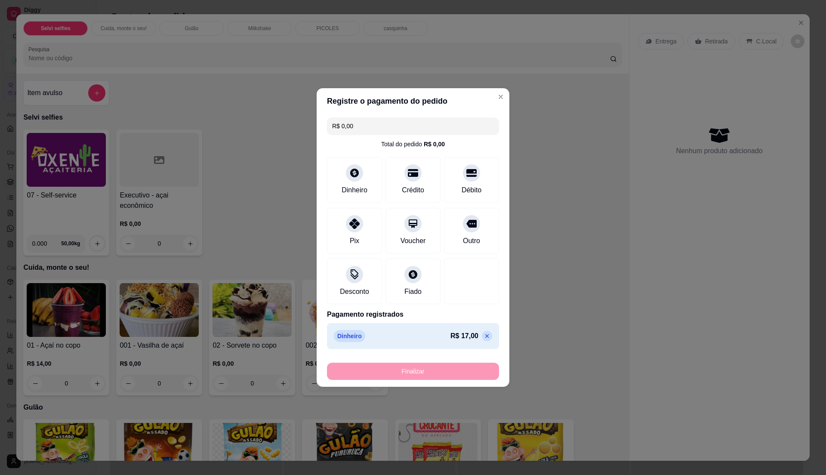
type input "-R$ 17,00"
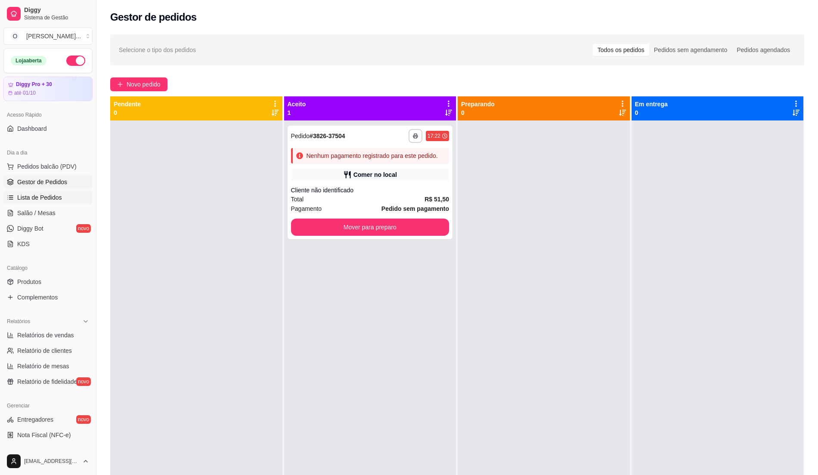
click at [31, 200] on span "Lista de Pedidos" at bounding box center [39, 197] width 45 height 9
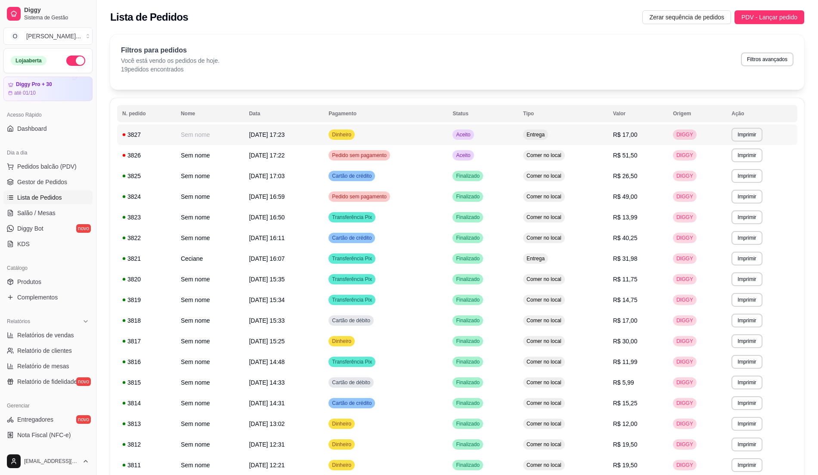
click at [602, 131] on td "Entrega" at bounding box center [563, 134] width 90 height 21
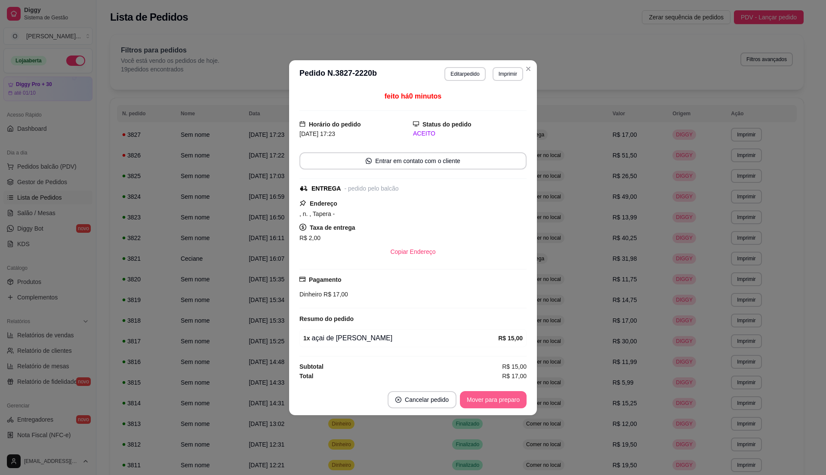
click at [491, 400] on button "Mover para preparo" at bounding box center [493, 399] width 67 height 17
click at [491, 400] on button "Mover para entrega" at bounding box center [493, 399] width 66 height 17
click at [491, 400] on button "Mover para finalizado" at bounding box center [490, 399] width 71 height 17
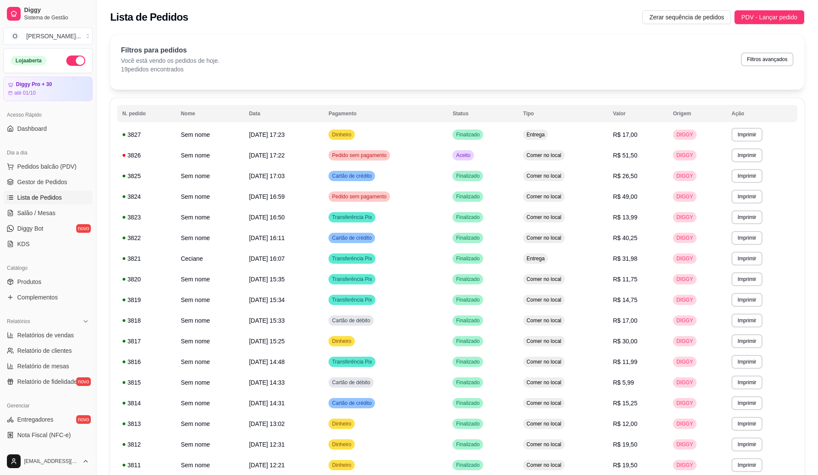
click at [57, 196] on span "Lista de Pedidos" at bounding box center [39, 197] width 45 height 9
click at [54, 188] on link "Gestor de Pedidos" at bounding box center [47, 182] width 89 height 14
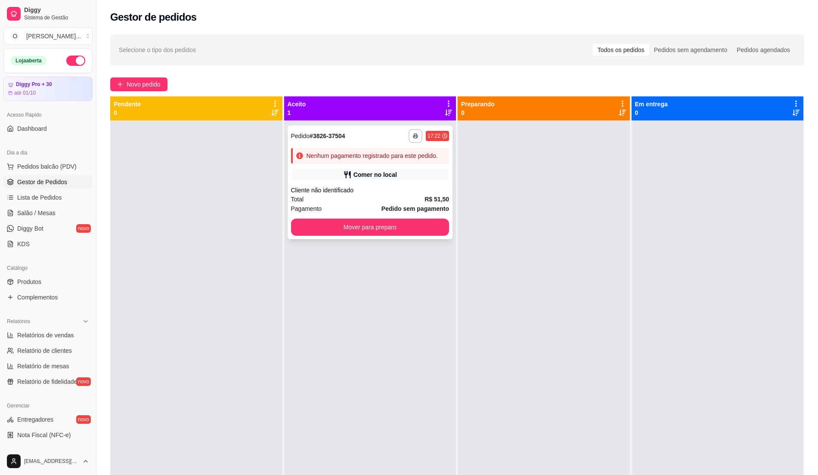
click at [412, 183] on div "**********" at bounding box center [369, 183] width 165 height 114
click at [405, 192] on div "Cliente não identificado" at bounding box center [370, 190] width 158 height 9
click at [57, 341] on link "Relatórios de vendas" at bounding box center [47, 335] width 89 height 14
select select "ALL"
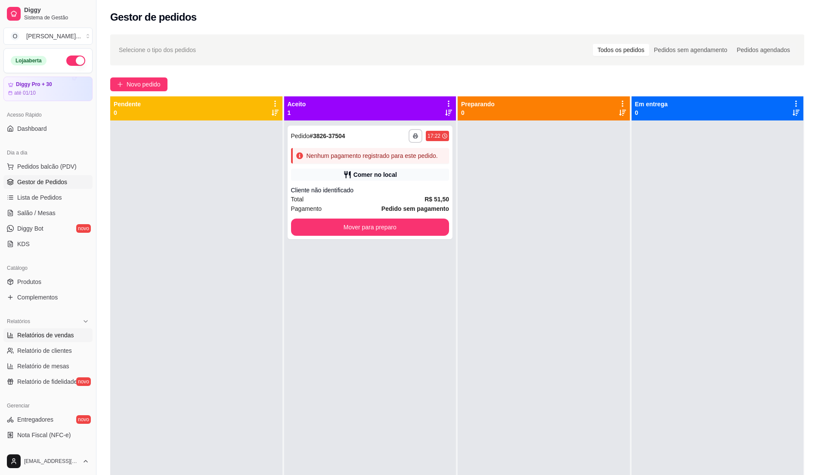
select select "0"
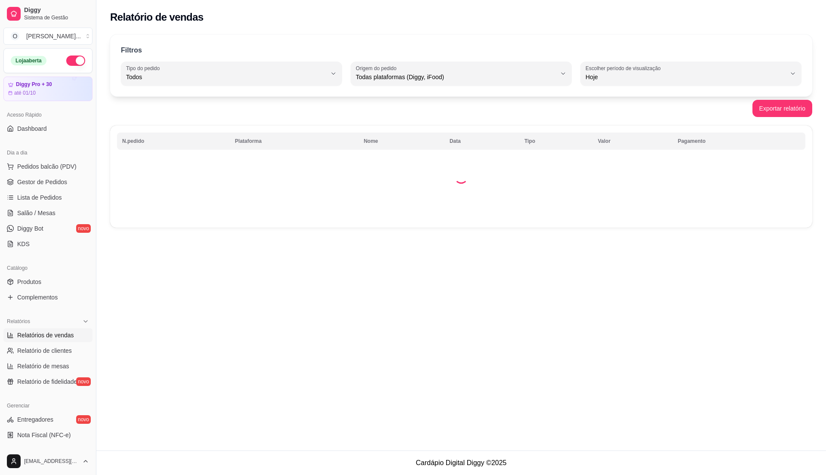
click at [57, 339] on span "Relatórios de vendas" at bounding box center [45, 335] width 57 height 9
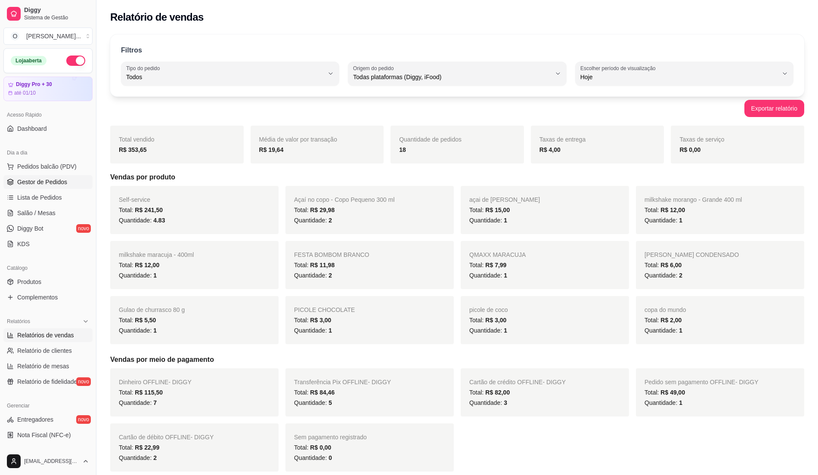
click at [65, 182] on span "Gestor de Pedidos" at bounding box center [42, 182] width 50 height 9
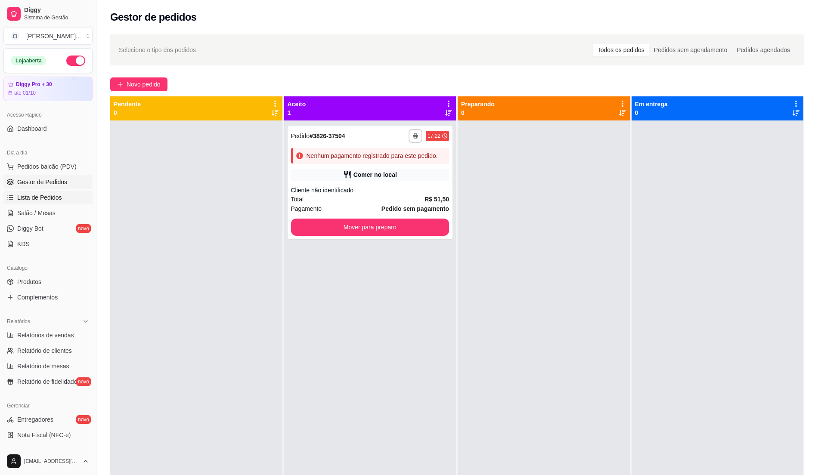
click at [47, 198] on span "Lista de Pedidos" at bounding box center [39, 197] width 45 height 9
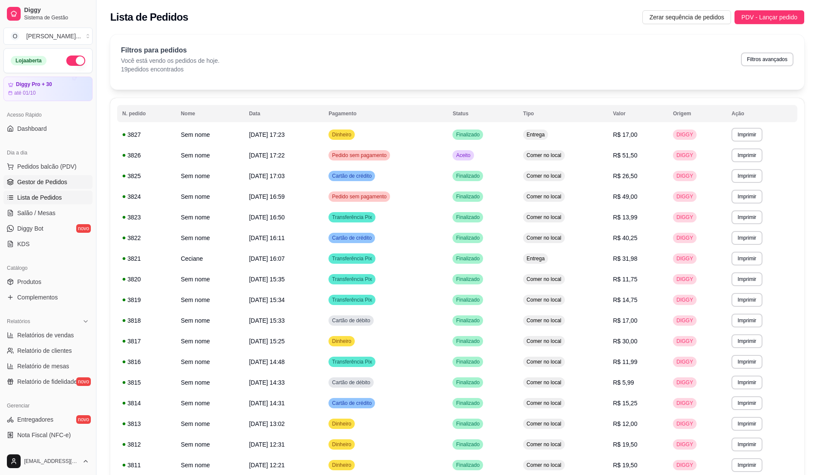
click at [67, 186] on link "Gestor de Pedidos" at bounding box center [47, 182] width 89 height 14
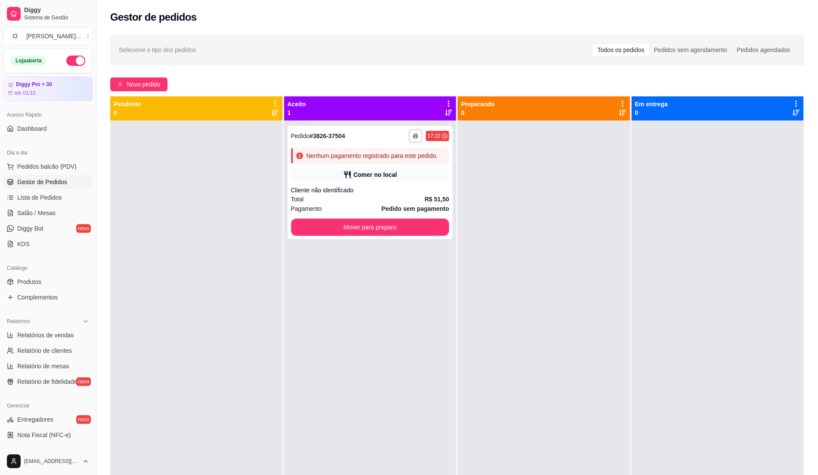
click at [64, 181] on span "Gestor de Pedidos" at bounding box center [42, 182] width 50 height 9
click at [383, 201] on div "Total R$ 51,50" at bounding box center [370, 198] width 158 height 9
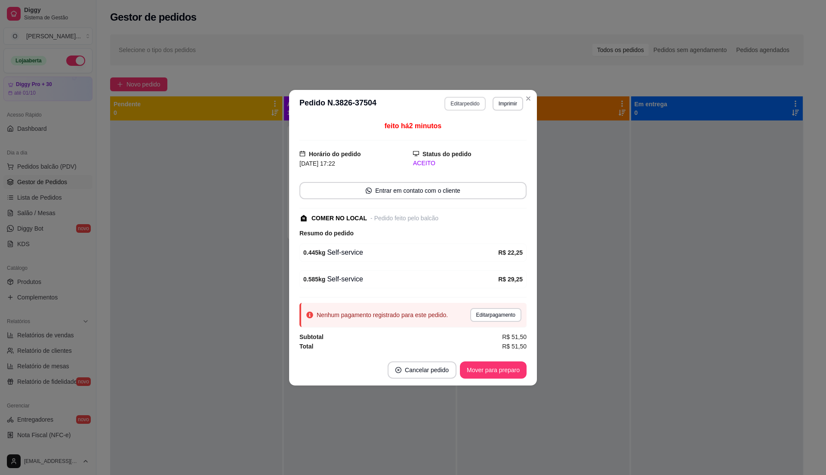
click at [466, 97] on button "Editar pedido" at bounding box center [464, 104] width 41 height 14
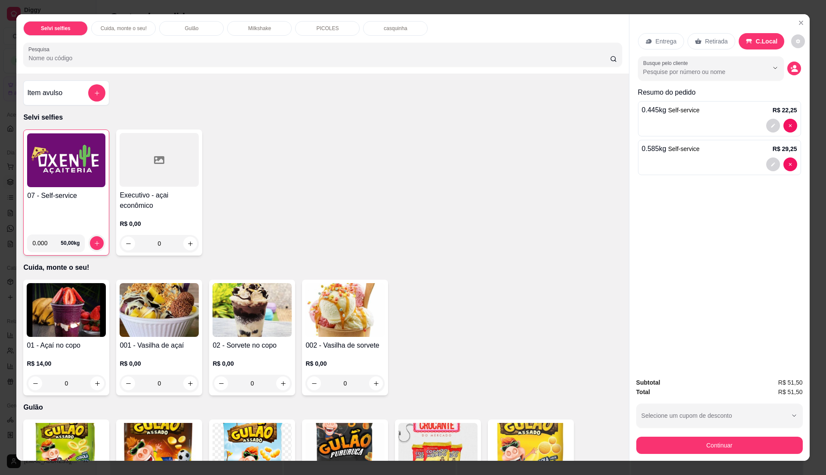
click at [78, 208] on div "07 - Self-service" at bounding box center [66, 209] width 78 height 37
click at [66, 194] on h4 "07 - Self-service" at bounding box center [66, 196] width 78 height 10
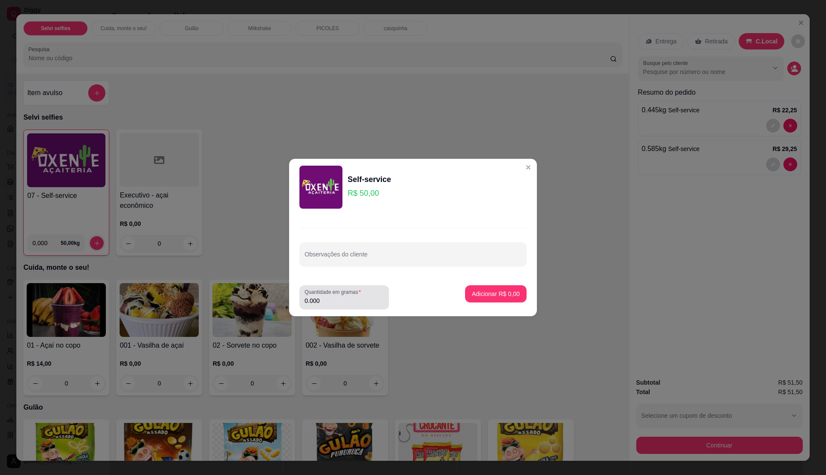
click at [354, 305] on div "0.000" at bounding box center [344, 297] width 79 height 17
click at [357, 299] on input "0.000" at bounding box center [344, 300] width 79 height 9
type input "0.45"
click at [494, 291] on p "Adicionar R$ 22,50" at bounding box center [494, 294] width 51 height 9
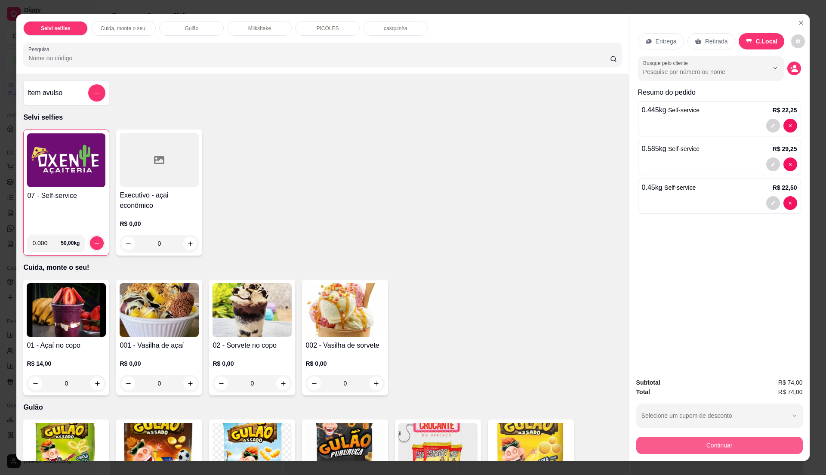
click at [730, 442] on button "Continuar" at bounding box center [719, 445] width 167 height 17
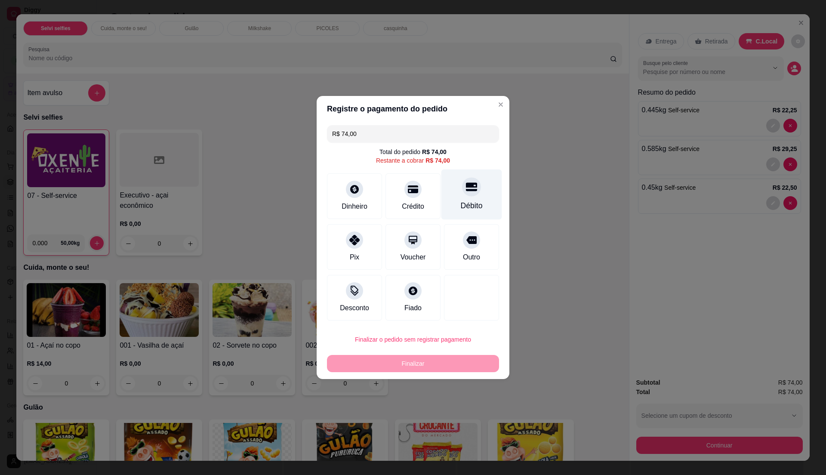
click at [461, 200] on div "Débito" at bounding box center [472, 205] width 22 height 11
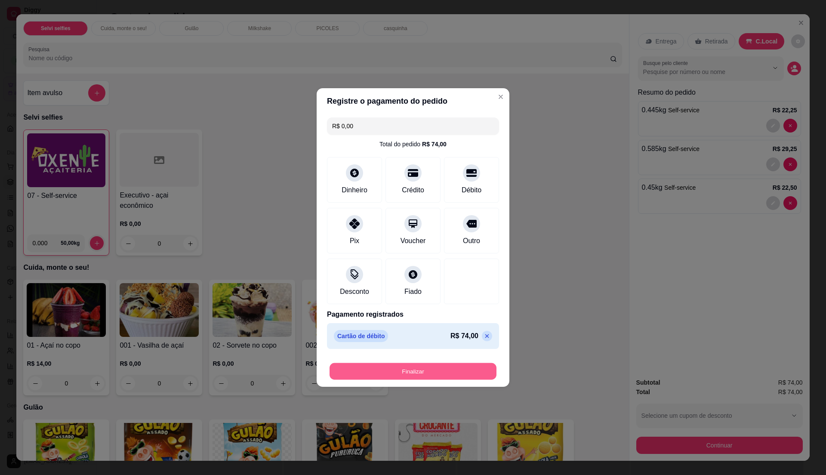
click at [457, 366] on button "Finalizar" at bounding box center [413, 371] width 167 height 17
type input "-R$ 74,00"
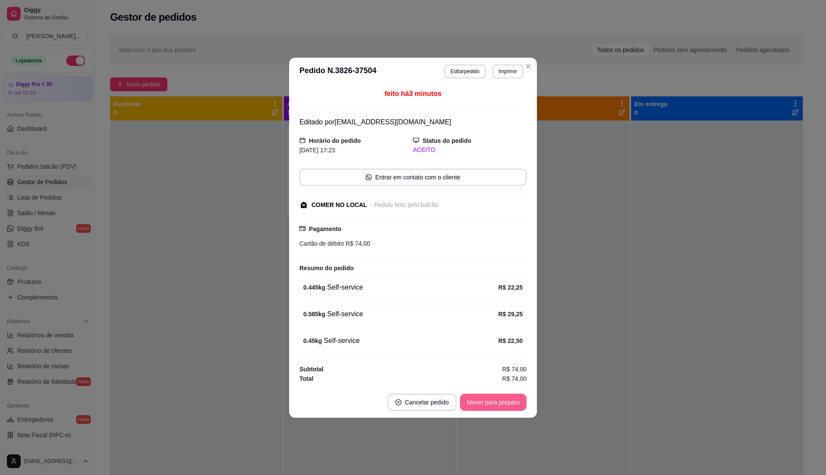
click at [491, 397] on button "Mover para preparo" at bounding box center [493, 402] width 67 height 17
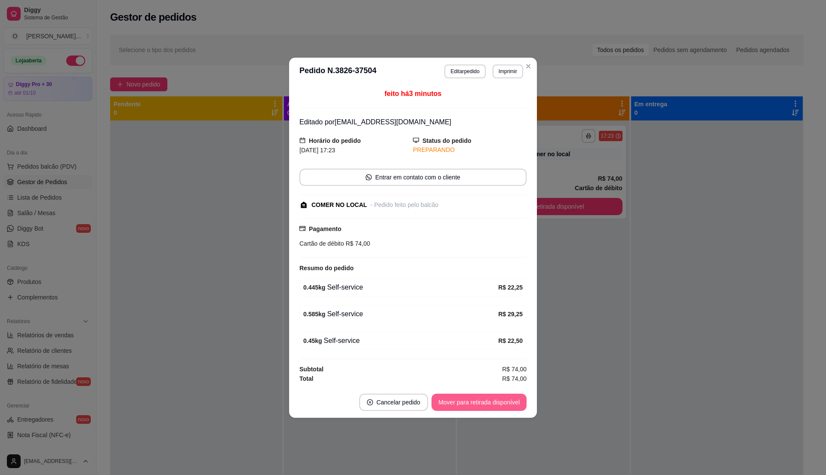
click at [491, 398] on button "Mover para retirada disponível" at bounding box center [479, 402] width 95 height 17
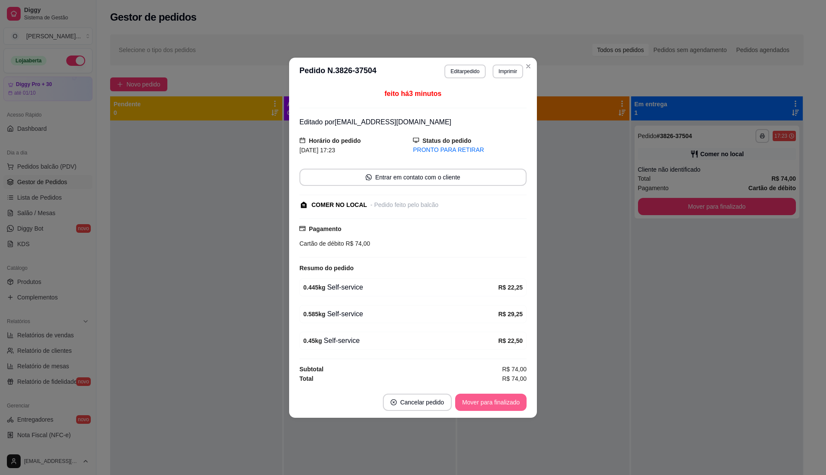
click at [491, 398] on button "Mover para finalizado" at bounding box center [490, 402] width 71 height 17
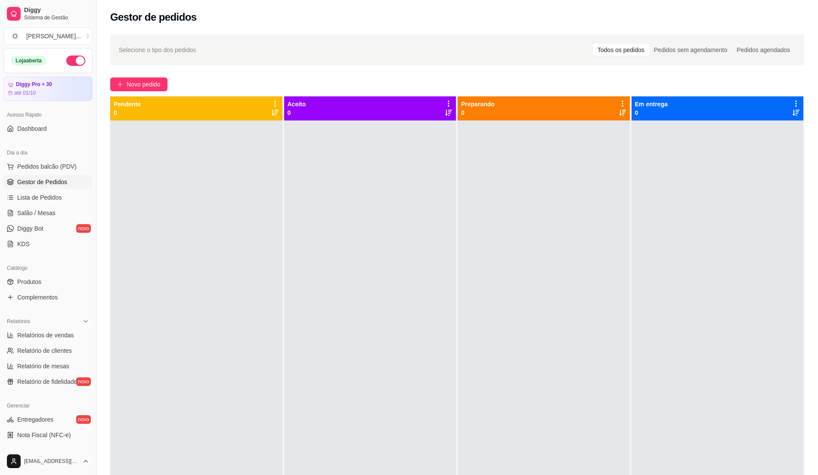
click at [435, 314] on div at bounding box center [370, 357] width 172 height 475
click at [41, 164] on span "Pedidos balcão (PDV)" at bounding box center [46, 166] width 59 height 9
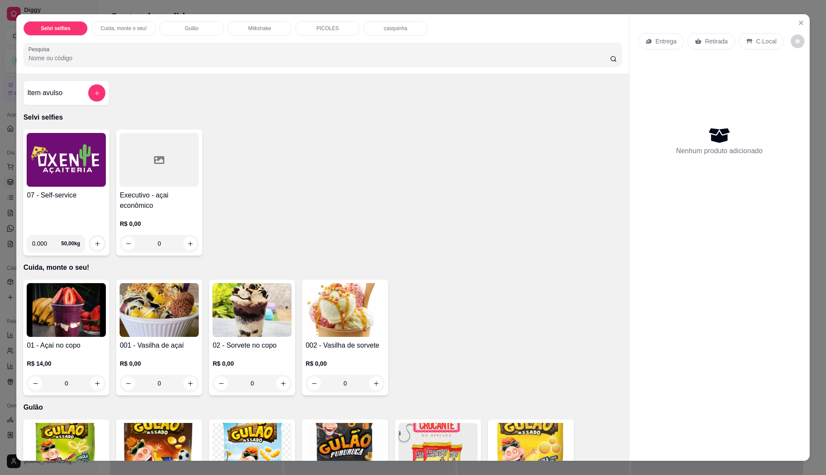
click at [365, 194] on div "07 - Self-service 0.000 50,00 kg Executivo - açai econômico R$ 0,00 0" at bounding box center [322, 193] width 599 height 126
click at [799, 22] on icon "Close" at bounding box center [800, 22] width 3 height 3
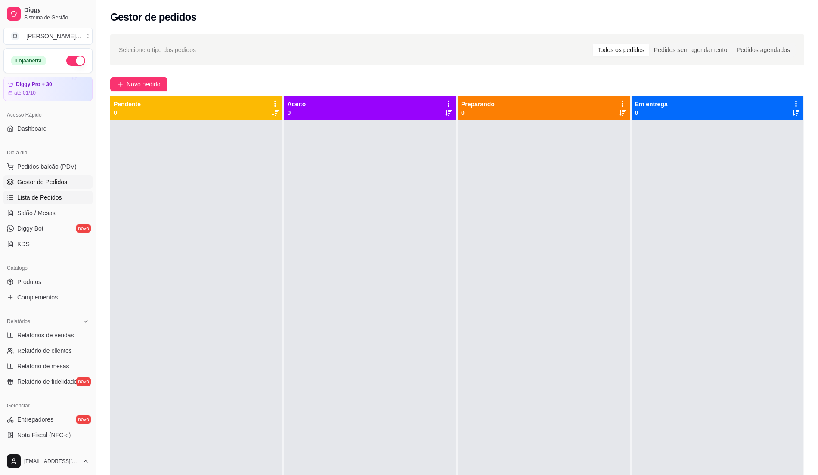
click at [19, 197] on span "Lista de Pedidos" at bounding box center [39, 197] width 45 height 9
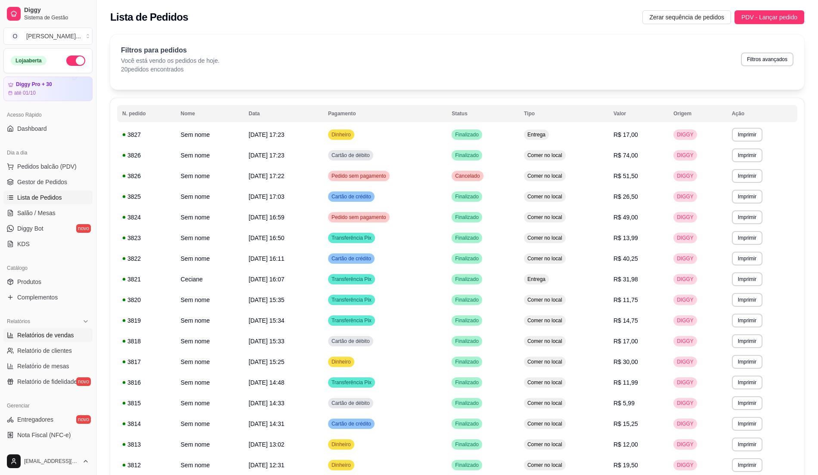
click at [55, 338] on span "Relatórios de vendas" at bounding box center [45, 335] width 57 height 9
select select "ALL"
select select "0"
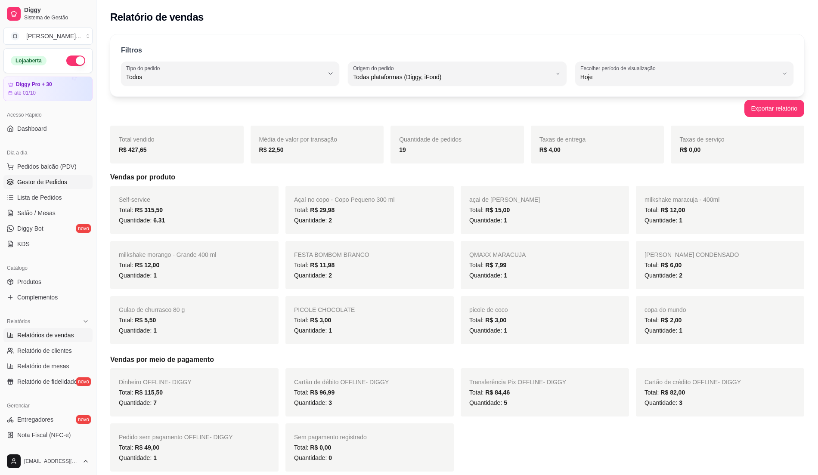
click at [54, 183] on span "Gestor de Pedidos" at bounding box center [42, 182] width 50 height 9
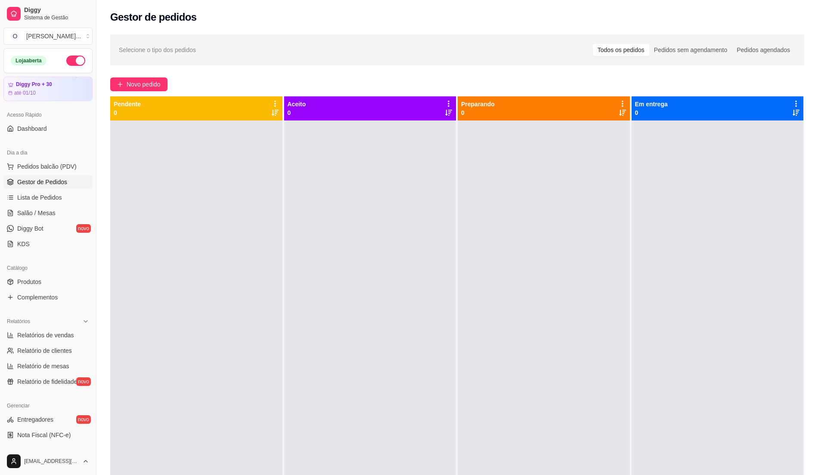
click at [298, 362] on div at bounding box center [370, 357] width 172 height 475
click at [34, 178] on span "Gestor de Pedidos" at bounding box center [42, 182] width 50 height 9
click at [37, 193] on span "Lista de Pedidos" at bounding box center [39, 197] width 45 height 9
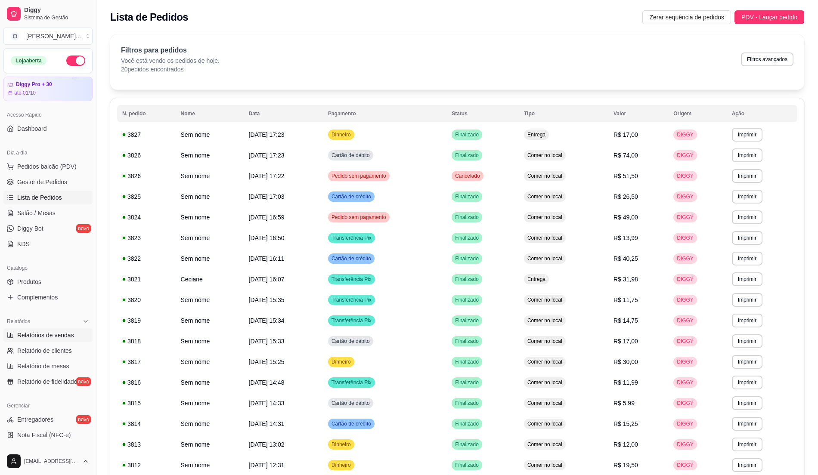
click at [57, 334] on span "Relatórios de vendas" at bounding box center [45, 335] width 57 height 9
select select "ALL"
select select "0"
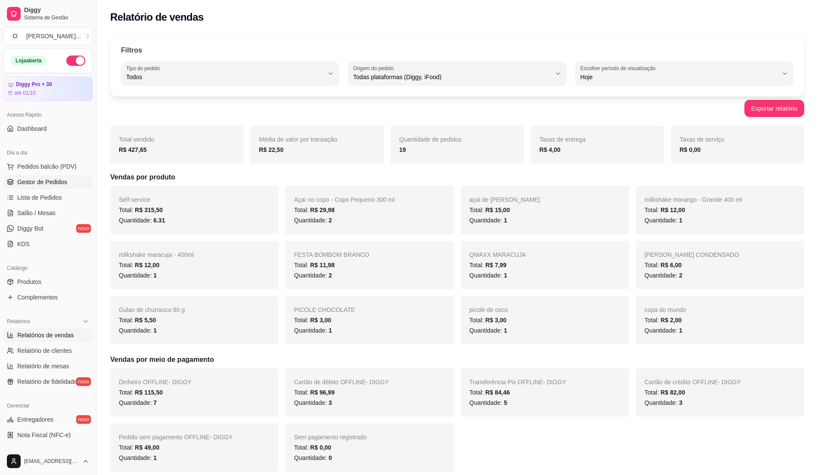
click at [47, 182] on span "Gestor de Pedidos" at bounding box center [42, 182] width 50 height 9
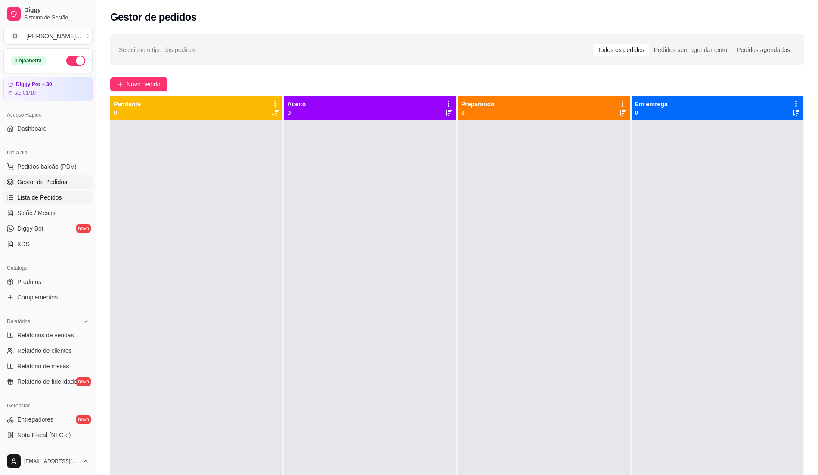
click at [37, 204] on link "Lista de Pedidos" at bounding box center [47, 198] width 89 height 14
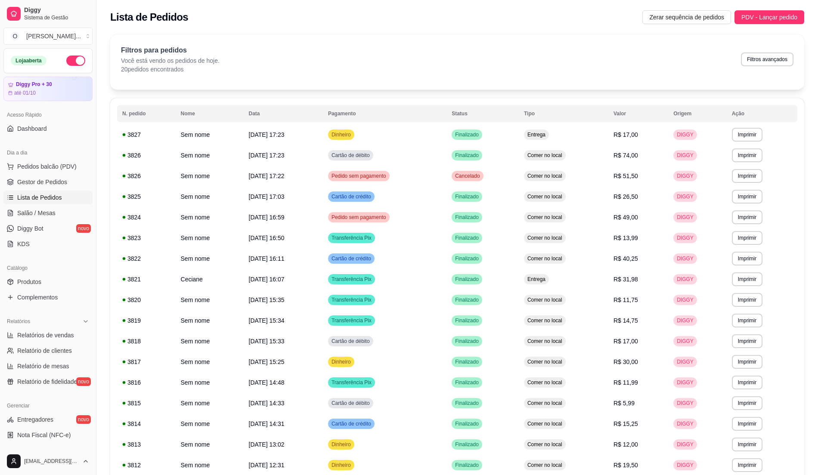
click at [37, 204] on link "Lista de Pedidos" at bounding box center [47, 198] width 89 height 14
click at [37, 209] on span "Salão / Mesas" at bounding box center [36, 213] width 38 height 9
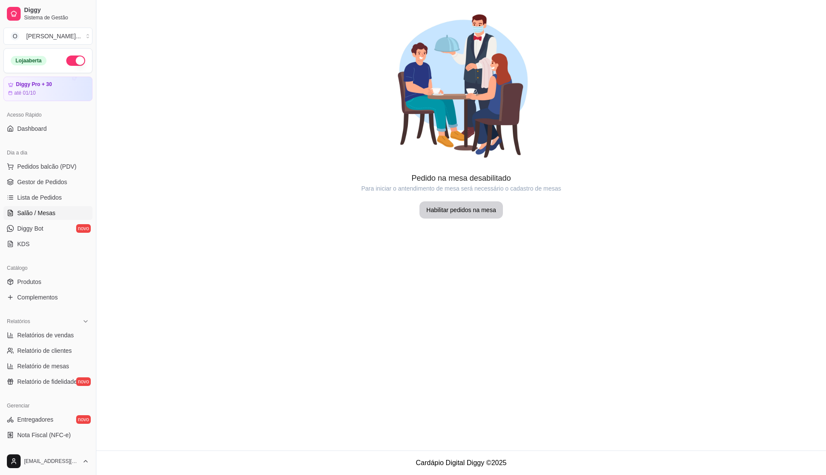
click at [37, 209] on span "Salão / Mesas" at bounding box center [36, 213] width 38 height 9
click at [36, 198] on span "Lista de Pedidos" at bounding box center [39, 197] width 45 height 9
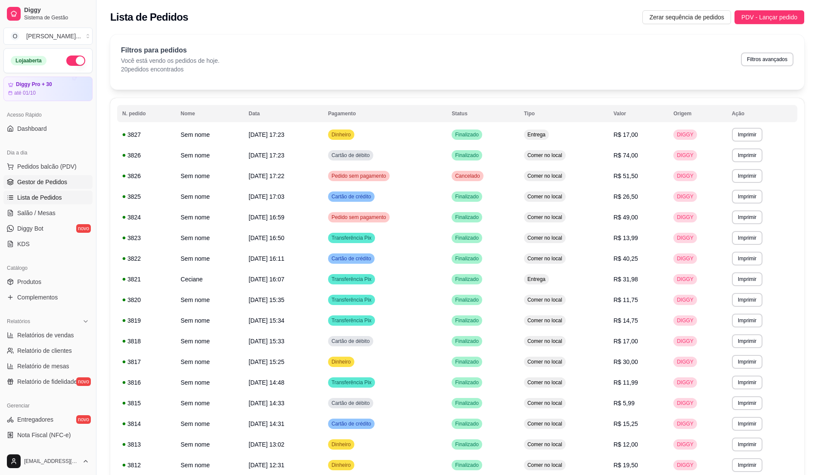
click at [33, 185] on span "Gestor de Pedidos" at bounding box center [42, 182] width 50 height 9
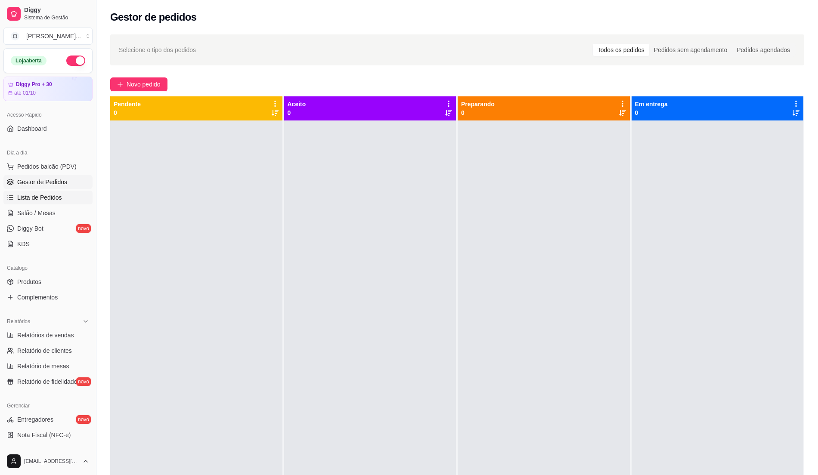
click at [31, 197] on span "Lista de Pedidos" at bounding box center [39, 197] width 45 height 9
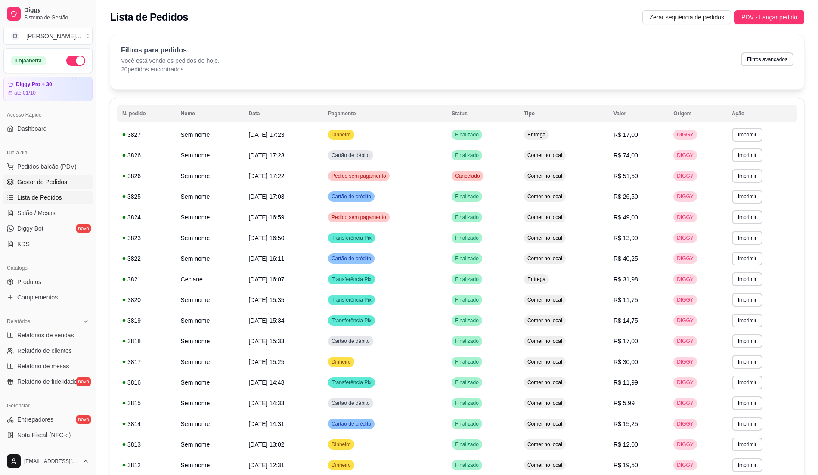
click at [54, 184] on span "Gestor de Pedidos" at bounding box center [42, 182] width 50 height 9
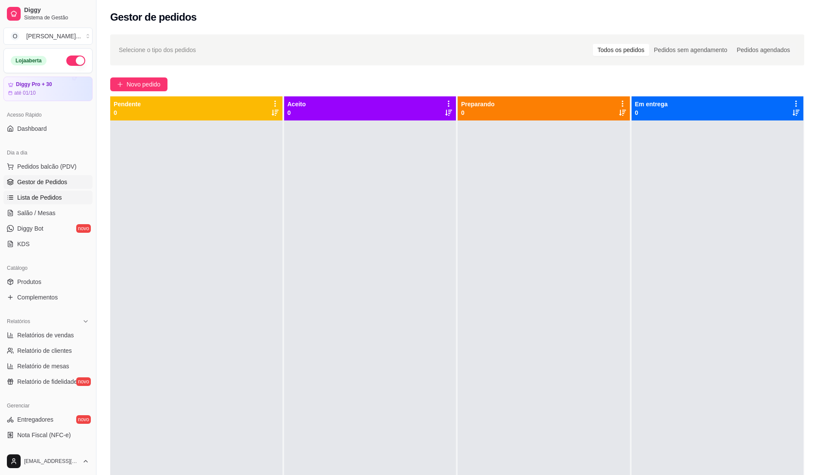
click at [48, 194] on span "Lista de Pedidos" at bounding box center [39, 197] width 45 height 9
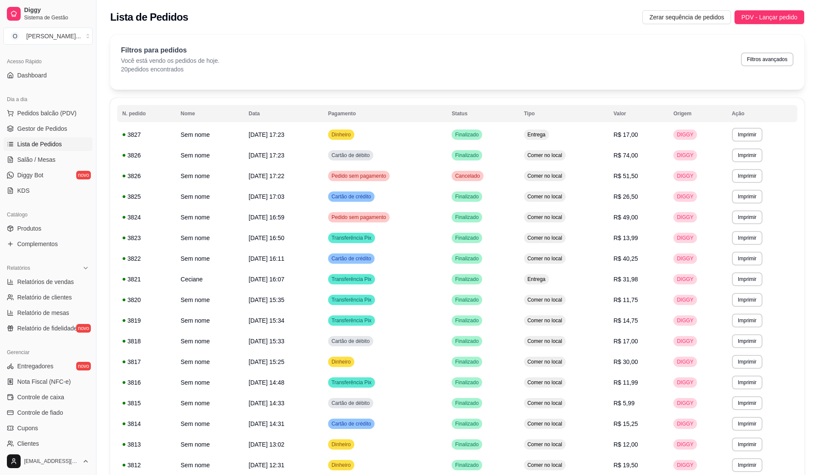
scroll to position [145, 0]
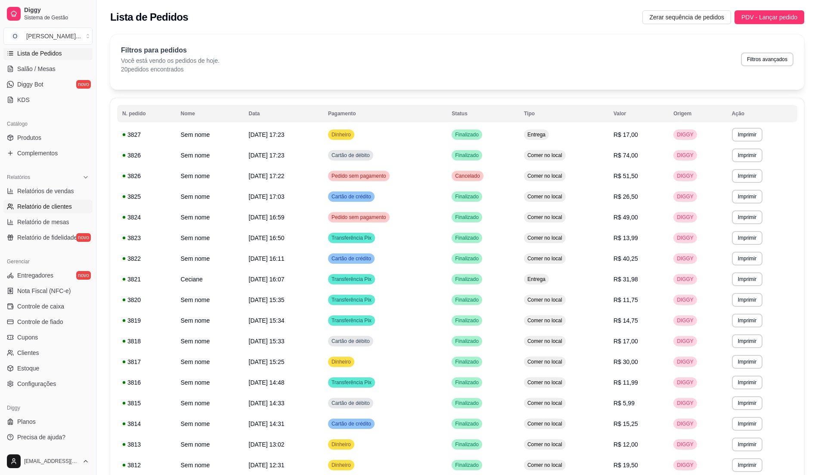
click at [51, 202] on span "Relatório de clientes" at bounding box center [44, 206] width 55 height 9
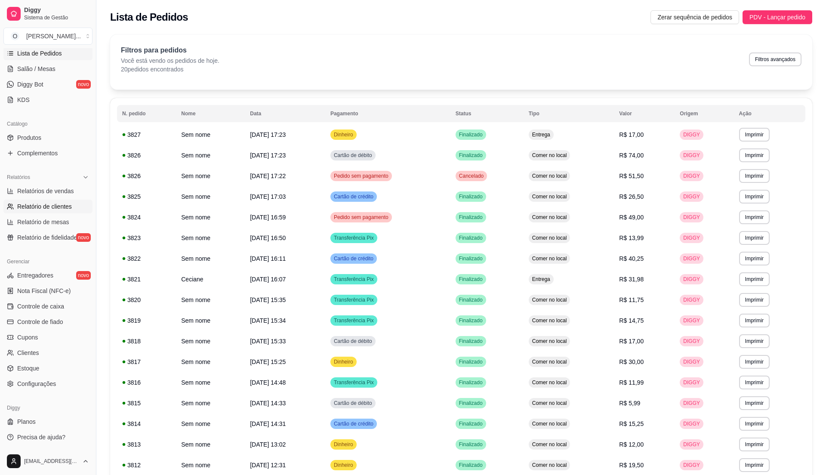
select select "30"
select select "HIGHEST_TOTAL_SPENT_WITH_ORDERS"
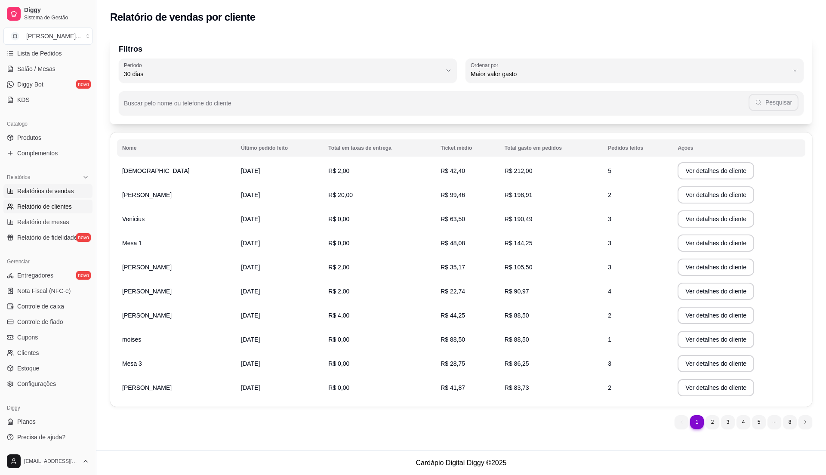
click at [58, 191] on span "Relatórios de vendas" at bounding box center [45, 191] width 57 height 9
select select "ALL"
select select "0"
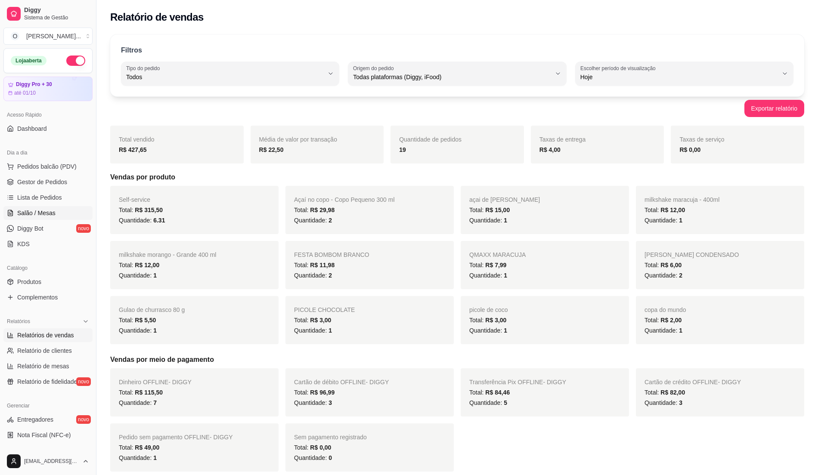
click at [52, 207] on link "Salão / Mesas" at bounding box center [47, 213] width 89 height 14
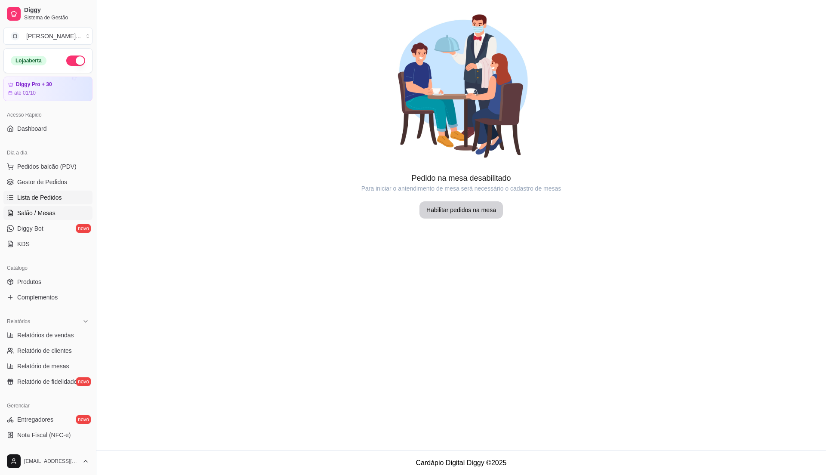
click at [54, 194] on span "Lista de Pedidos" at bounding box center [39, 197] width 45 height 9
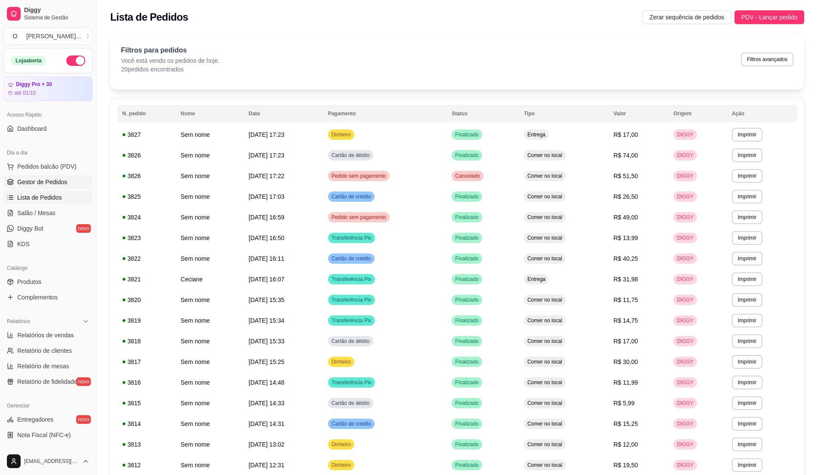
click at [45, 186] on span "Gestor de Pedidos" at bounding box center [42, 182] width 50 height 9
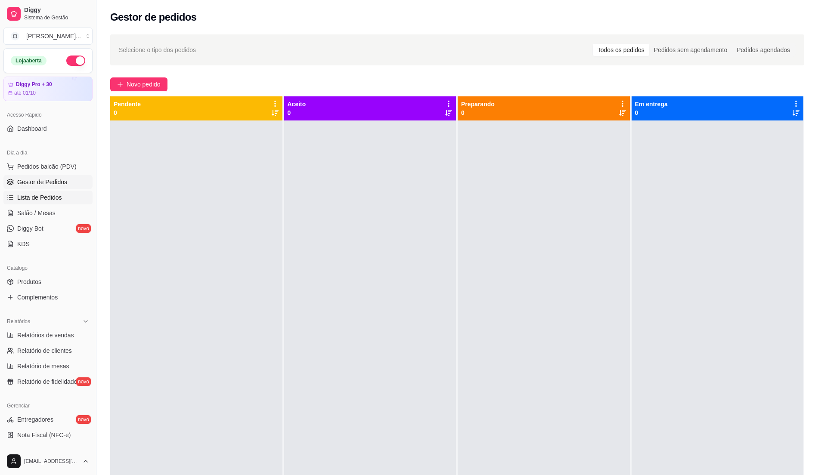
click at [52, 195] on span "Lista de Pedidos" at bounding box center [39, 197] width 45 height 9
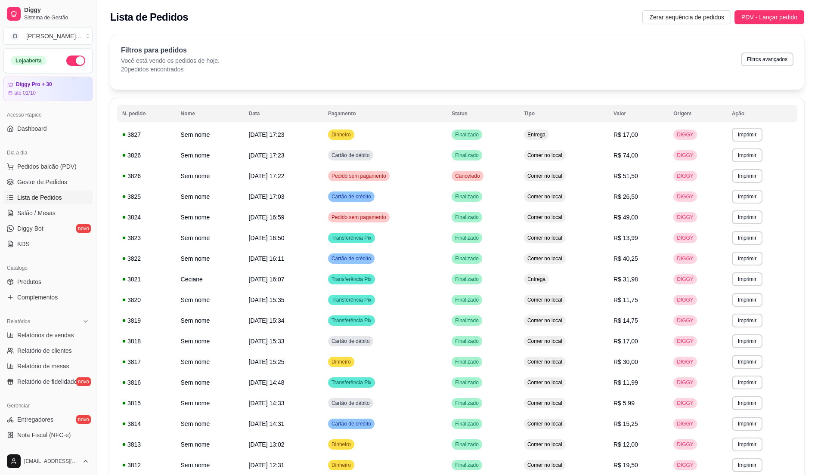
click at [49, 195] on span "Lista de Pedidos" at bounding box center [39, 197] width 45 height 9
click at [50, 207] on link "Salão / Mesas" at bounding box center [47, 213] width 89 height 14
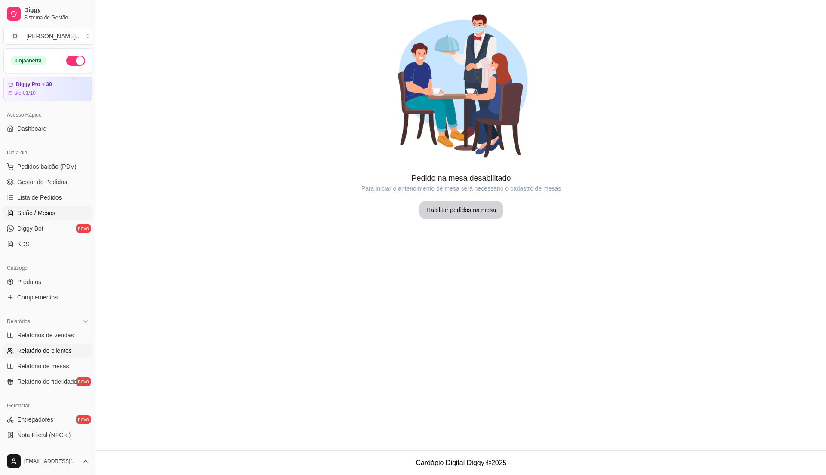
click at [59, 350] on span "Relatório de clientes" at bounding box center [44, 350] width 55 height 9
select select "30"
select select "HIGHEST_TOTAL_SPENT_WITH_ORDERS"
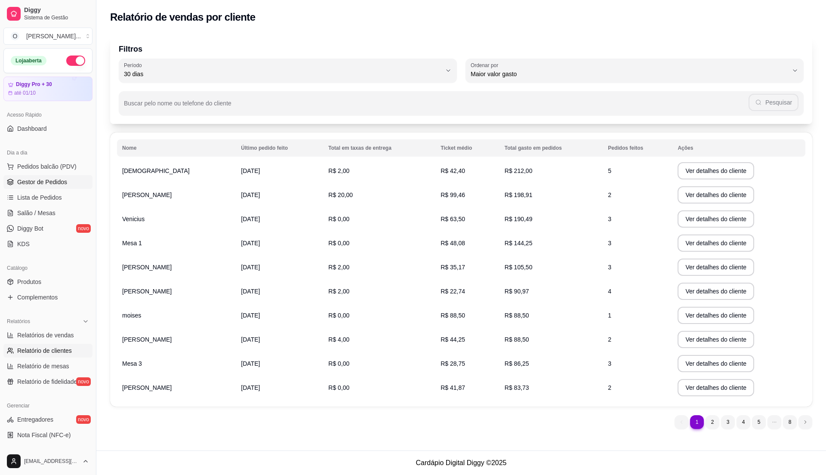
click at [57, 182] on span "Gestor de Pedidos" at bounding box center [42, 182] width 50 height 9
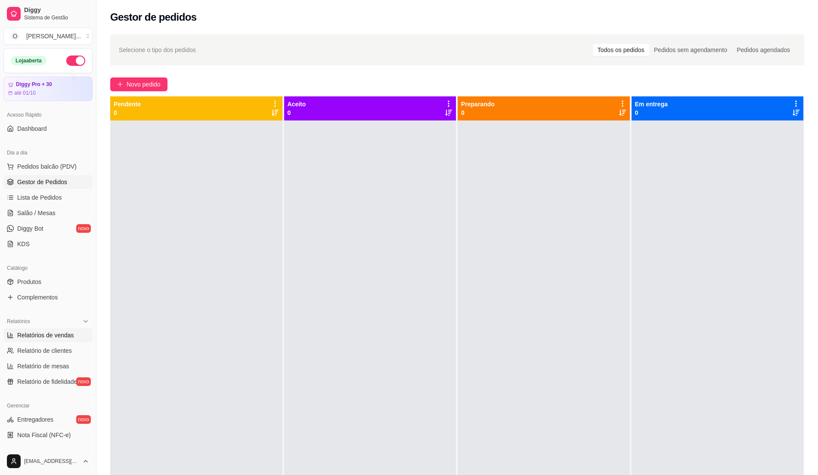
click at [59, 335] on span "Relatórios de vendas" at bounding box center [45, 335] width 57 height 9
click at [68, 338] on span "Relatórios de vendas" at bounding box center [45, 335] width 57 height 9
